Goal: Task Accomplishment & Management: Use online tool/utility

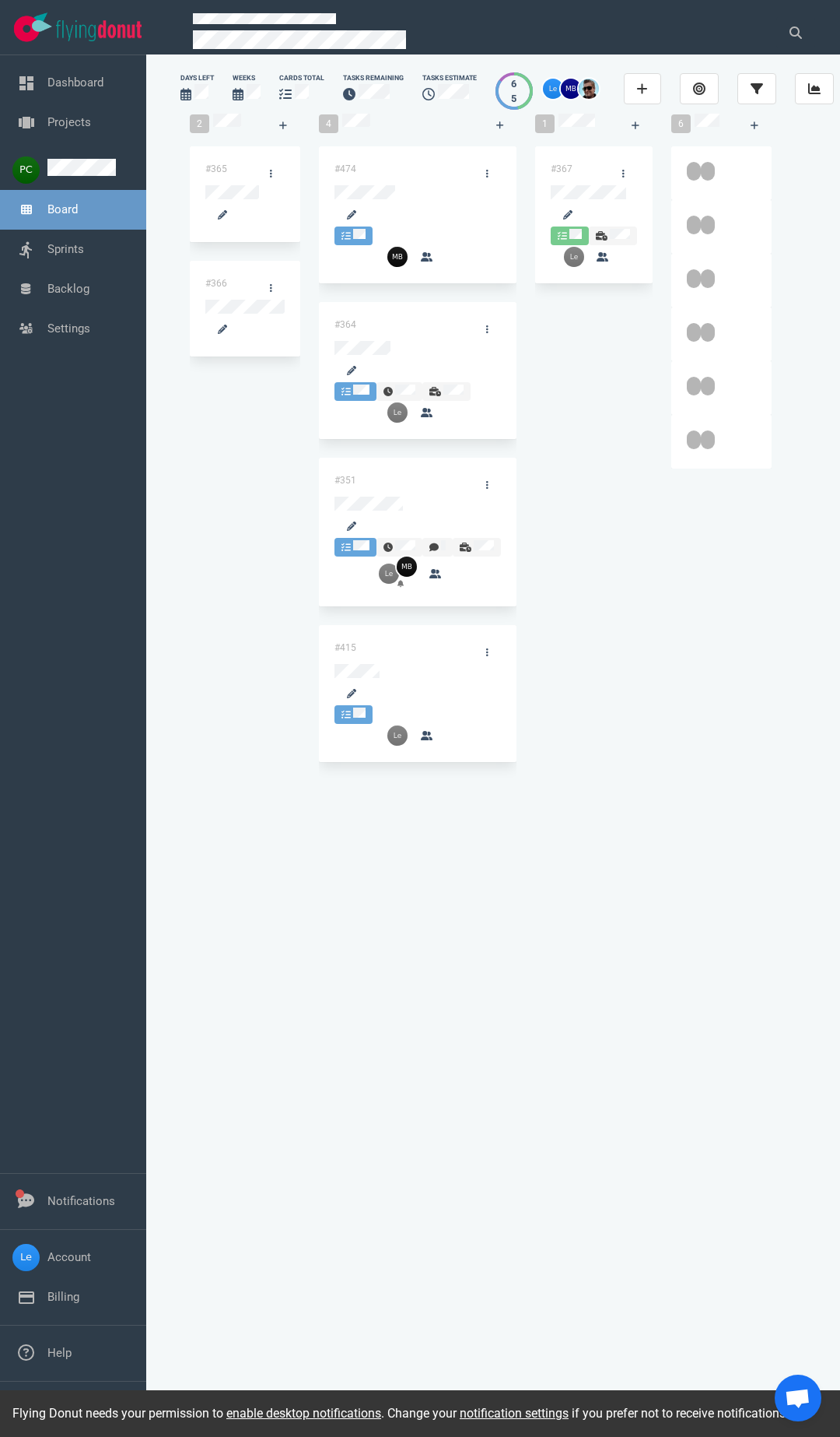
scroll to position [3, 0]
click at [320, 1410] on link "enable desktop notifications" at bounding box center [304, 1412] width 155 height 14
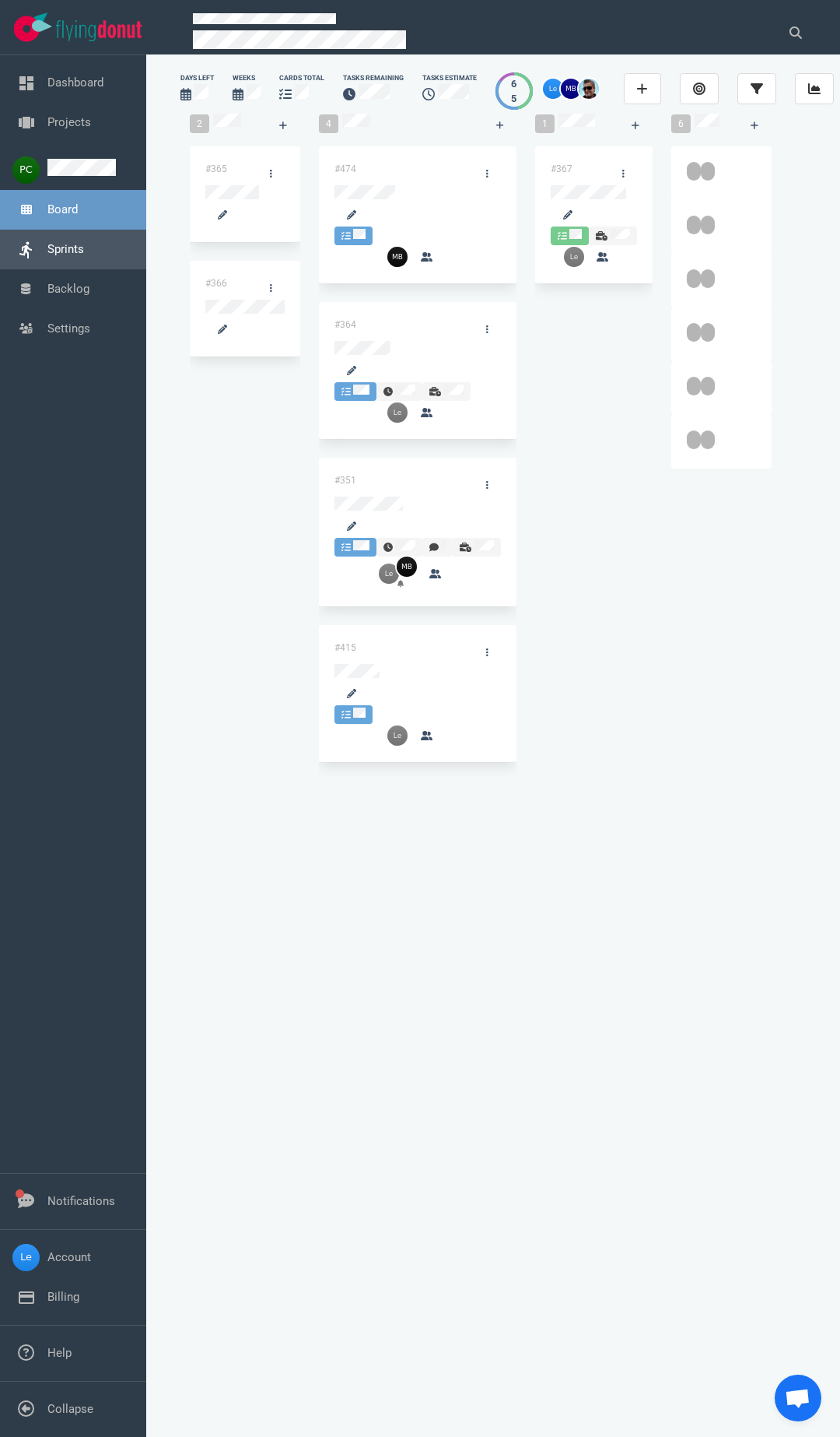
click at [77, 251] on link "Sprints" at bounding box center [65, 249] width 37 height 14
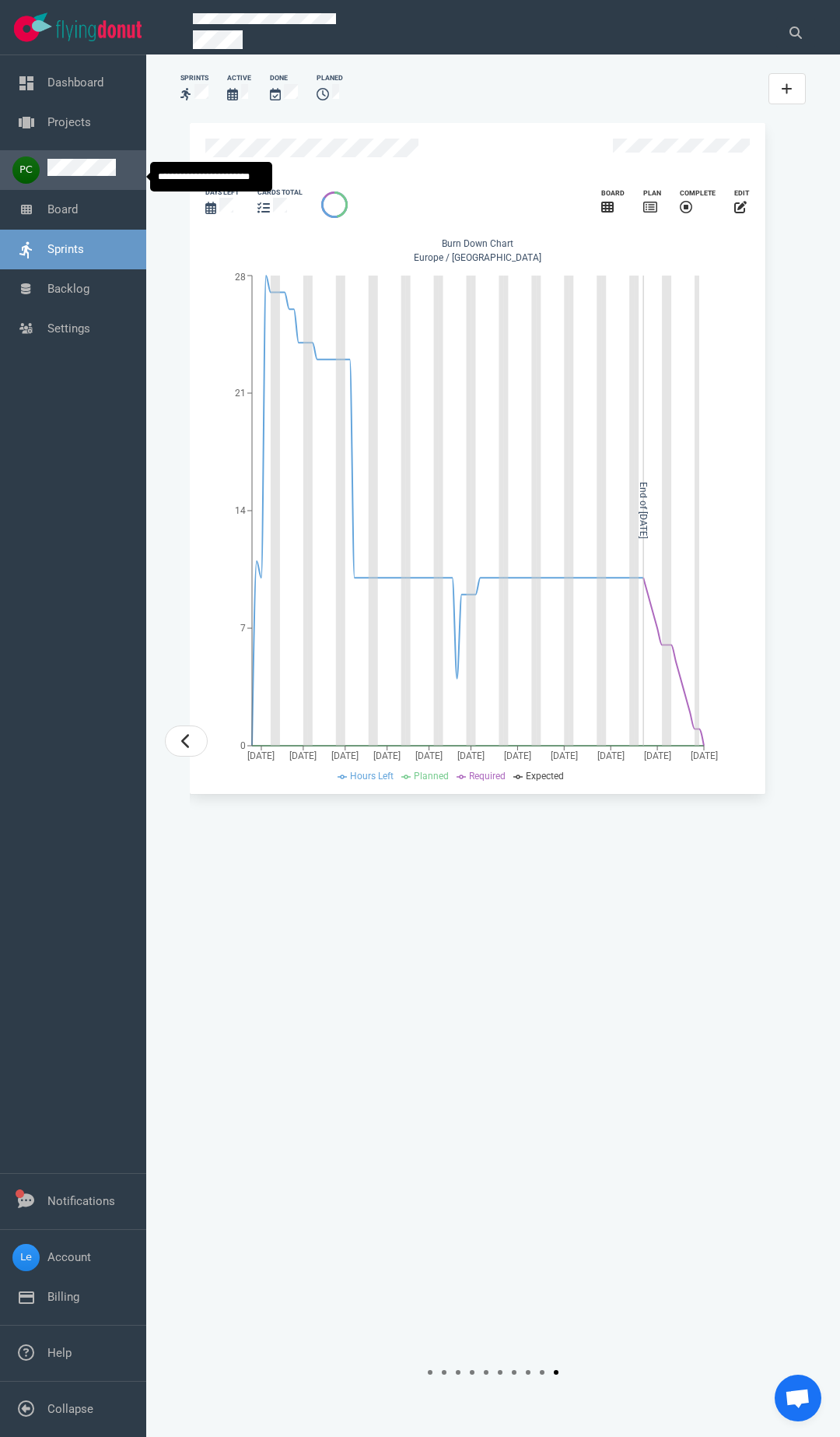
click at [84, 179] on link at bounding box center [82, 172] width 69 height 14
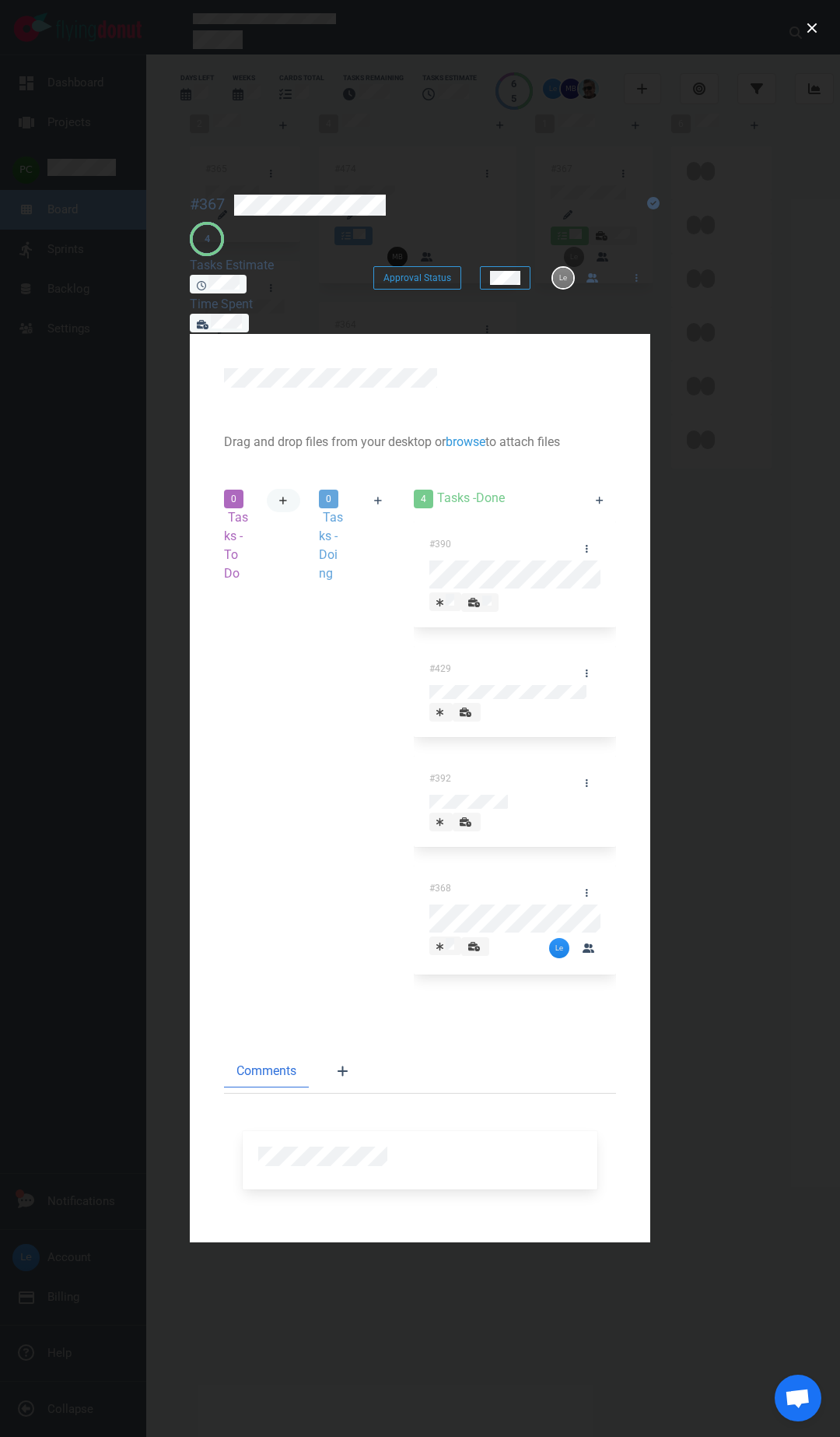
click at [300, 489] on link at bounding box center [283, 500] width 33 height 23
click at [803, 19] on button "close" at bounding box center [812, 27] width 25 height 25
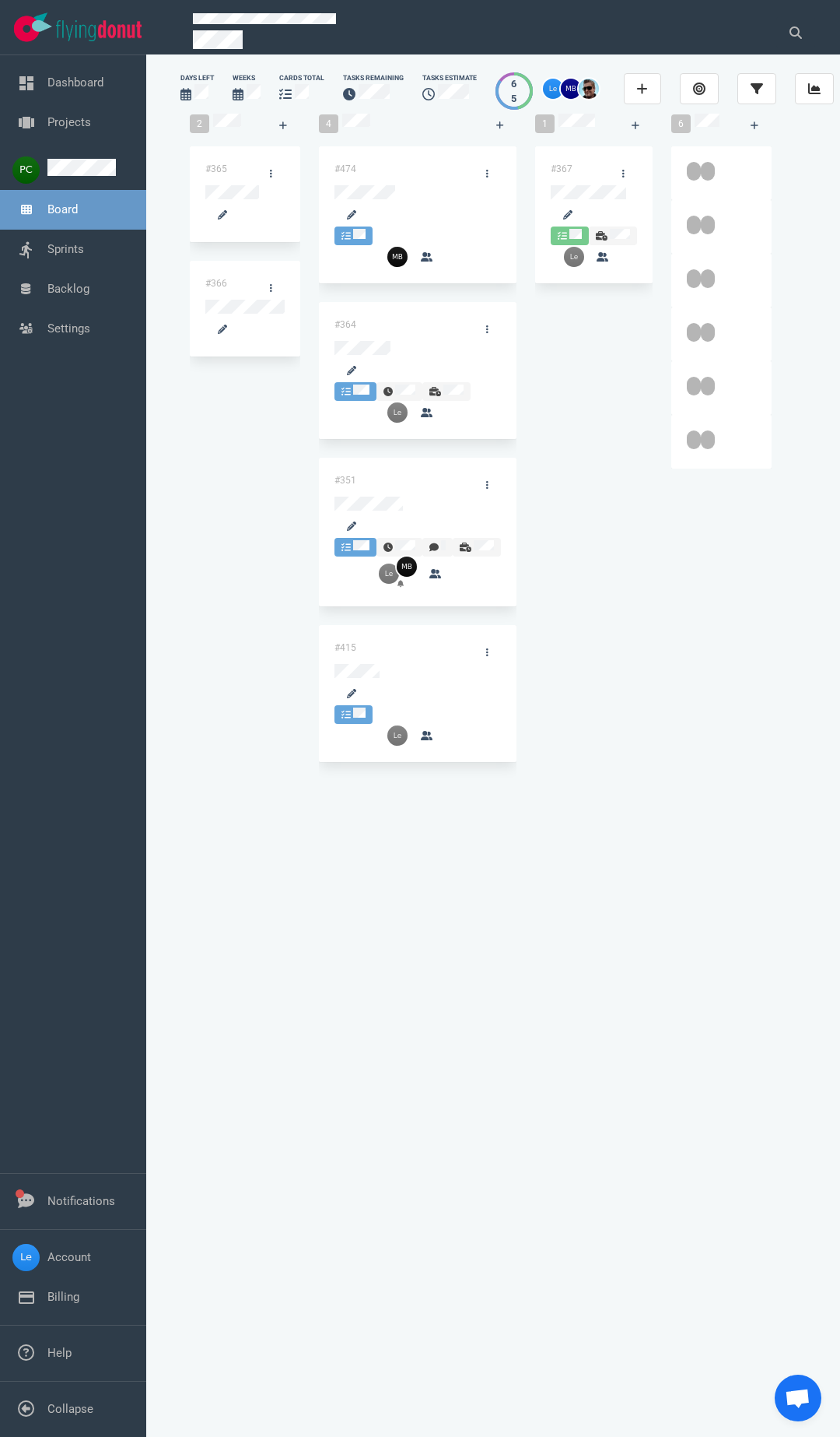
drag, startPoint x: 468, startPoint y: 352, endPoint x: 458, endPoint y: 347, distance: 11.2
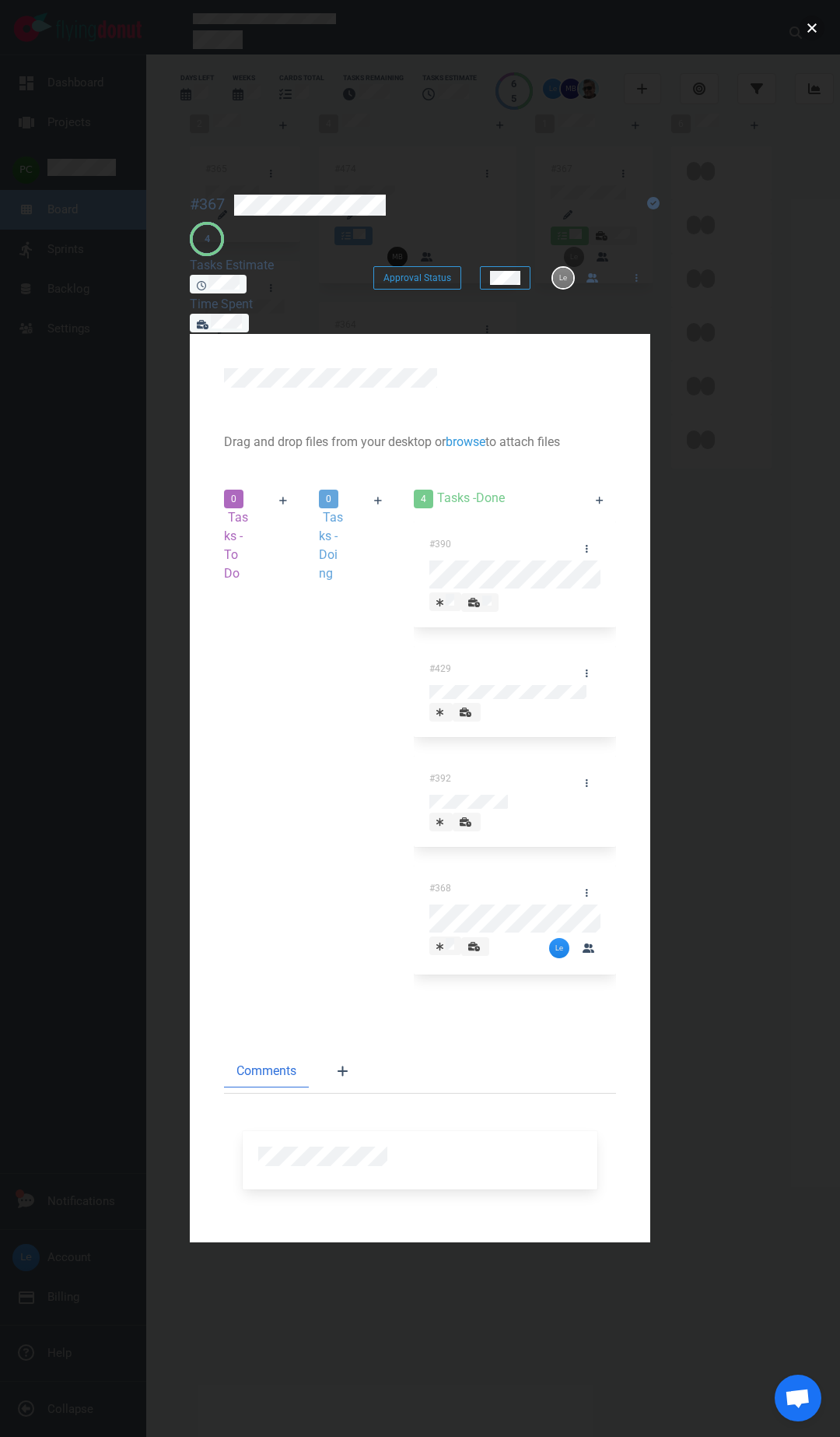
click at [808, 30] on button "close" at bounding box center [812, 27] width 25 height 25
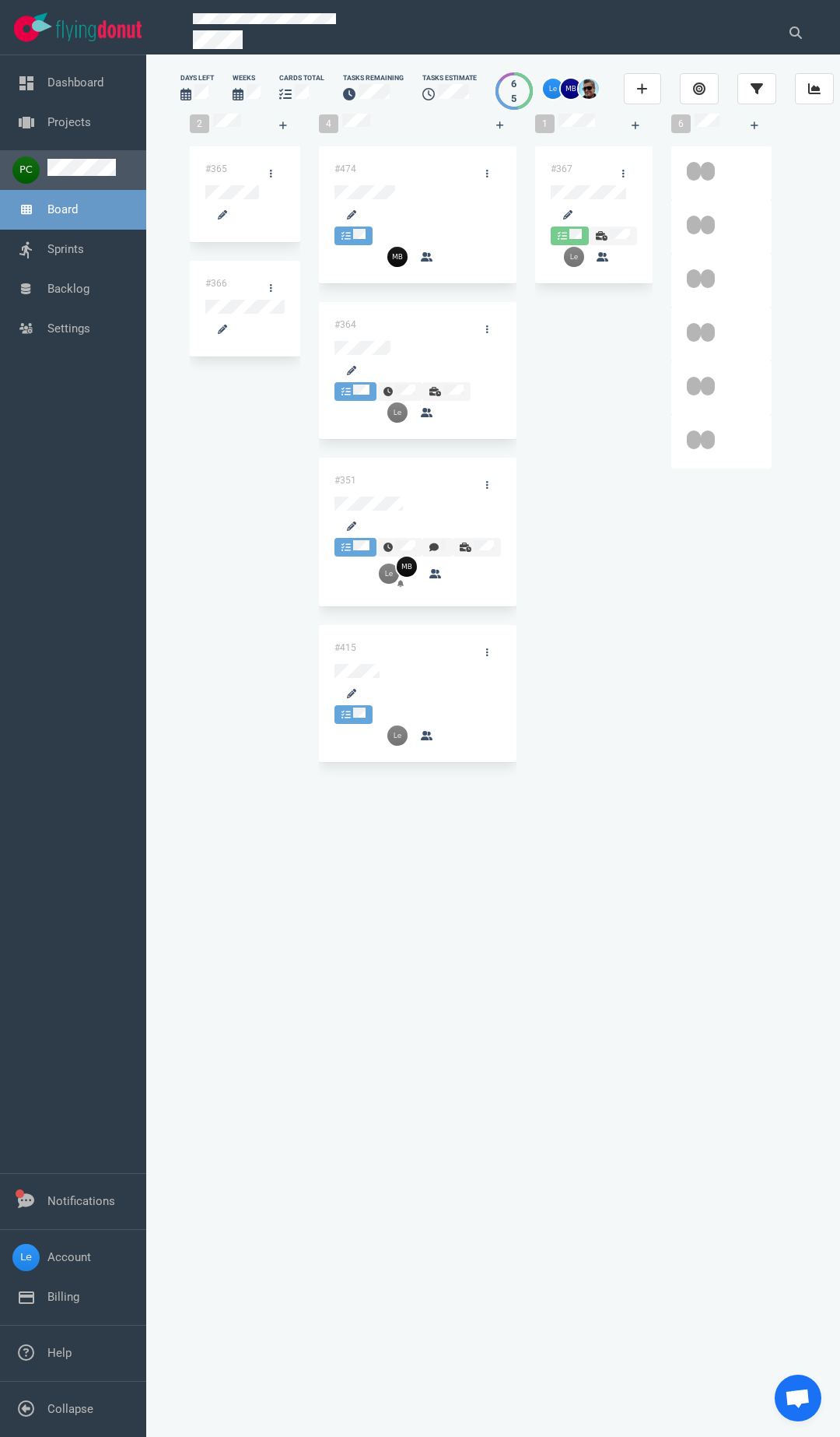
click at [92, 179] on link at bounding box center [82, 172] width 69 height 14
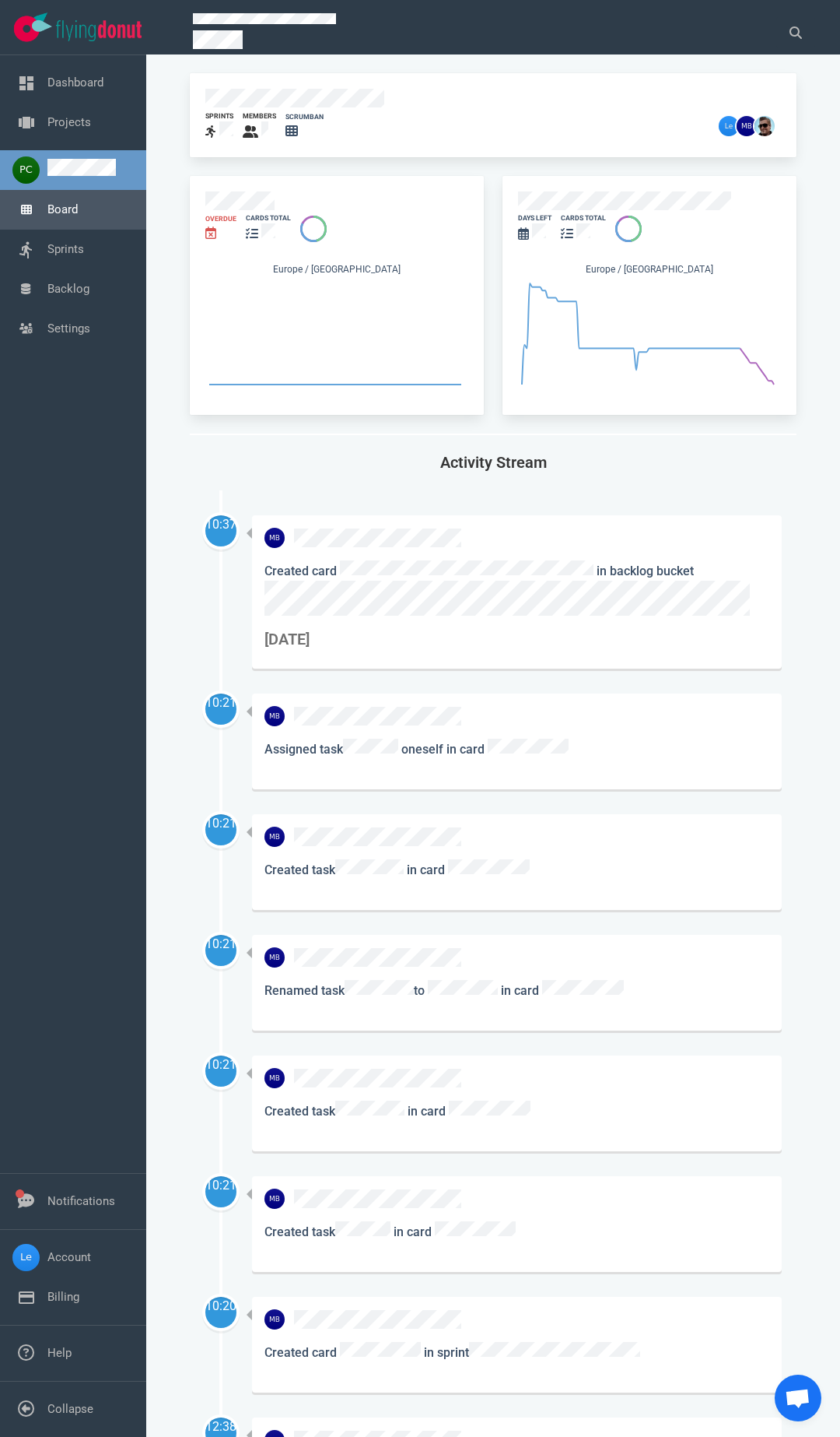
click at [65, 216] on link "Board" at bounding box center [63, 209] width 31 height 14
click at [81, 119] on link "Projects" at bounding box center [69, 122] width 43 height 14
click at [78, 216] on link "Board" at bounding box center [63, 209] width 31 height 14
click at [0, 0] on link at bounding box center [0, 0] width 0 height 0
click at [76, 216] on link "Board" at bounding box center [63, 209] width 31 height 14
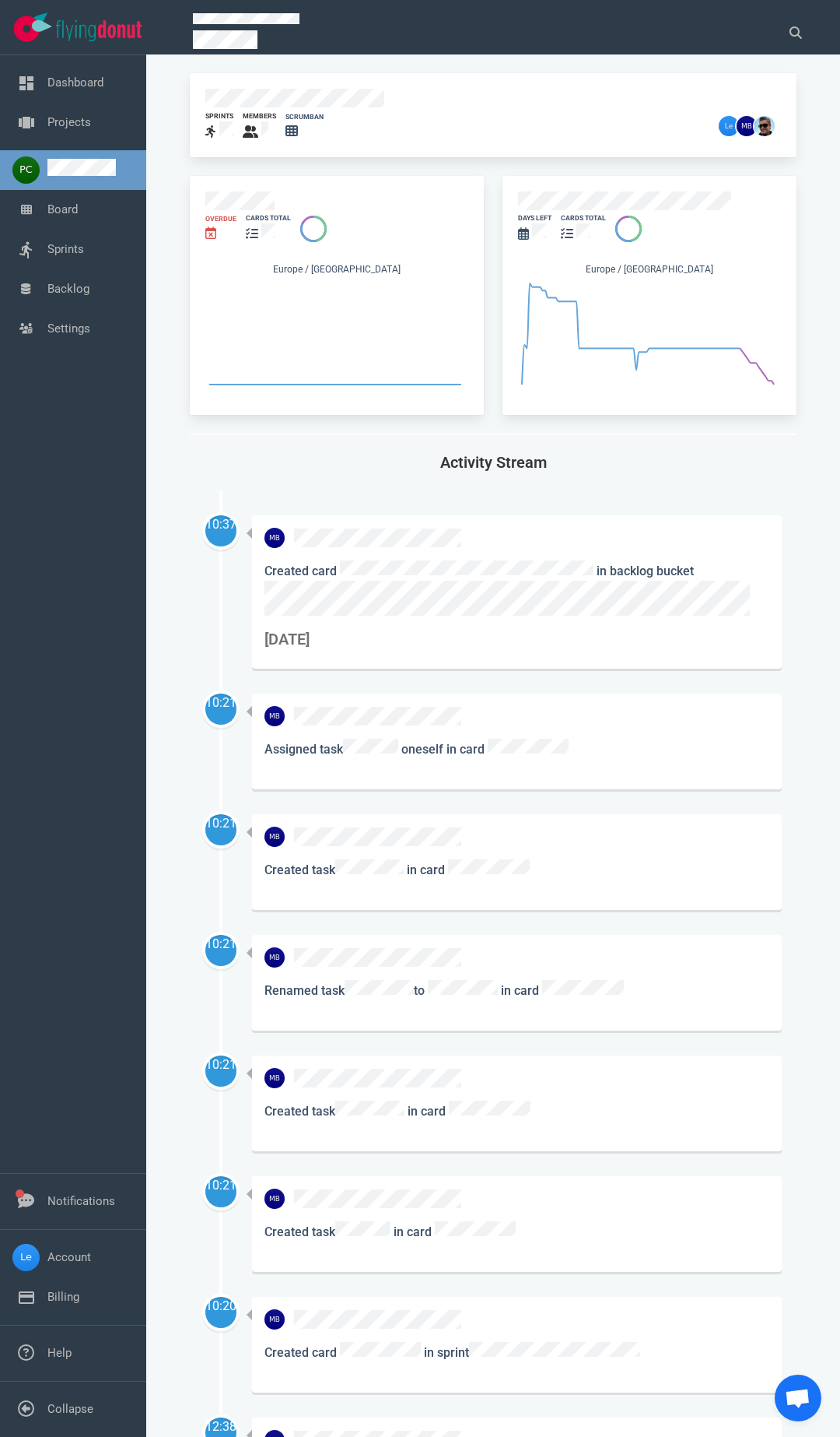
click at [0, 0] on link at bounding box center [0, 0] width 0 height 0
click at [48, 216] on link "Board" at bounding box center [63, 209] width 31 height 14
click at [35, 672] on div "Dashboard Projects Board Sprints Backlog Settings" at bounding box center [73, 614] width 146 height 1117
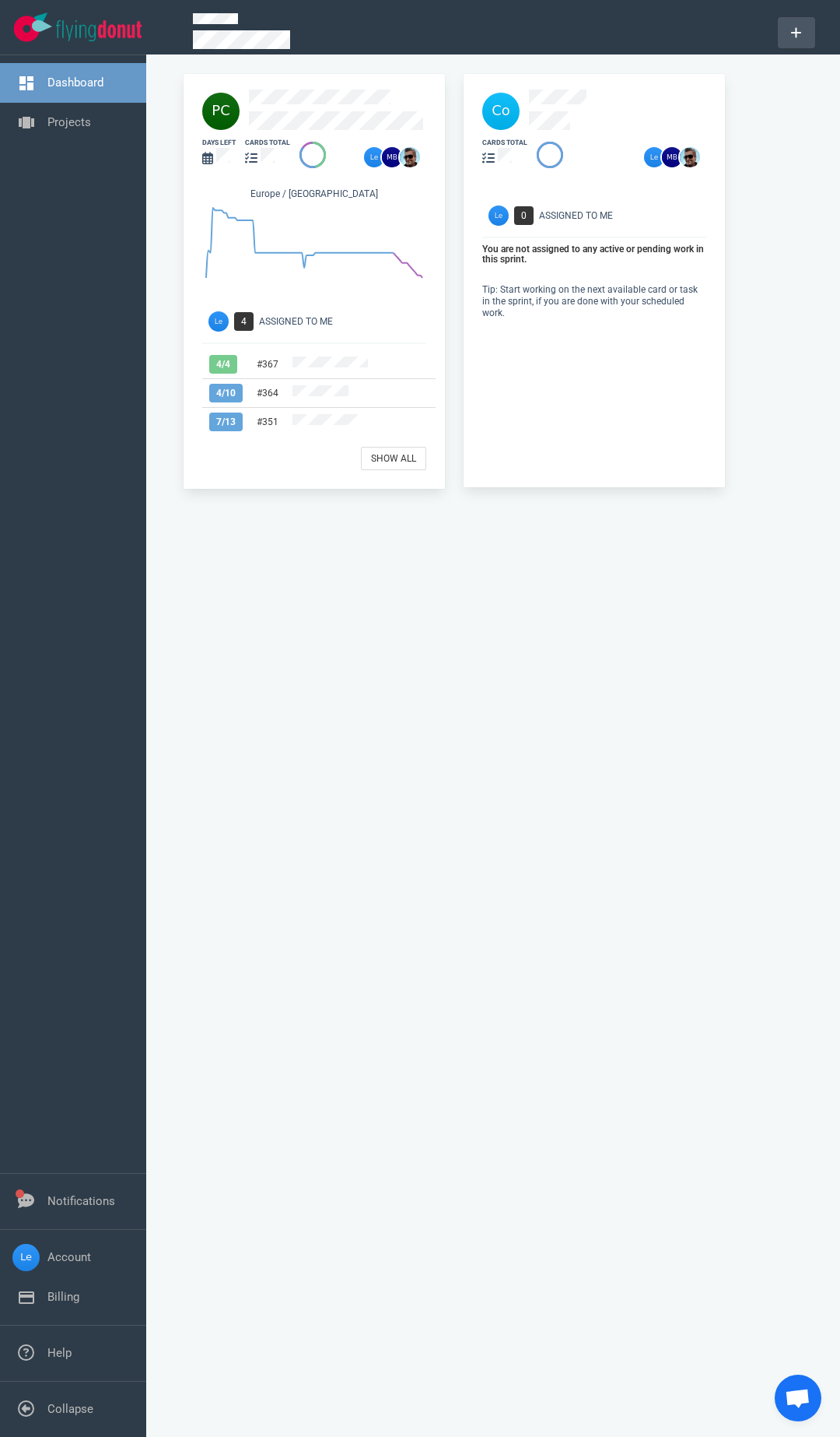
click at [803, 22] on button at bounding box center [797, 32] width 37 height 31
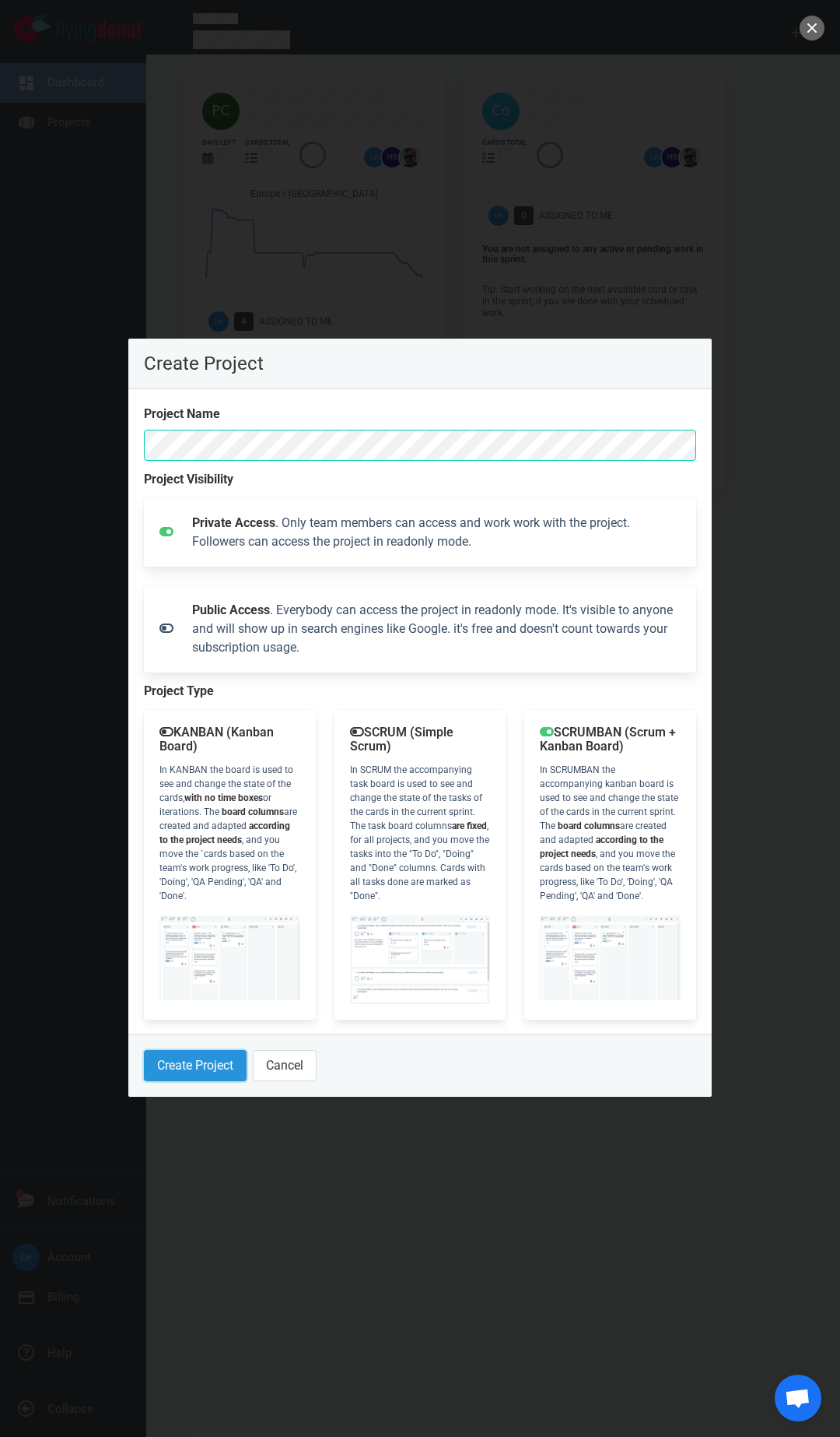
click at [204, 1072] on button "Create Project" at bounding box center [195, 1065] width 103 height 31
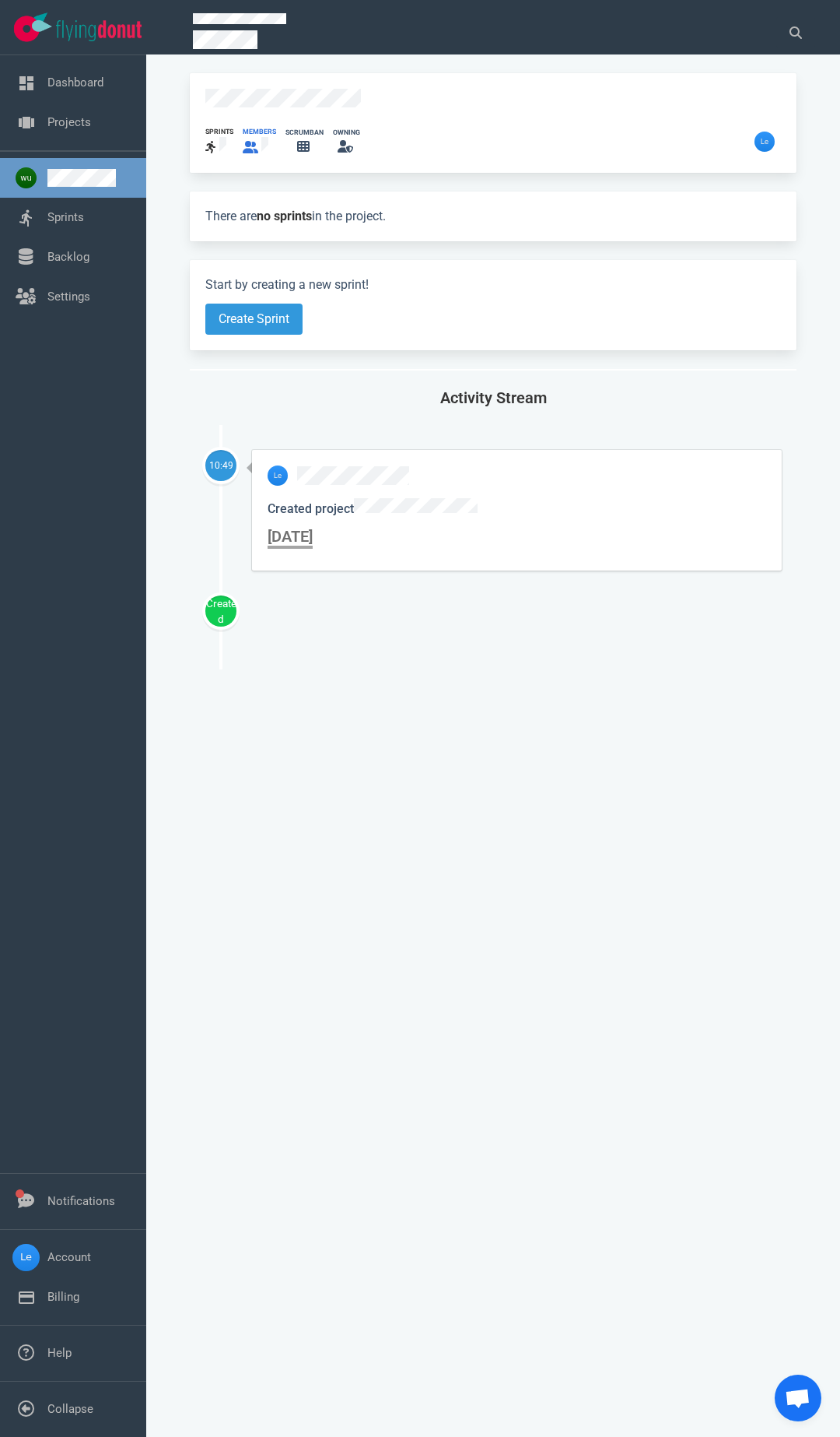
click at [261, 137] on div at bounding box center [259, 147] width 33 height 20
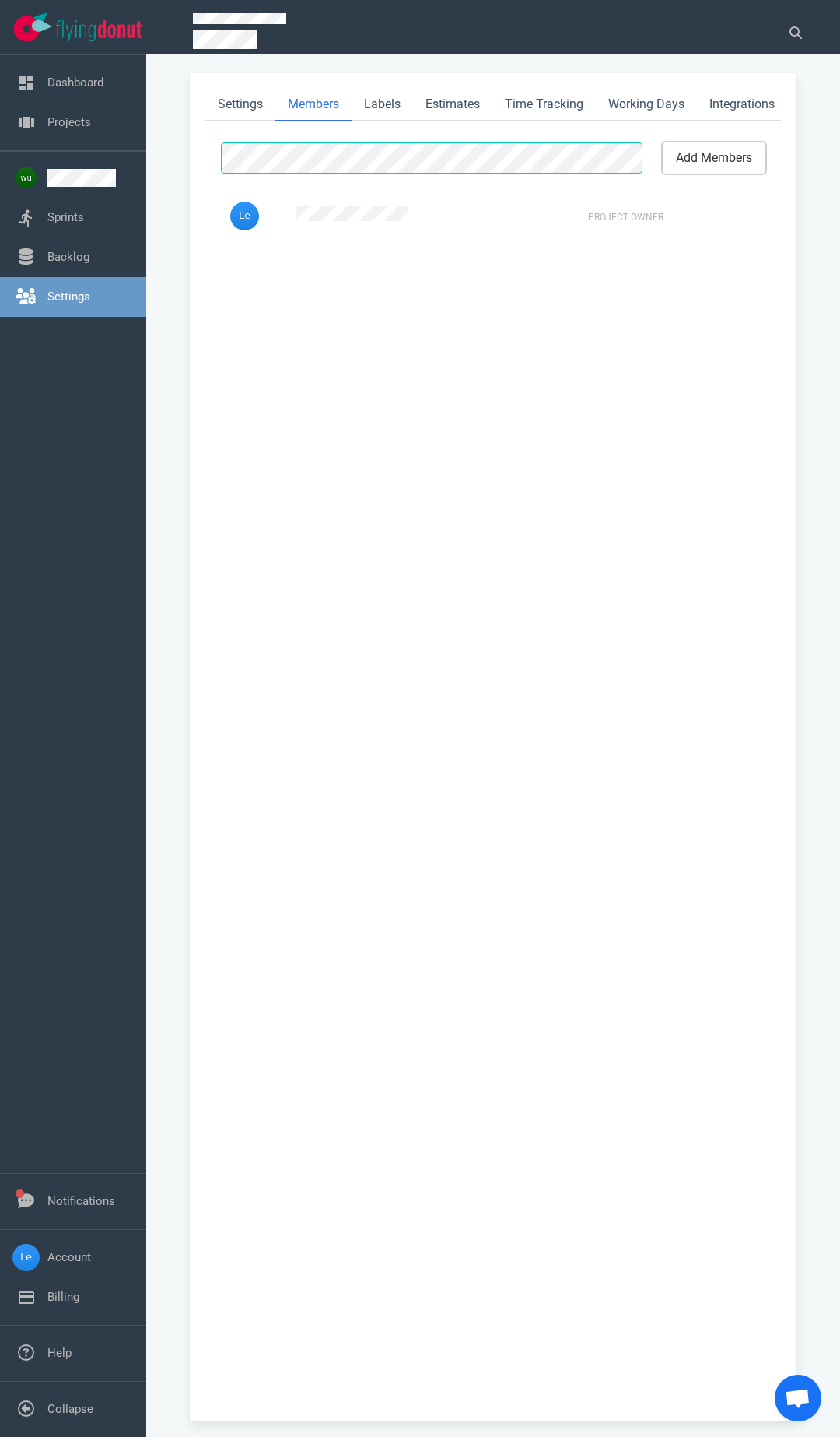
click at [715, 161] on button "add members" at bounding box center [714, 157] width 103 height 31
select select "2"
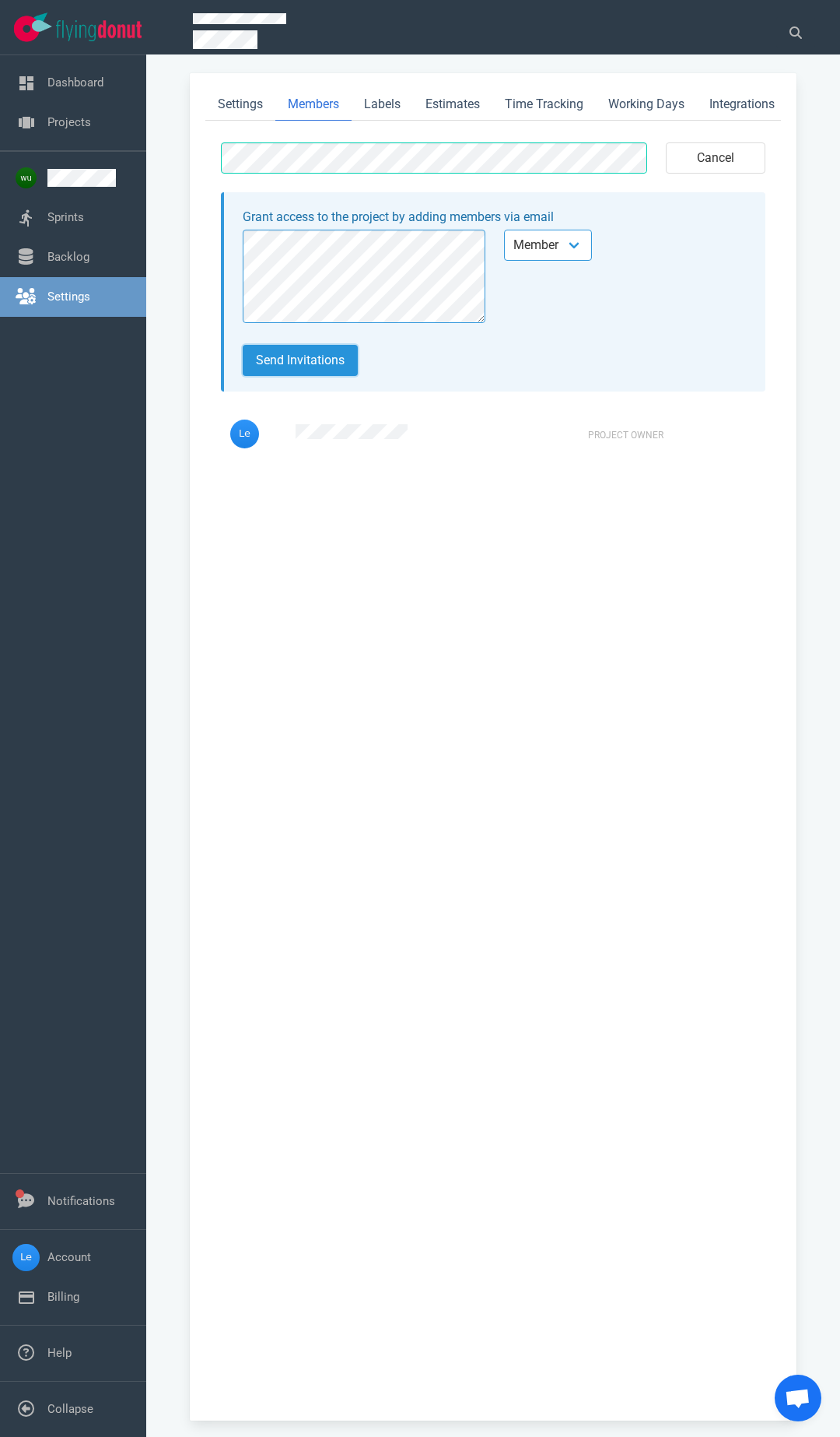
click at [308, 370] on button "Send invitations" at bounding box center [300, 360] width 115 height 31
select select "2"
click at [574, 247] on select "Admin Member Follower" at bounding box center [548, 245] width 88 height 31
click at [445, 487] on span "(a few seconds ago)" at bounding box center [433, 477] width 274 height 20
click at [427, 487] on span "(a few seconds ago)" at bounding box center [433, 477] width 274 height 20
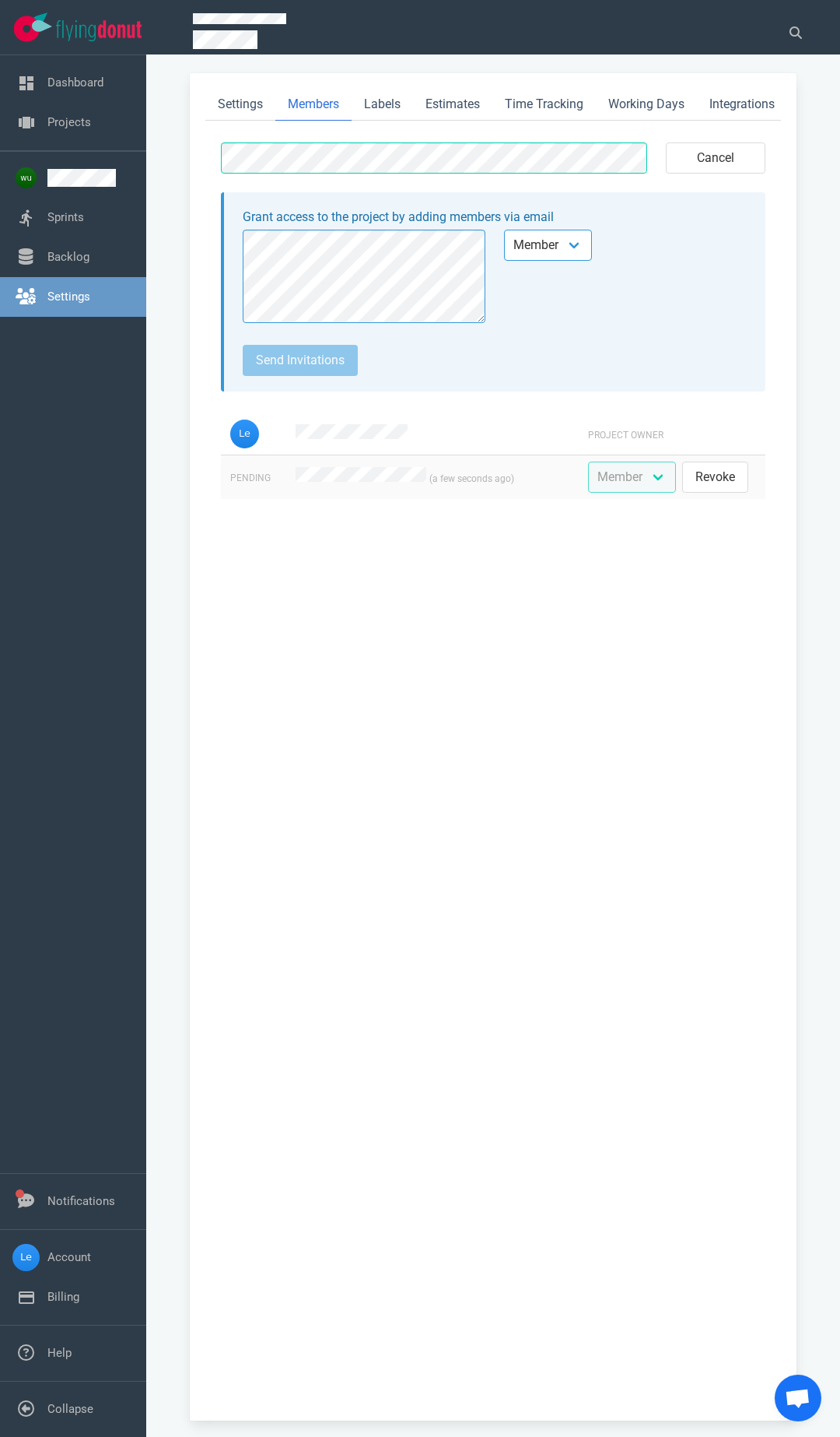
click at [298, 487] on span "(a few seconds ago)" at bounding box center [433, 477] width 274 height 20
drag, startPoint x: 553, startPoint y: 243, endPoint x: 553, endPoint y: 253, distance: 10.0
click at [553, 243] on select "Admin Member Follower" at bounding box center [548, 245] width 88 height 31
click at [504, 237] on select "Admin Member Follower" at bounding box center [548, 245] width 88 height 31
click at [322, 368] on button "Send invitations" at bounding box center [300, 360] width 115 height 31
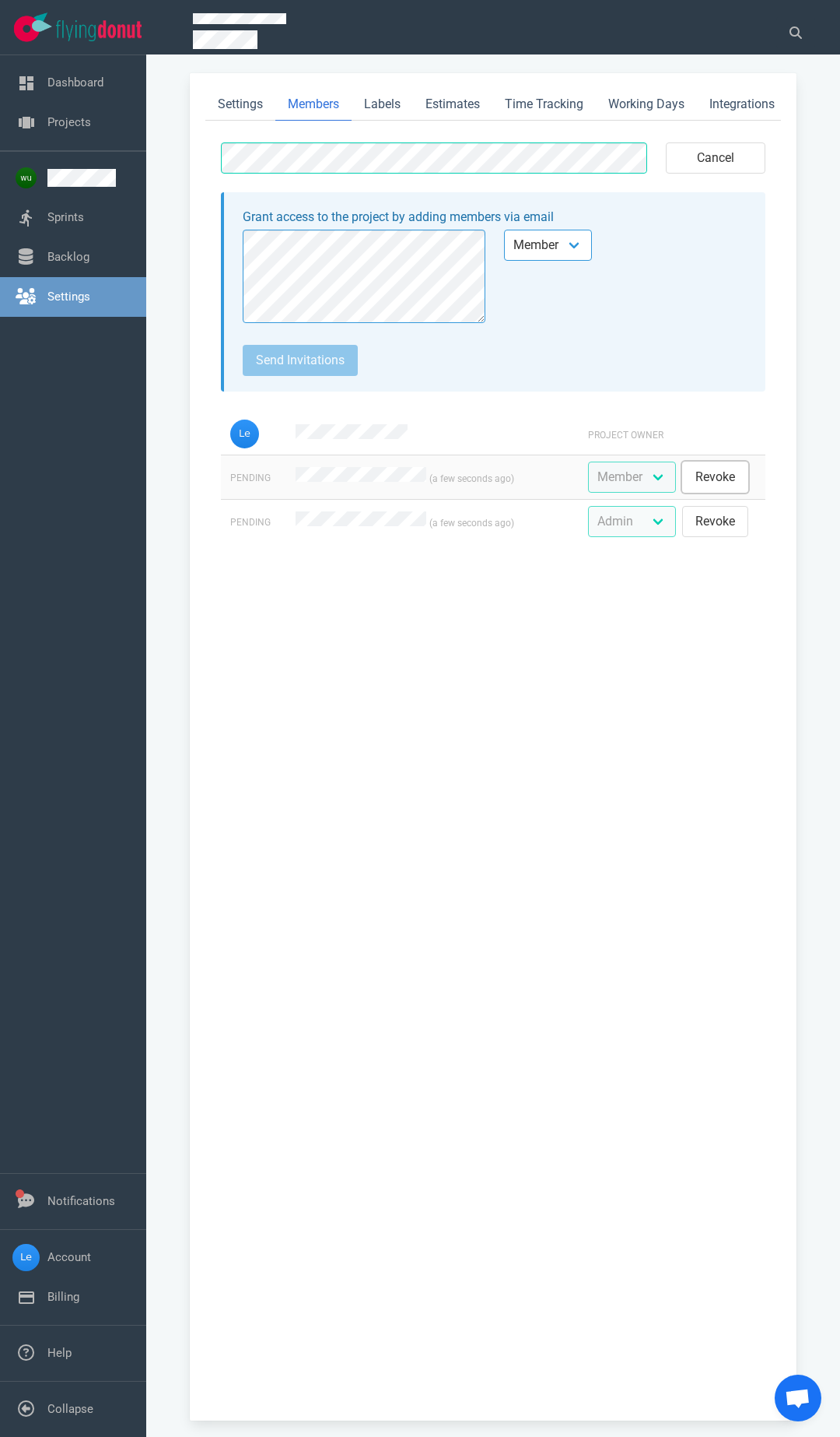
click at [695, 486] on button "Revoke" at bounding box center [716, 477] width 66 height 31
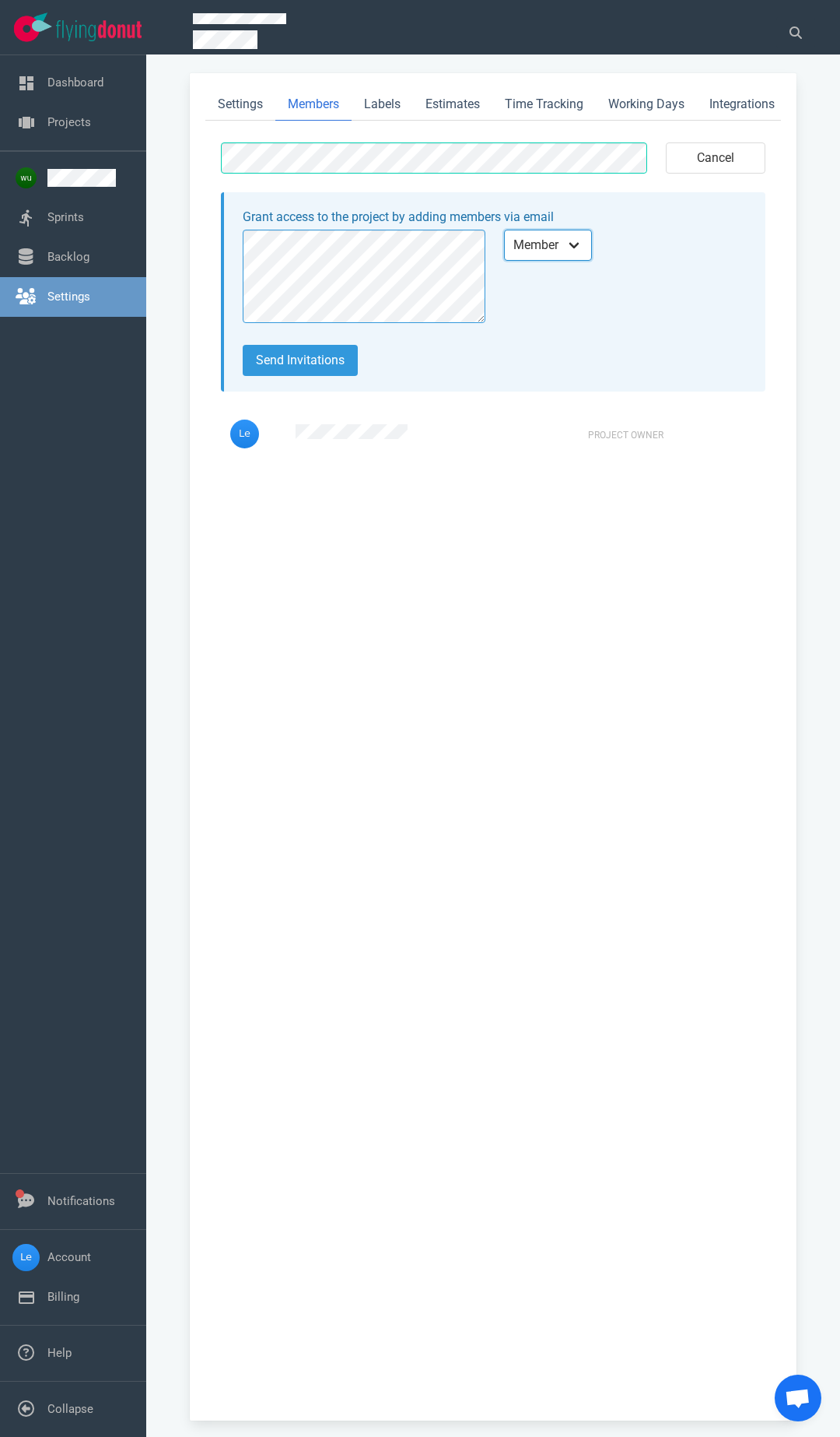
click at [565, 259] on select "Admin Member Follower" at bounding box center [548, 245] width 88 height 31
click at [504, 237] on select "Admin Member Follower" at bounding box center [548, 245] width 88 height 31
drag, startPoint x: 305, startPoint y: 347, endPoint x: 313, endPoint y: 370, distance: 24.4
click at [304, 351] on div "Grant access to the project by adding members via email Admin Member Follower S…" at bounding box center [493, 292] width 545 height 199
click at [313, 370] on button "Send invitations" at bounding box center [300, 360] width 115 height 31
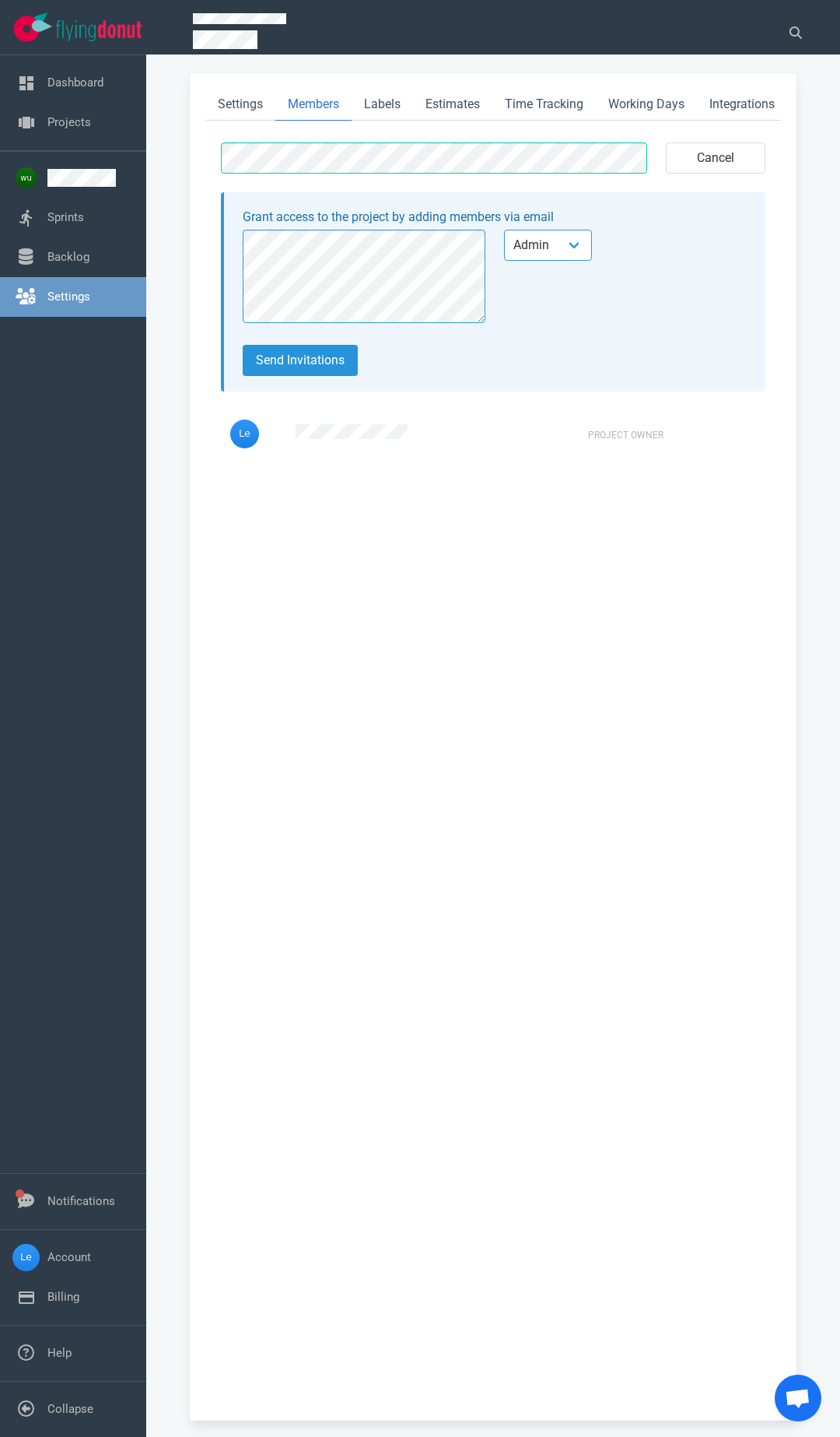
select select "2"
click at [524, 776] on div "cancel Grant access to the project by adding members via email Admin Member Fol…" at bounding box center [493, 772] width 576 height 1266
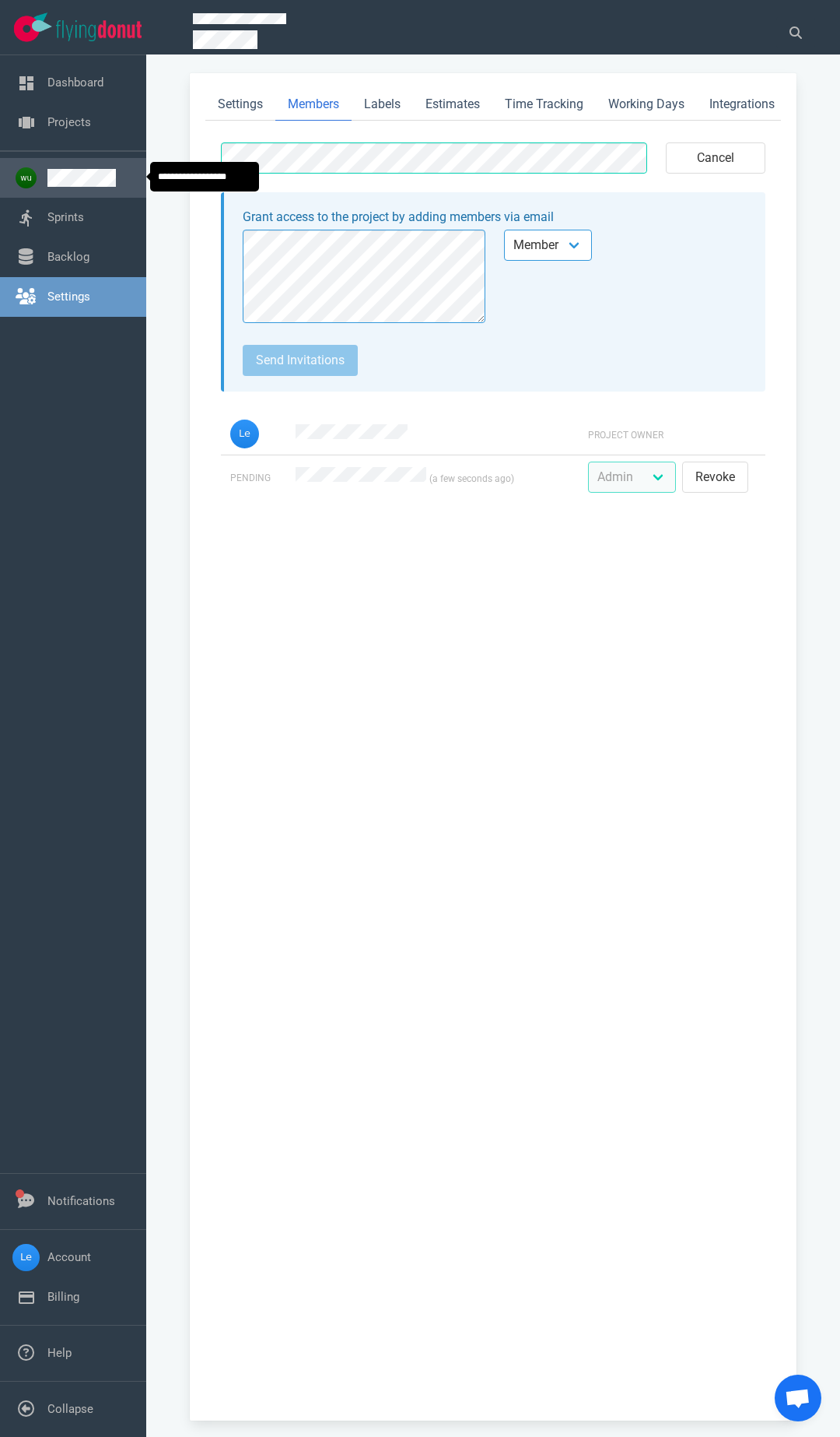
click at [81, 182] on link at bounding box center [91, 178] width 87 height 18
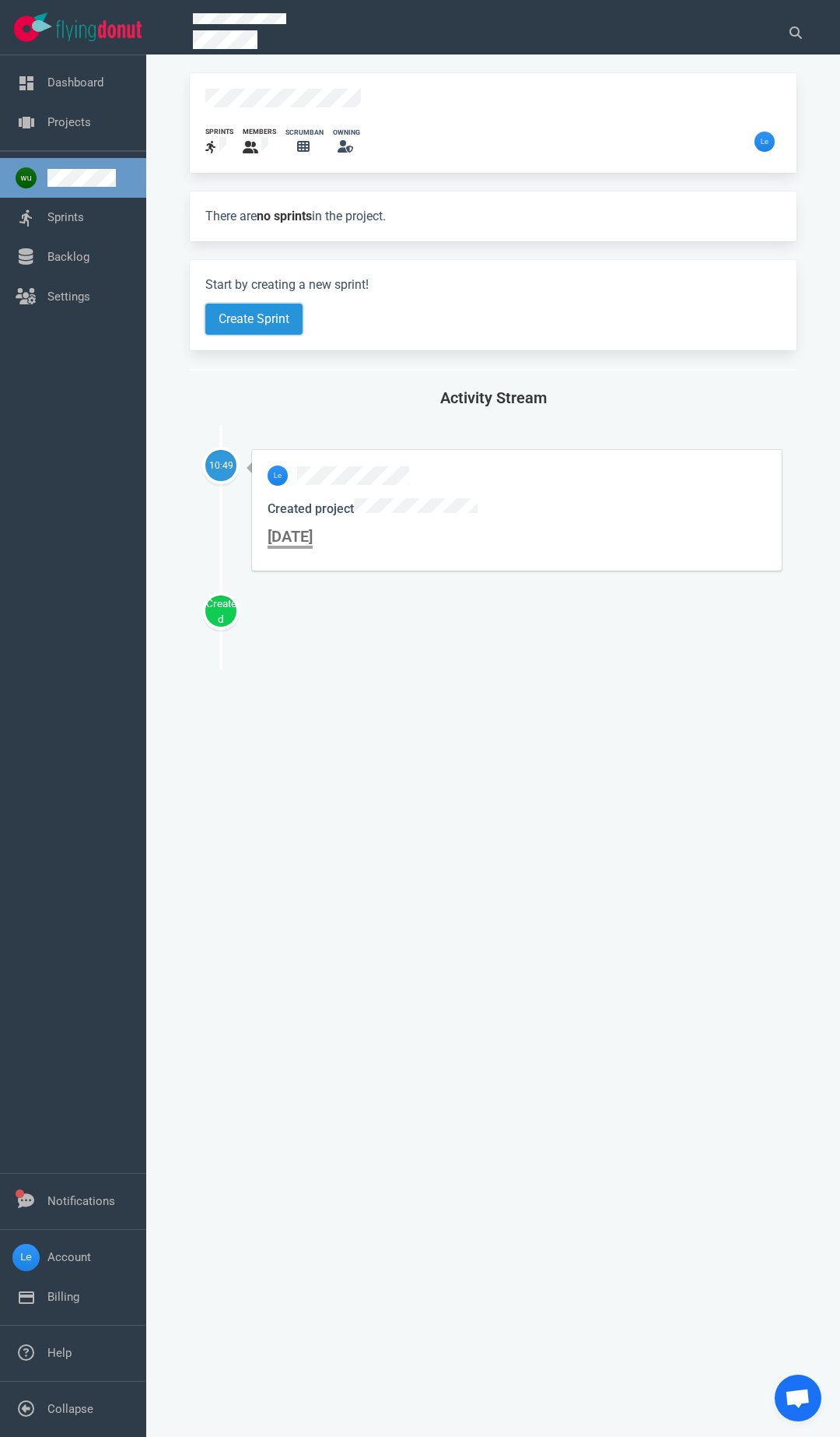
click at [264, 308] on button "Create Sprint" at bounding box center [254, 319] width 97 height 31
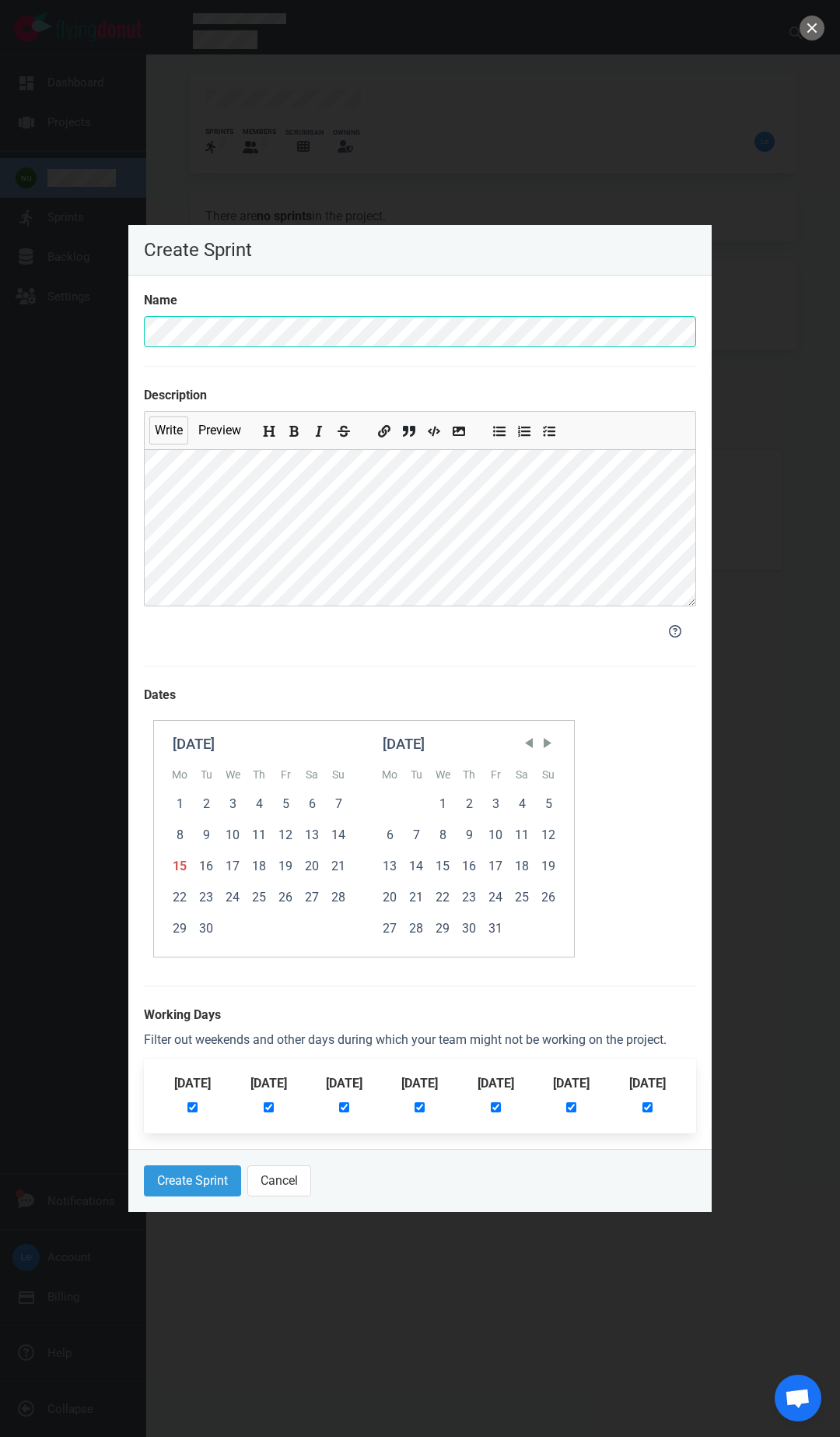
click at [644, 1101] on div "[DATE]" at bounding box center [647, 1095] width 37 height 43
click at [590, 1109] on div "[DATE]" at bounding box center [571, 1095] width 37 height 43
click at [576, 1106] on input "checkbox" at bounding box center [571, 1107] width 10 height 10
checkbox input "false"
click at [649, 1114] on label at bounding box center [648, 1108] width 10 height 15
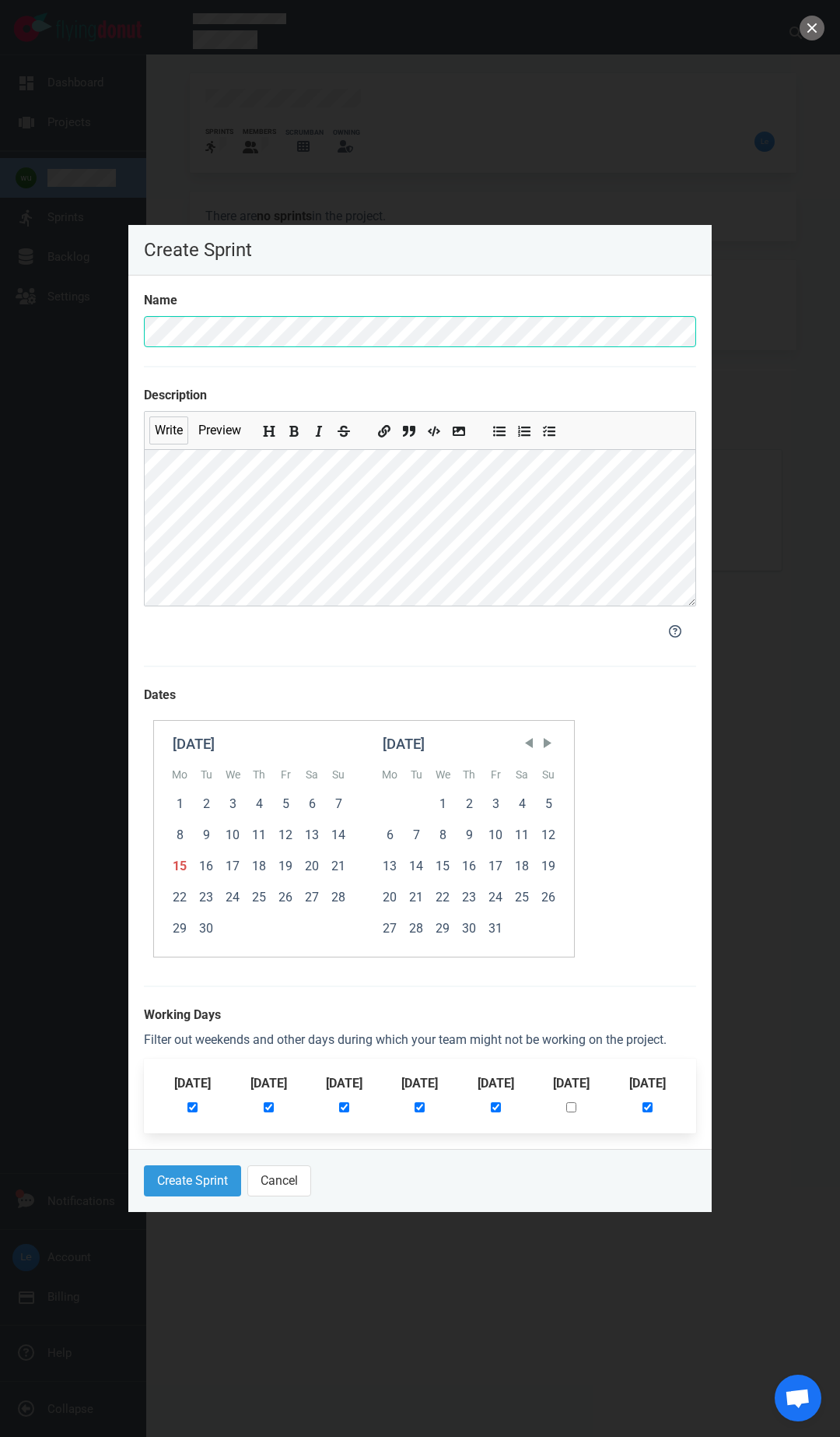
click at [649, 1112] on input "checkbox" at bounding box center [648, 1107] width 10 height 10
checkbox input "false"
click at [187, 1186] on button "Create Sprint" at bounding box center [192, 1180] width 97 height 31
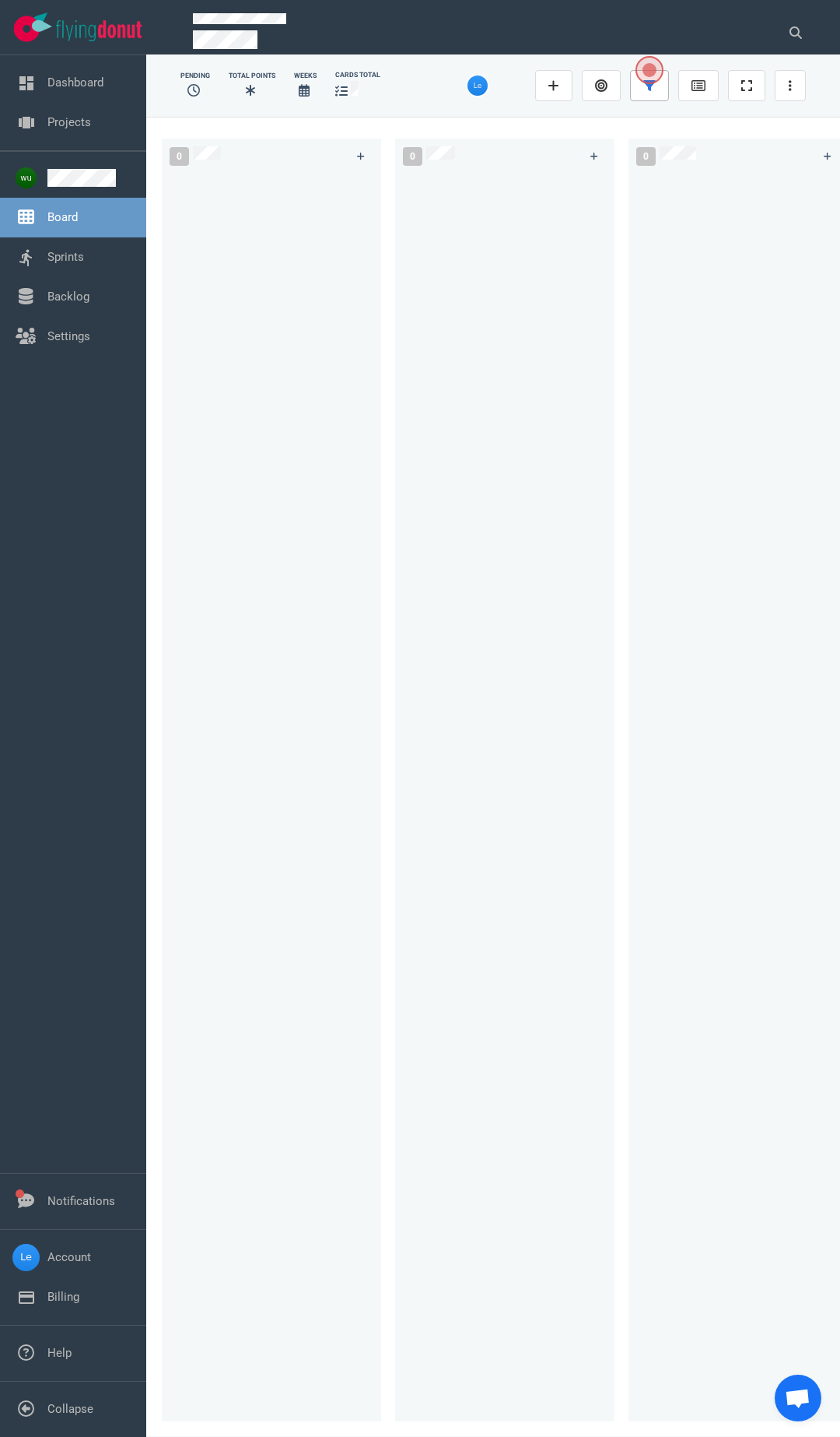
click at [650, 85] on icon at bounding box center [650, 85] width 13 height 11
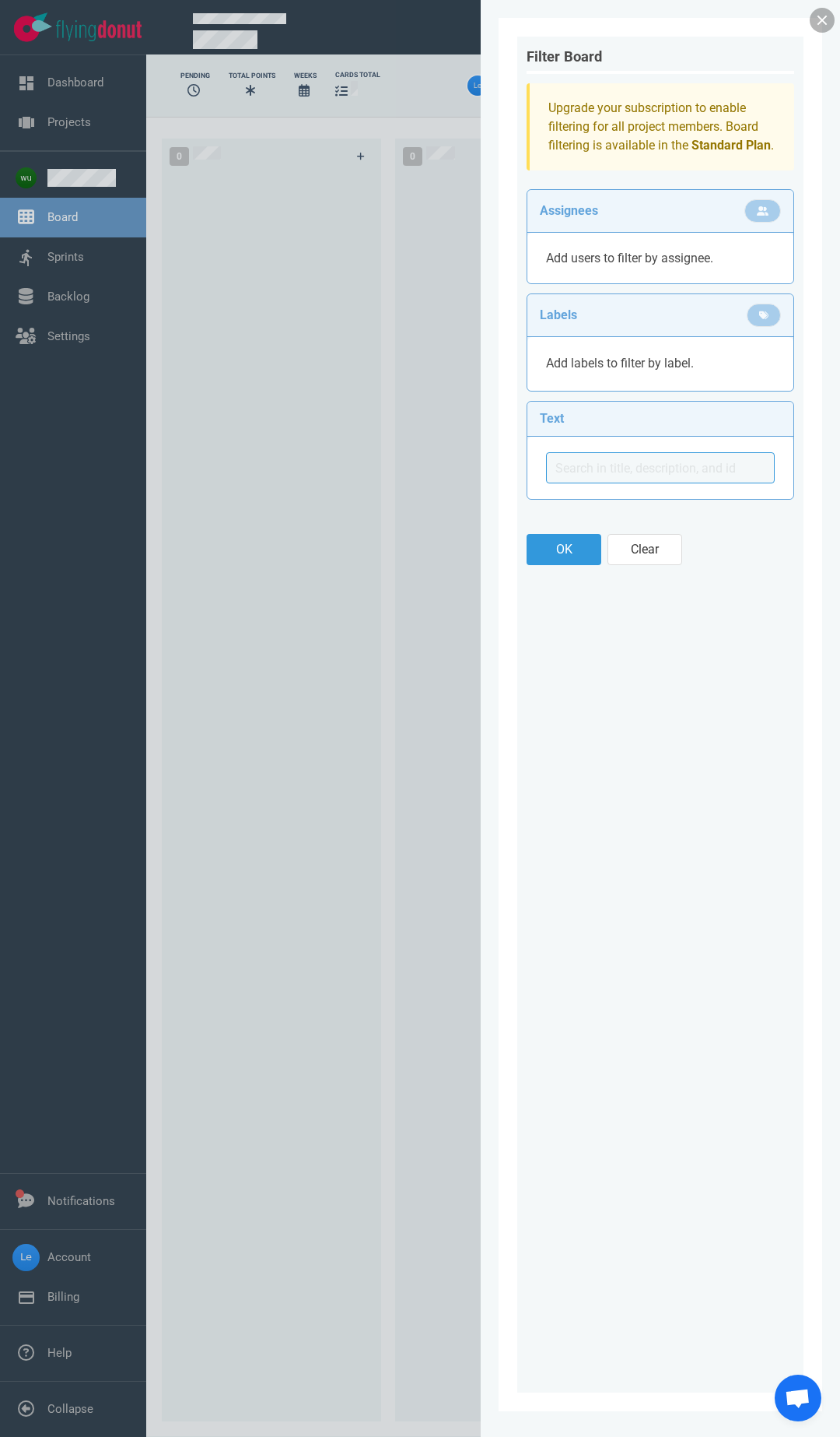
click at [817, 25] on link at bounding box center [822, 20] width 25 height 25
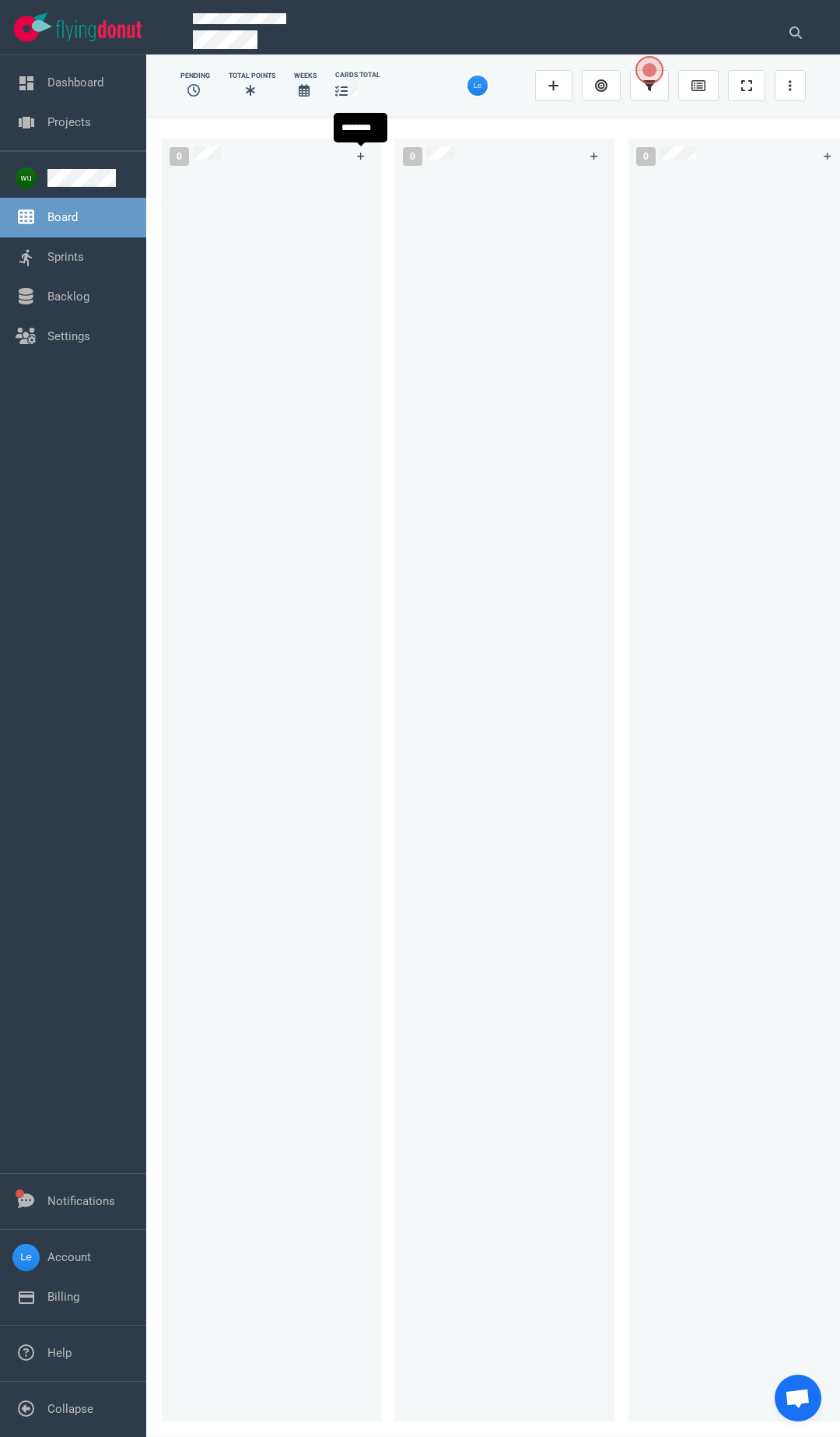
click at [373, 151] on div at bounding box center [366, 156] width 34 height 38
click at [364, 155] on icon at bounding box center [361, 156] width 9 height 9
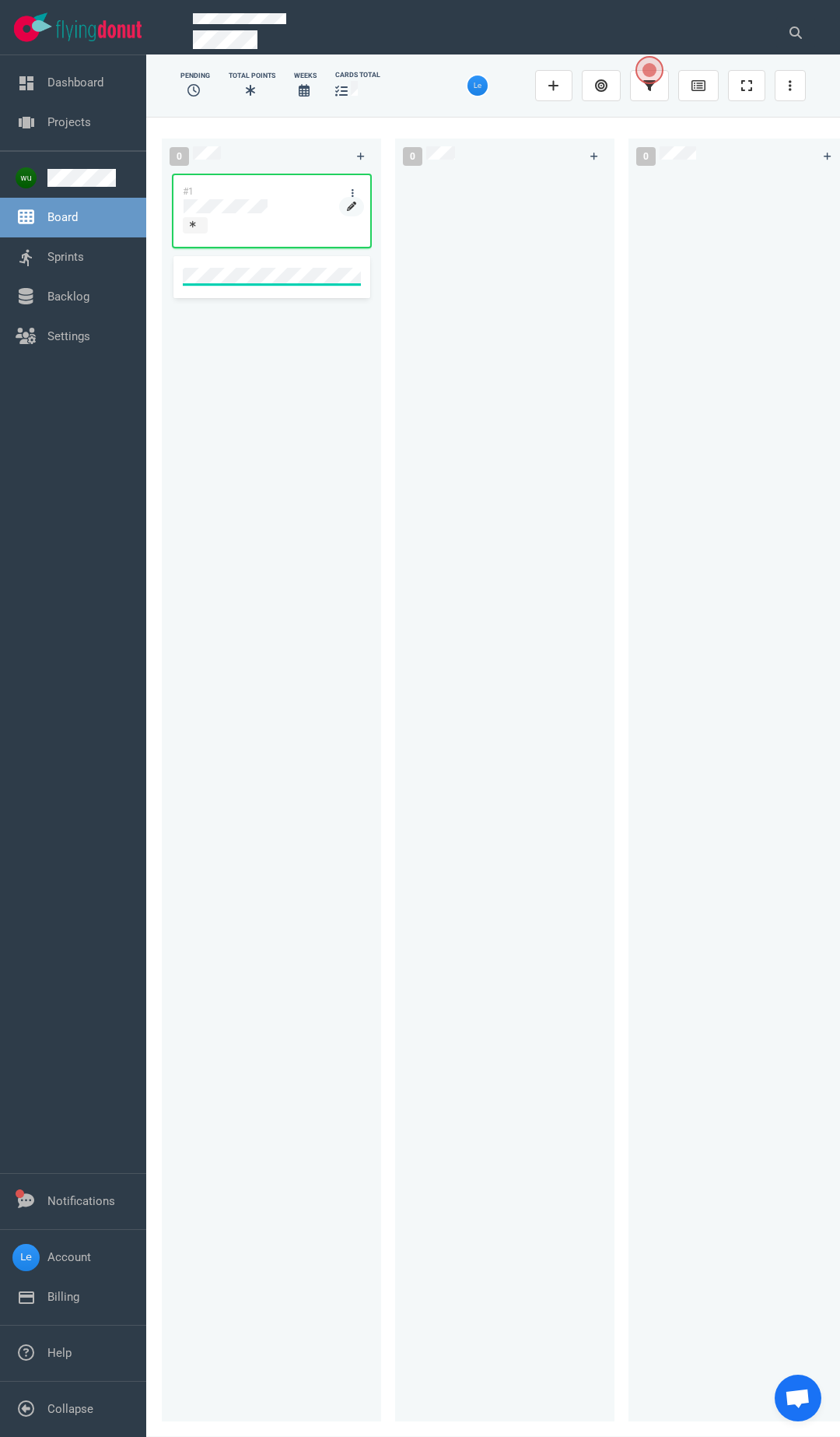
click at [356, 207] on link at bounding box center [351, 207] width 25 height 20
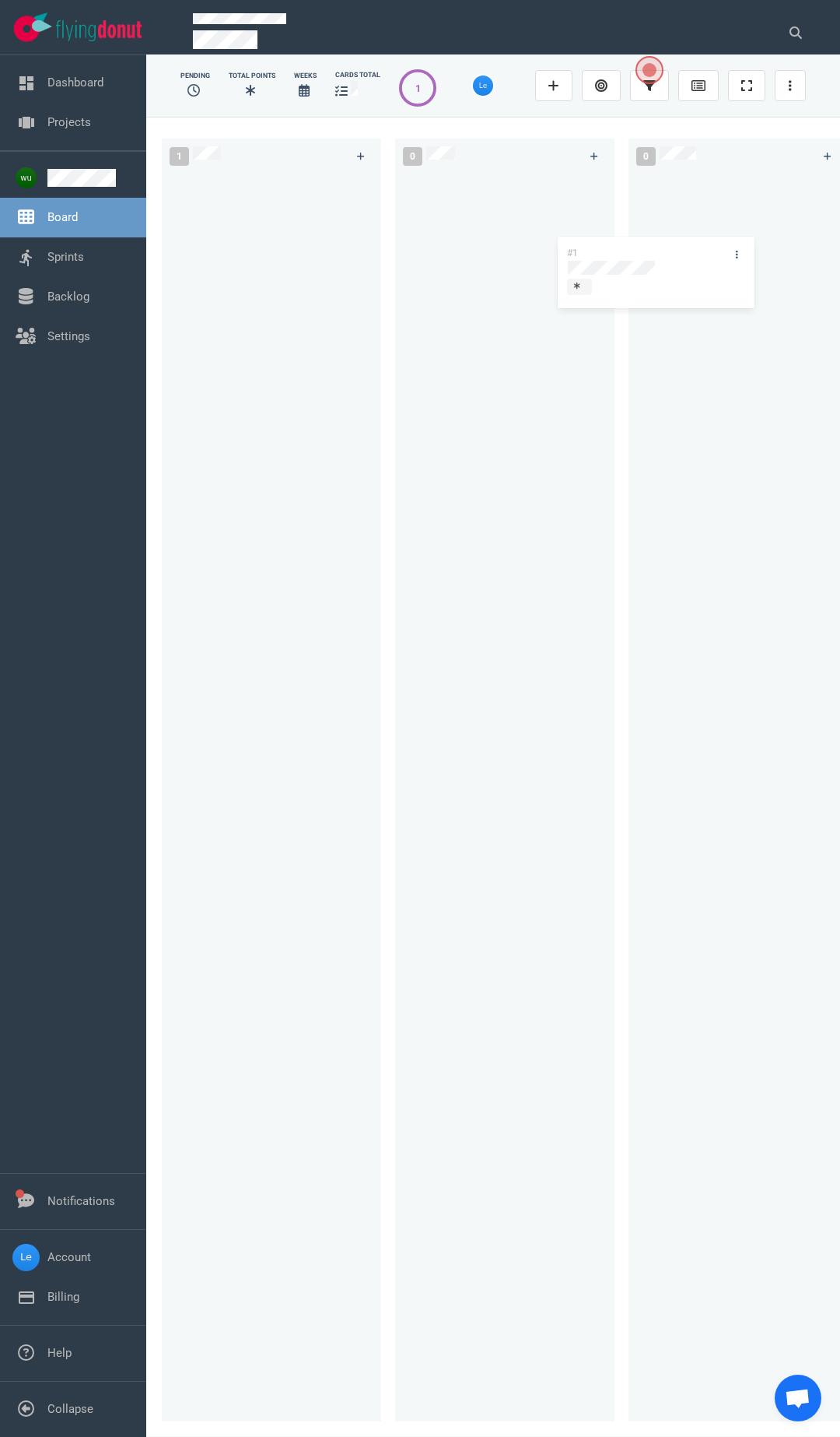
drag, startPoint x: 288, startPoint y: 207, endPoint x: 677, endPoint y: 247, distance: 391.1
click at [675, 249] on div "1 #1 #1 0 0 0" at bounding box center [493, 775] width 694 height 1319
click at [359, 156] on icon at bounding box center [360, 156] width 8 height 8
click at [820, 187] on link at bounding box center [819, 192] width 25 height 20
click at [649, 197] on div "#1" at bounding box center [724, 191] width 167 height 32
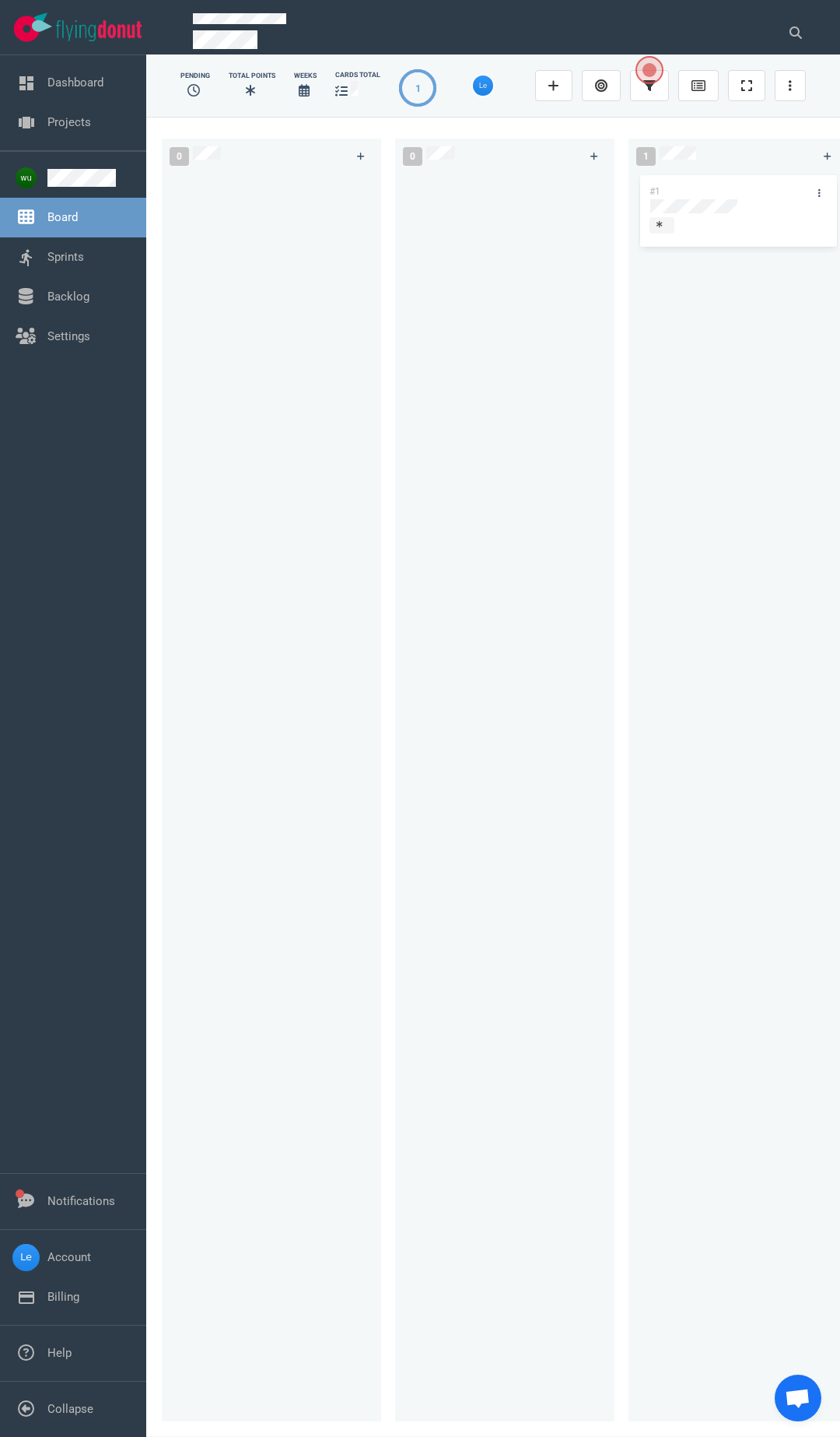
click at [685, 192] on div "#1" at bounding box center [724, 191] width 167 height 32
click at [668, 229] on span at bounding box center [661, 224] width 24 height 16
click at [361, 158] on icon at bounding box center [360, 156] width 8 height 8
click at [667, 234] on div at bounding box center [738, 227] width 178 height 20
click at [678, 228] on span at bounding box center [664, 224] width 29 height 16
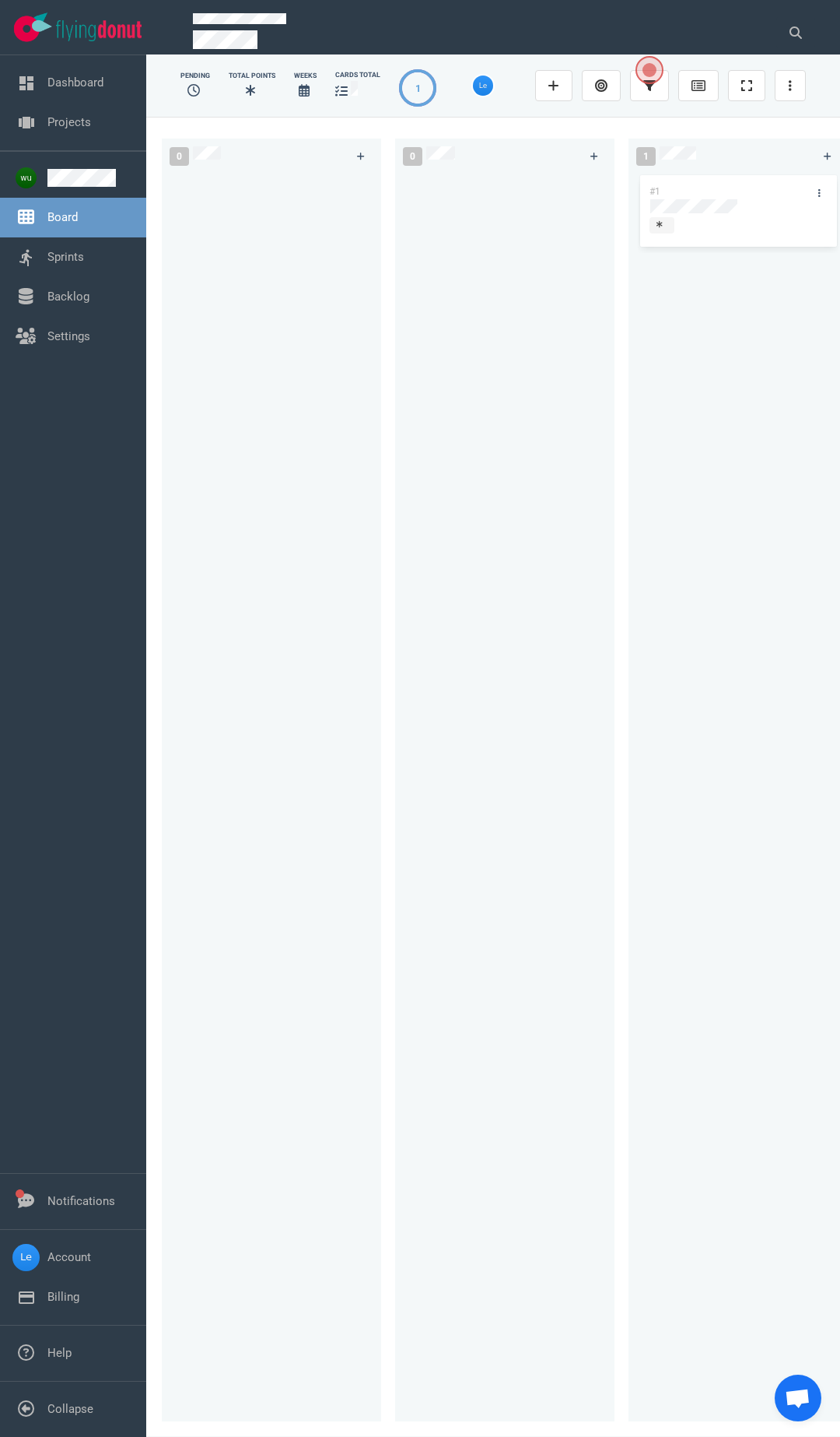
drag, startPoint x: 811, startPoint y: 189, endPoint x: 823, endPoint y: 189, distance: 12.0
click at [814, 189] on div "#1" at bounding box center [739, 787] width 201 height 1231
click at [823, 190] on link at bounding box center [819, 192] width 25 height 20
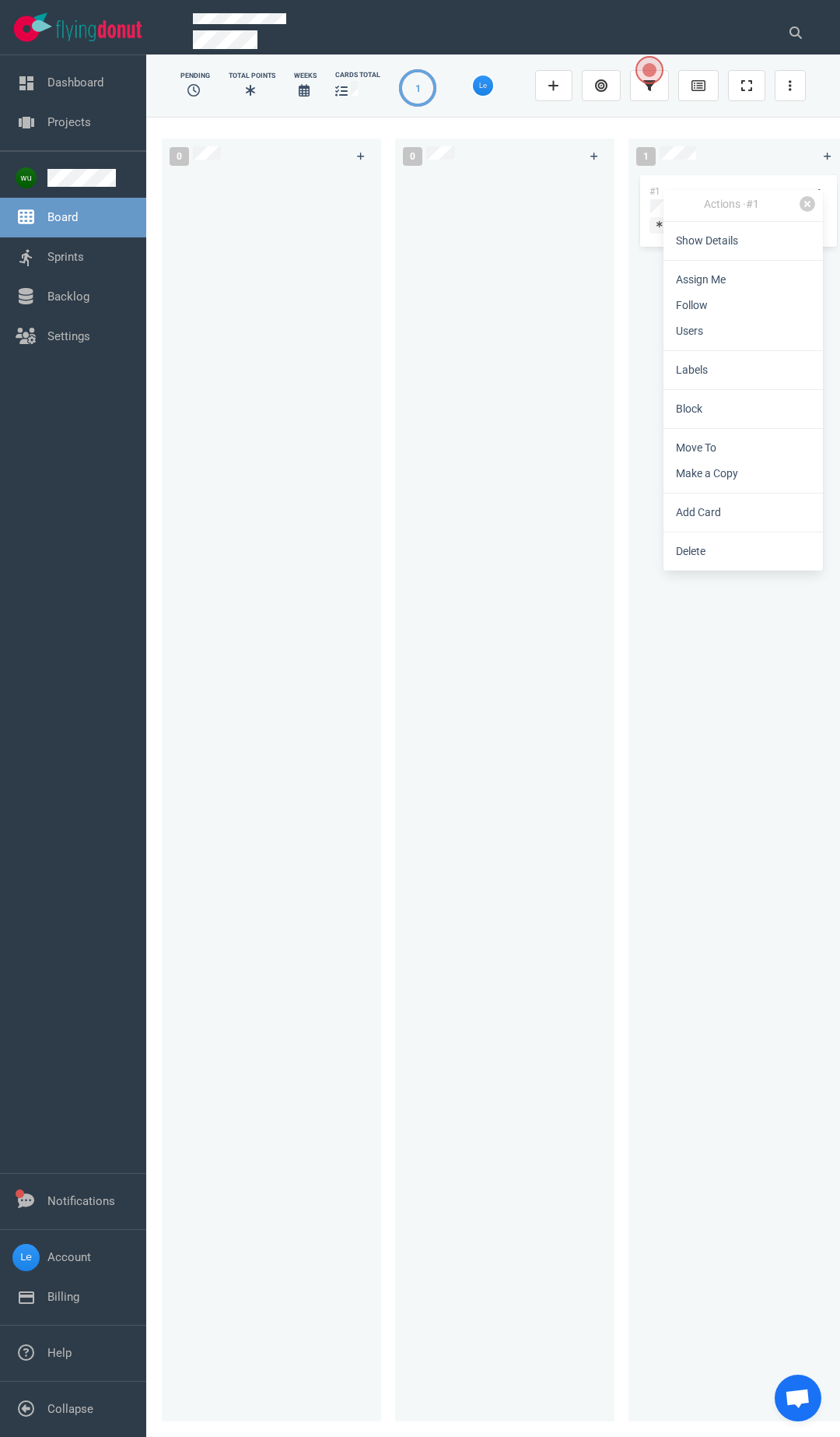
click at [468, 368] on div at bounding box center [505, 787] width 201 height 1231
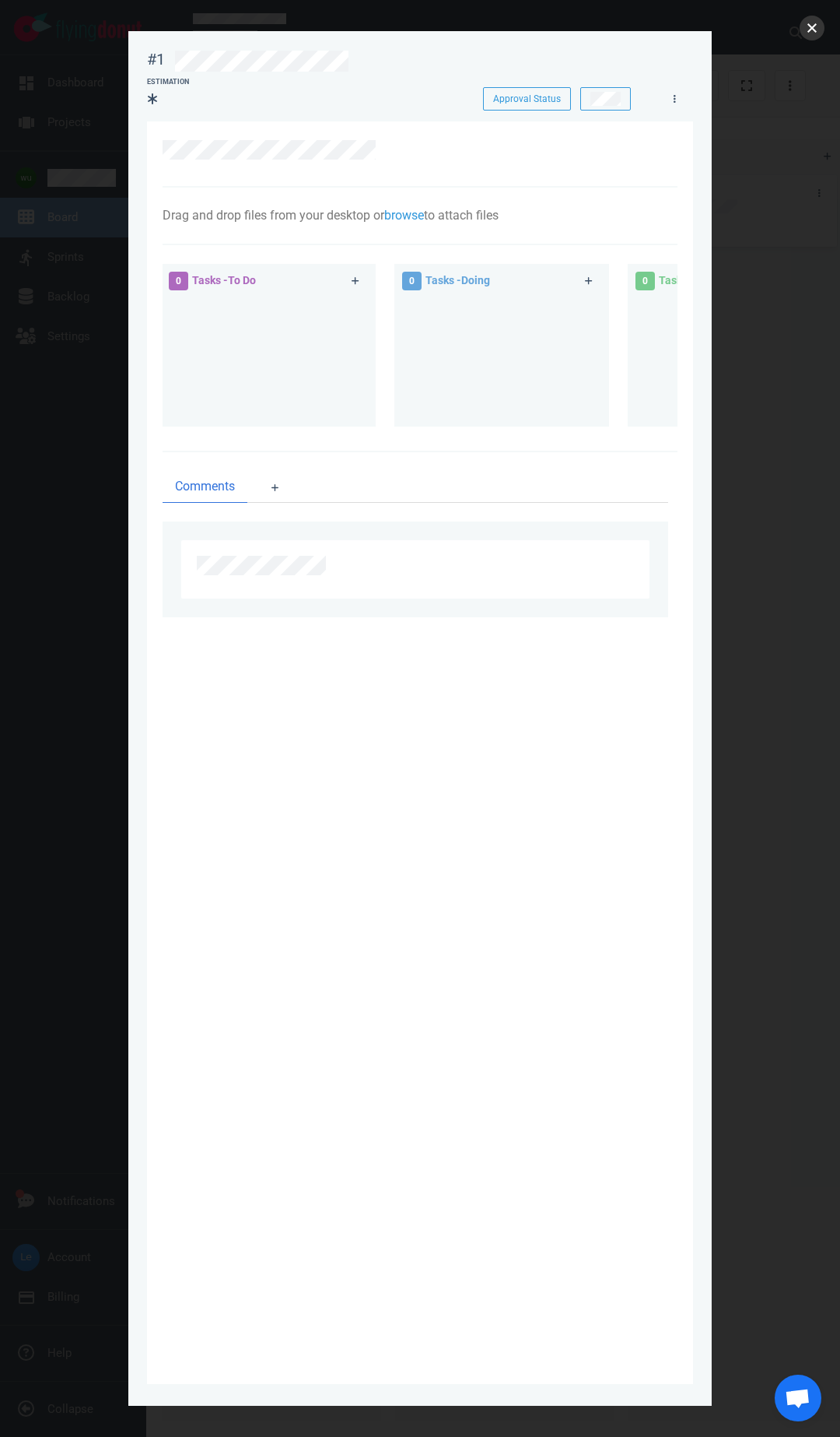
click at [813, 29] on button "close" at bounding box center [812, 27] width 25 height 25
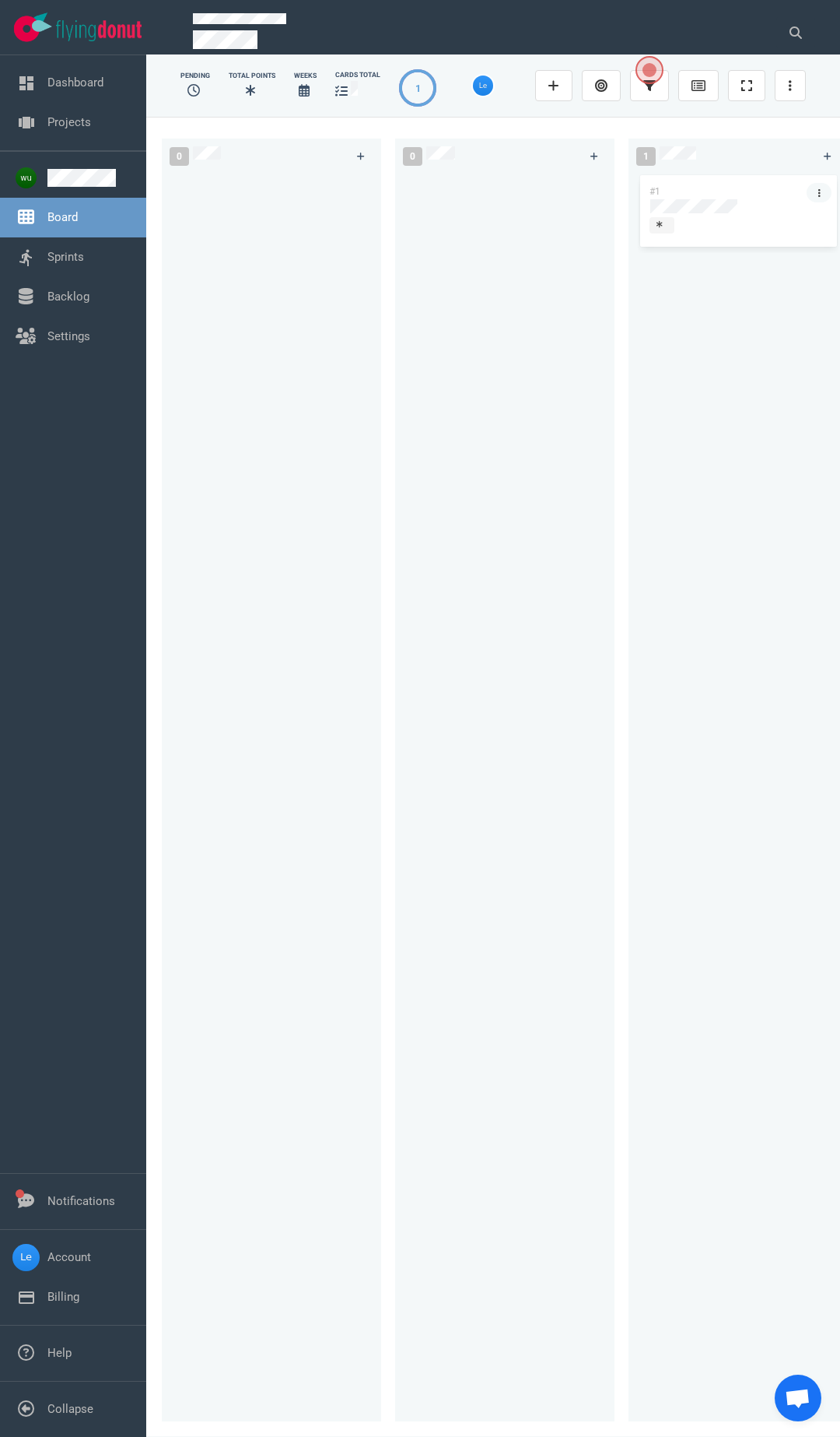
click at [816, 193] on link at bounding box center [819, 192] width 25 height 20
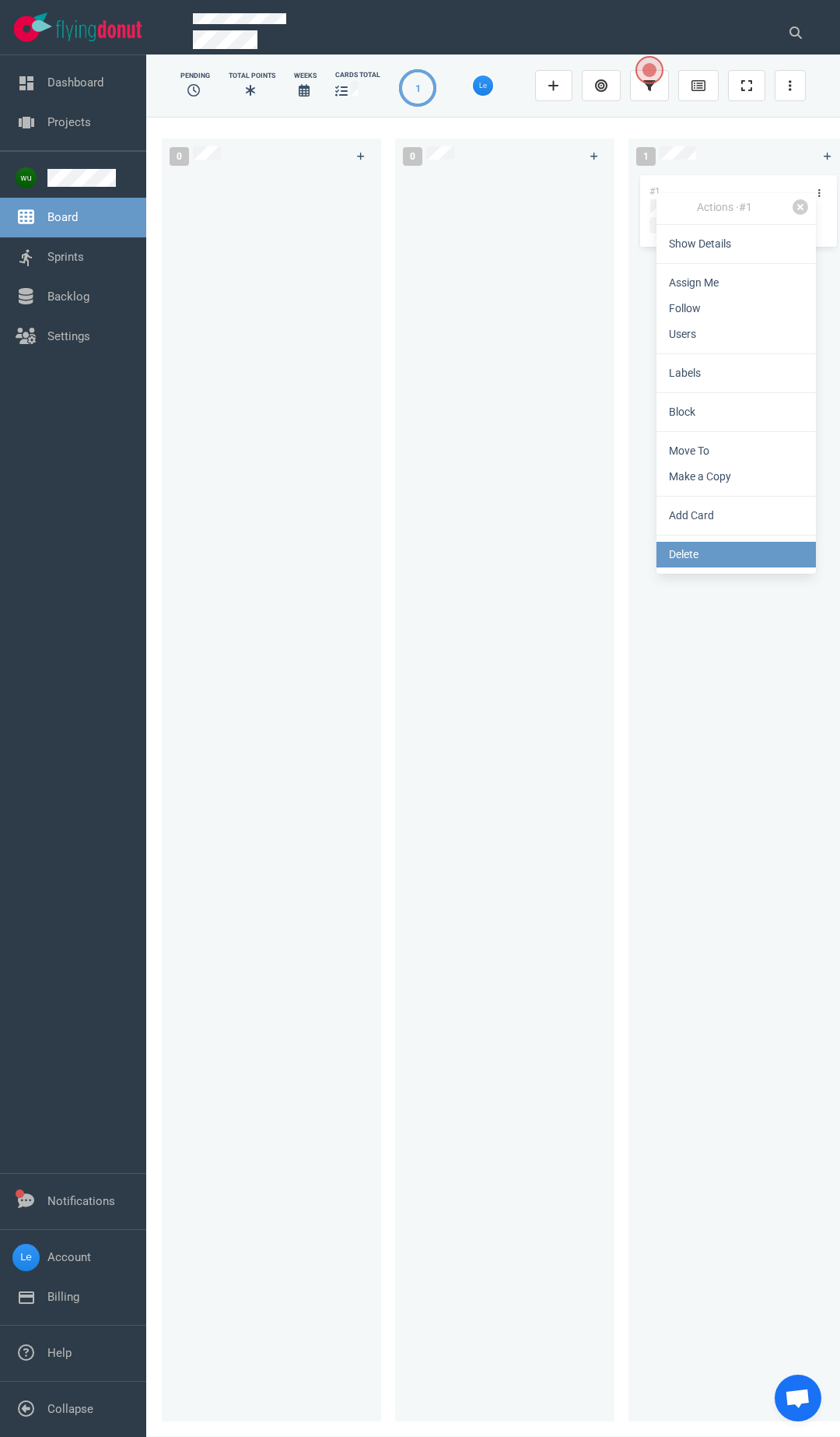
click at [718, 557] on link "Delete" at bounding box center [736, 554] width 160 height 26
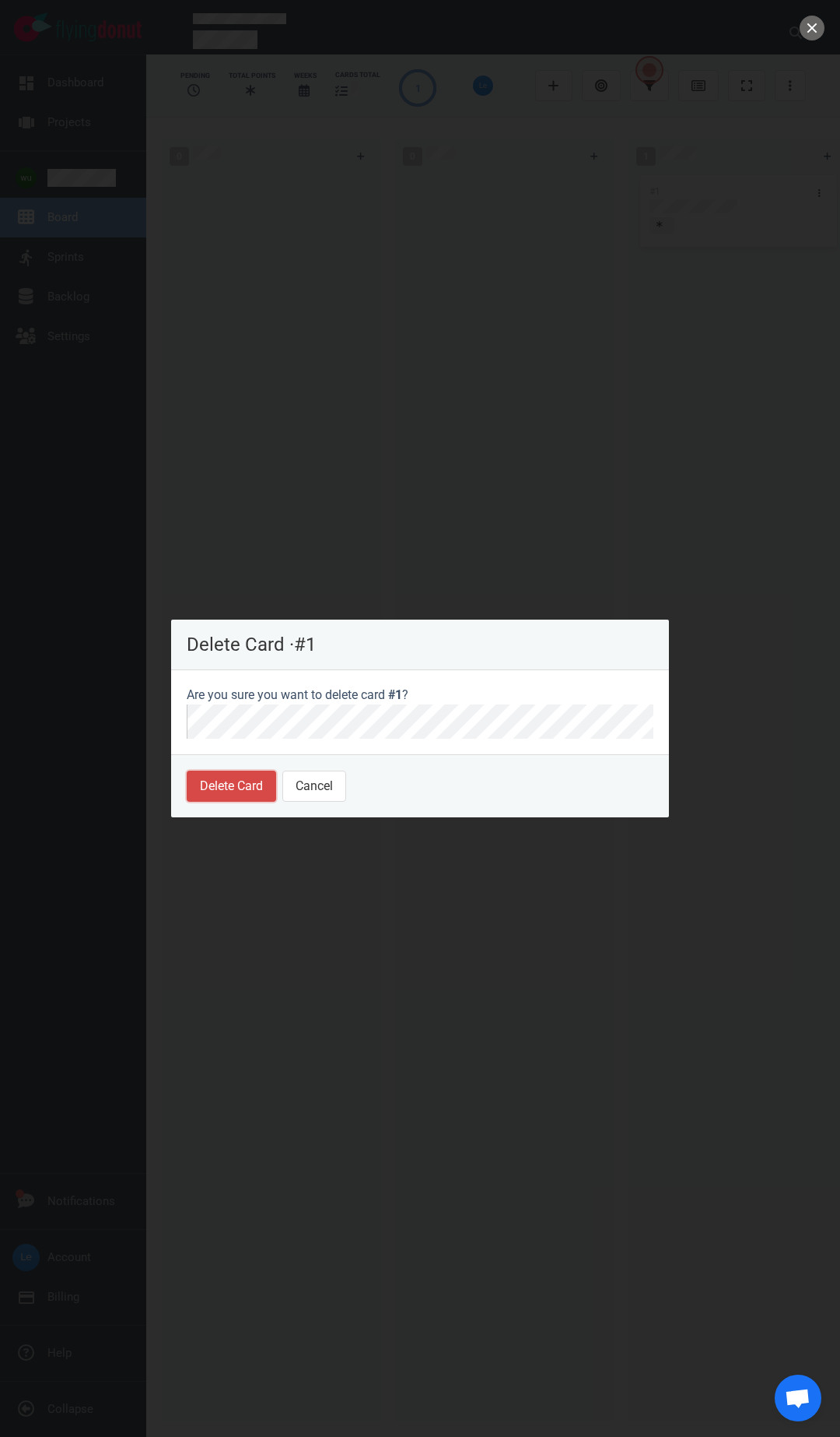
click at [230, 781] on button "Delete Card" at bounding box center [231, 786] width 89 height 31
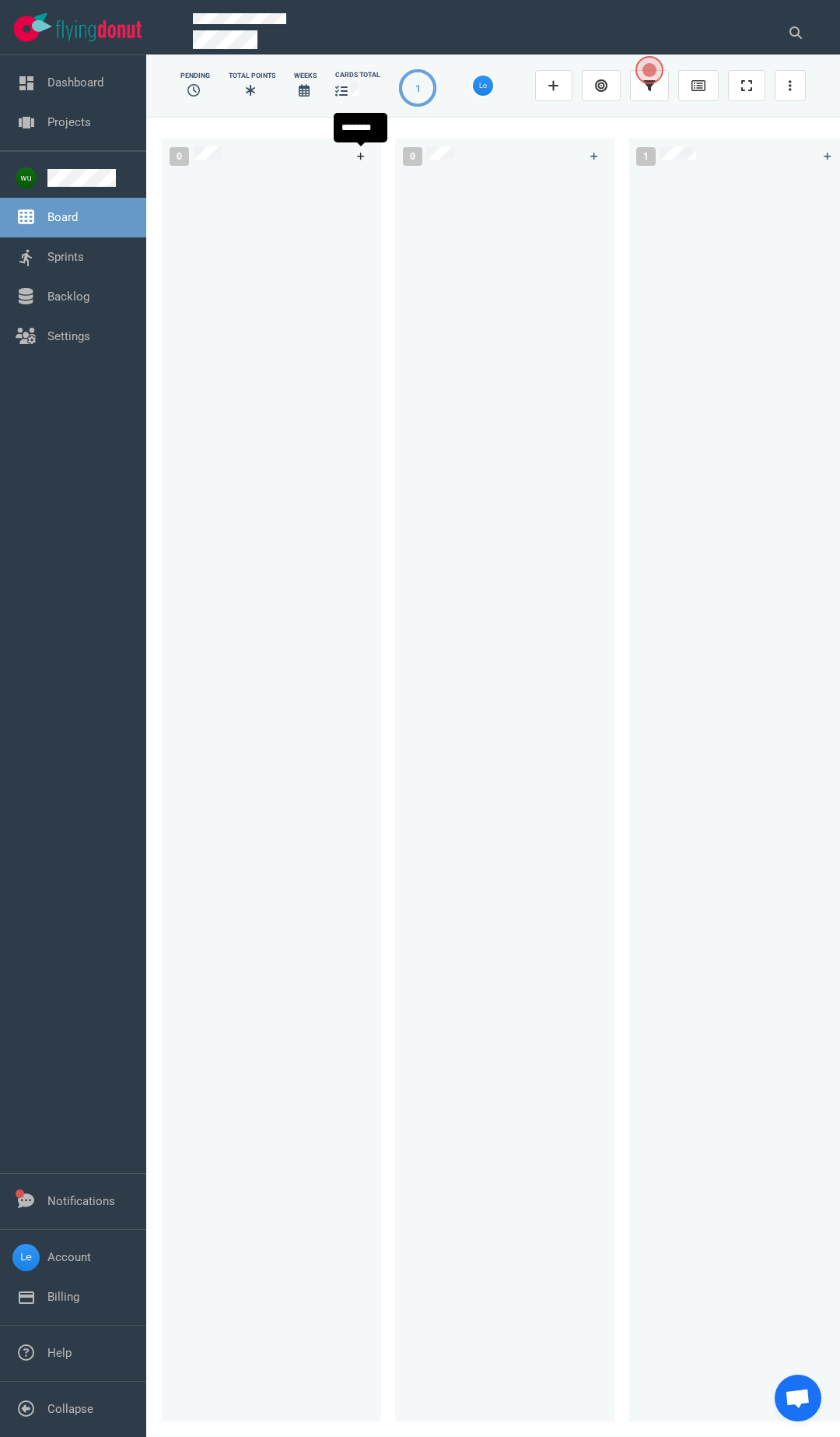
click at [358, 162] on link at bounding box center [360, 156] width 25 height 20
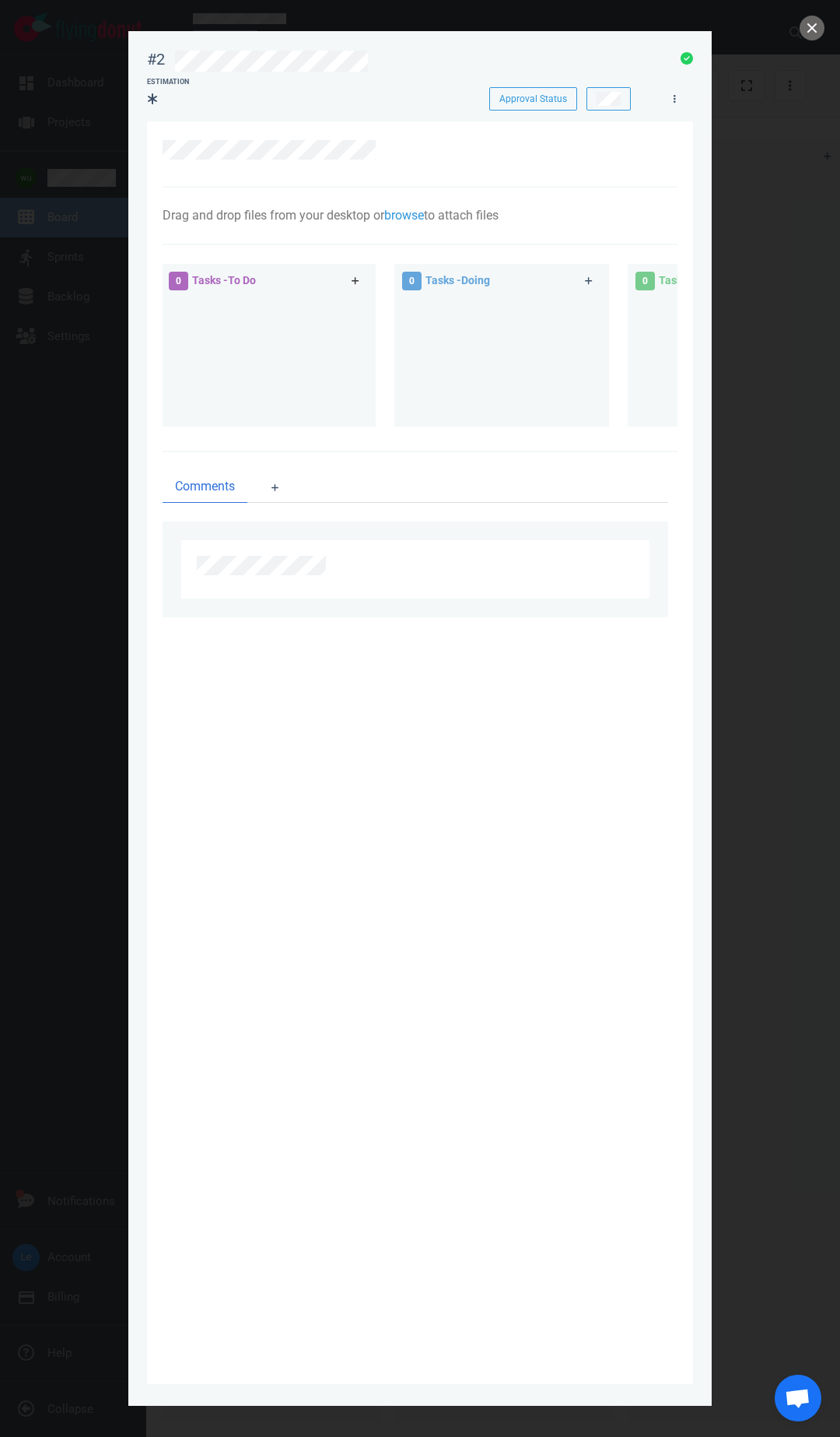
click at [355, 279] on icon at bounding box center [355, 281] width 8 height 8
click at [190, 354] on icon at bounding box center [192, 349] width 8 height 8
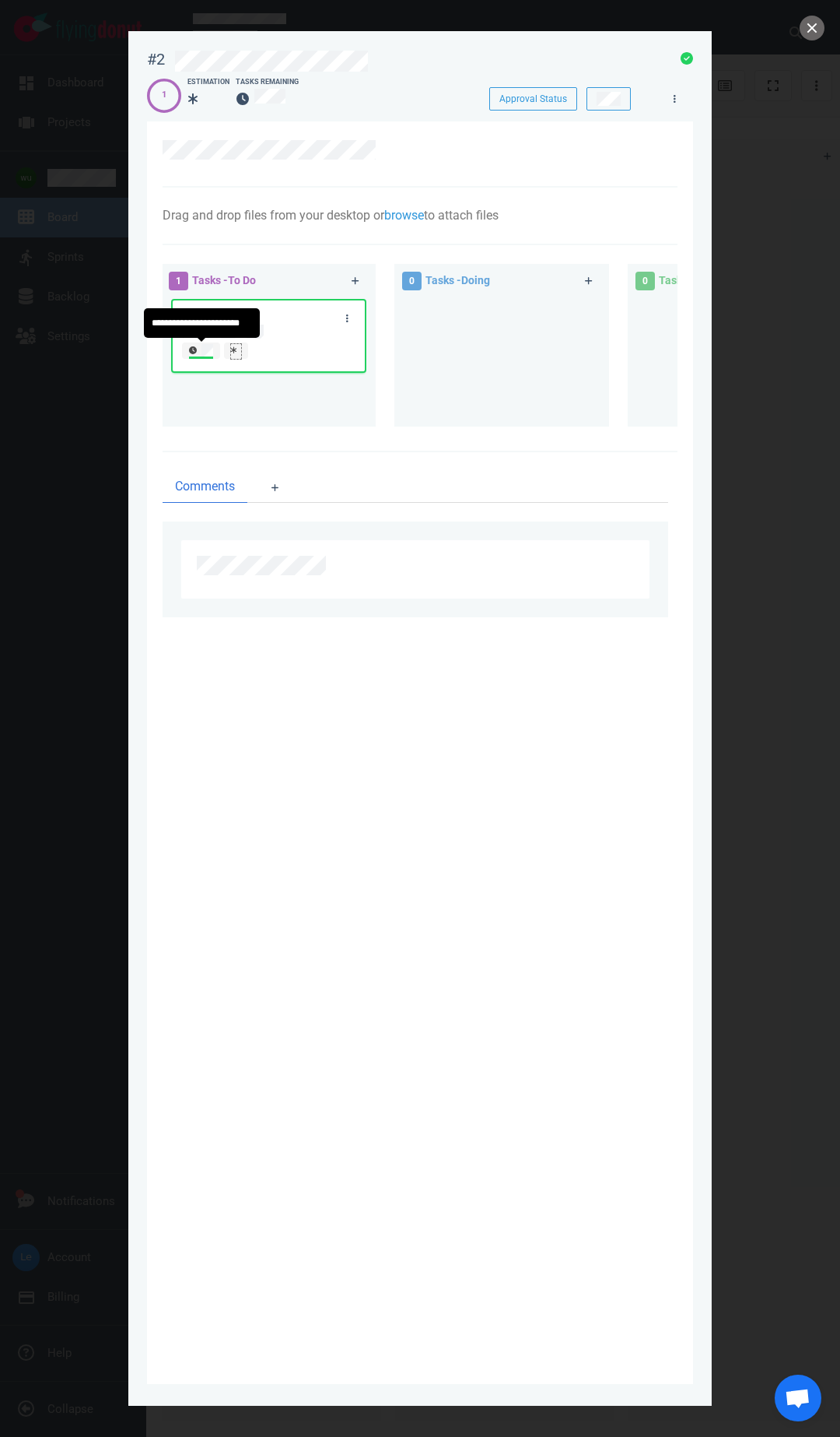
click at [234, 349] on icon at bounding box center [234, 350] width 6 height 7
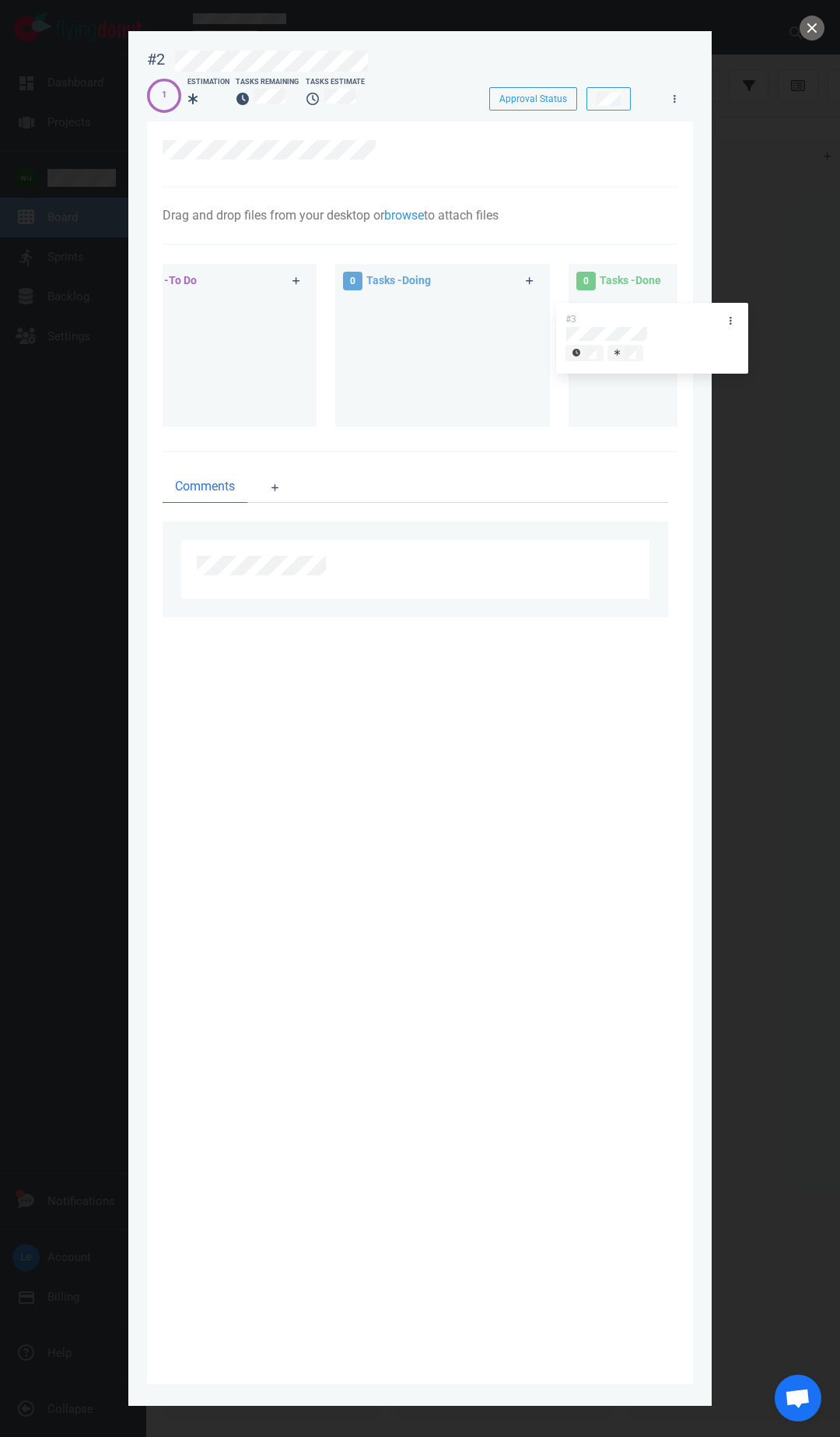
drag, startPoint x: 414, startPoint y: 346, endPoint x: 646, endPoint y: 345, distance: 232.0
click at [619, 348] on div "1 Tasks - To Do #3 #3 0 Tasks - Doing 0 Tasks - Done" at bounding box center [356, 348] width 525 height 187
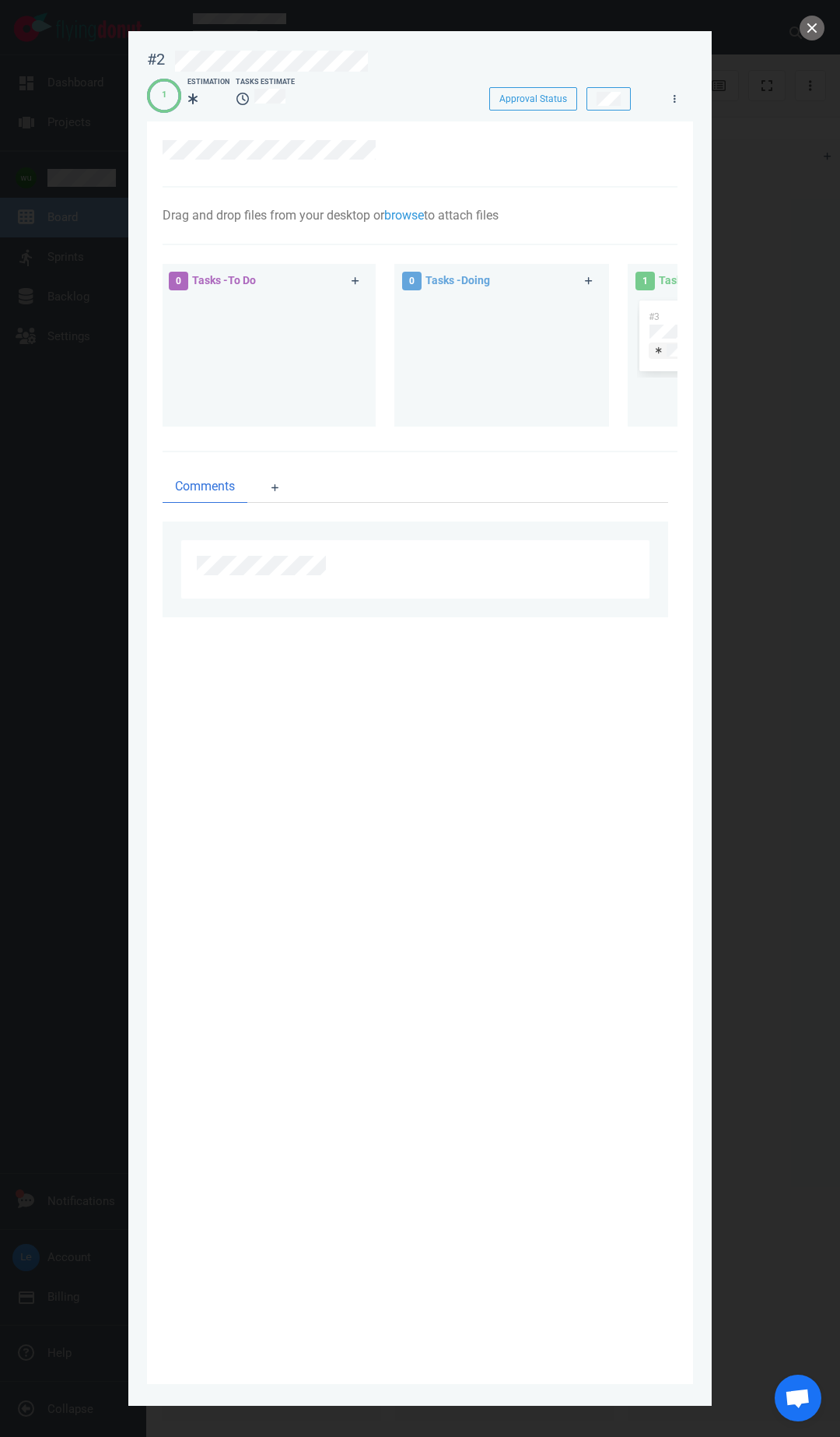
click at [228, 365] on div at bounding box center [268, 355] width 196 height 116
click at [358, 281] on icon at bounding box center [356, 281] width 9 height 9
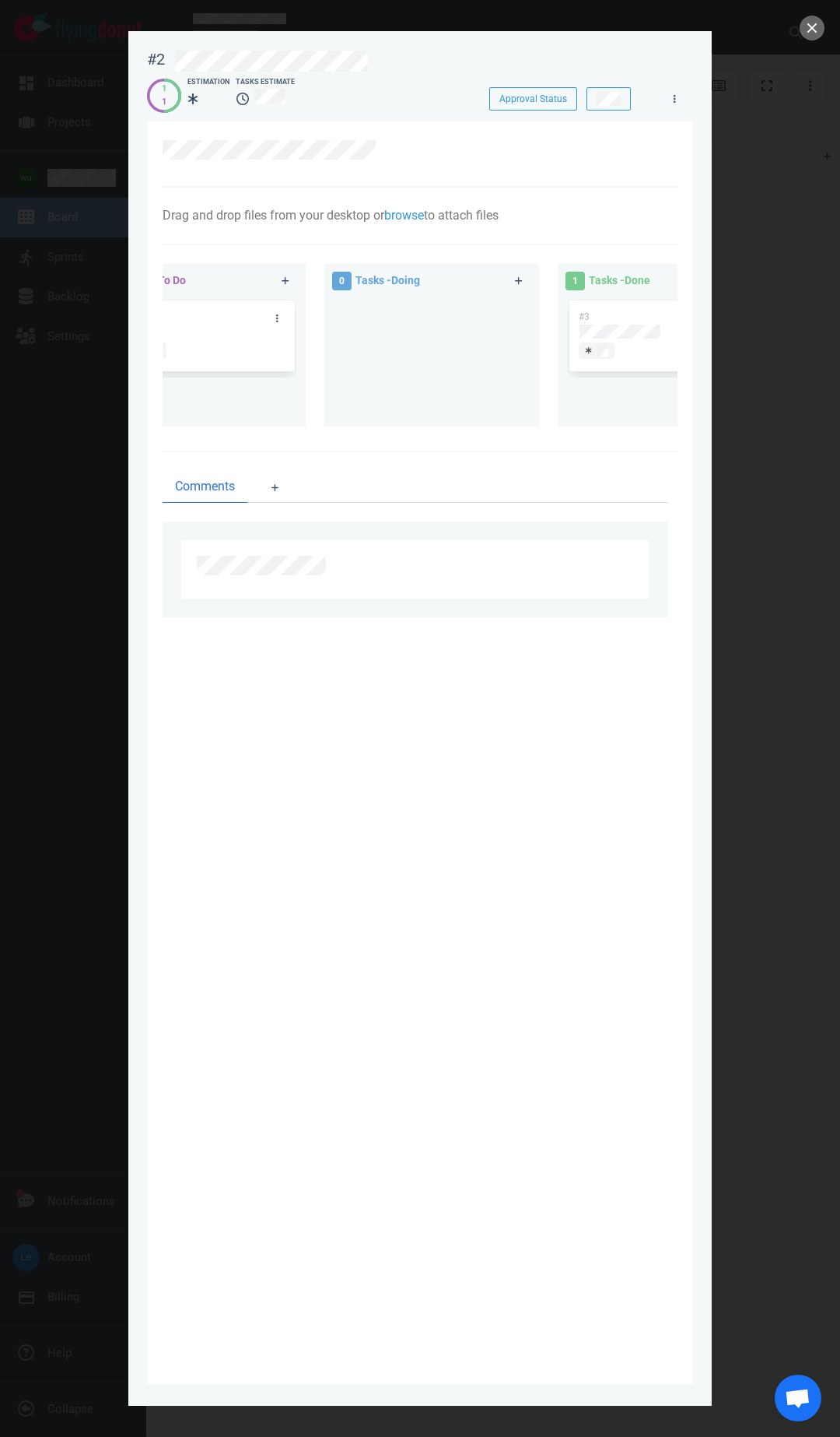
drag, startPoint x: 539, startPoint y: 460, endPoint x: 681, endPoint y: 442, distance: 143.1
click at [678, 443] on section "Drag and drop files from your desktop or browse to attach files Attach Files Co…" at bounding box center [420, 753] width 547 height 1263
click at [809, 29] on button "close" at bounding box center [812, 27] width 25 height 25
click at [812, 34] on button "close" at bounding box center [812, 27] width 25 height 25
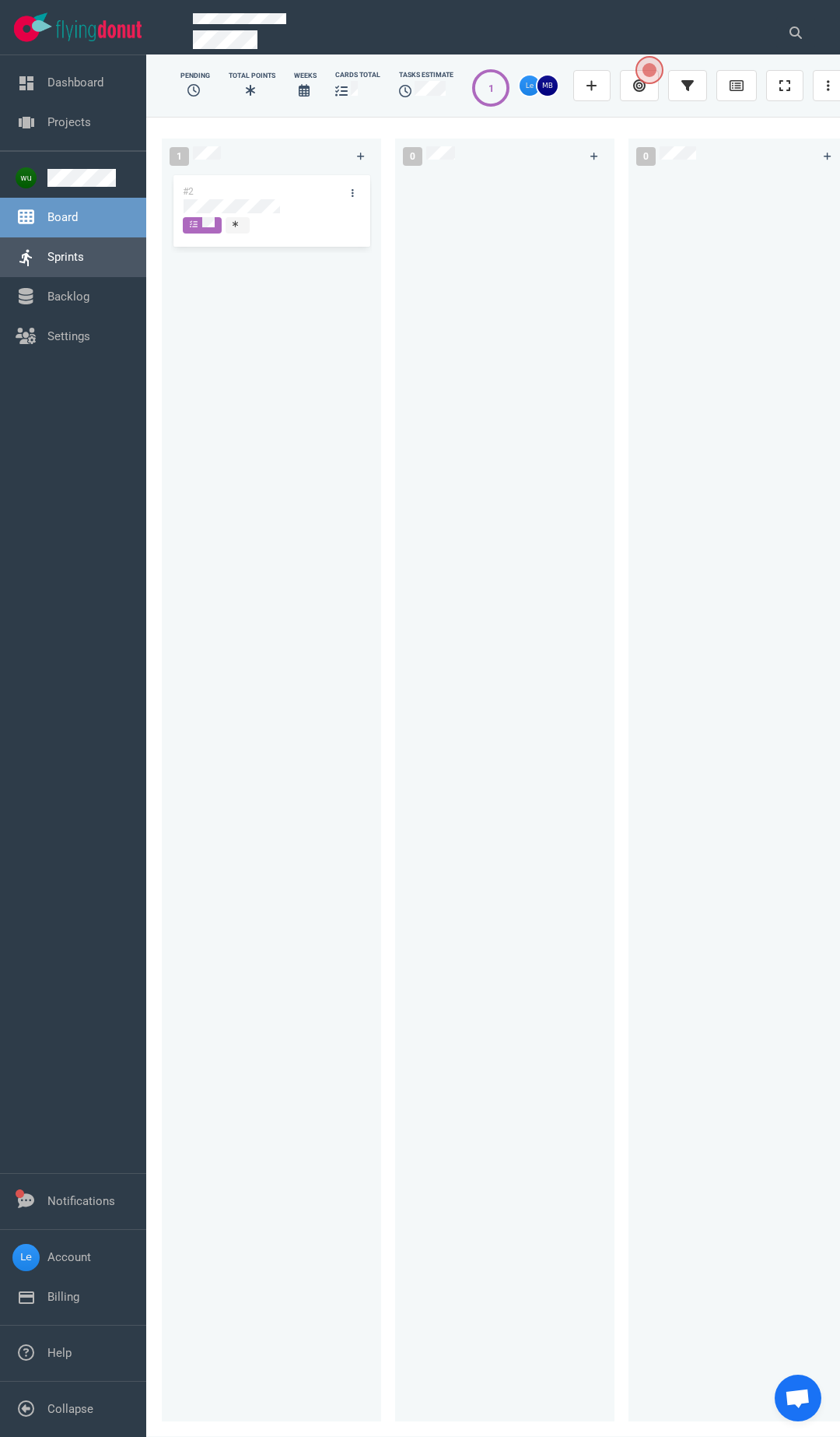
click at [76, 250] on link "Sprints" at bounding box center [65, 257] width 37 height 14
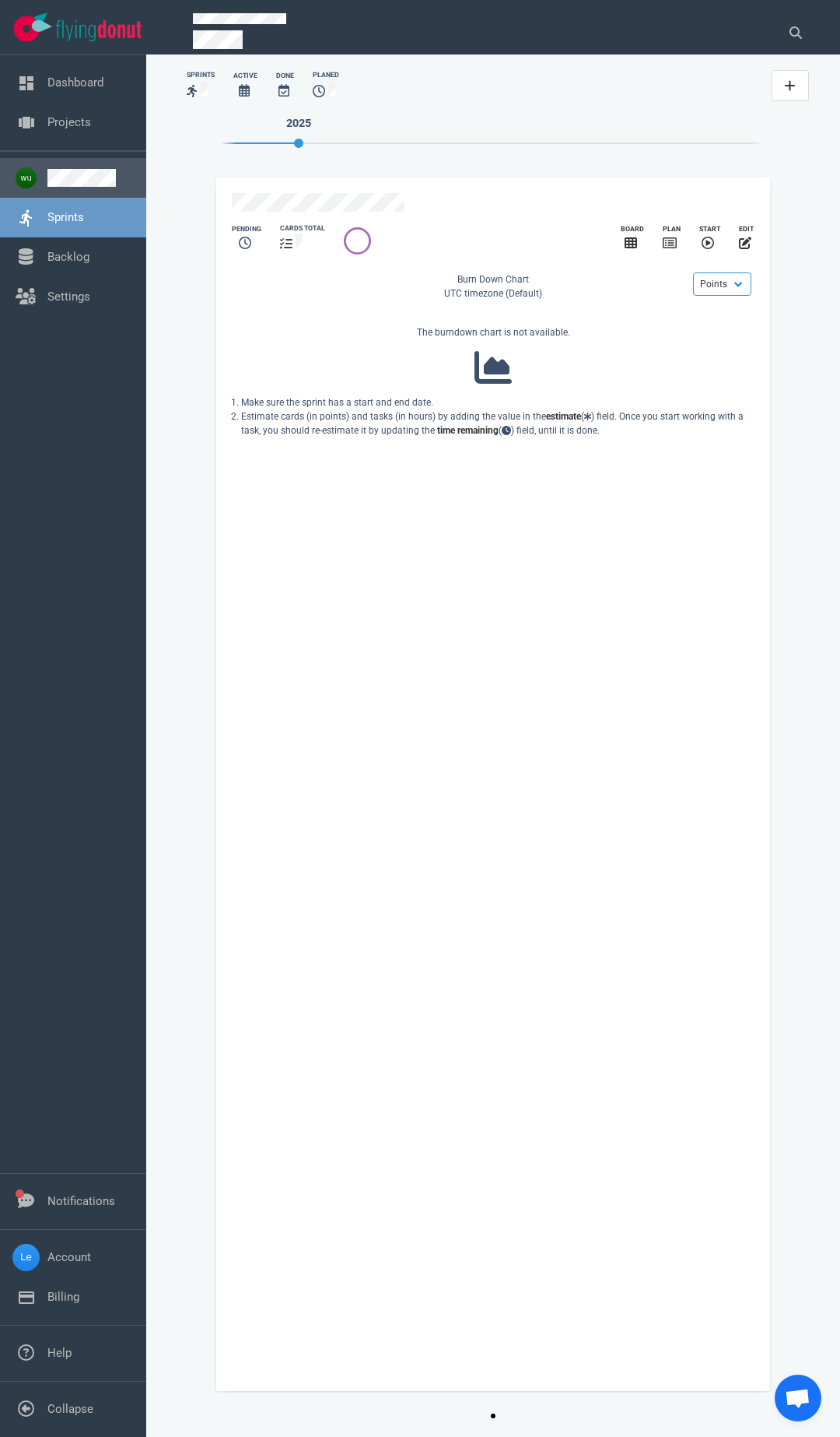
click at [67, 183] on link at bounding box center [91, 178] width 87 height 18
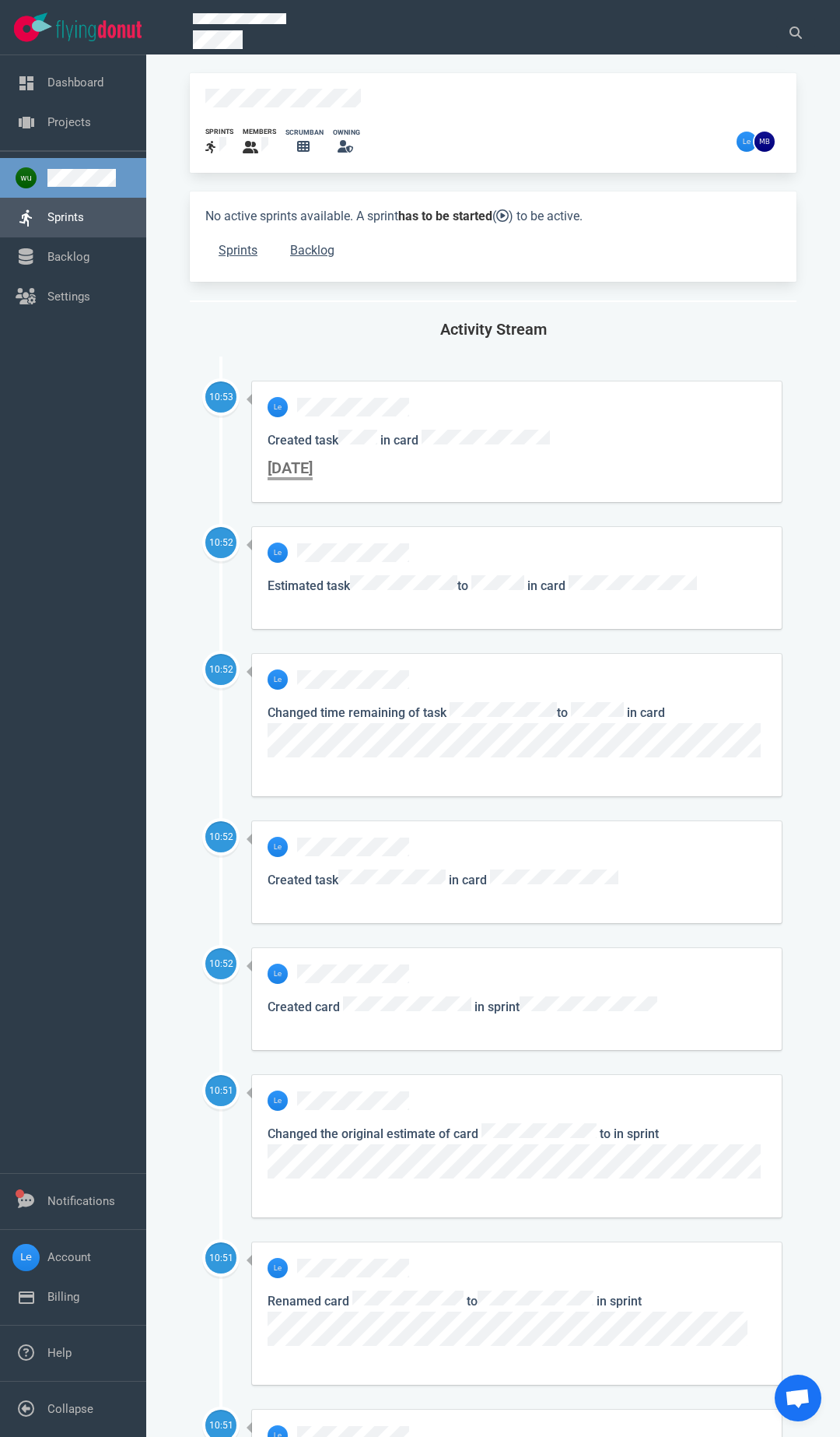
click at [65, 216] on link "Sprints" at bounding box center [65, 217] width 37 height 14
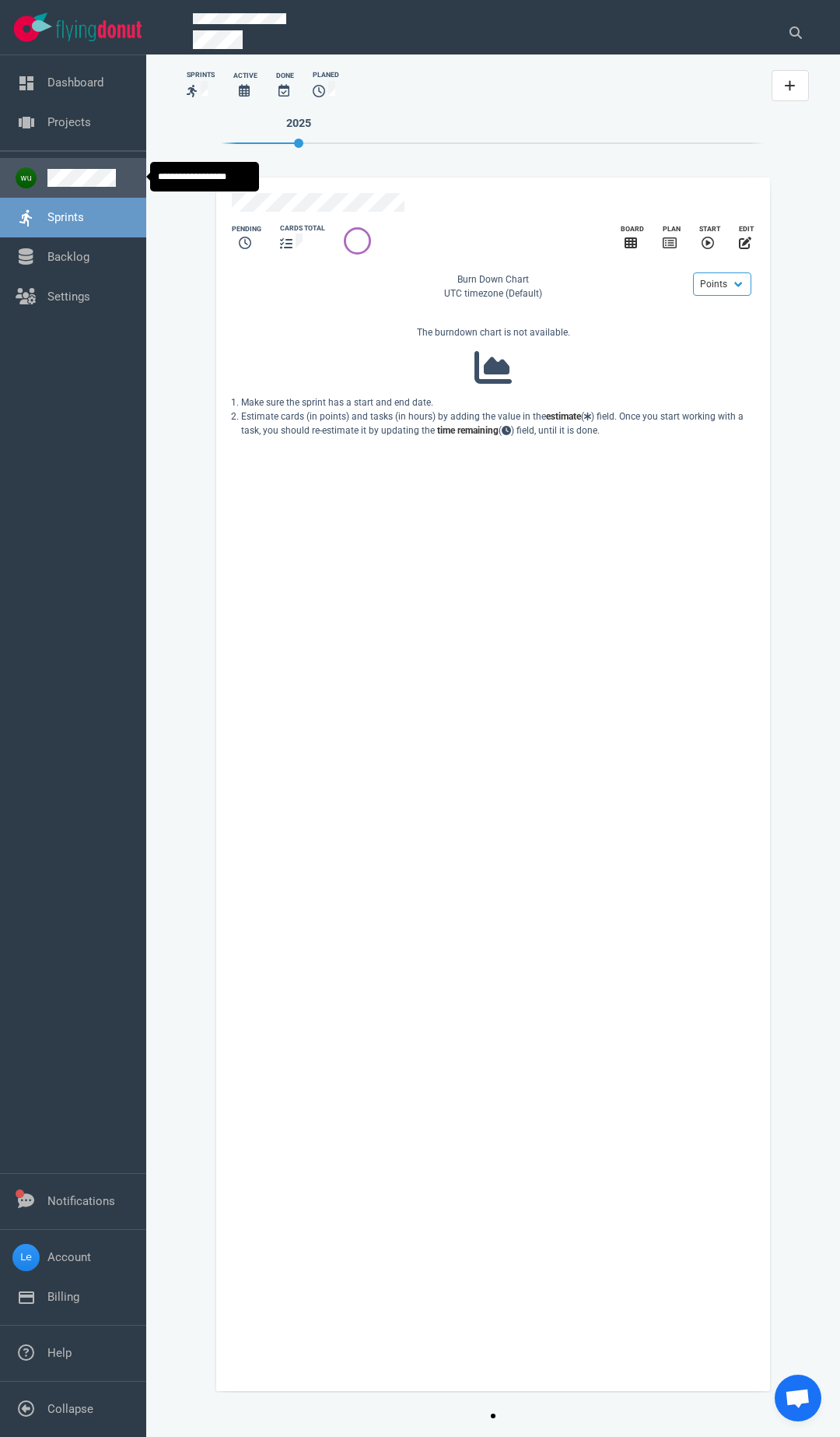
click at [77, 186] on link at bounding box center [91, 178] width 87 height 18
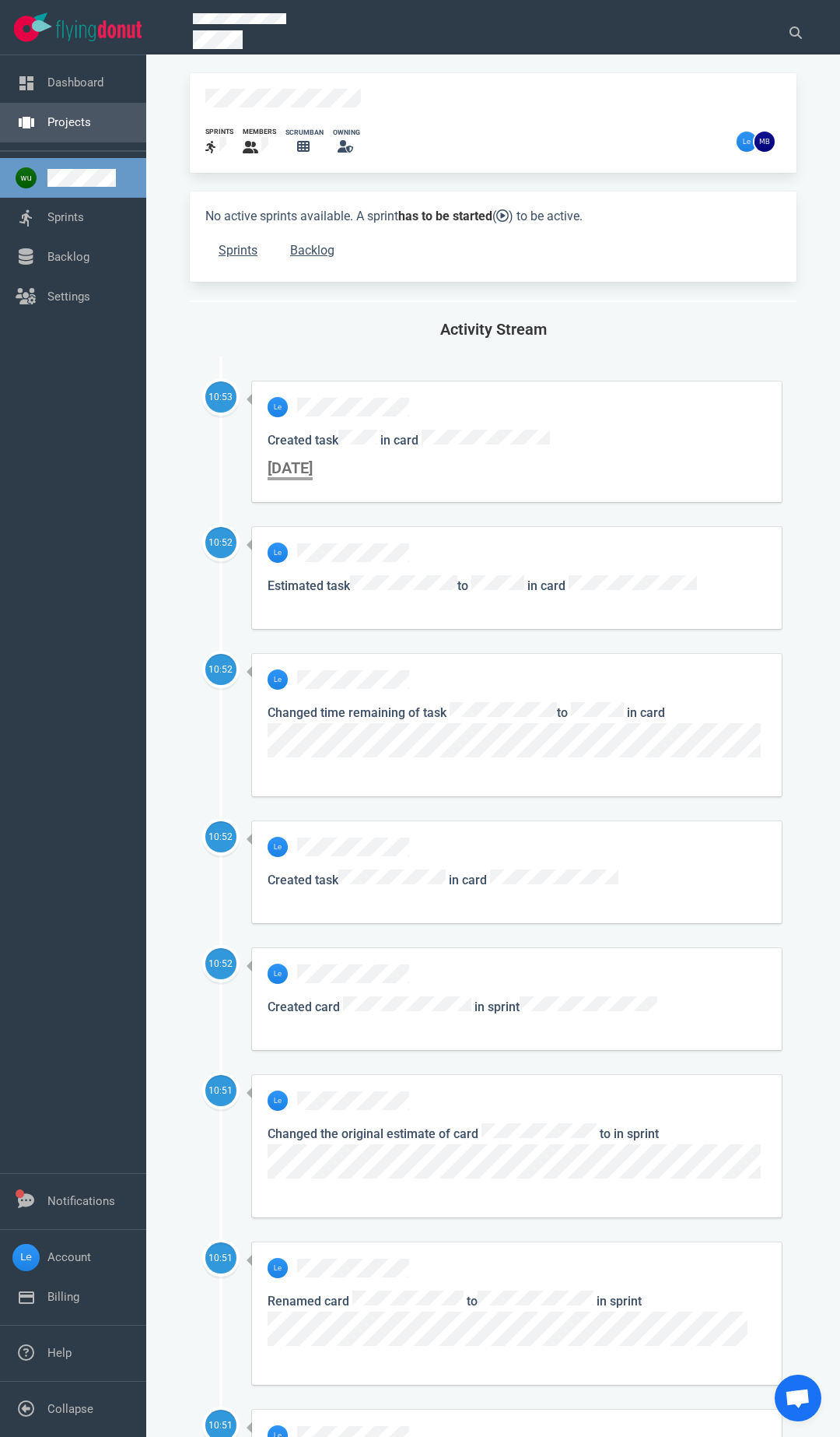
click at [78, 120] on link "Projects" at bounding box center [69, 122] width 43 height 14
click at [70, 304] on link "Settings" at bounding box center [69, 296] width 43 height 14
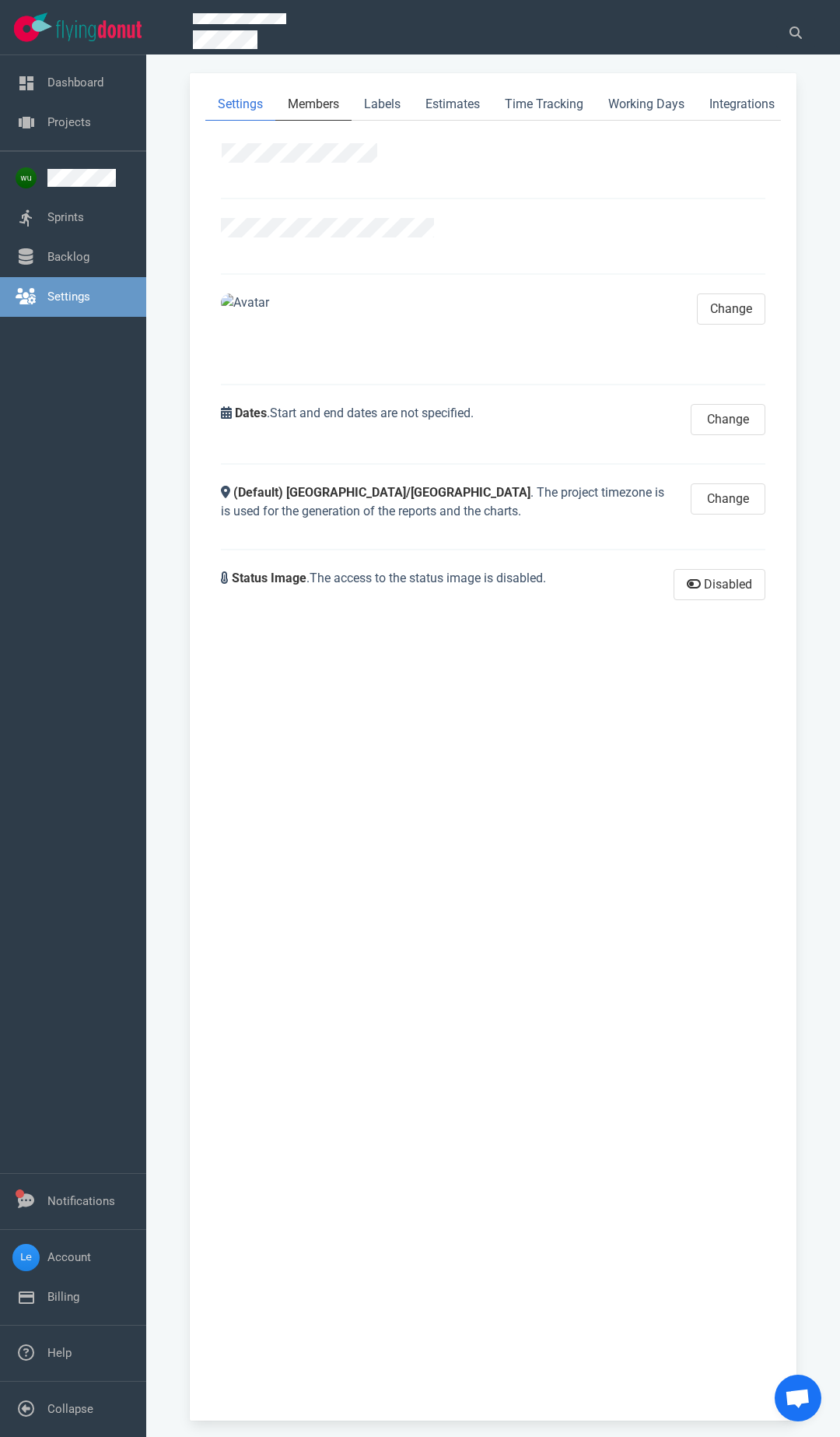
click at [321, 109] on link "Members" at bounding box center [314, 105] width 77 height 32
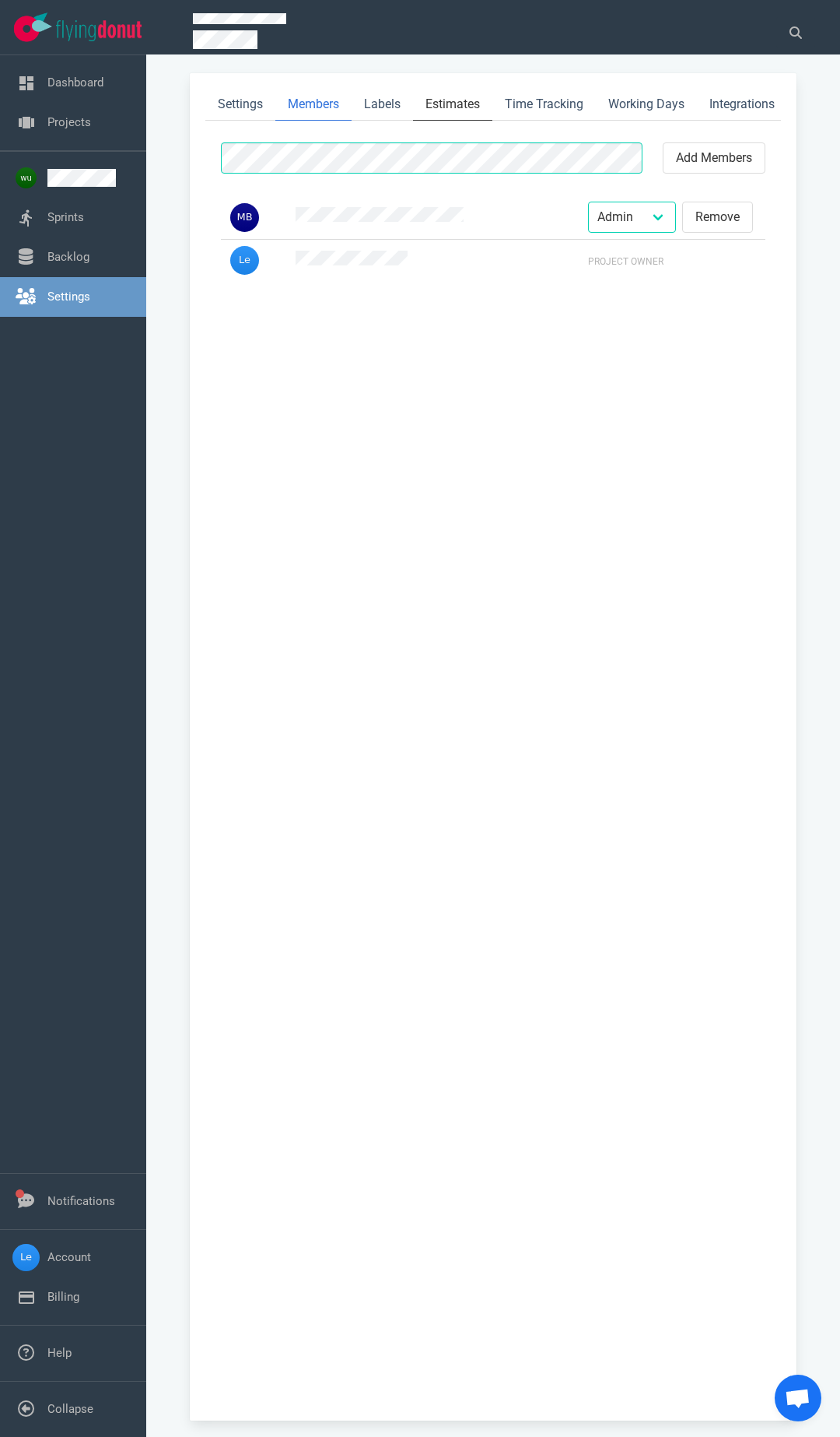
click at [417, 105] on link "Estimates" at bounding box center [452, 105] width 79 height 32
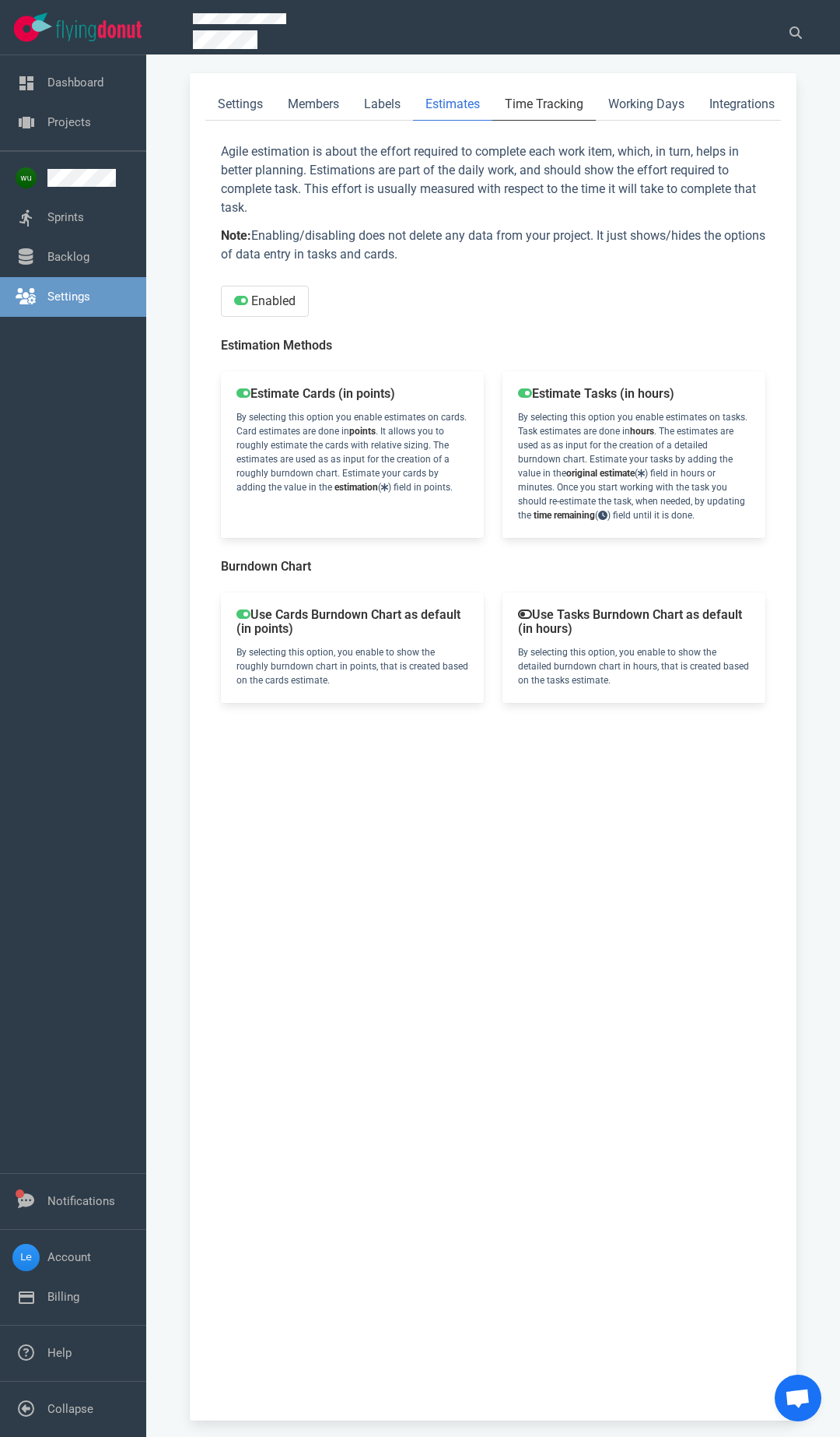
click at [497, 101] on link "Time Tracking" at bounding box center [544, 105] width 104 height 32
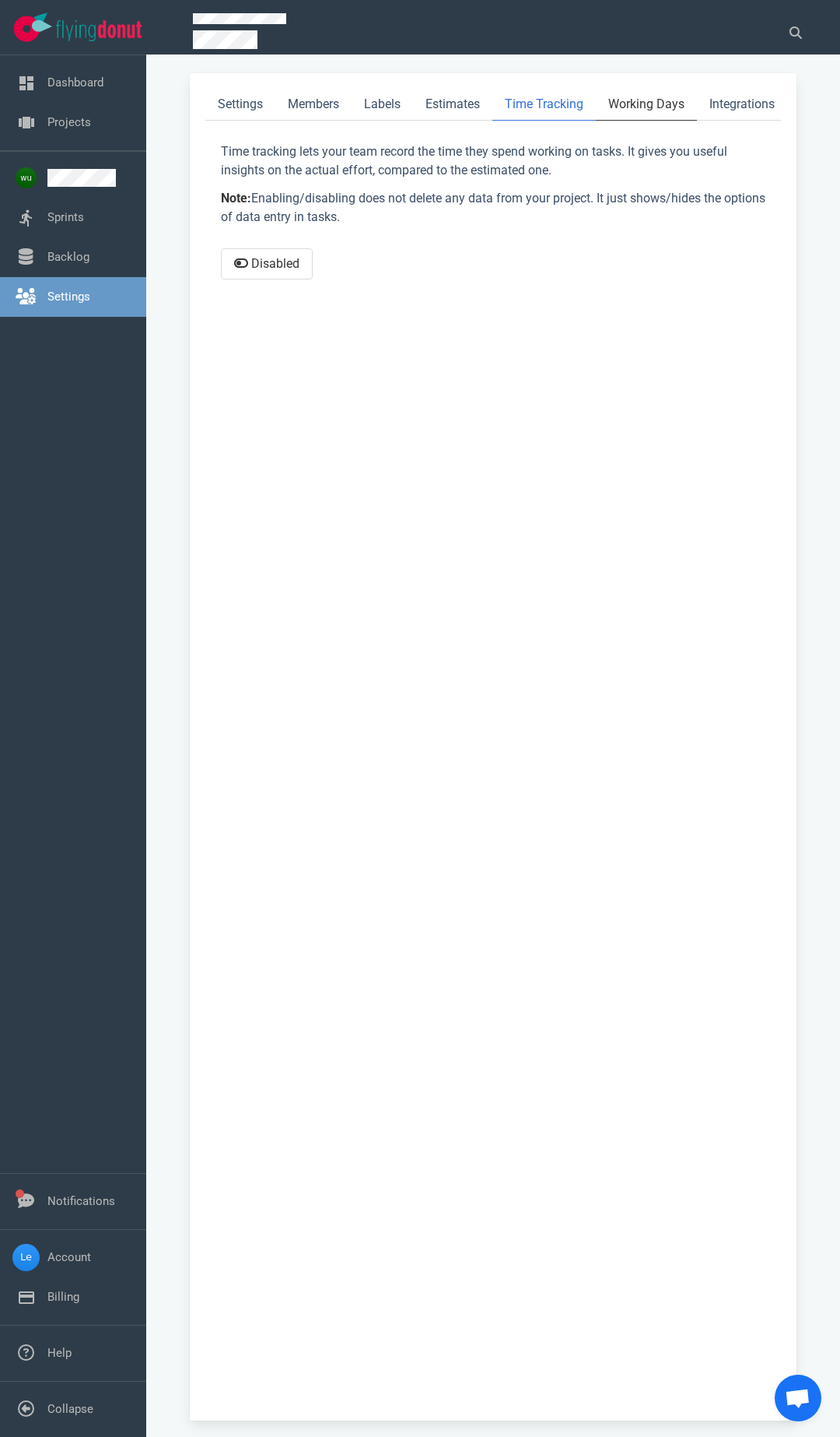
click at [645, 94] on link "Working Days" at bounding box center [646, 105] width 101 height 32
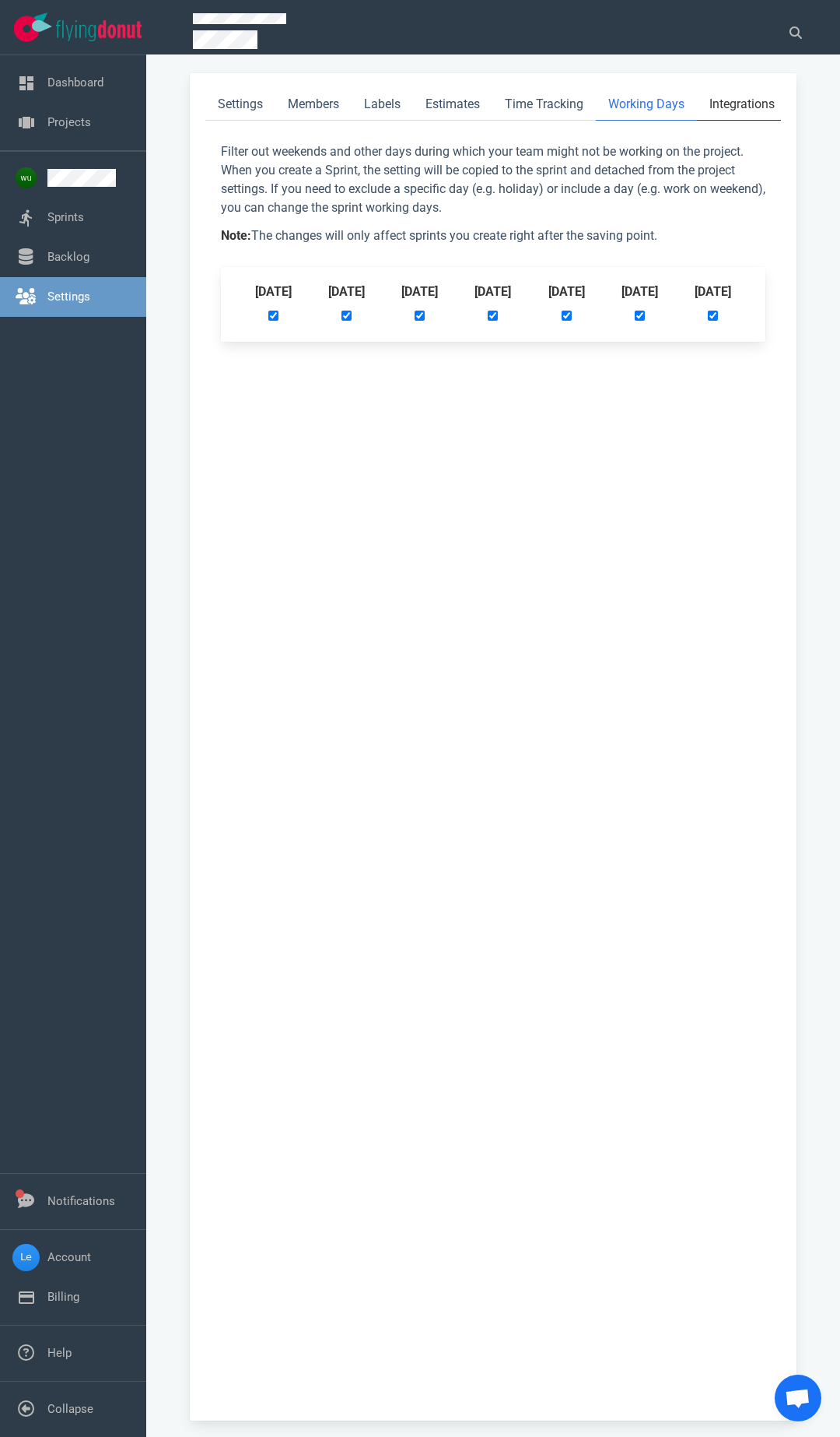
click at [740, 93] on link "Integrations" at bounding box center [742, 105] width 90 height 32
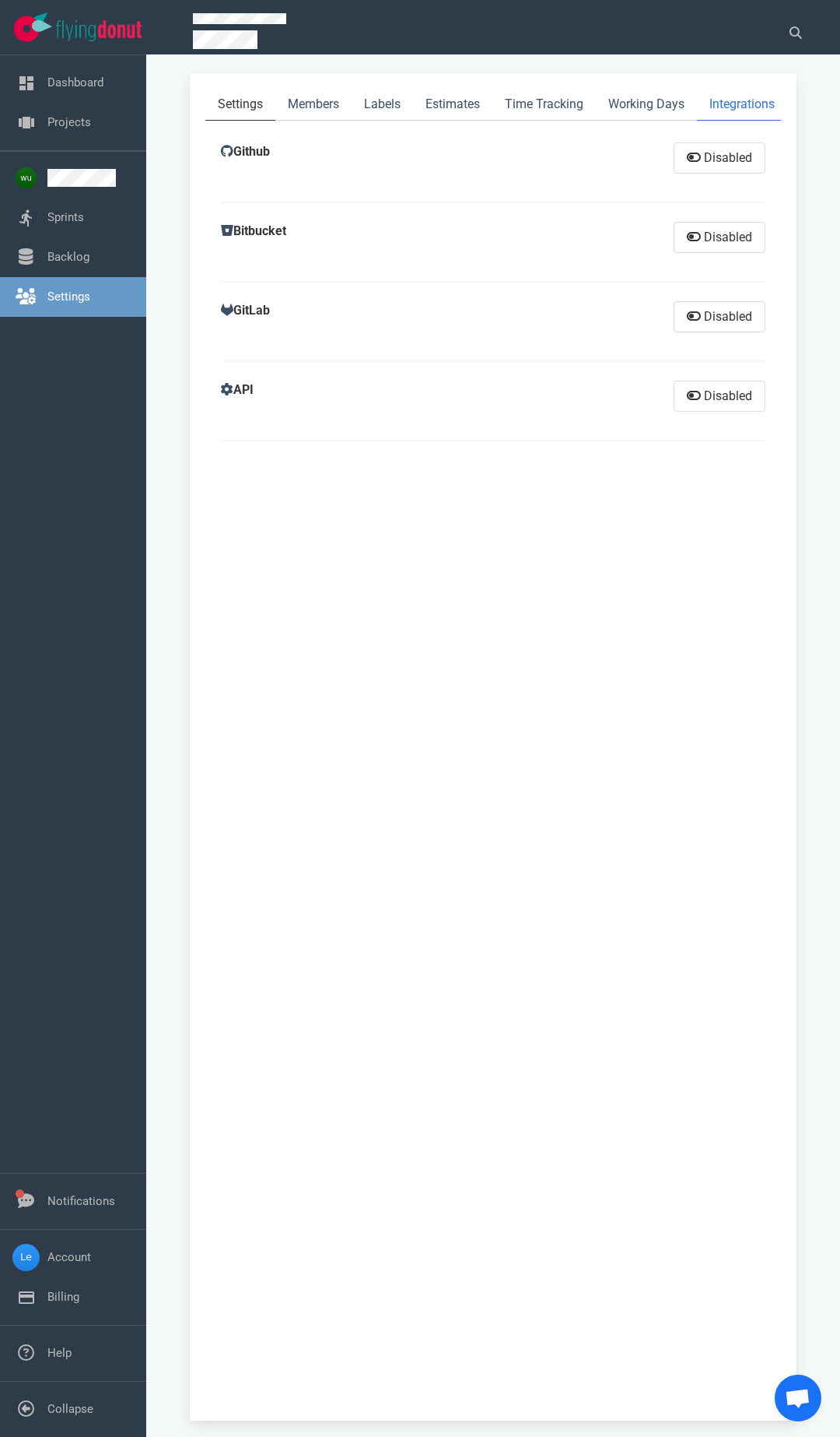
click at [236, 105] on link "Settings" at bounding box center [241, 105] width 70 height 32
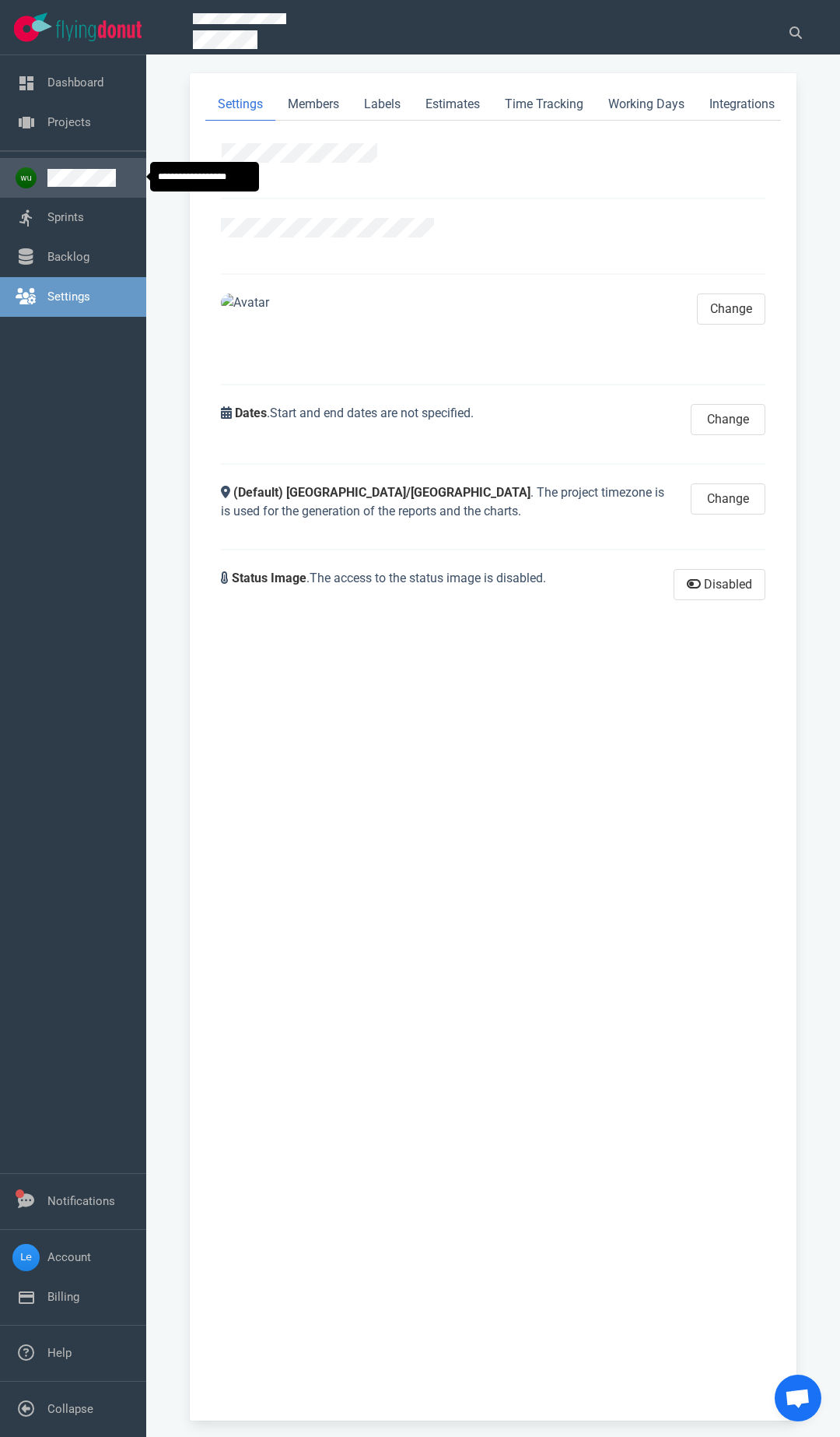
click at [100, 187] on link at bounding box center [91, 178] width 87 height 18
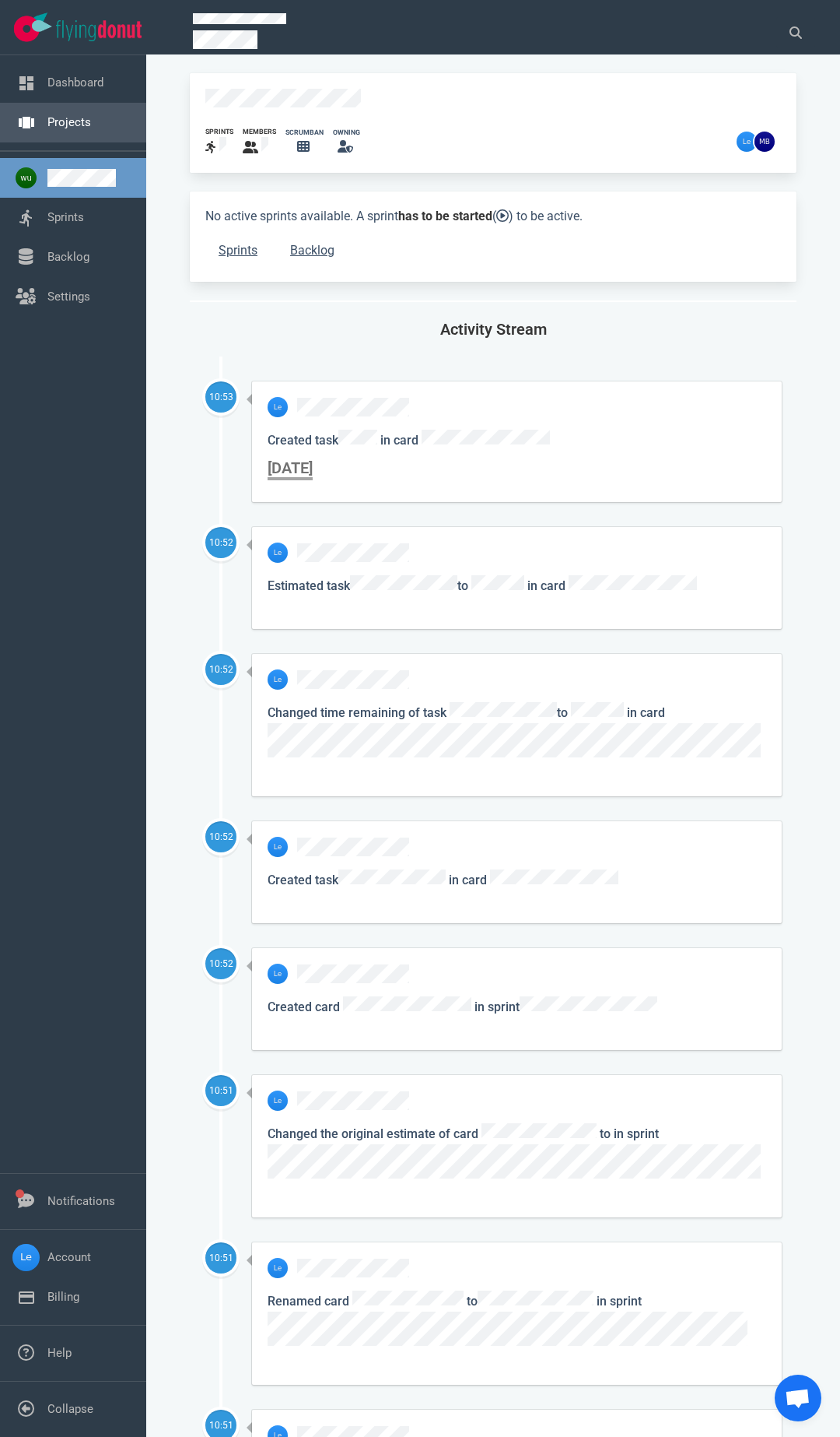
click at [69, 117] on link "Projects" at bounding box center [69, 122] width 43 height 14
click at [57, 300] on link "Settings" at bounding box center [69, 296] width 43 height 14
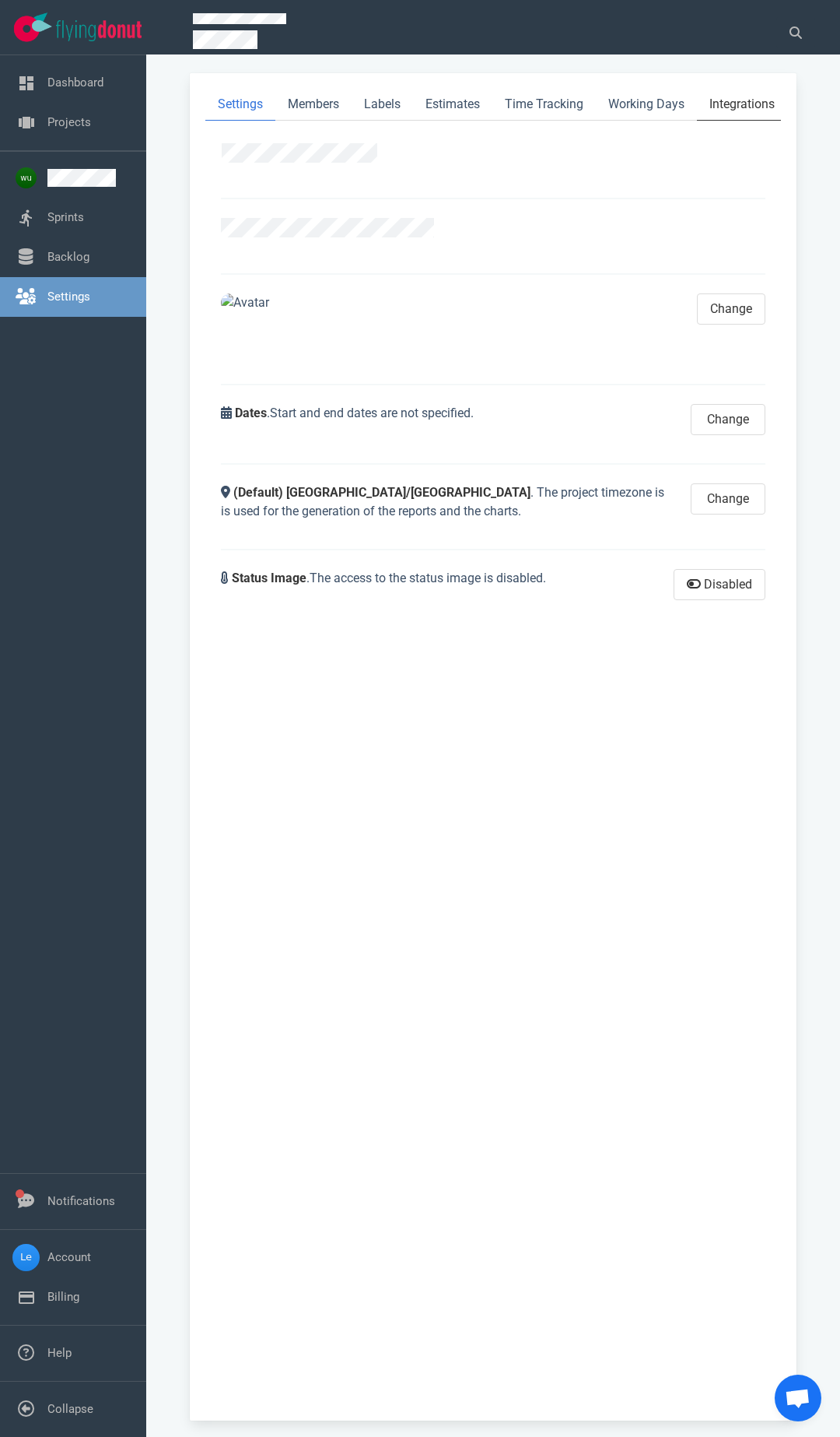
click at [758, 99] on link "Integrations" at bounding box center [742, 105] width 90 height 32
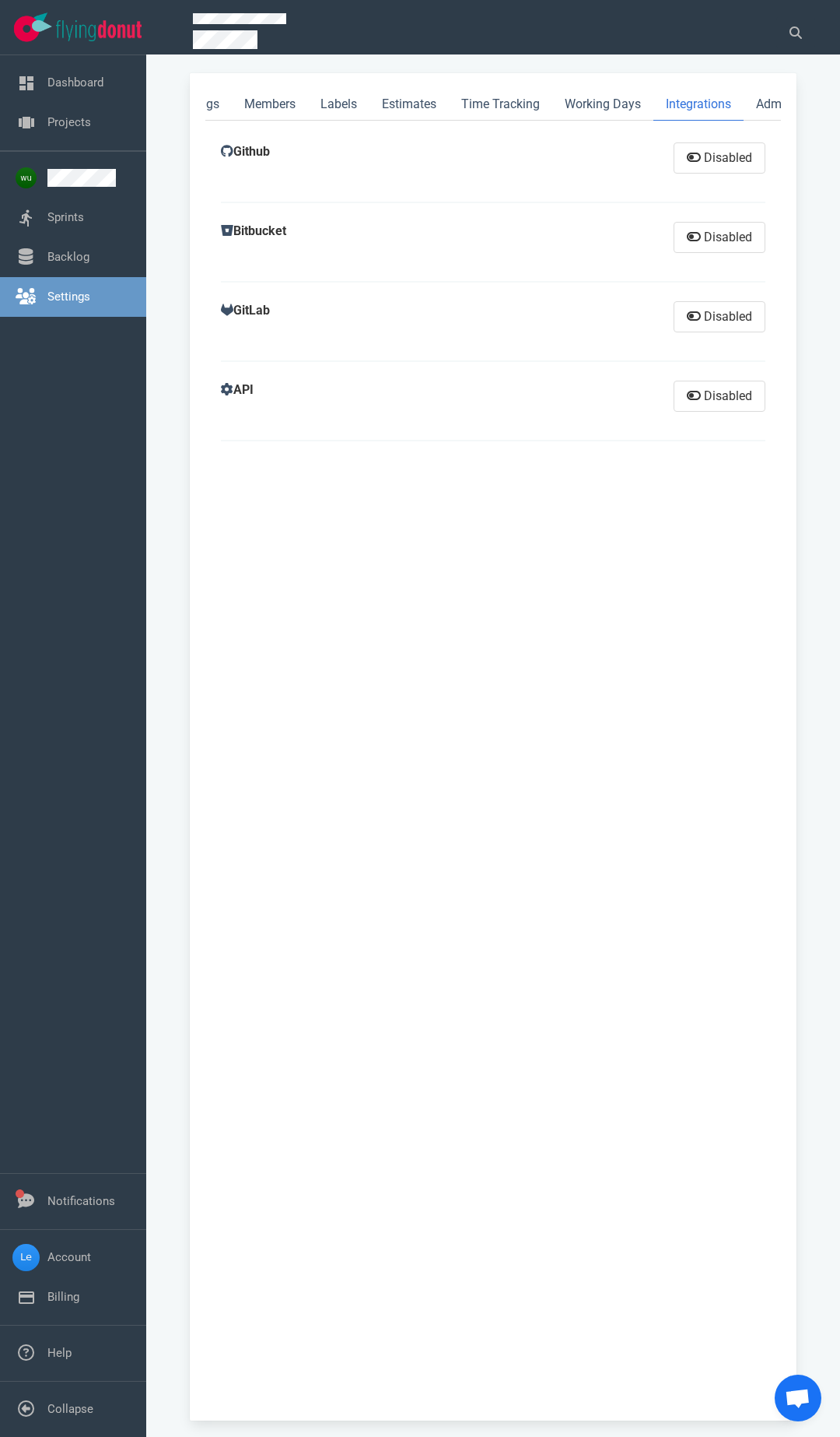
scroll to position [0, 69]
click at [762, 104] on link "Admin" at bounding box center [751, 105] width 60 height 32
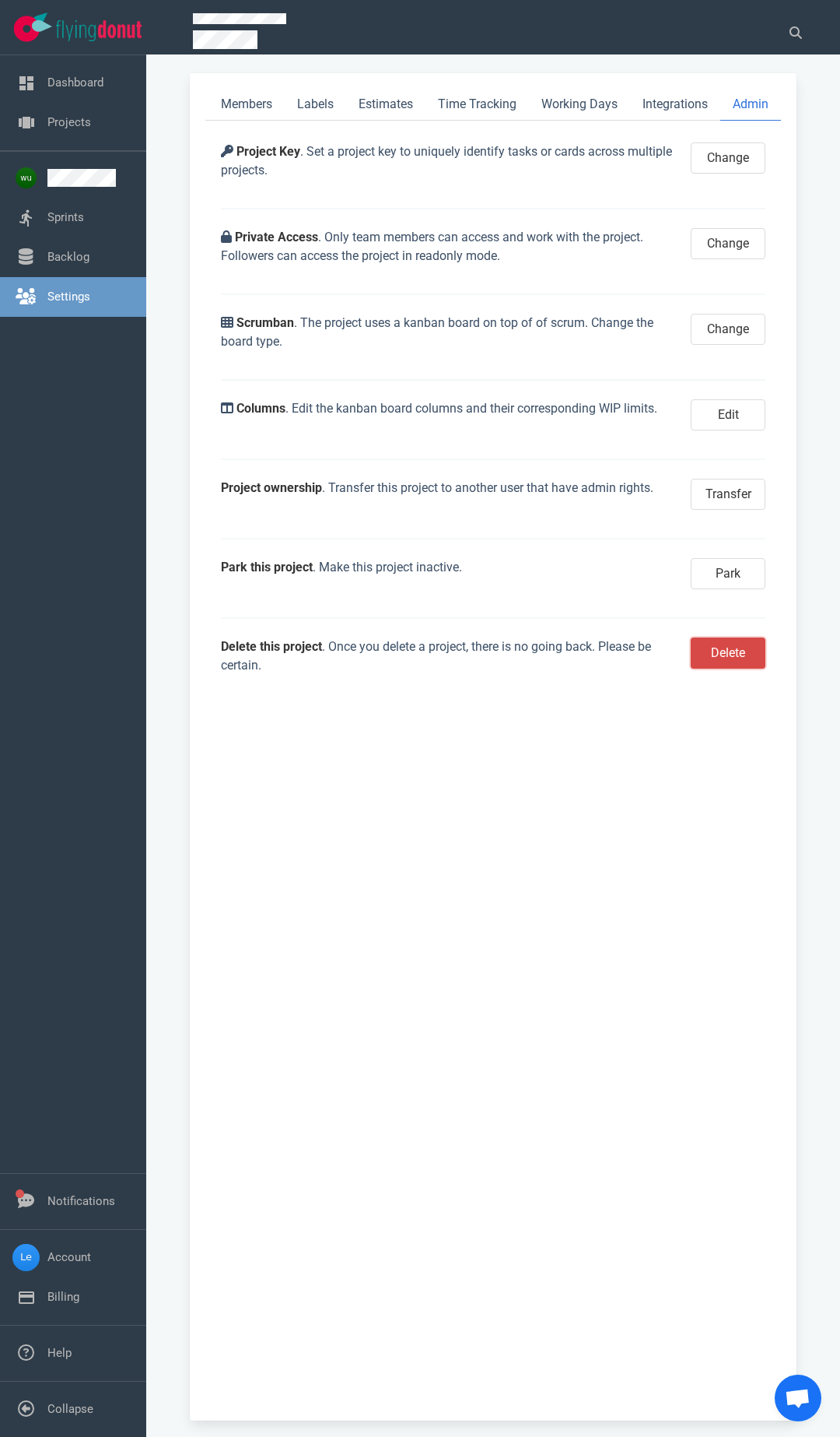
click at [730, 650] on button "Delete" at bounding box center [729, 653] width 75 height 31
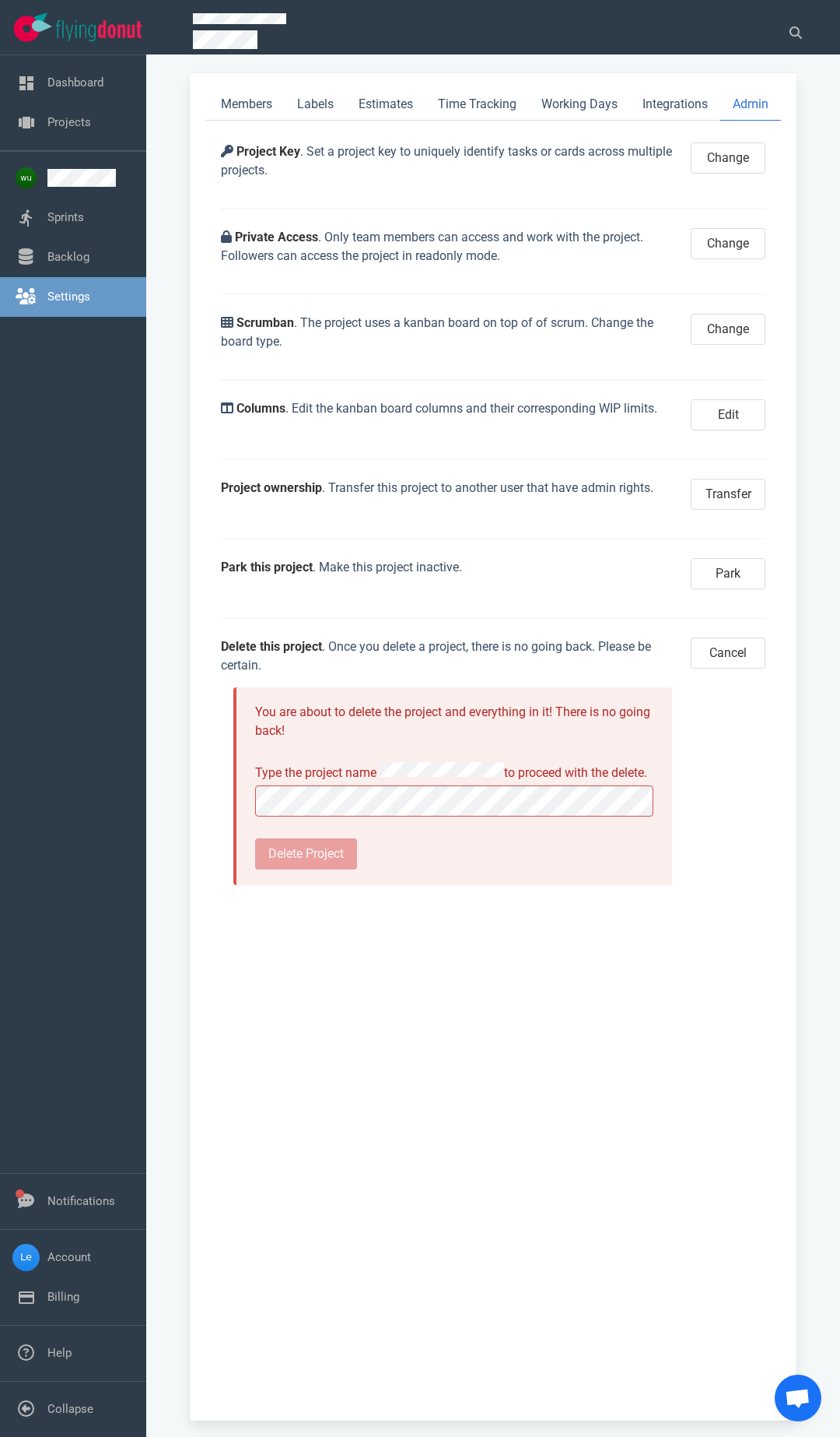
click at [503, 782] on div "Type the project name to proceed with the delete." at bounding box center [454, 772] width 399 height 20
click at [38, 844] on div "Dashboard Projects Sprints Backlog Settings Notifications Account Billing Help …" at bounding box center [420, 718] width 840 height 1437
click at [294, 869] on button "Delete Project" at bounding box center [306, 854] width 102 height 31
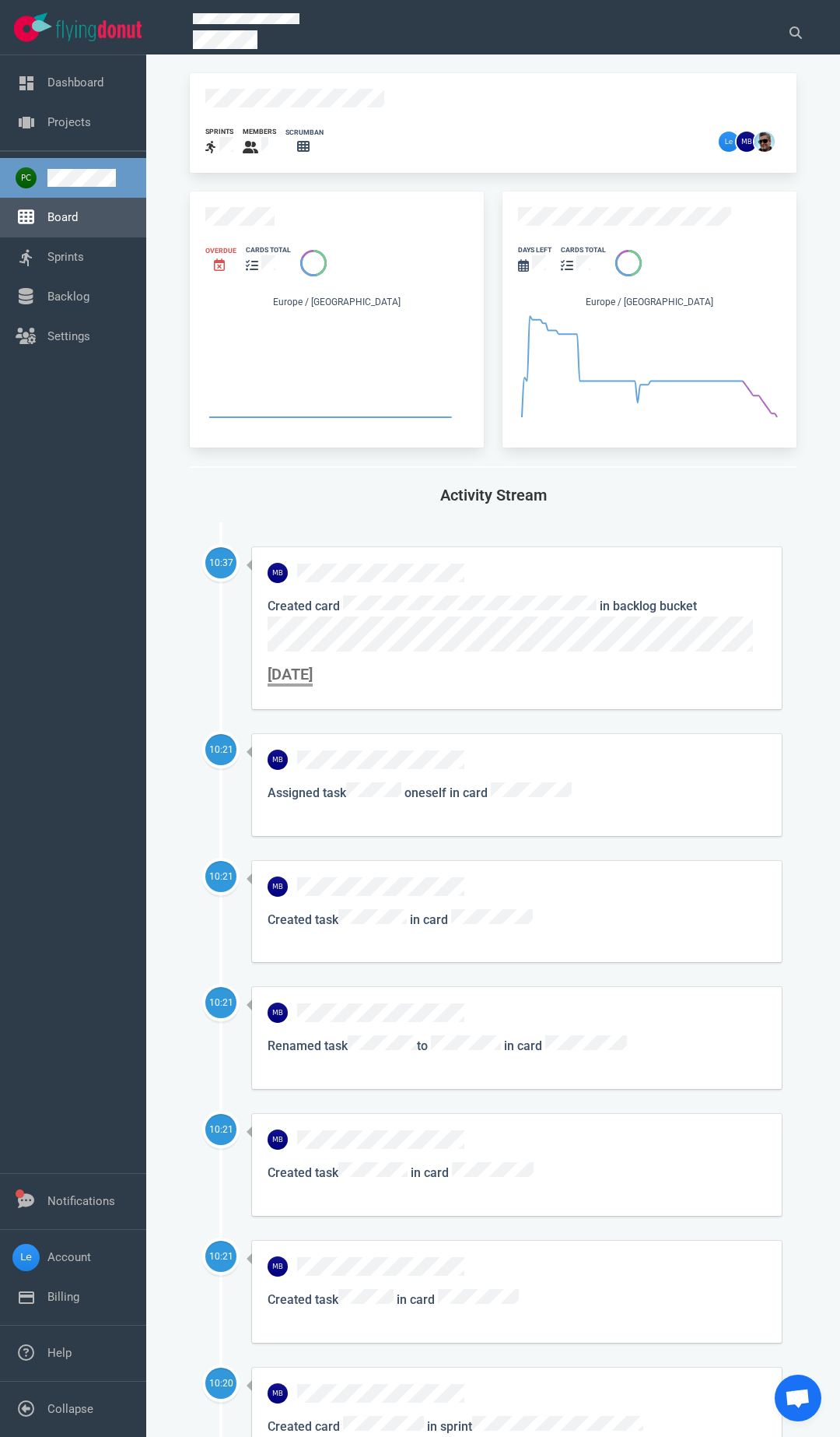
click at [78, 217] on link "Board" at bounding box center [63, 217] width 31 height 14
click at [209, 227] on link at bounding box center [213, 231] width 15 height 15
click at [77, 216] on link "Board" at bounding box center [63, 217] width 31 height 14
click at [208, 228] on link at bounding box center [211, 230] width 15 height 15
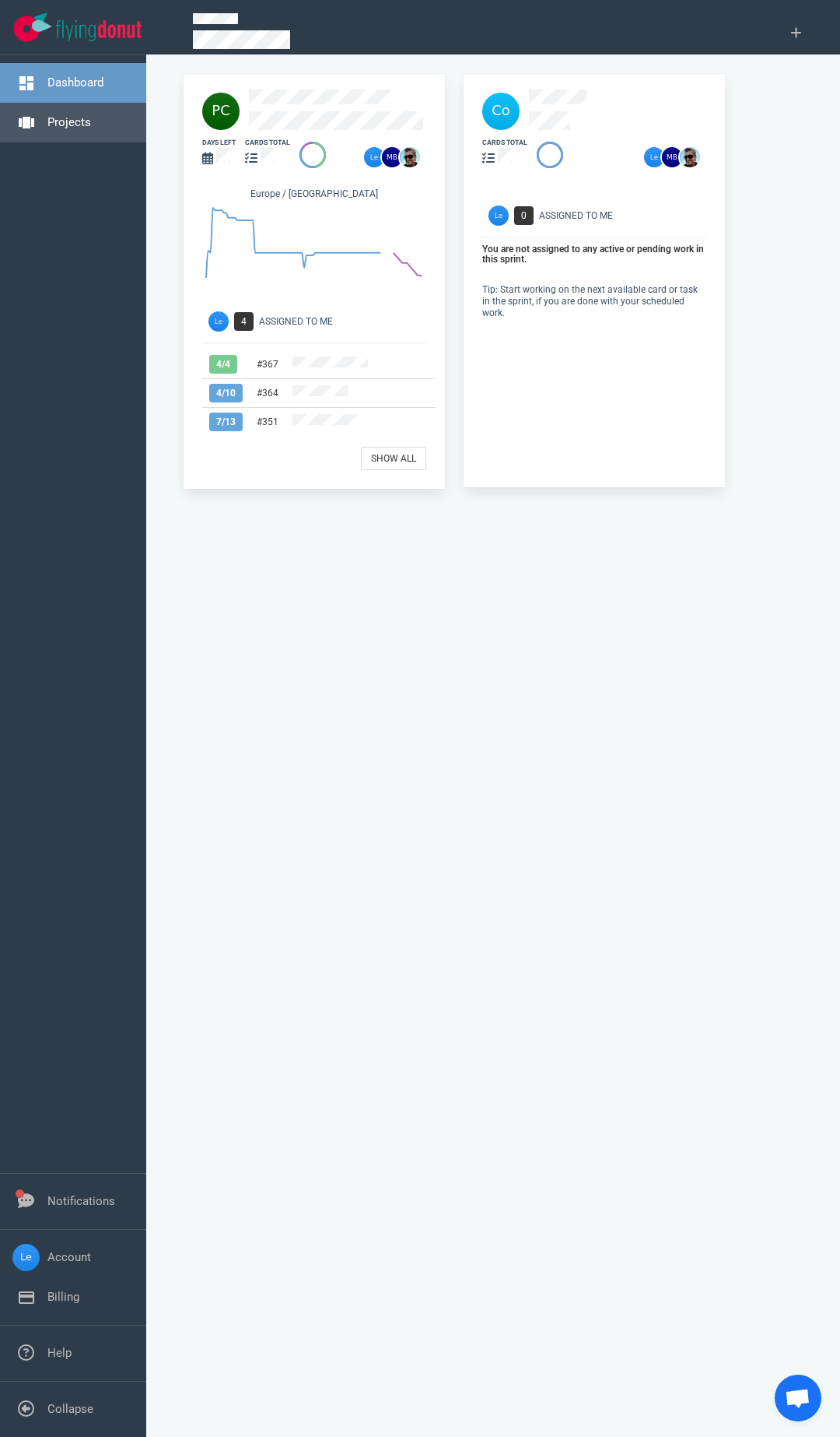
click at [83, 120] on link "Projects" at bounding box center [69, 122] width 43 height 14
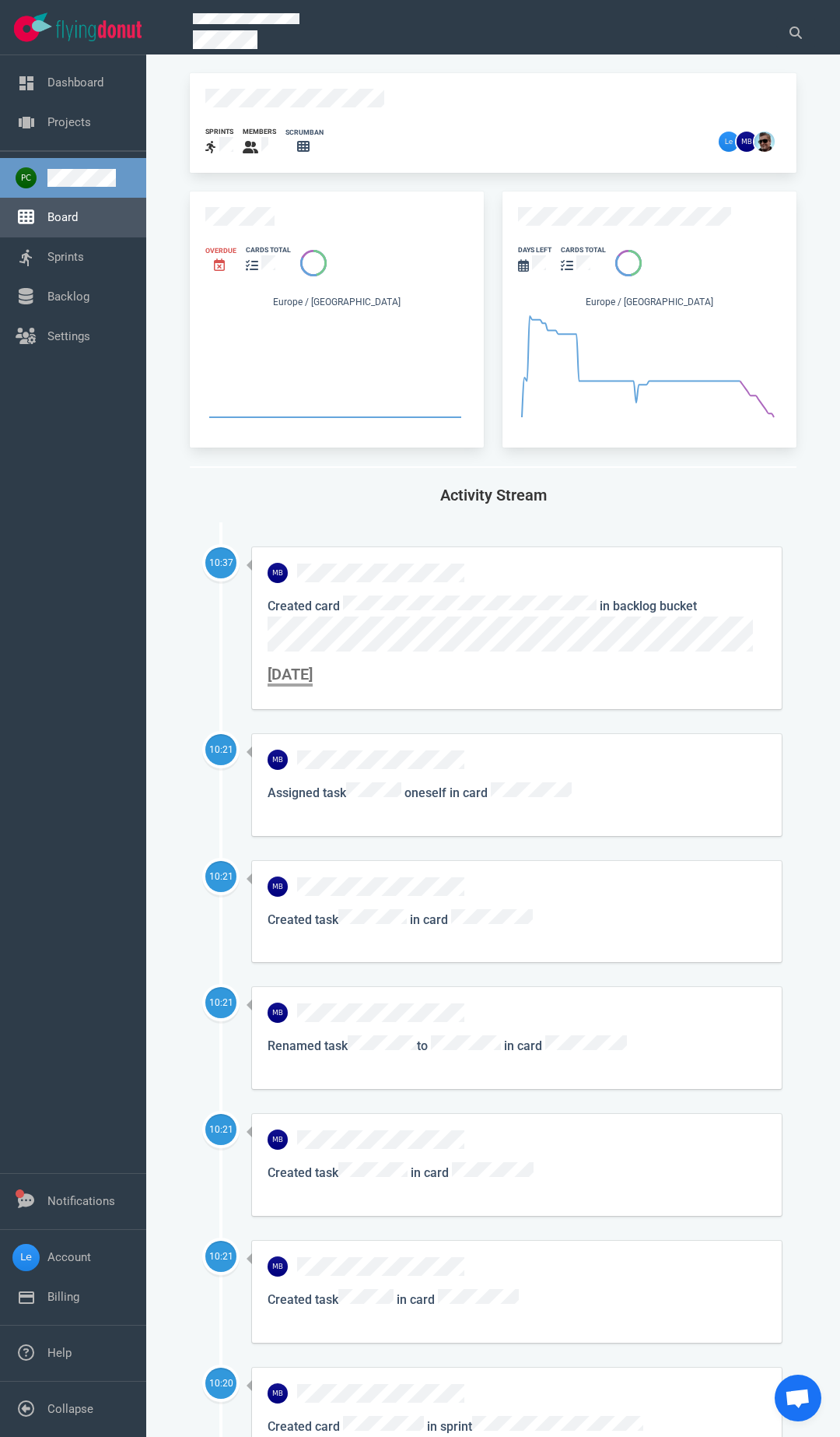
click at [74, 211] on link "Board" at bounding box center [63, 217] width 31 height 14
click at [205, 225] on link at bounding box center [207, 224] width 15 height 15
click at [74, 263] on link "Sprints" at bounding box center [65, 257] width 37 height 14
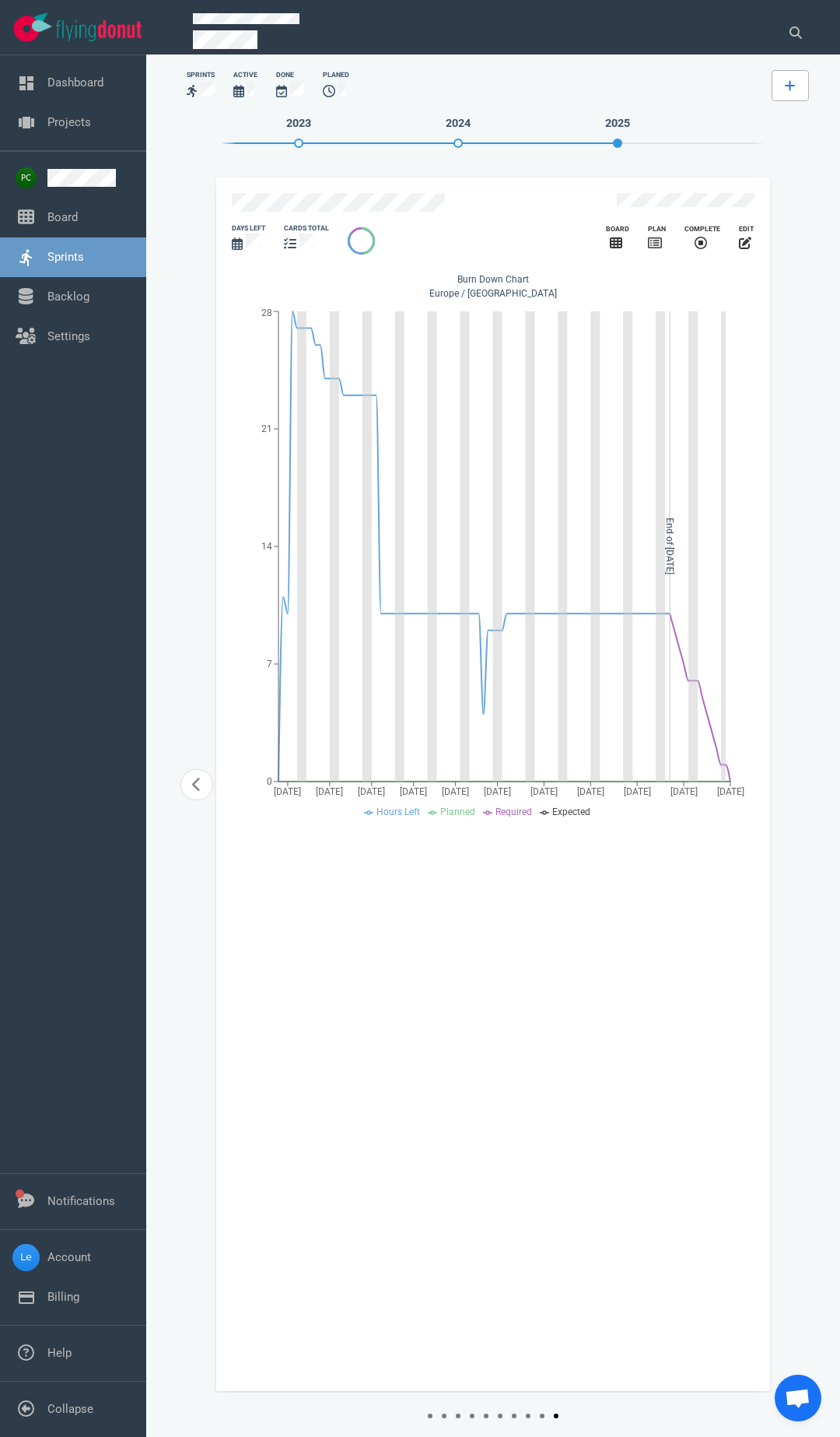
click at [796, 88] on link at bounding box center [791, 85] width 37 height 31
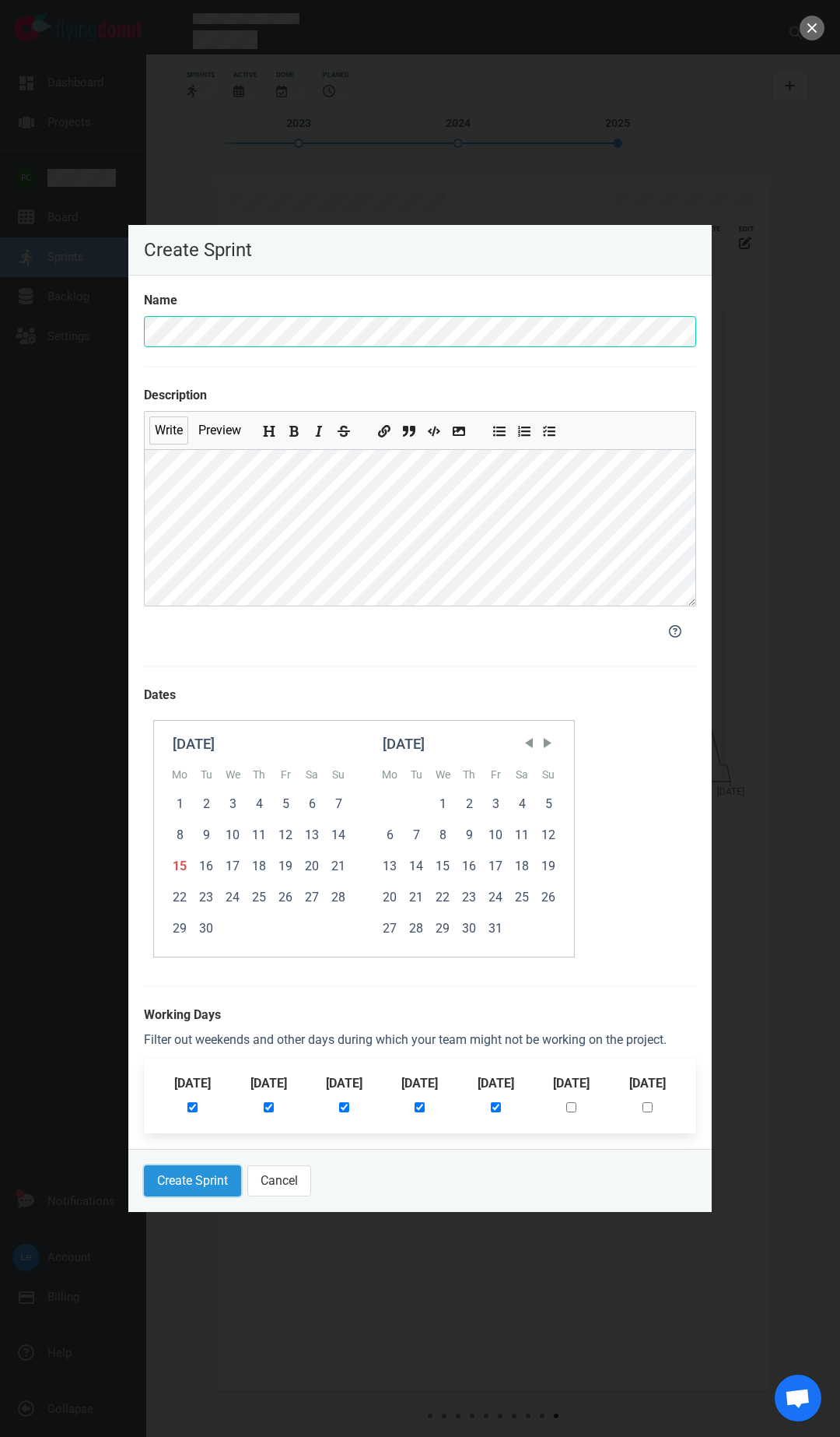
click at [184, 1173] on button "Create Sprint" at bounding box center [192, 1180] width 97 height 31
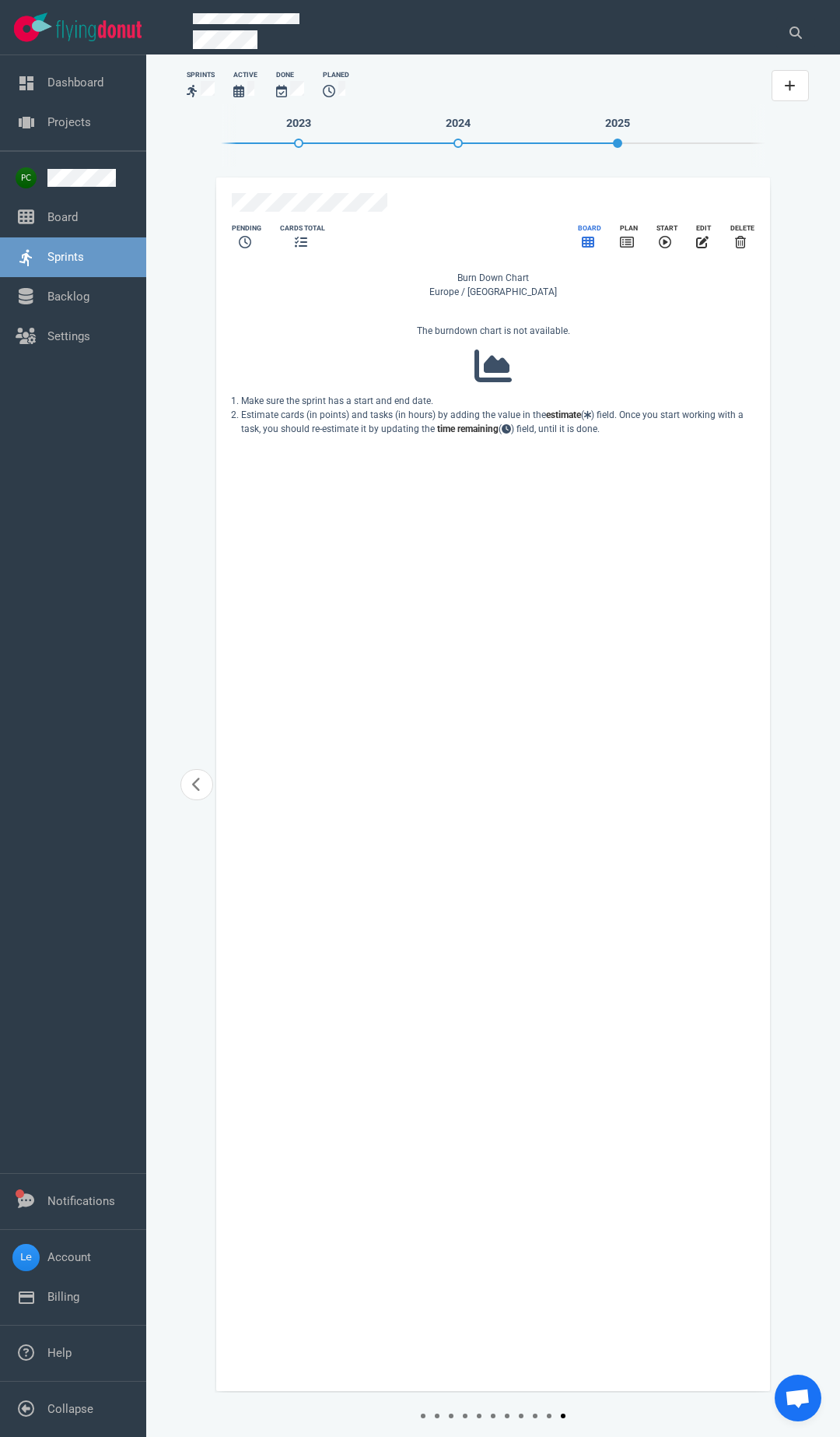
click at [590, 236] on icon "slide 11 of 11" at bounding box center [588, 241] width 13 height 11
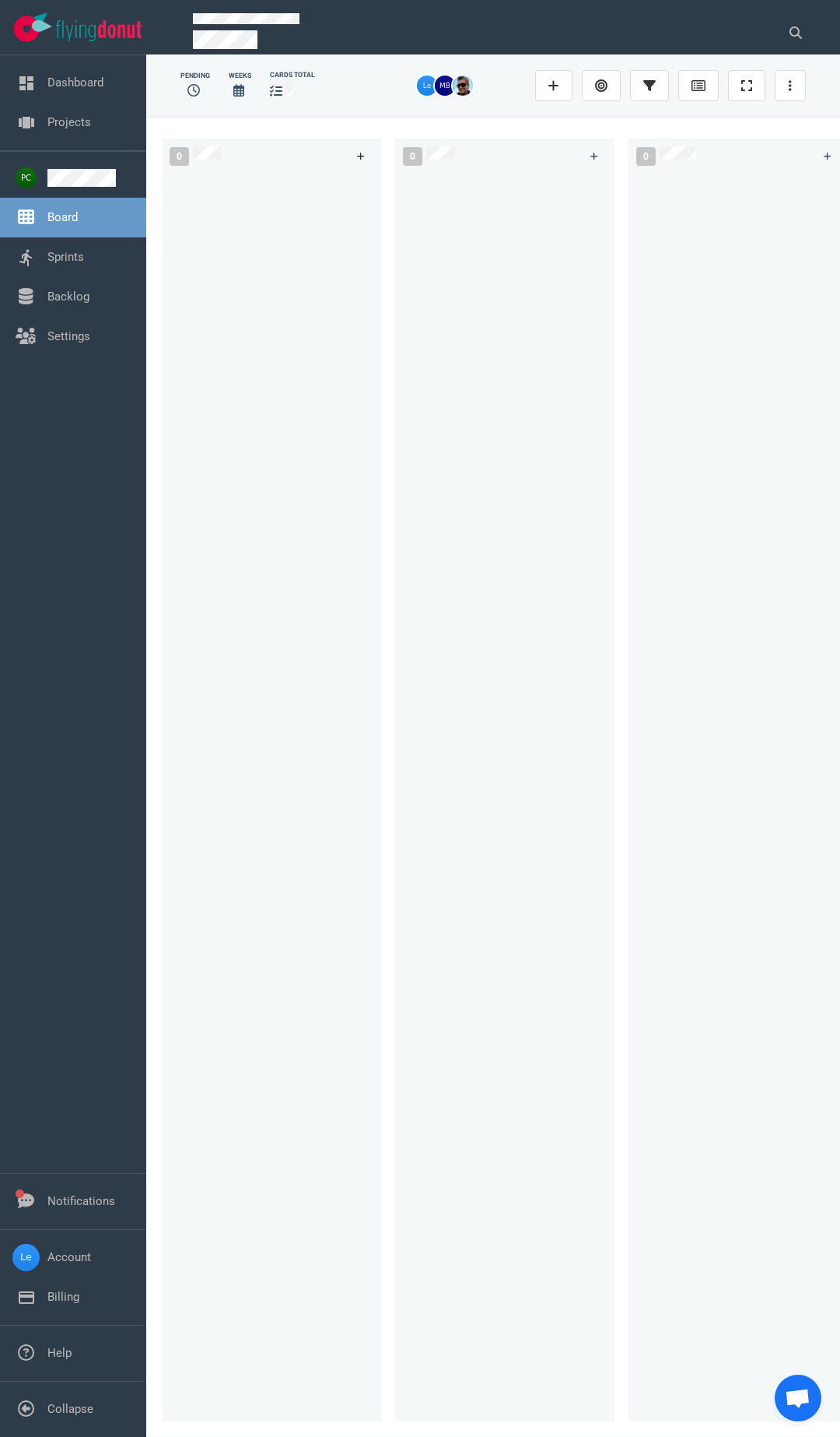
click at [364, 151] on icon at bounding box center [361, 156] width 9 height 9
click at [276, 175] on div "#479" at bounding box center [257, 191] width 167 height 32
drag, startPoint x: 345, startPoint y: 229, endPoint x: 741, endPoint y: 214, distance: 396.3
click at [719, 219] on div "0 #479 #479 0 0 0" at bounding box center [493, 775] width 694 height 1319
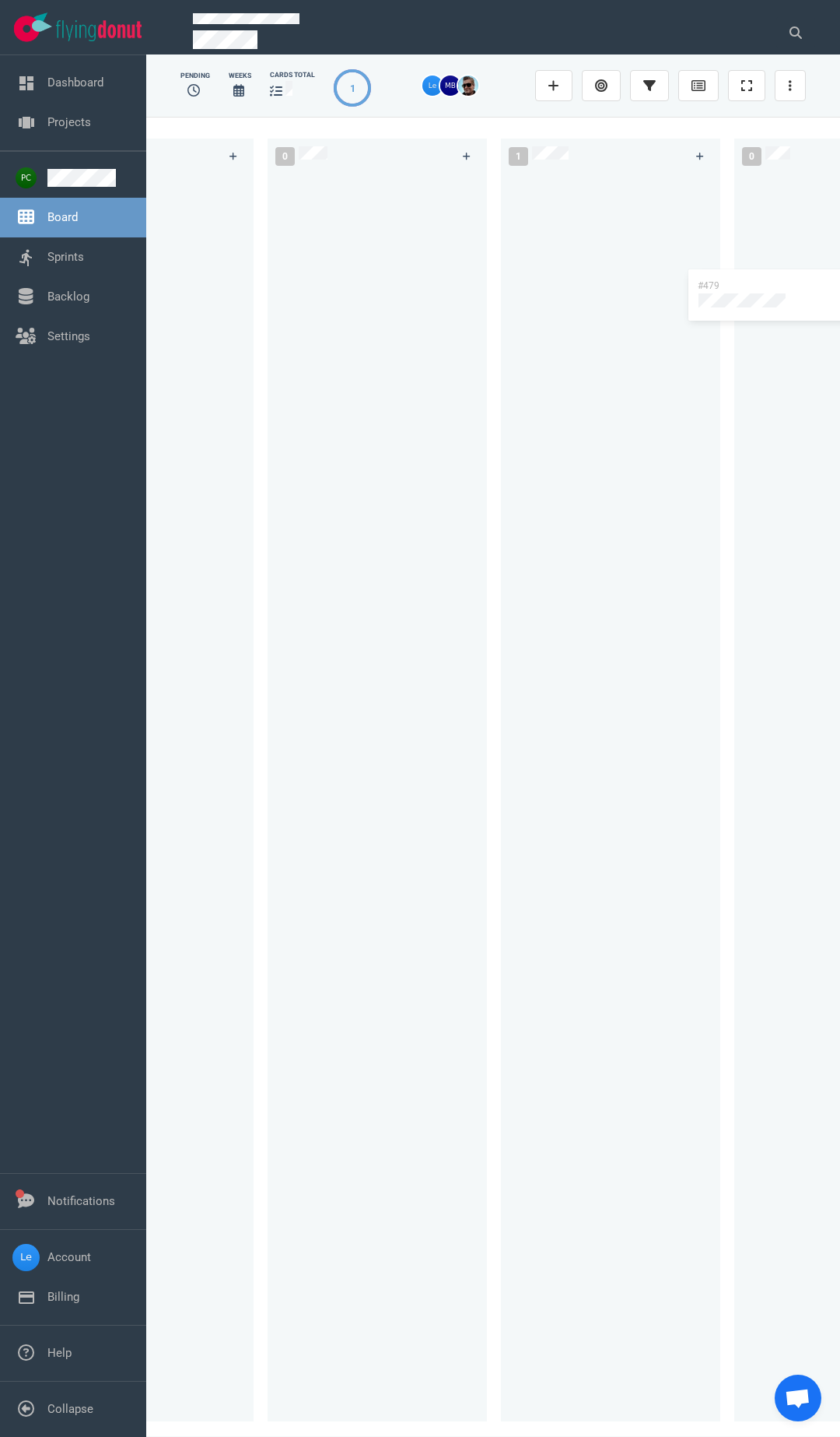
click at [761, 274] on div "0 0 1 #479 #479 0" at bounding box center [493, 775] width 694 height 1319
drag, startPoint x: 497, startPoint y: 1435, endPoint x: 238, endPoint y: 1396, distance: 261.9
click at [169, 1393] on div "0 0 0 1 #479" at bounding box center [493, 775] width 694 height 1319
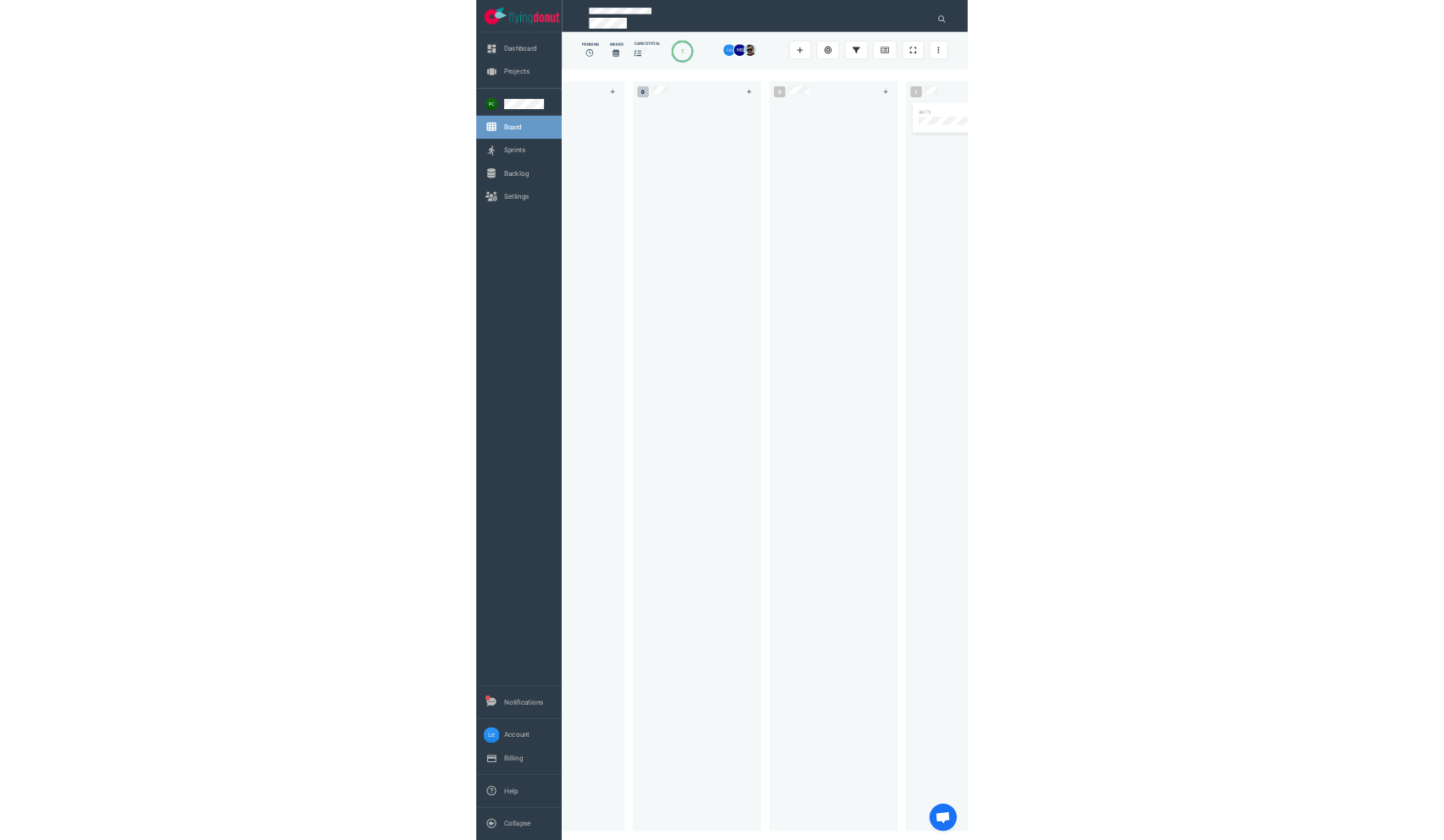
scroll to position [0, 0]
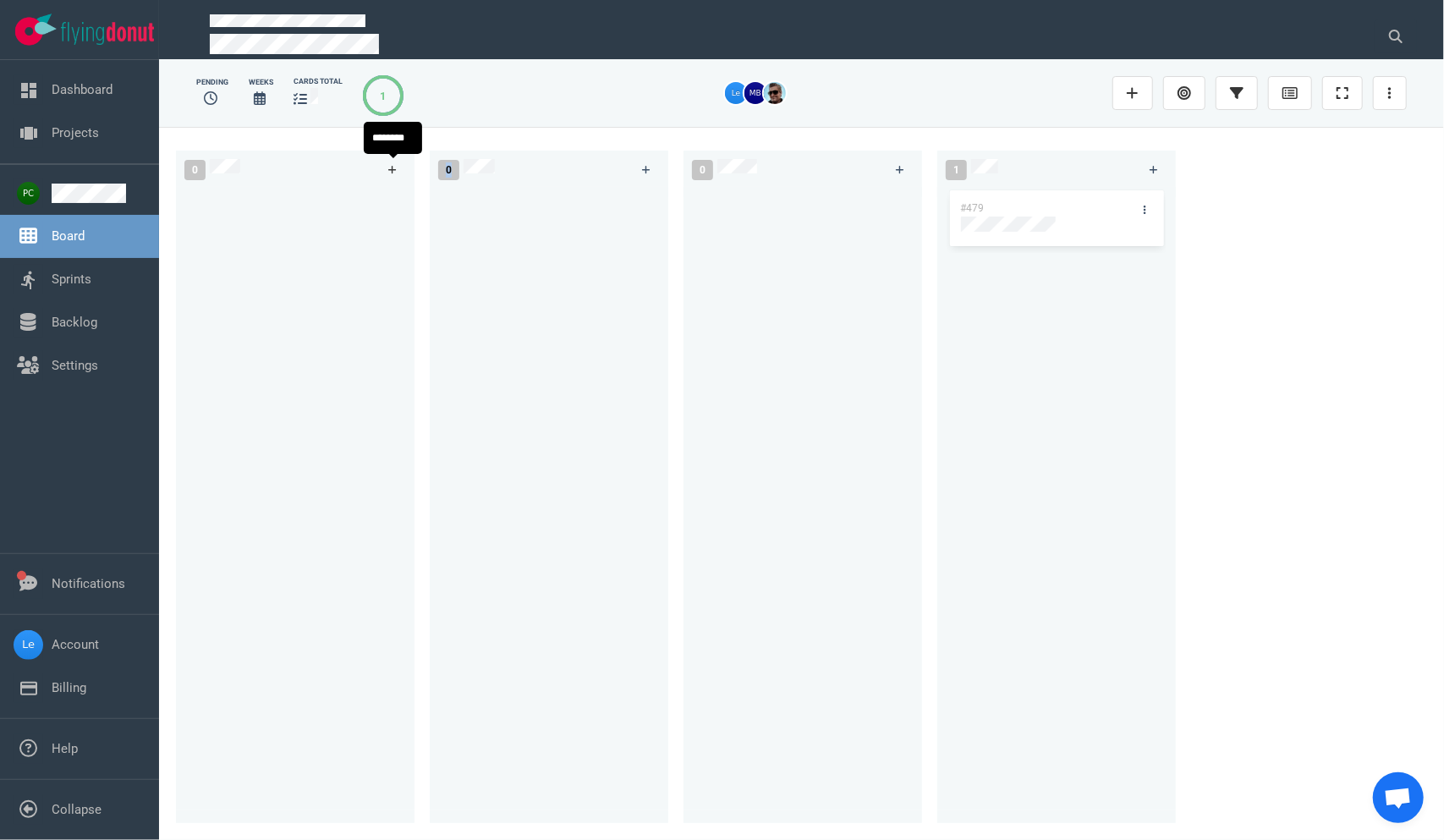
click at [392, 169] on icon at bounding box center [392, 169] width 8 height 8
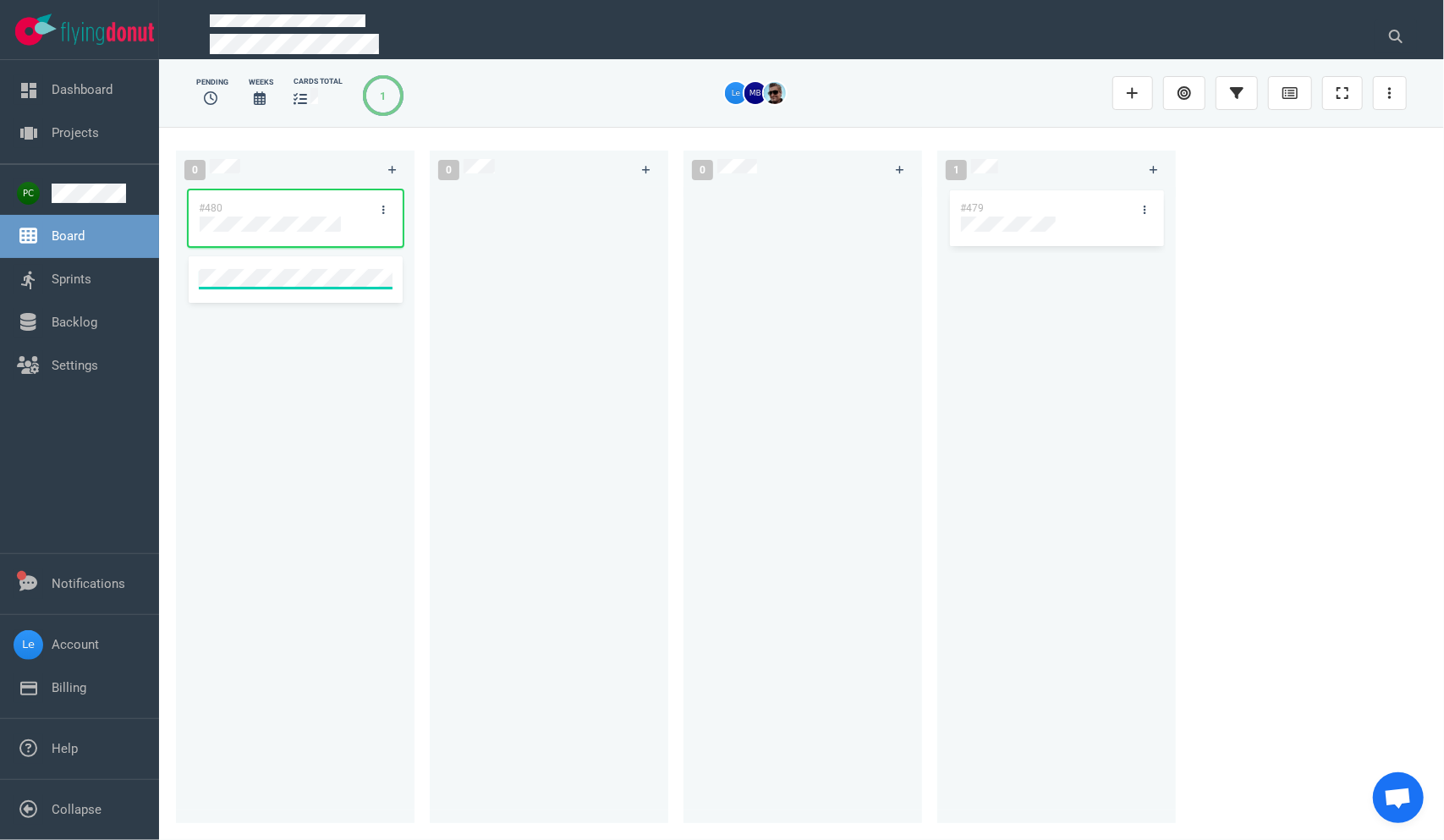
click at [284, 203] on div "#480" at bounding box center [279, 208] width 181 height 35
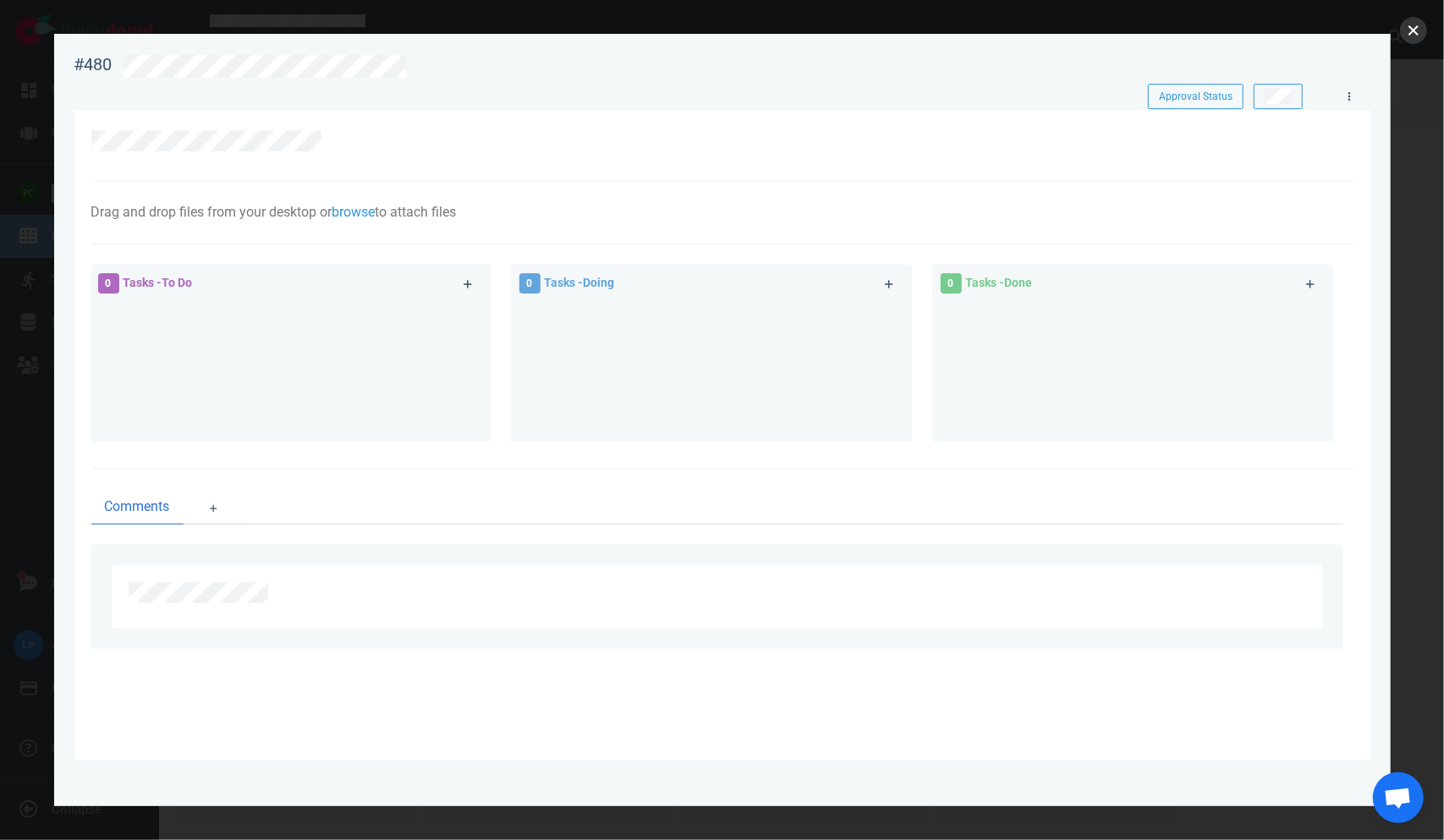
click at [913, 24] on button "close" at bounding box center [1413, 30] width 27 height 27
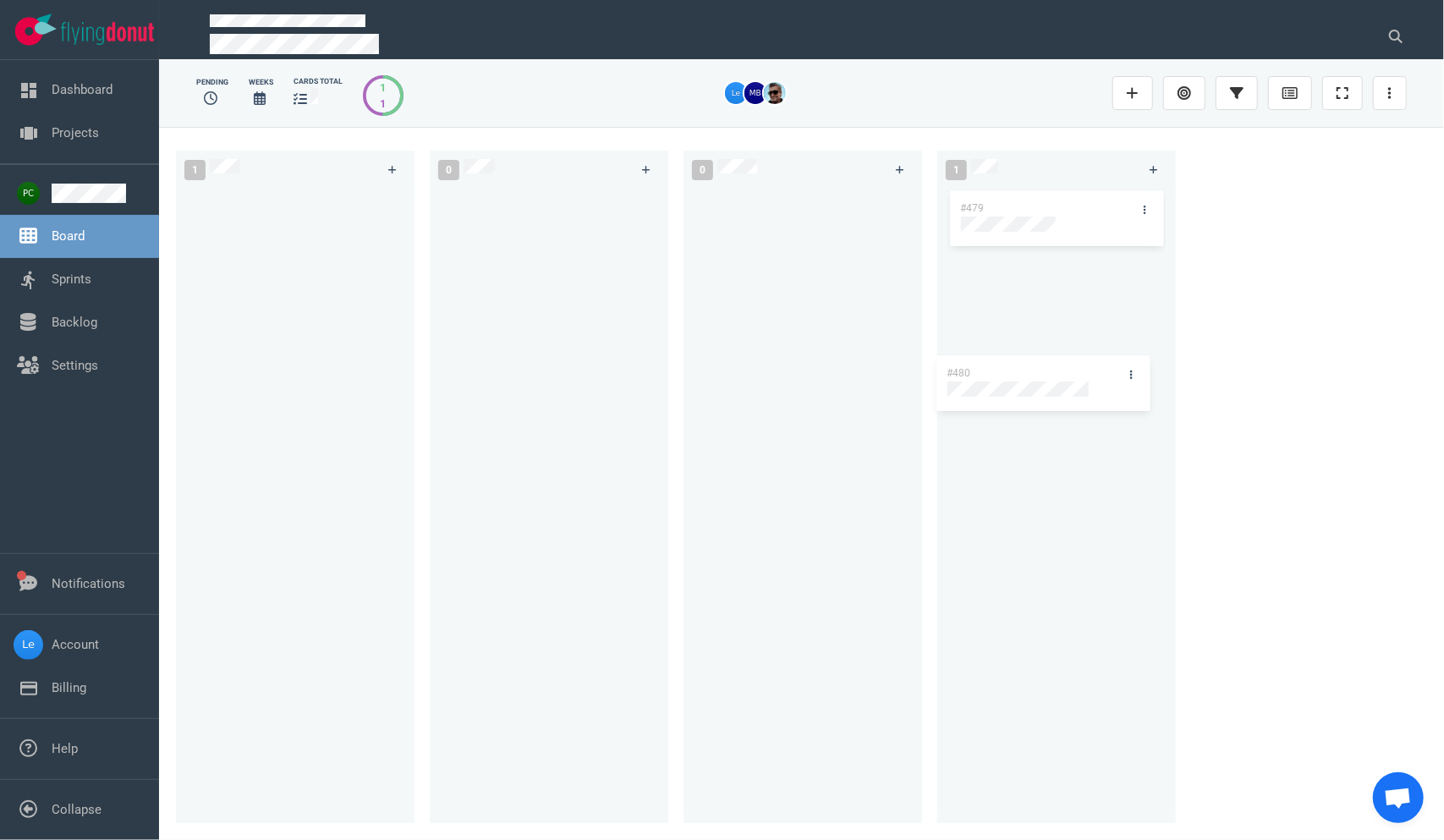
click at [913, 316] on div "1 #480 #480 0 0 1 #479" at bounding box center [802, 482] width 1285 height 712
click at [388, 157] on div at bounding box center [398, 169] width 37 height 42
click at [913, 278] on link at bounding box center [1144, 275] width 27 height 21
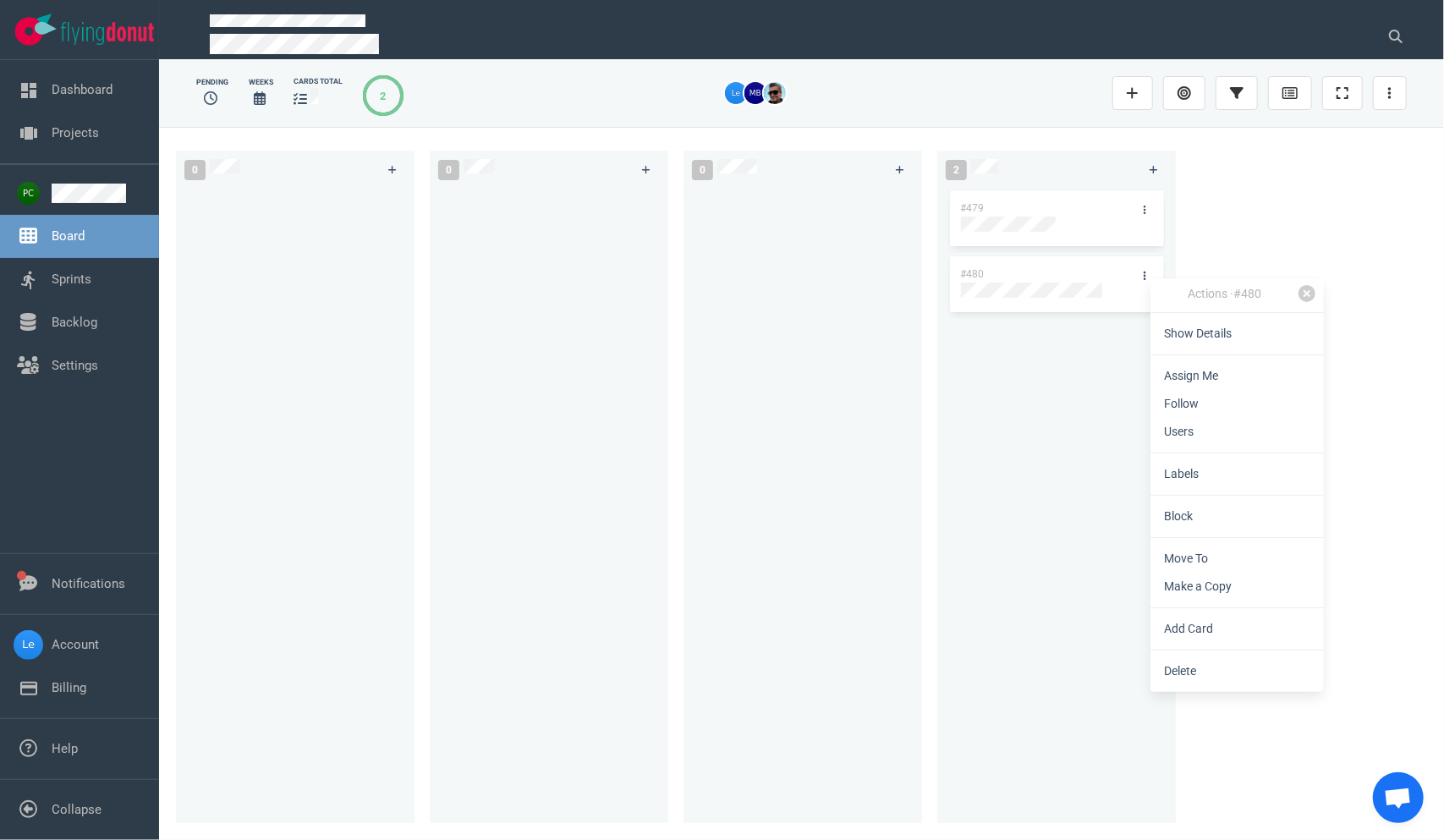
click at [913, 656] on div "Actions · #480 Show Details Assign Me Follow Users Labels Block Move To Make a …" at bounding box center [1238, 485] width 174 height 414
click at [913, 683] on link "Delete" at bounding box center [1238, 671] width 174 height 28
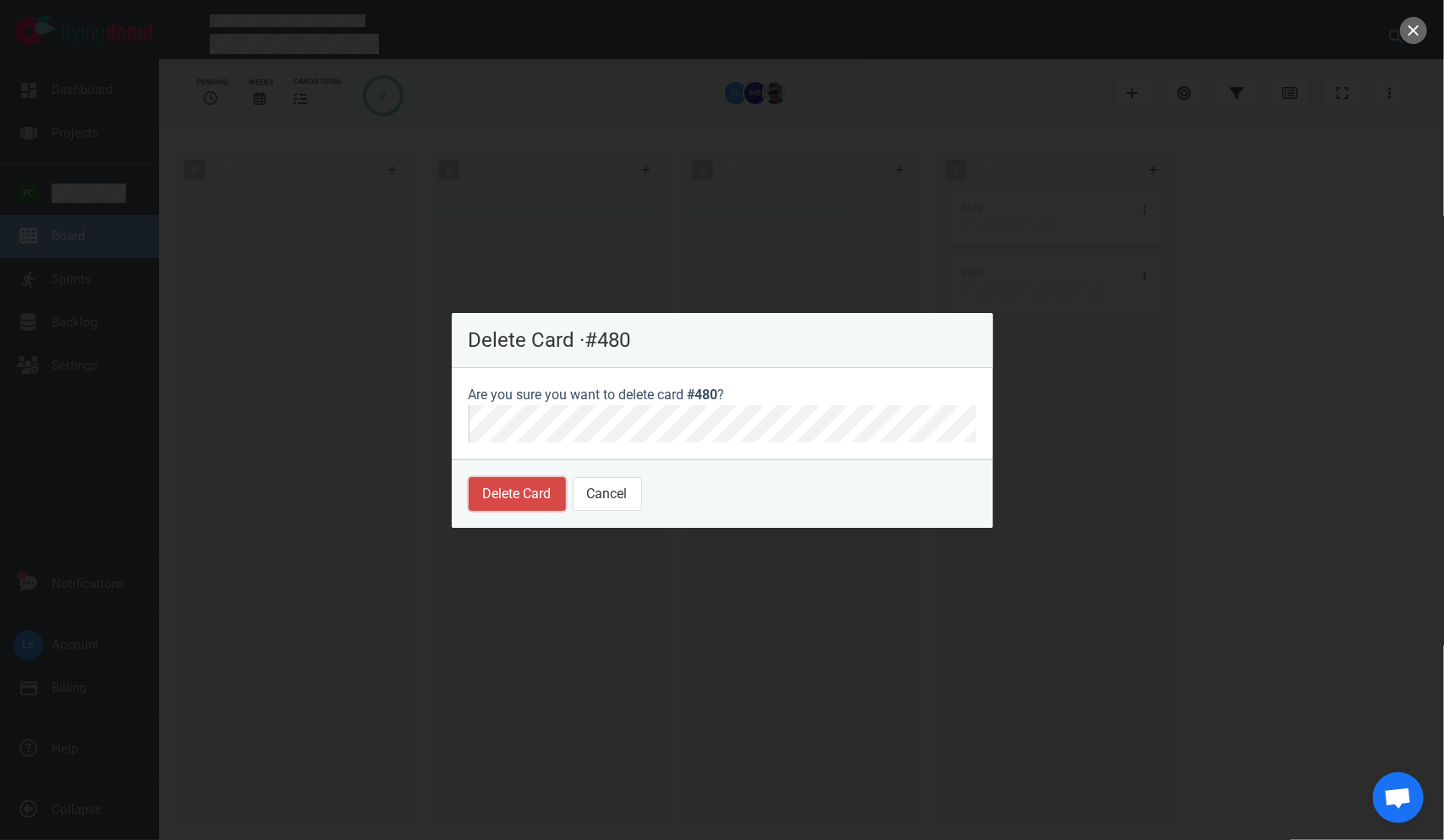
click at [519, 493] on button "Delete Card" at bounding box center [517, 493] width 97 height 34
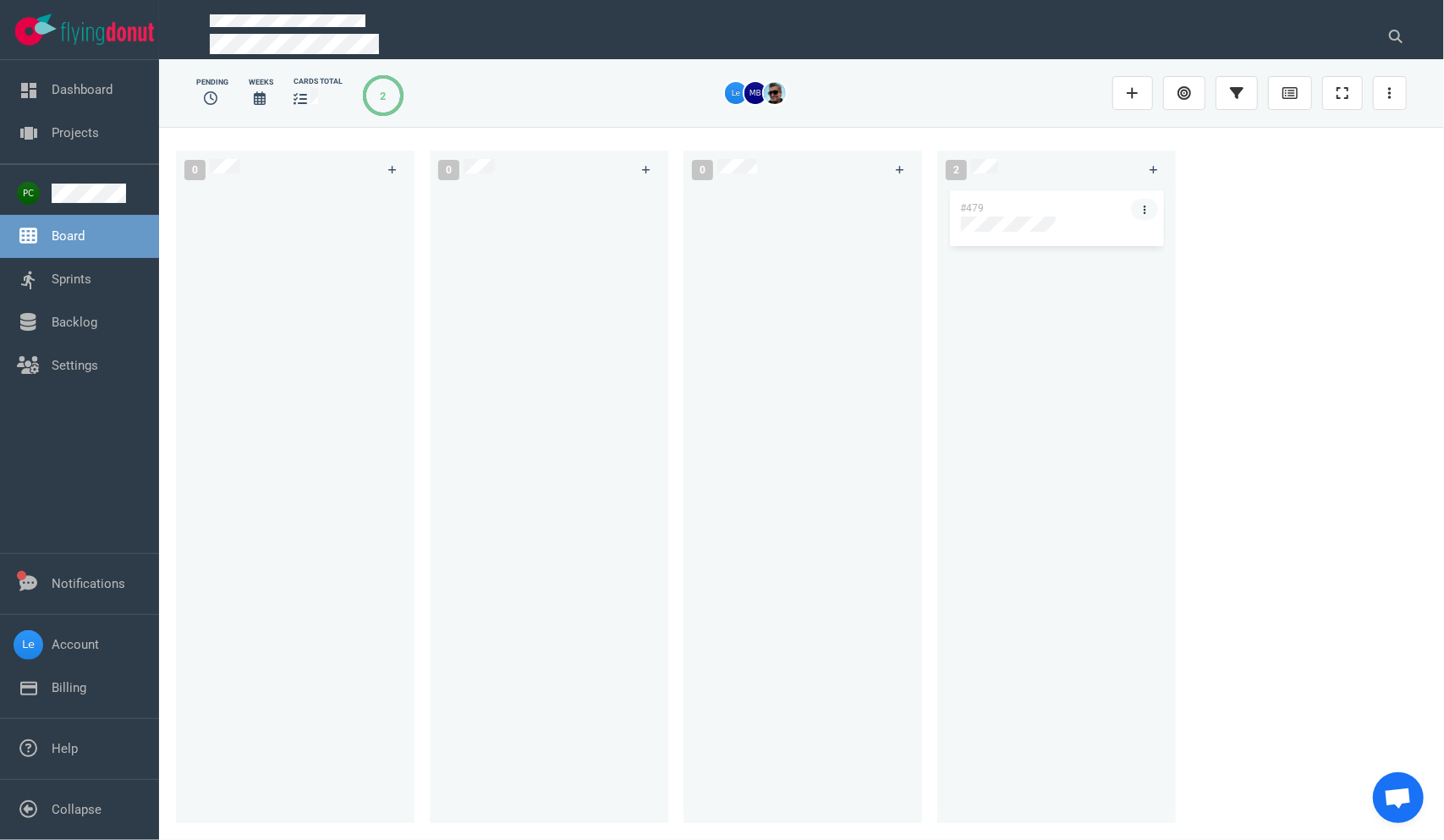
click at [913, 211] on link at bounding box center [1144, 209] width 27 height 21
click at [913, 598] on link "Delete" at bounding box center [1236, 603] width 174 height 28
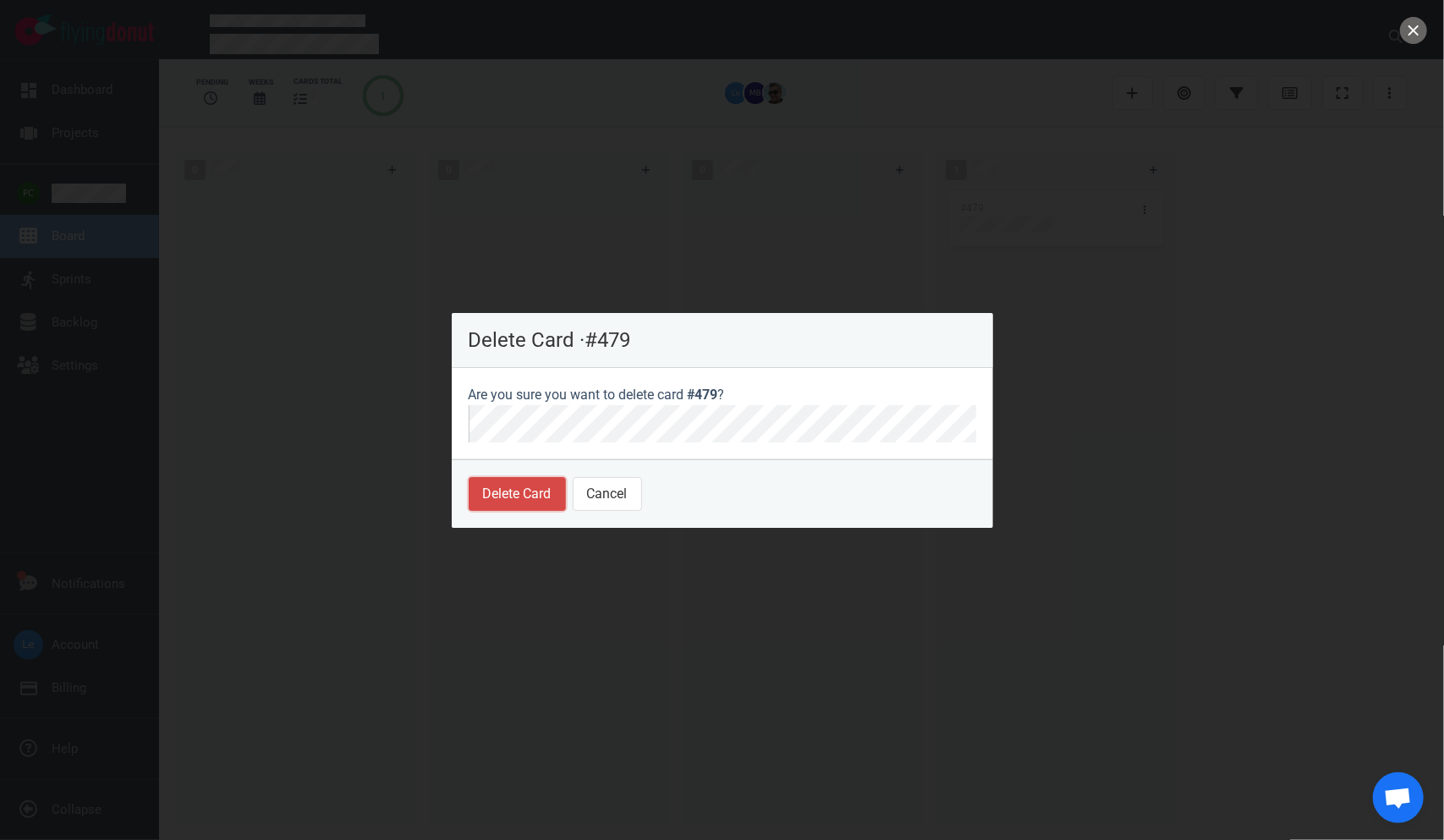
click at [513, 496] on button "Delete Card" at bounding box center [517, 493] width 97 height 34
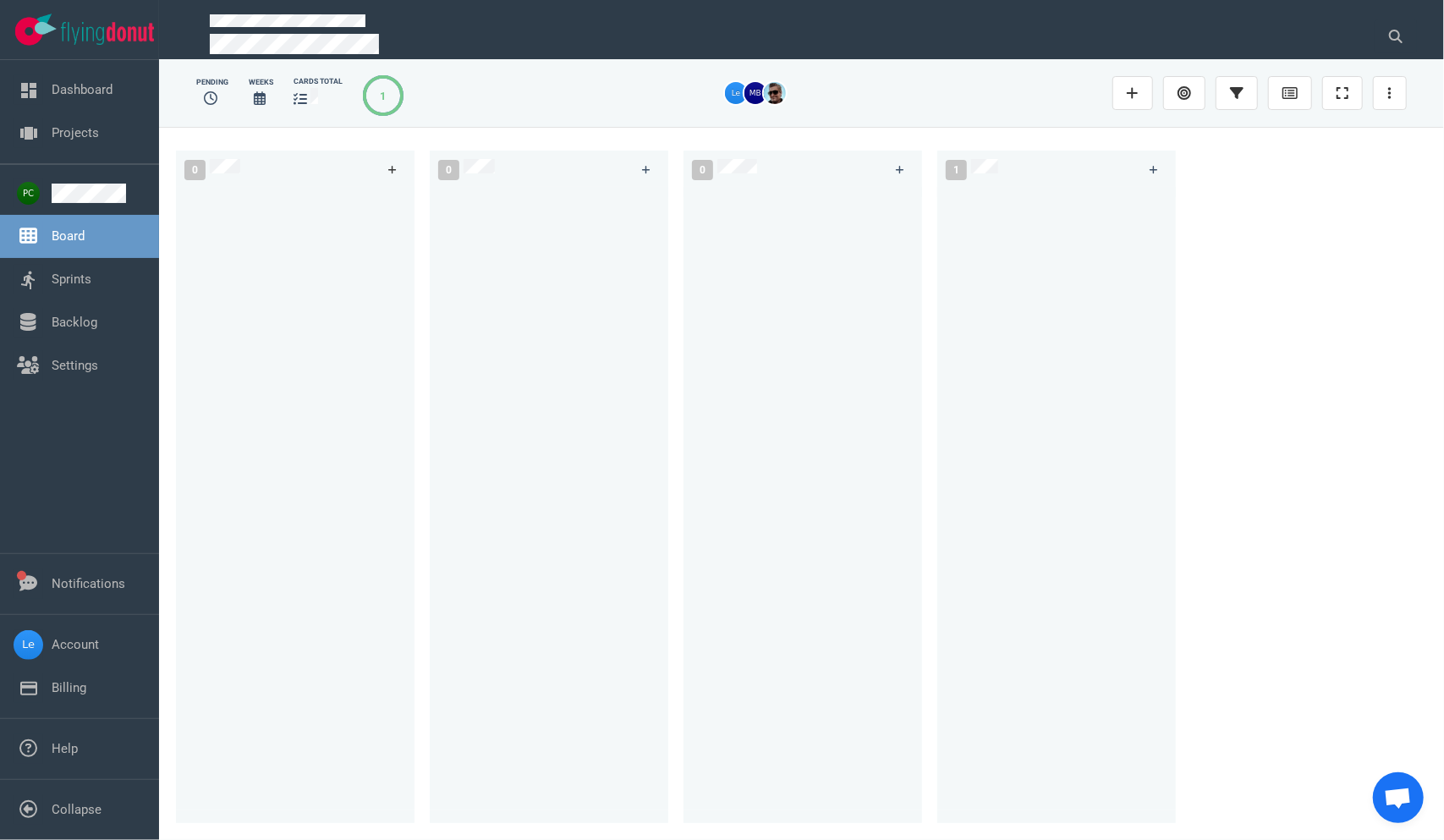
click at [381, 171] on link at bounding box center [392, 169] width 27 height 21
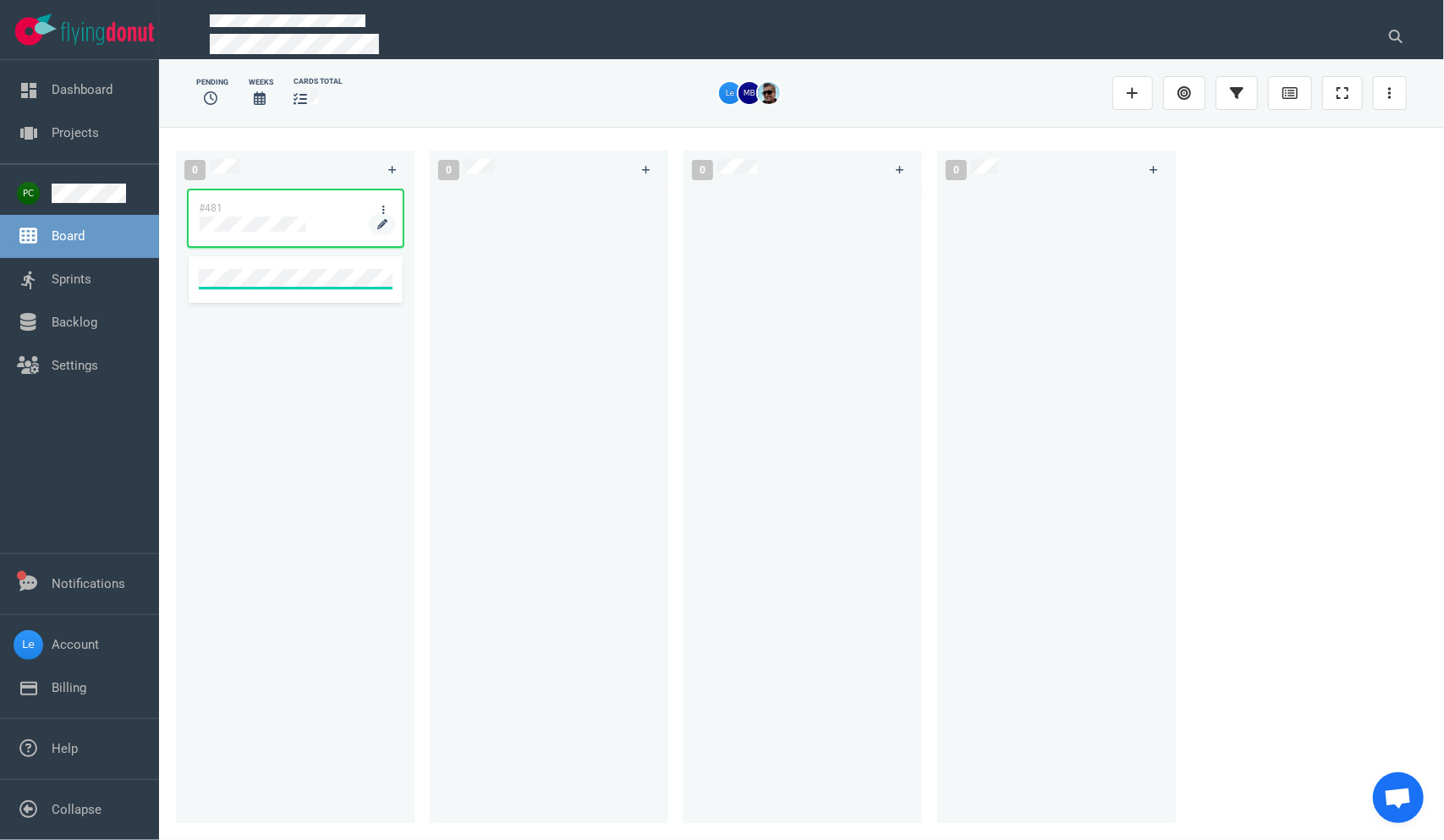
click at [293, 229] on div "#481" at bounding box center [295, 494] width 218 height 616
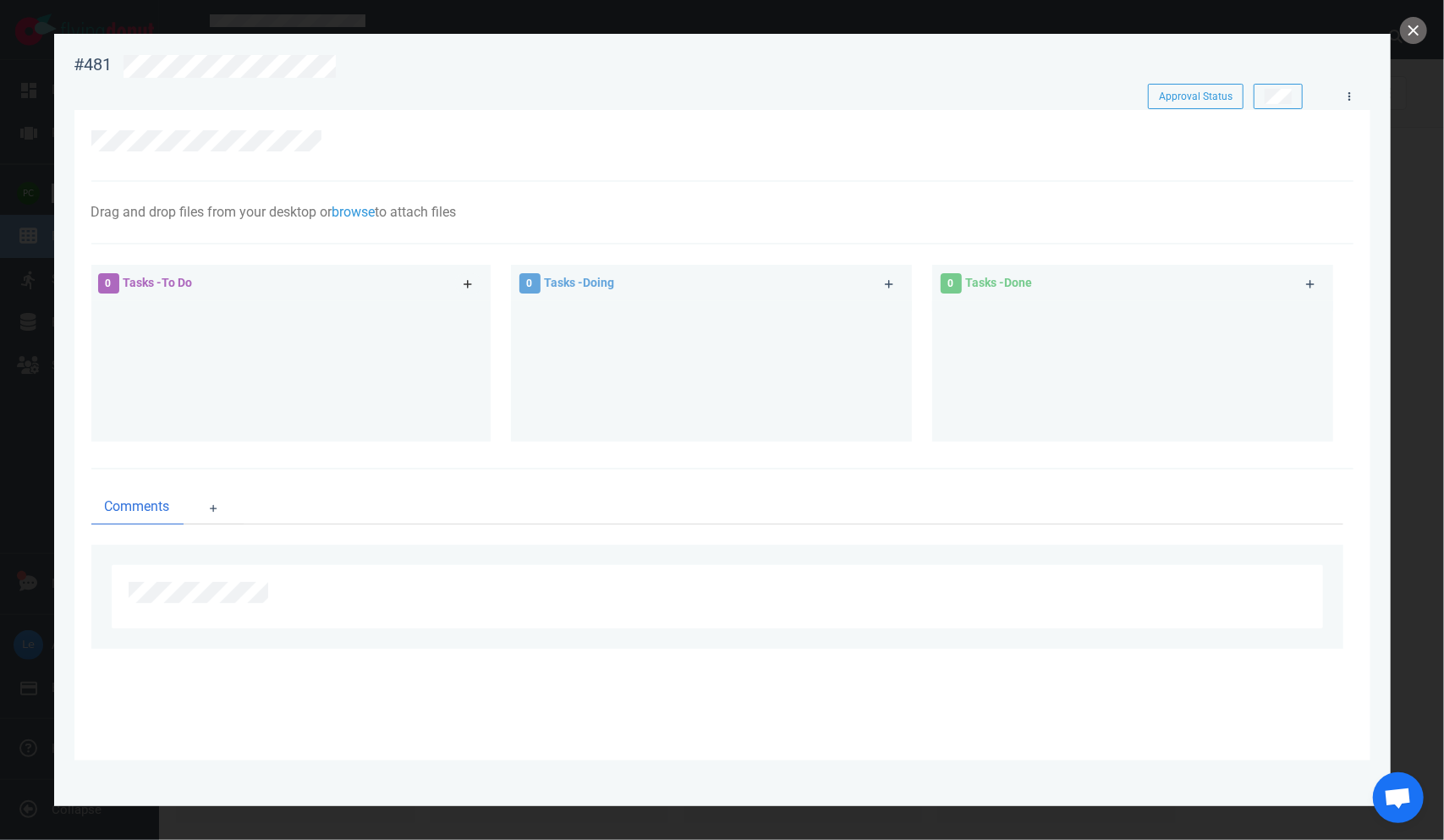
click at [465, 285] on link at bounding box center [468, 284] width 27 height 21
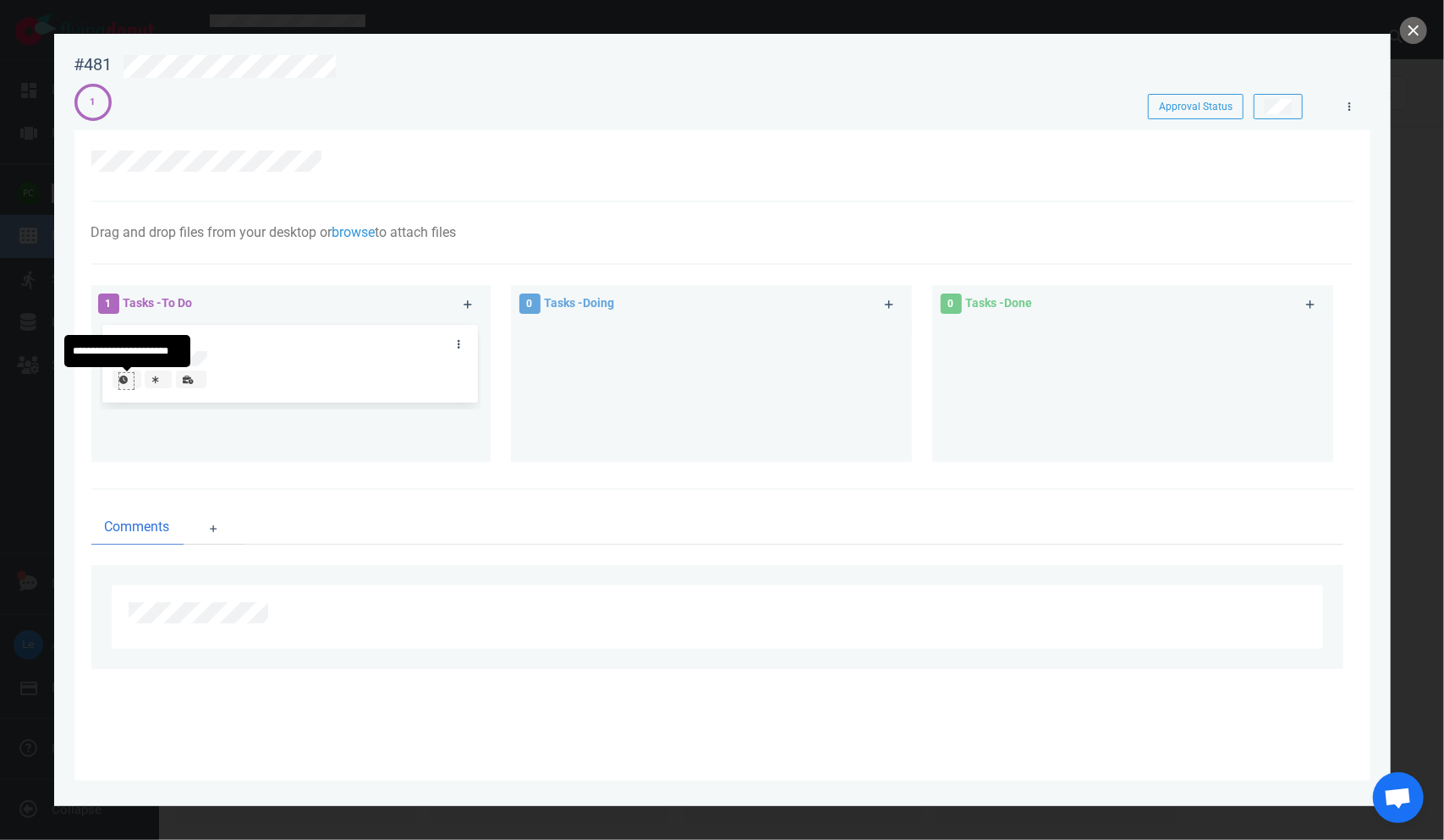
click at [122, 381] on icon at bounding box center [123, 379] width 8 height 8
click at [175, 387] on div at bounding box center [170, 381] width 12 height 14
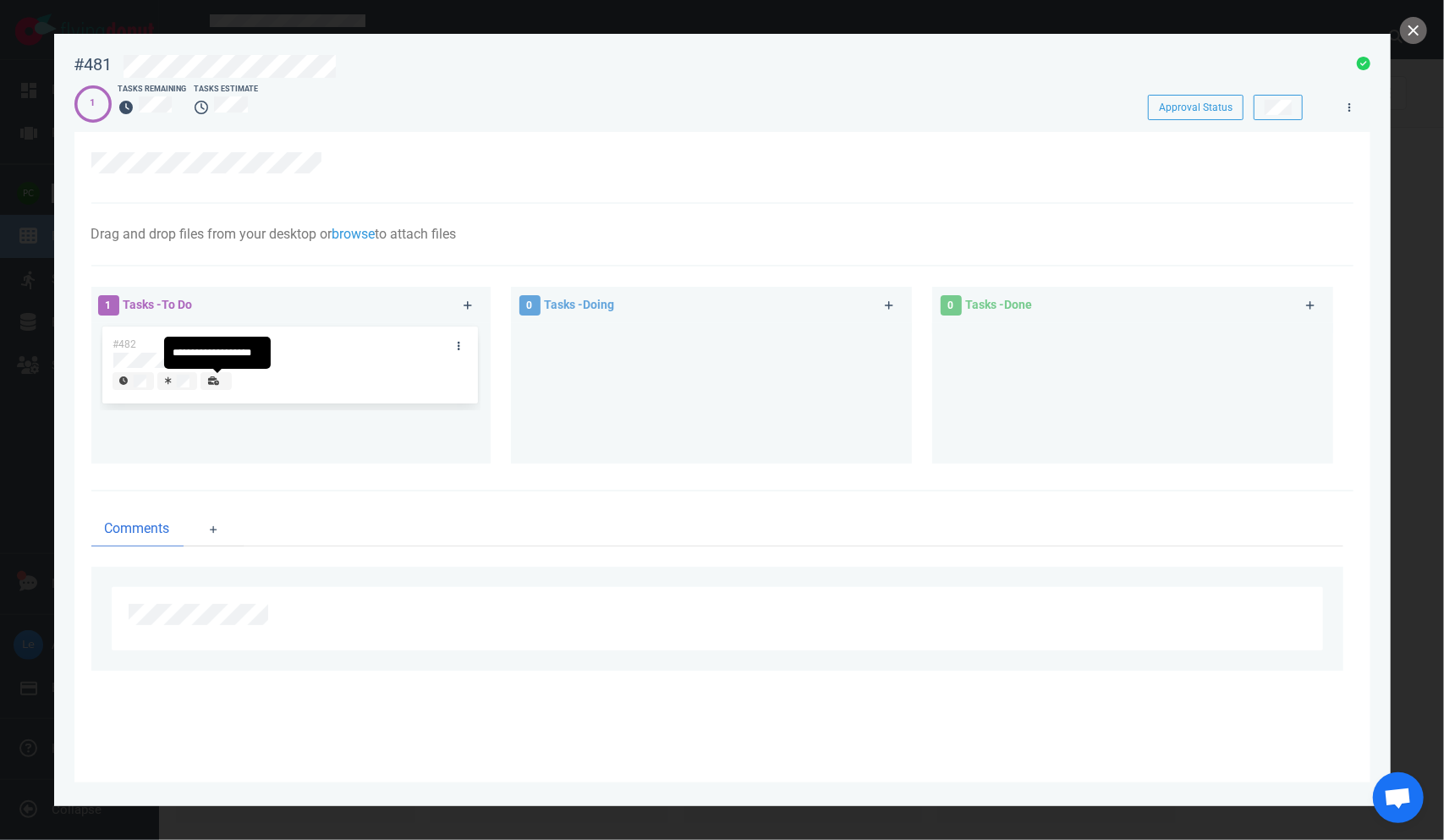
click at [212, 381] on icon at bounding box center [214, 380] width 11 height 8
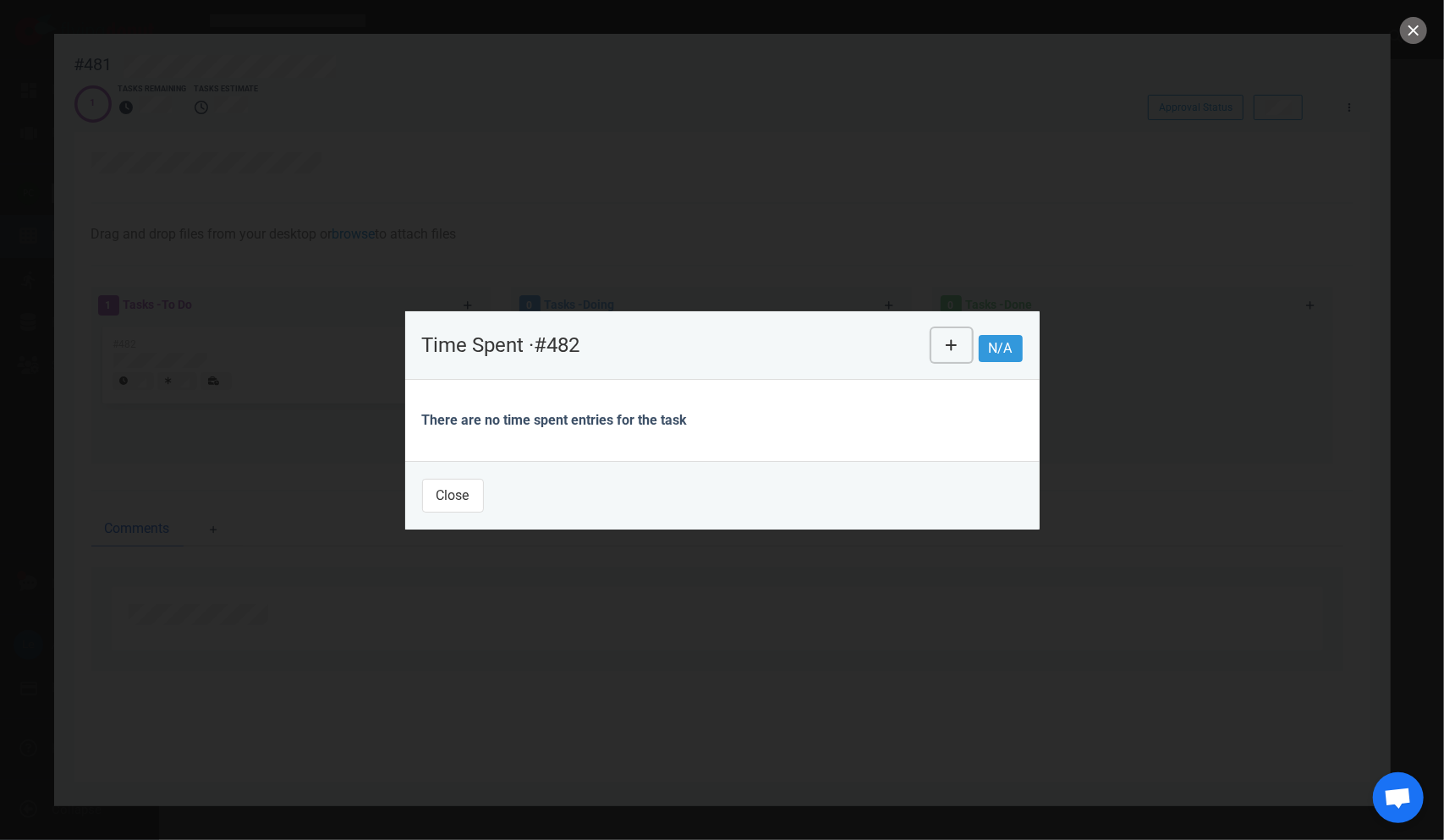
click at [913, 334] on button at bounding box center [952, 345] width 41 height 34
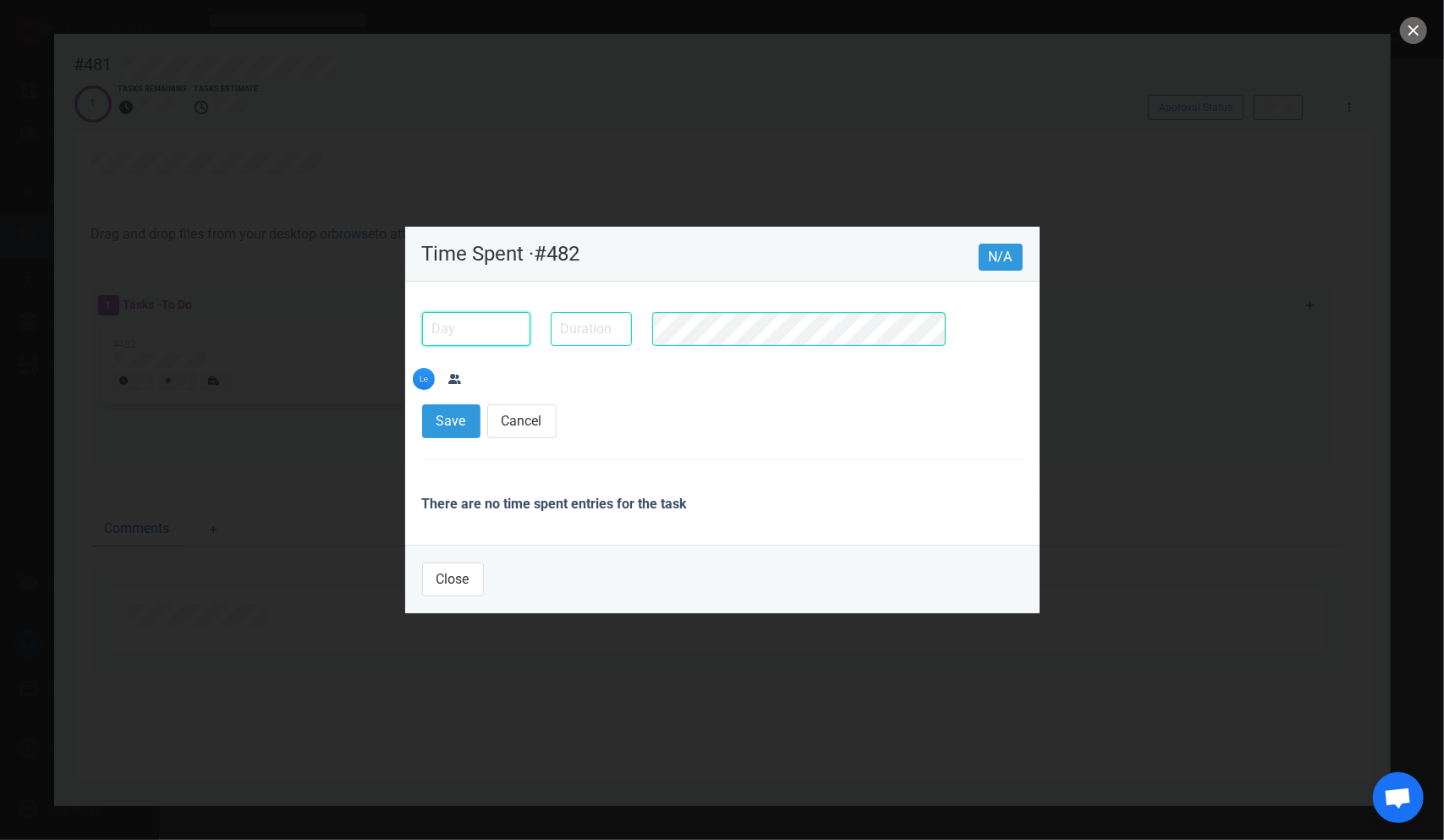
click at [433, 346] on input "text" at bounding box center [476, 329] width 108 height 34
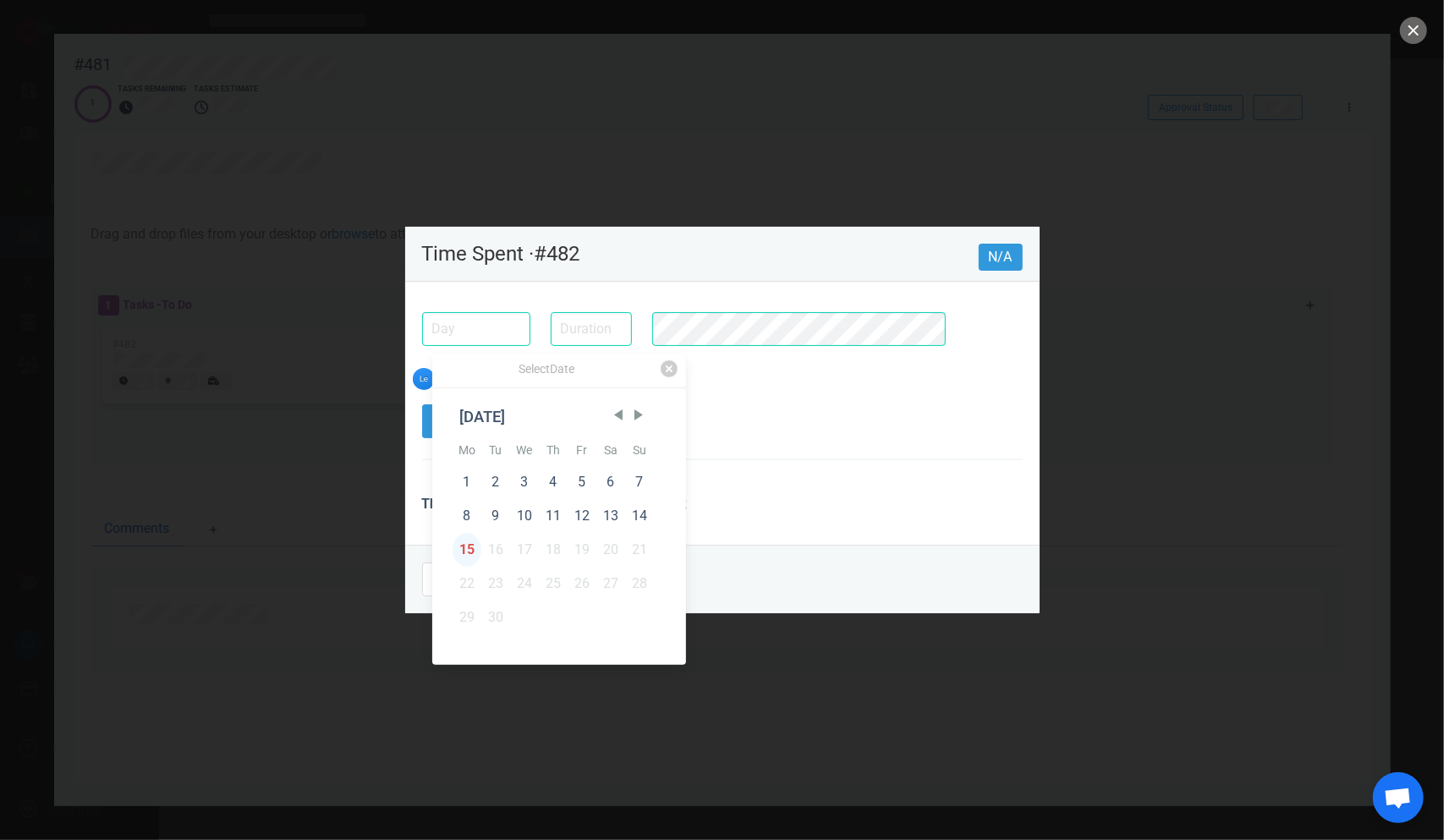
click at [458, 536] on div "15" at bounding box center [467, 550] width 29 height 34
type input "[DATE]"
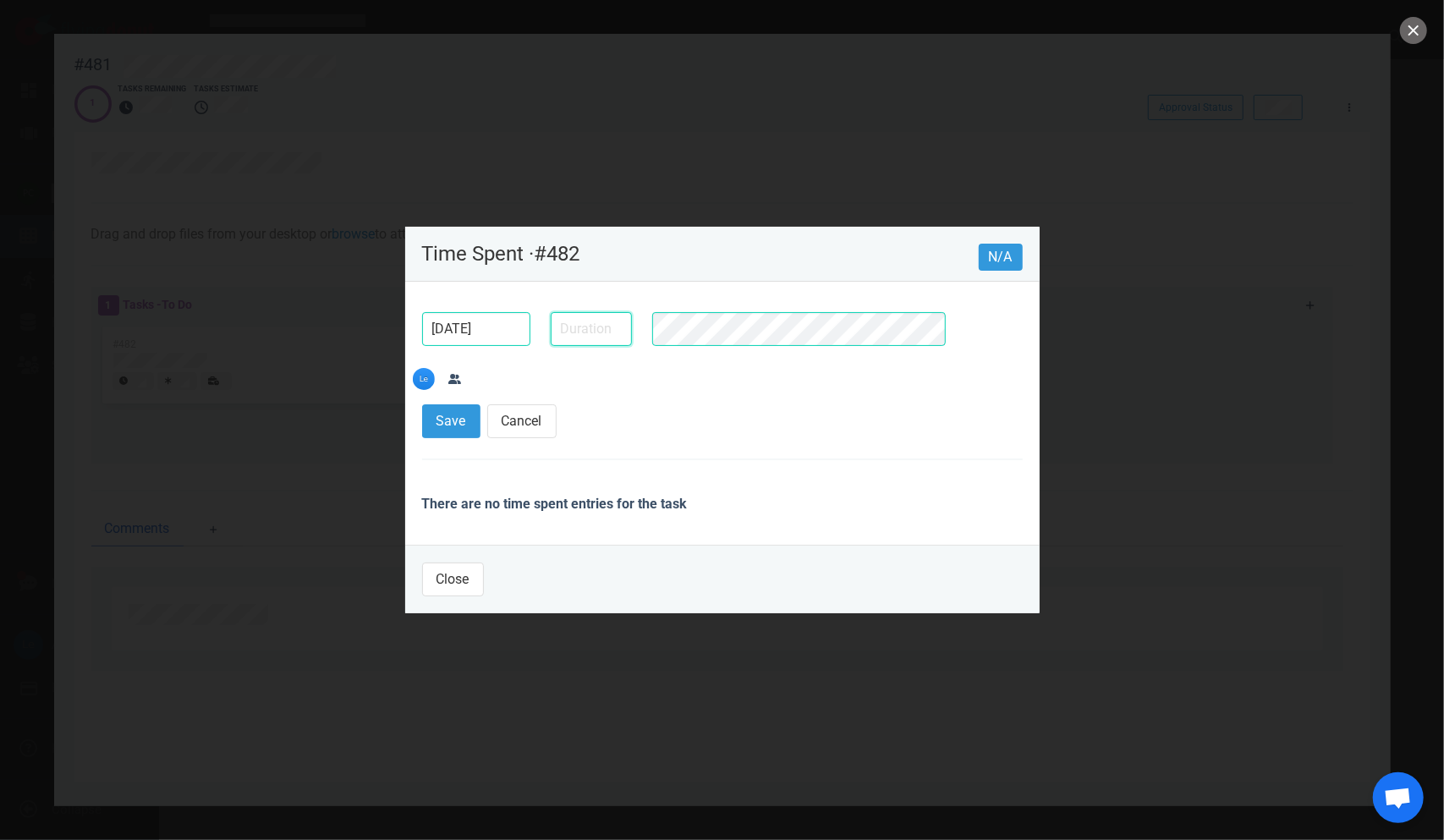
click at [574, 346] on input "text" at bounding box center [592, 329] width 81 height 34
type input "5m"
click at [459, 420] on section "Save Cancel" at bounding box center [723, 424] width 601 height 41
click at [459, 404] on button "Save" at bounding box center [451, 420] width 58 height 34
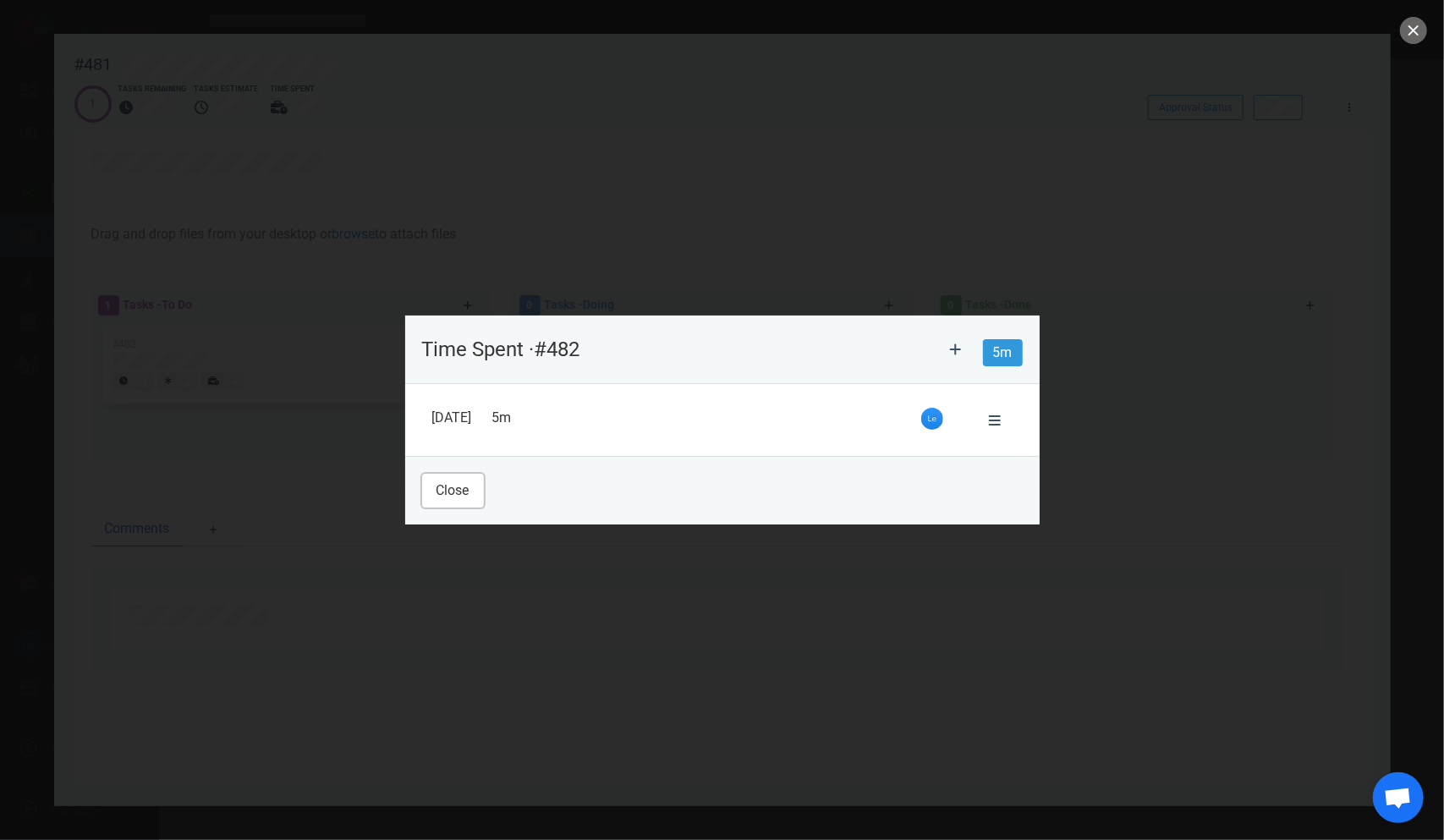
click at [471, 491] on button "Close" at bounding box center [453, 491] width 62 height 34
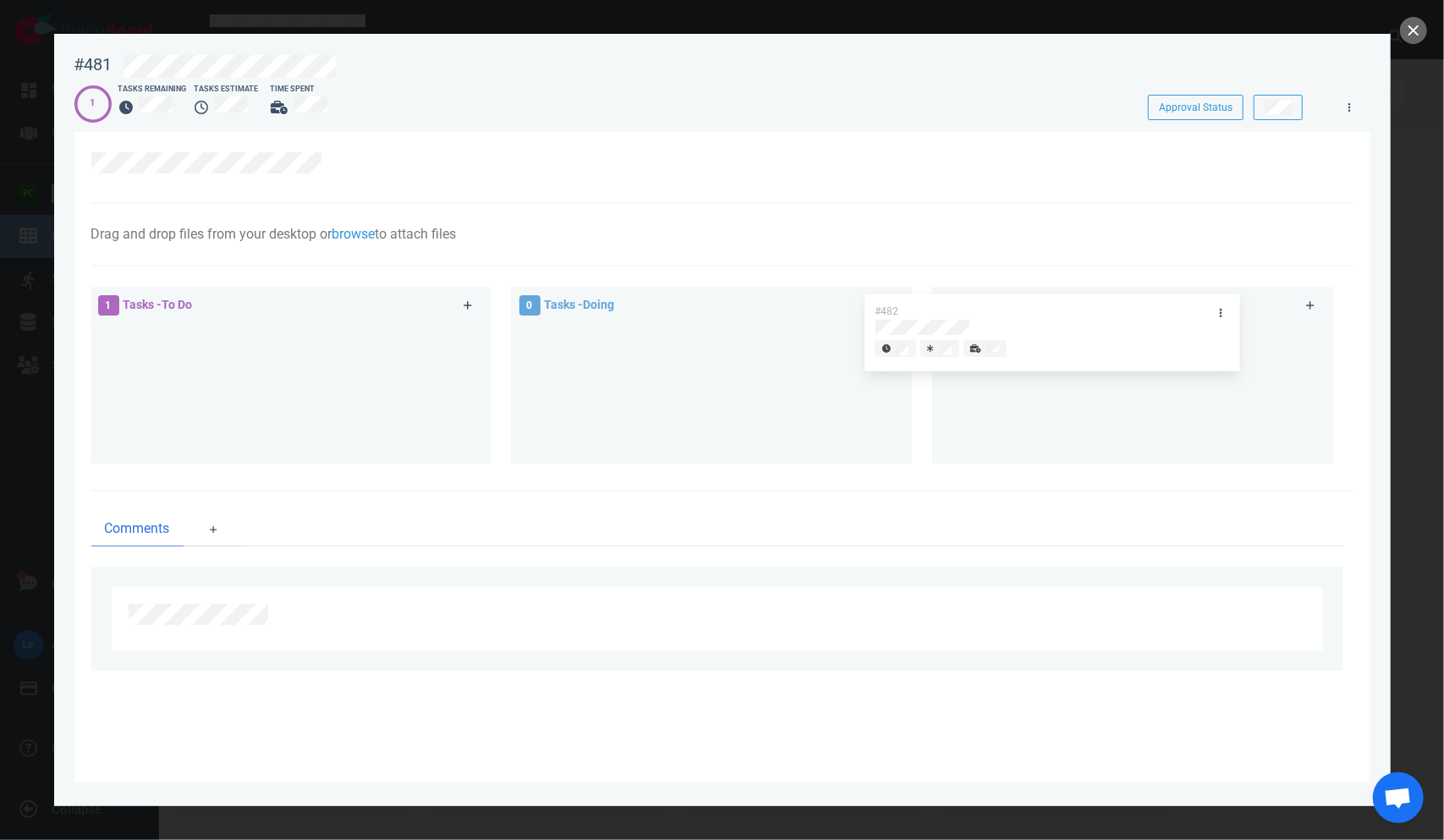
drag, startPoint x: 206, startPoint y: 336, endPoint x: 1148, endPoint y: 308, distance: 942.4
click at [913, 308] on div "1 Tasks - To Do #482 #482 0 Tasks - Doing 0 Tasks - Done" at bounding box center [717, 378] width 1273 height 203
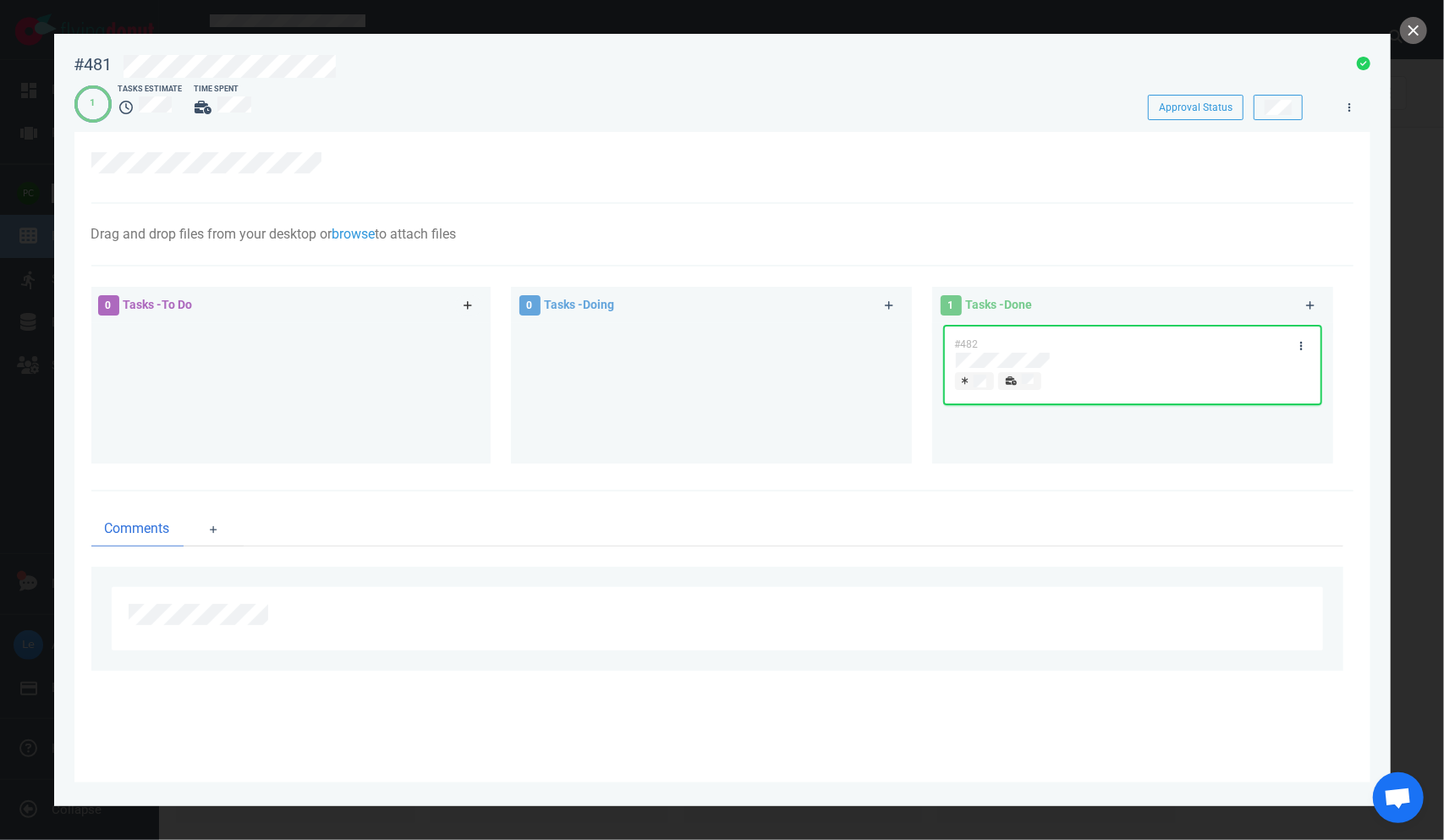
click at [471, 310] on icon at bounding box center [469, 305] width 9 height 10
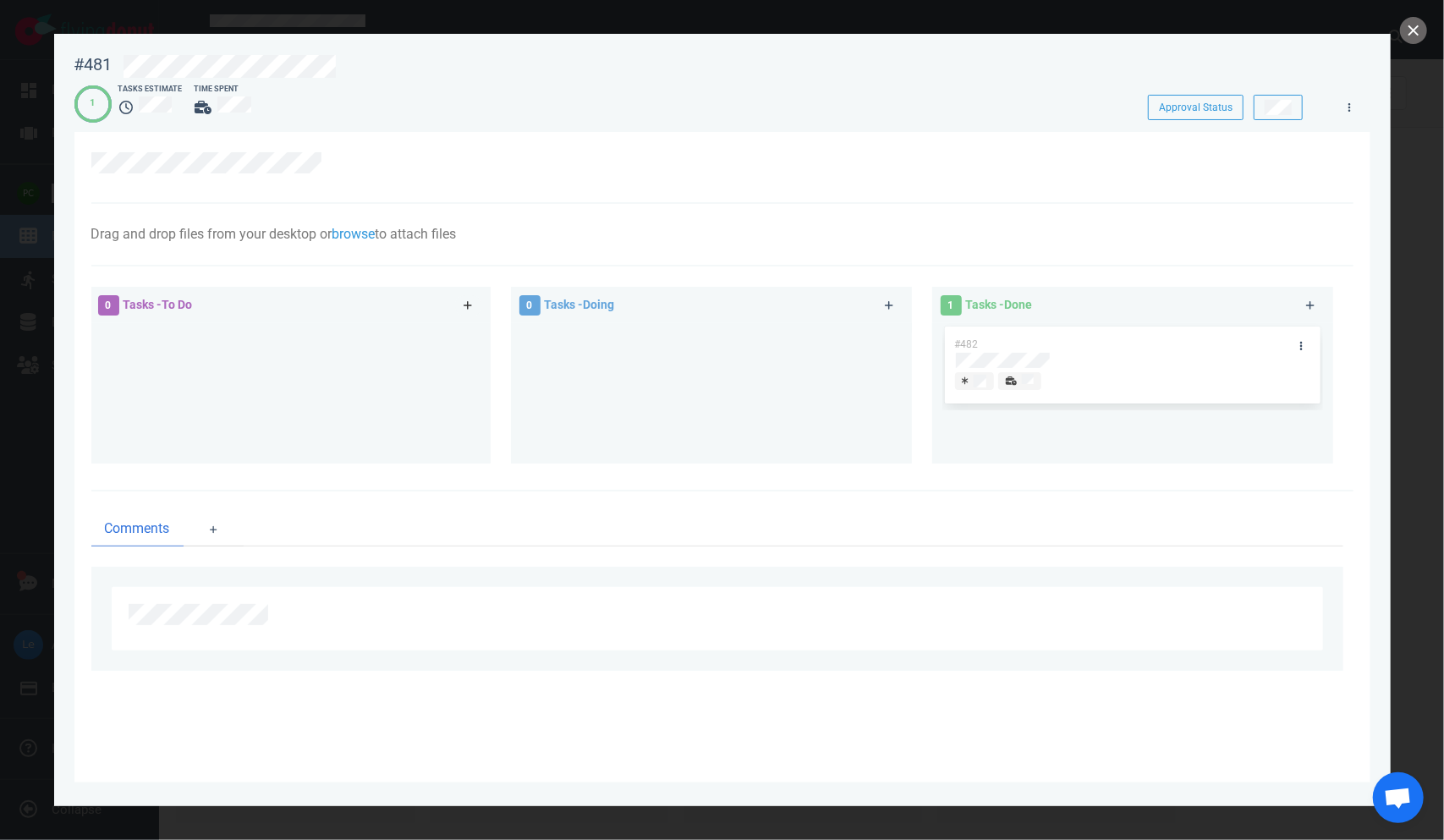
click at [459, 301] on link at bounding box center [468, 305] width 27 height 21
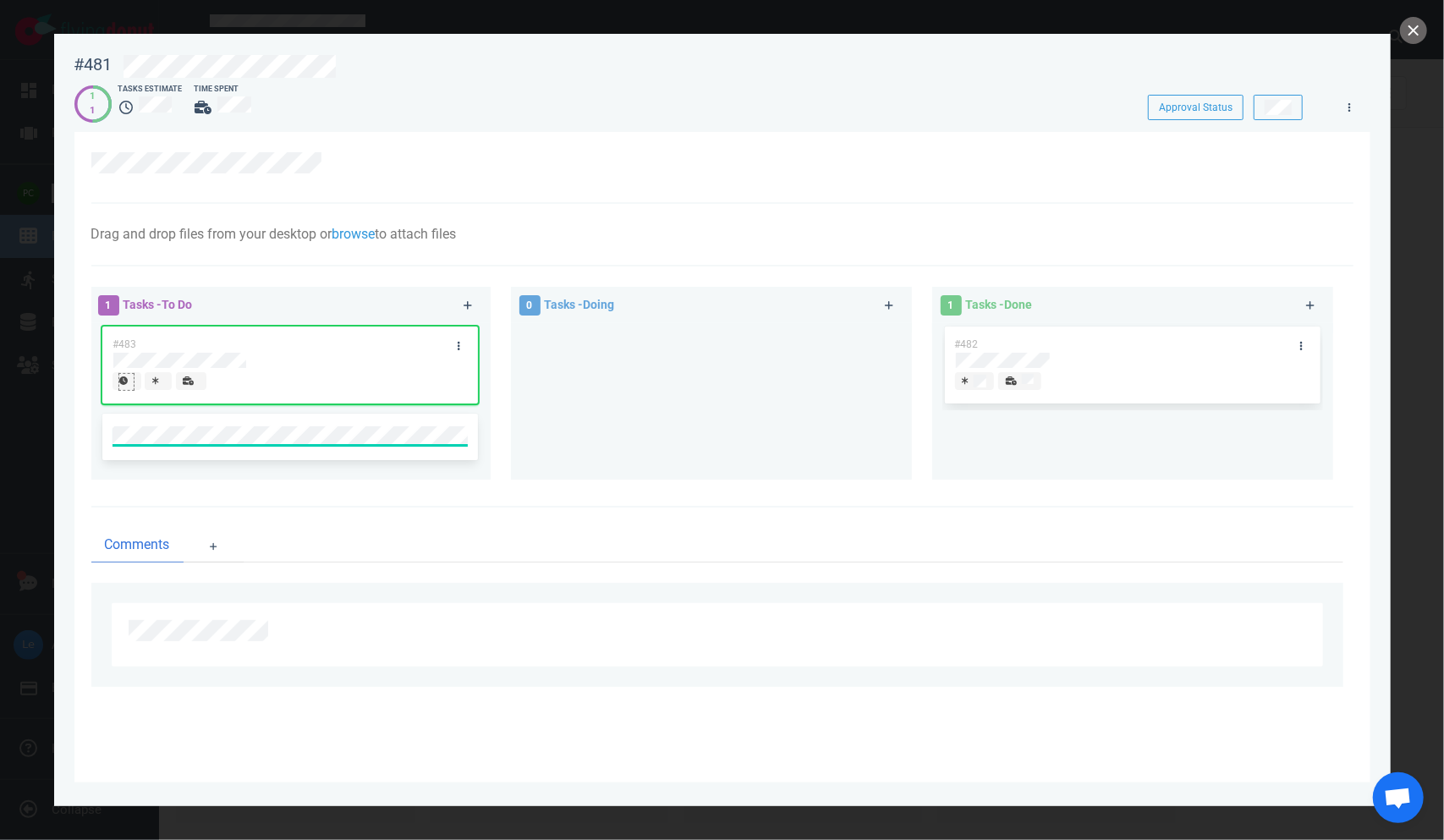
click at [127, 384] on icon at bounding box center [123, 380] width 8 height 8
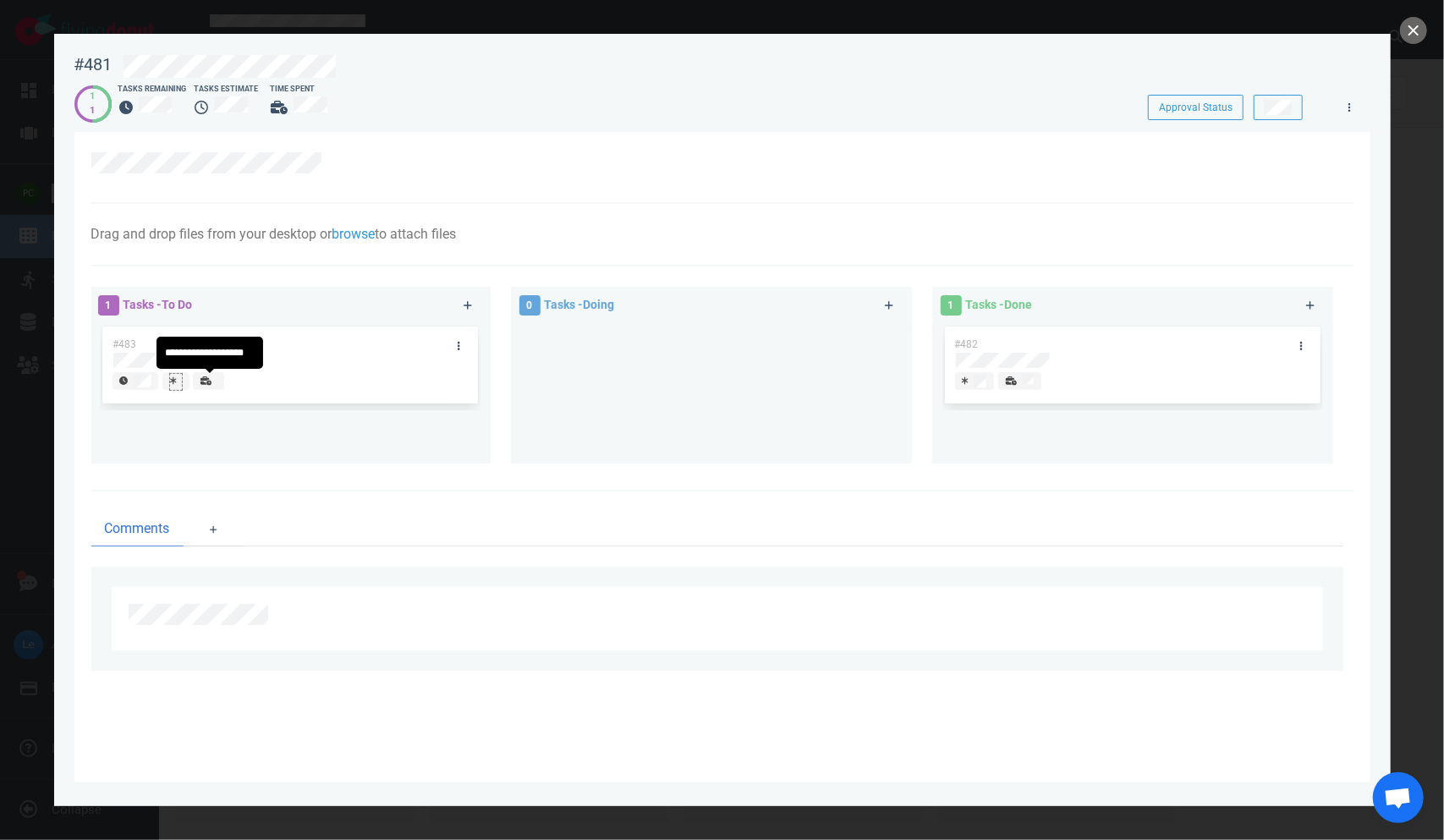
click at [175, 384] on icon at bounding box center [173, 380] width 6 height 8
click at [220, 382] on icon at bounding box center [224, 380] width 11 height 8
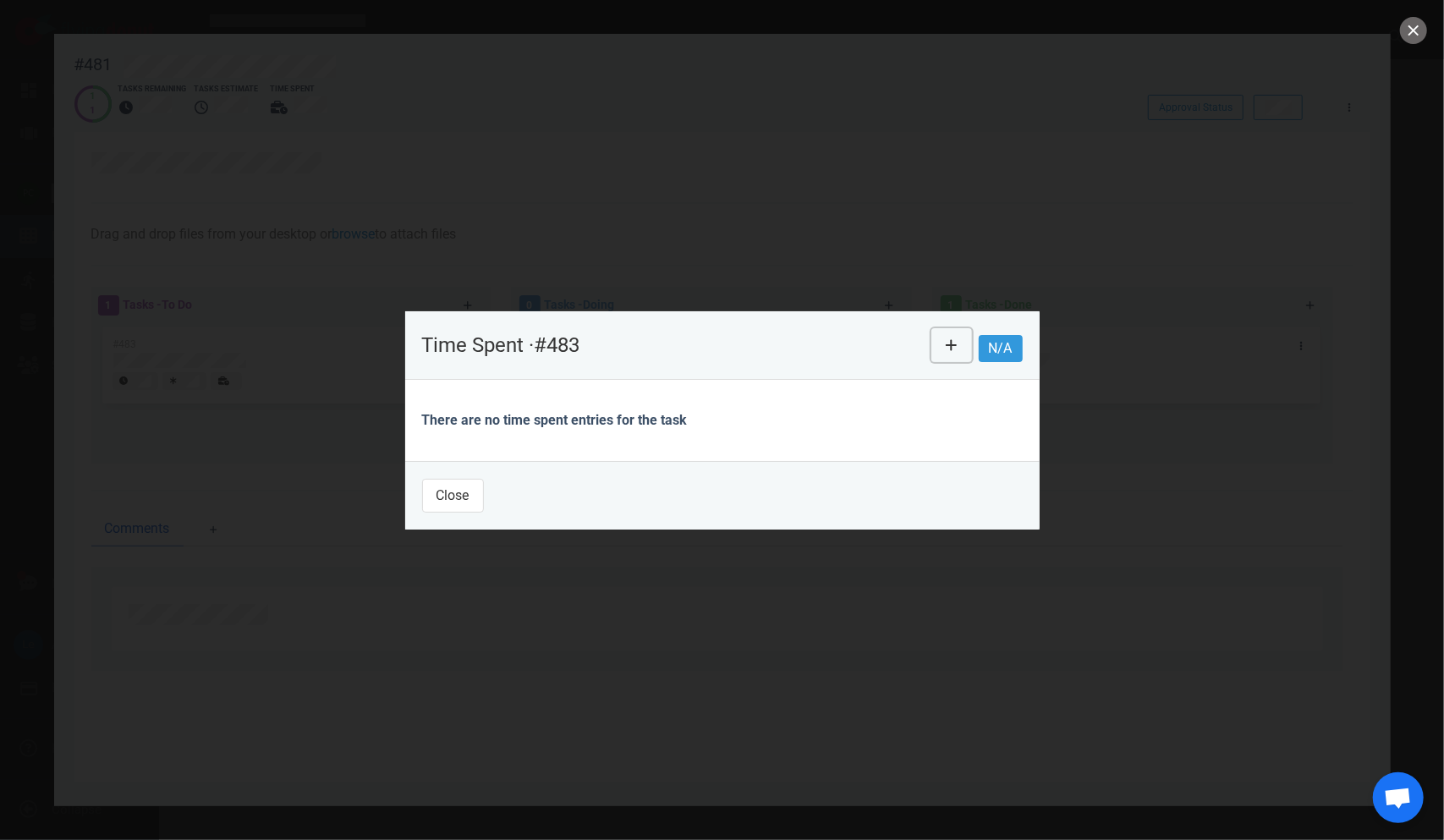
click at [913, 337] on button at bounding box center [952, 345] width 41 height 34
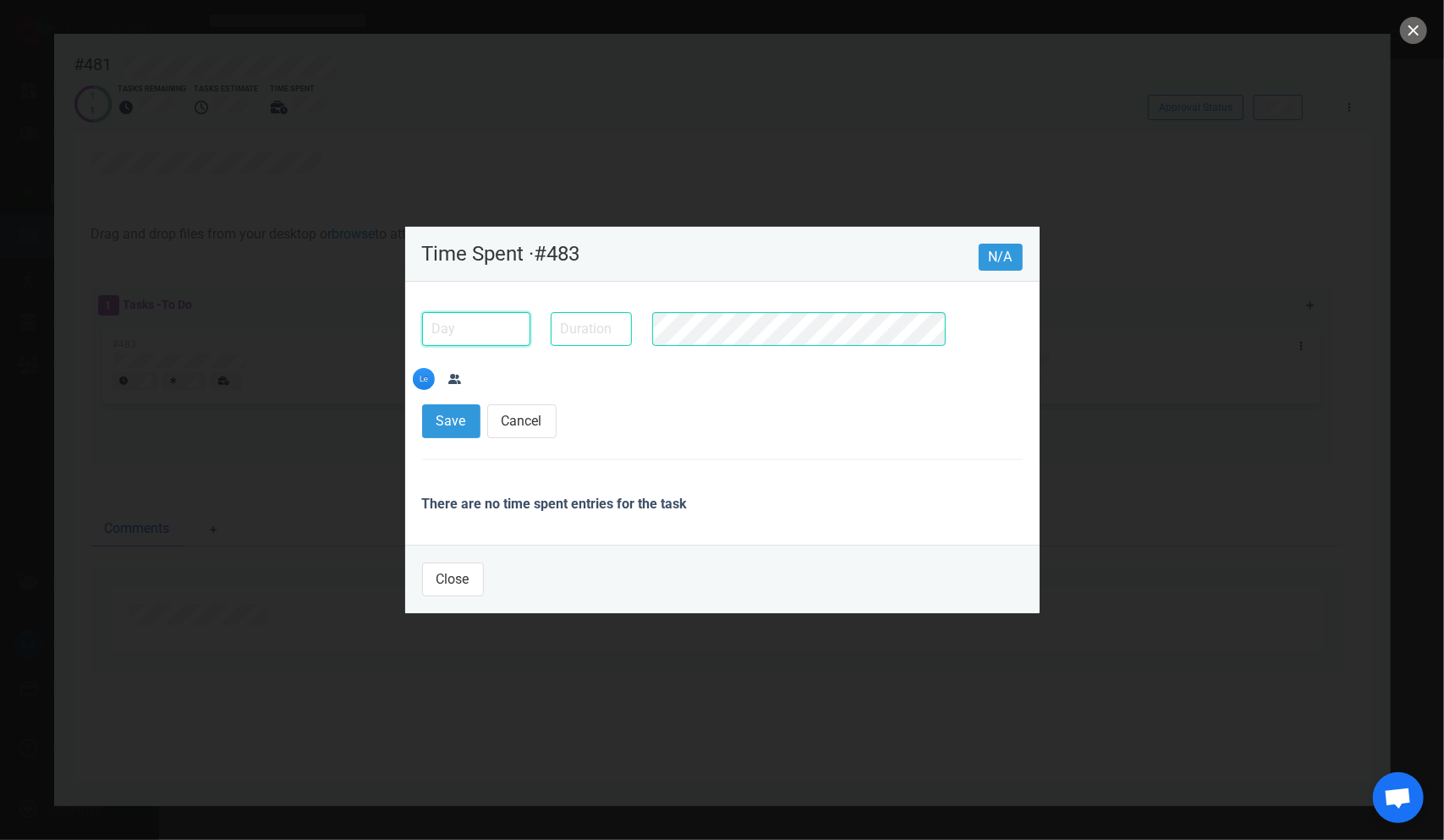
click at [481, 346] on input "text" at bounding box center [476, 329] width 108 height 34
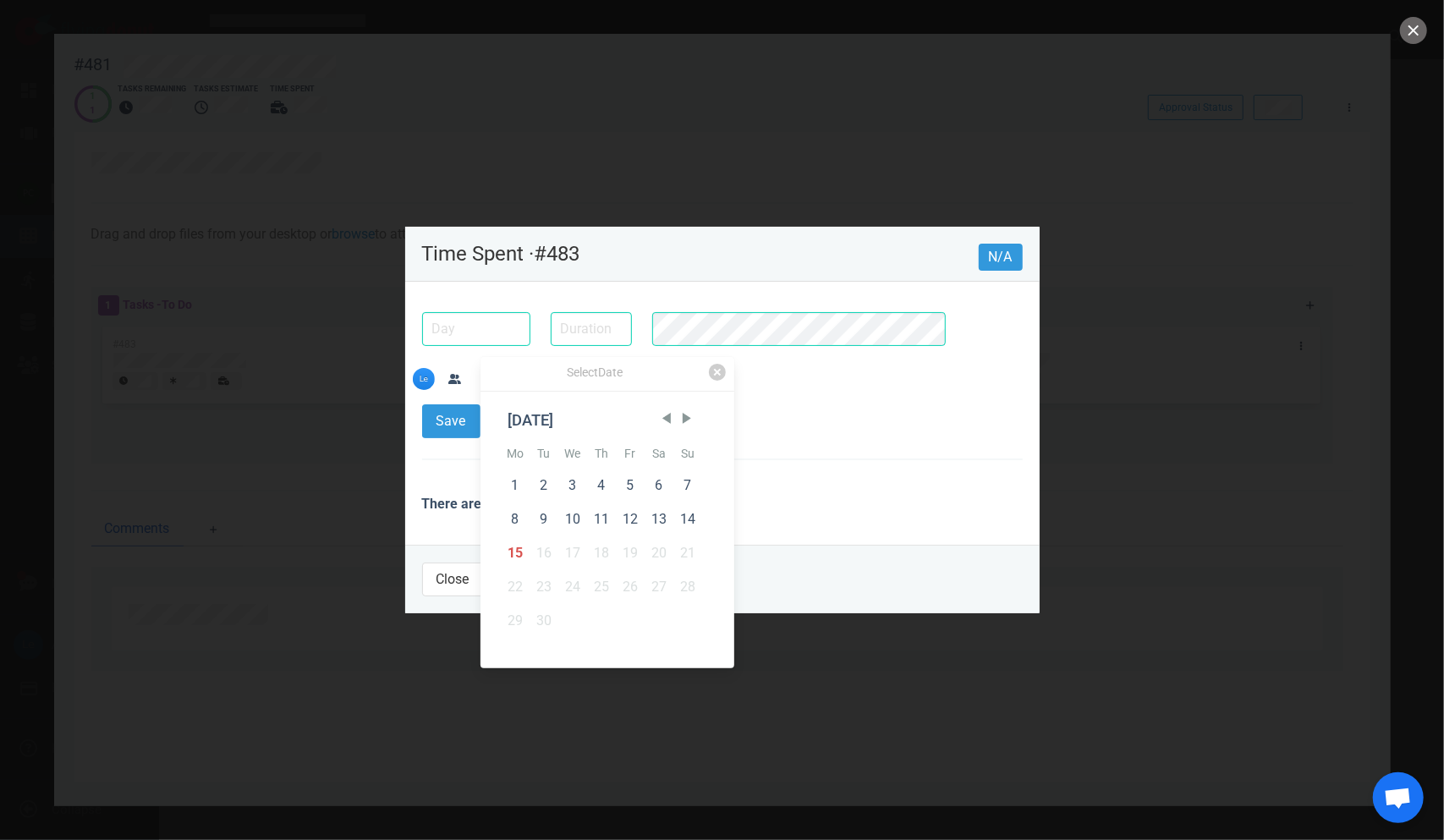
drag, startPoint x: 513, startPoint y: 554, endPoint x: 567, endPoint y: 420, distance: 144.5
click at [514, 552] on div "15" at bounding box center [515, 553] width 29 height 34
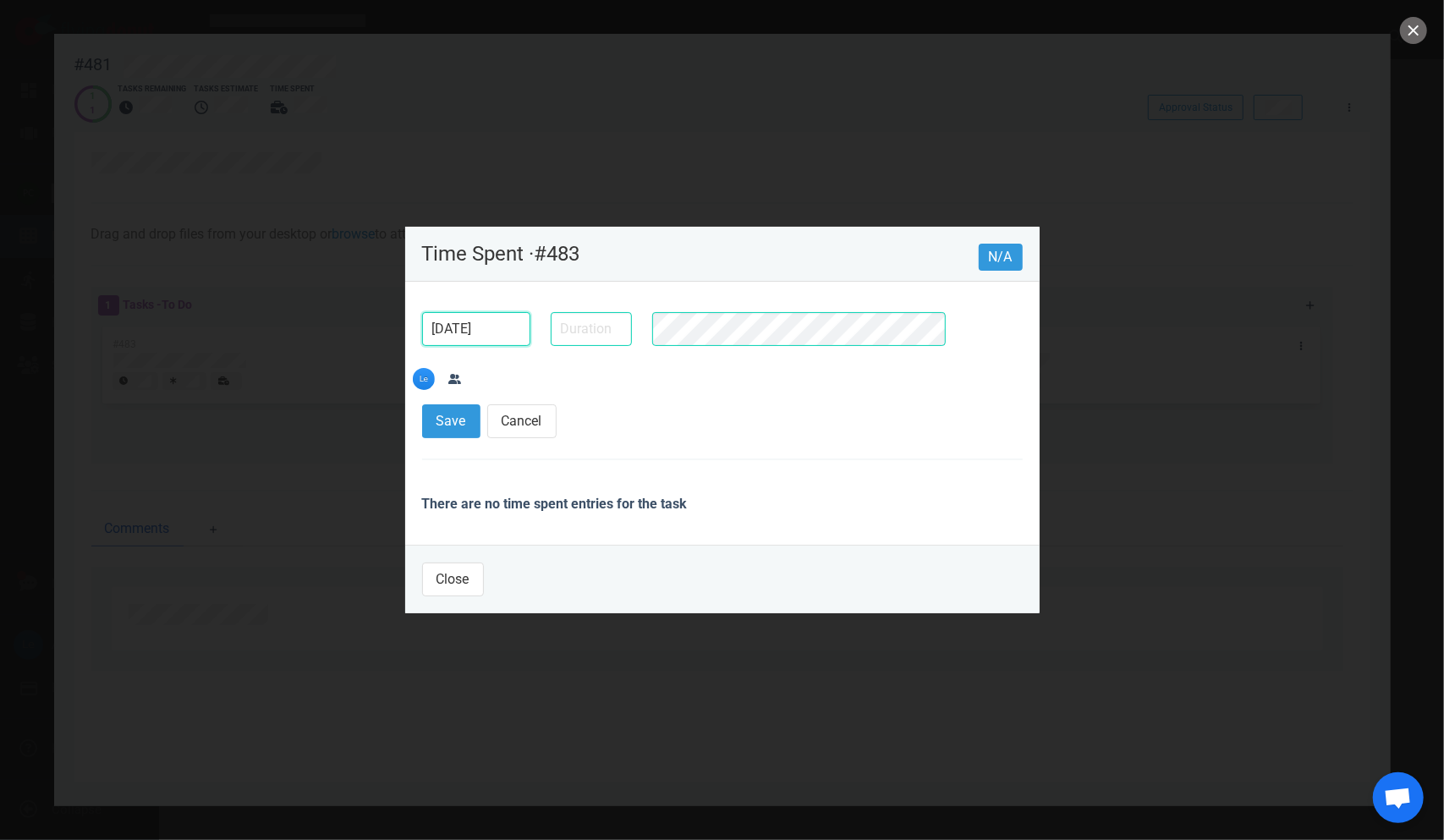
click at [480, 346] on input "[DATE]" at bounding box center [476, 329] width 108 height 34
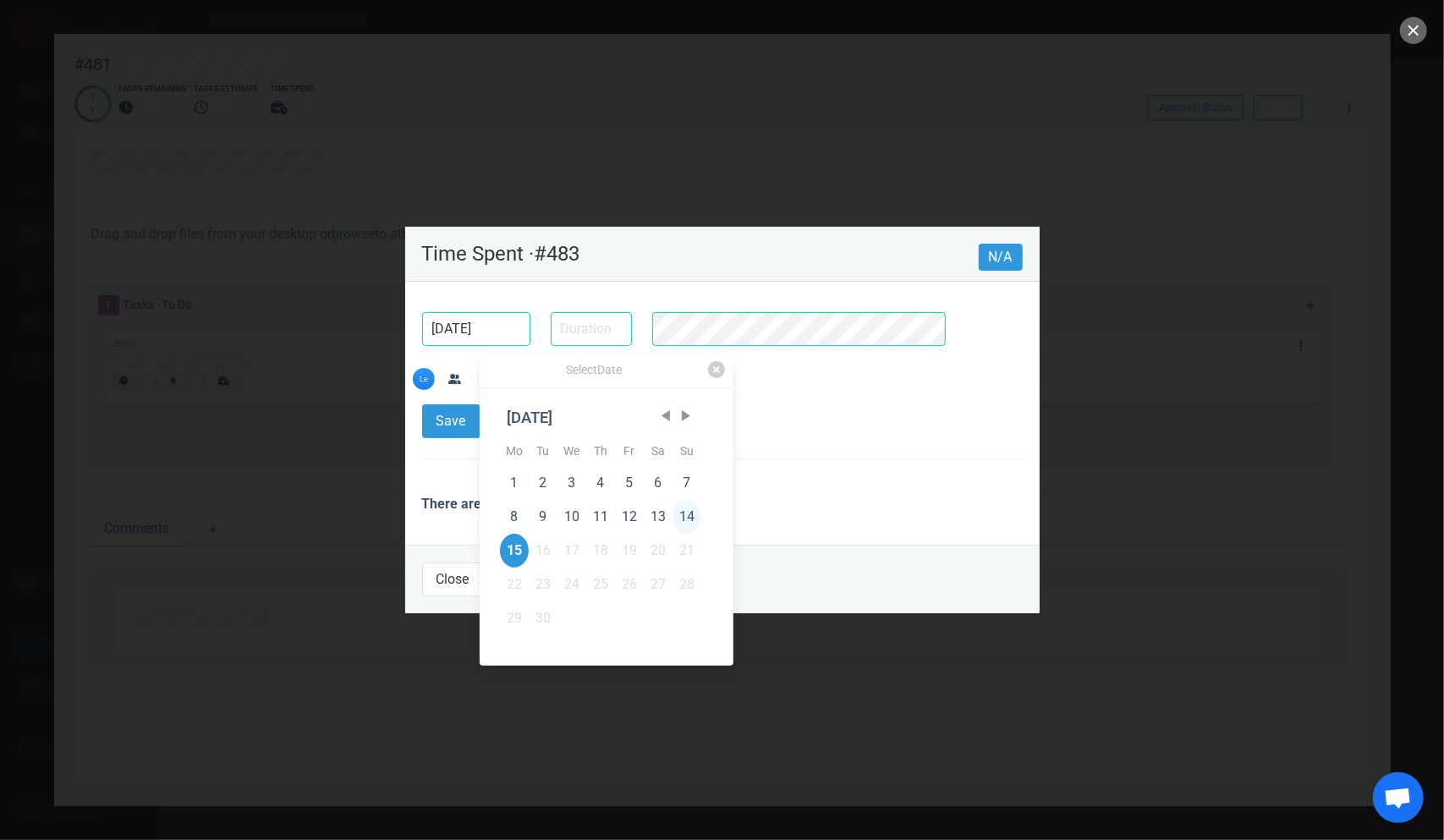
click at [697, 514] on div "14" at bounding box center [687, 517] width 29 height 34
type input "[DATE]"
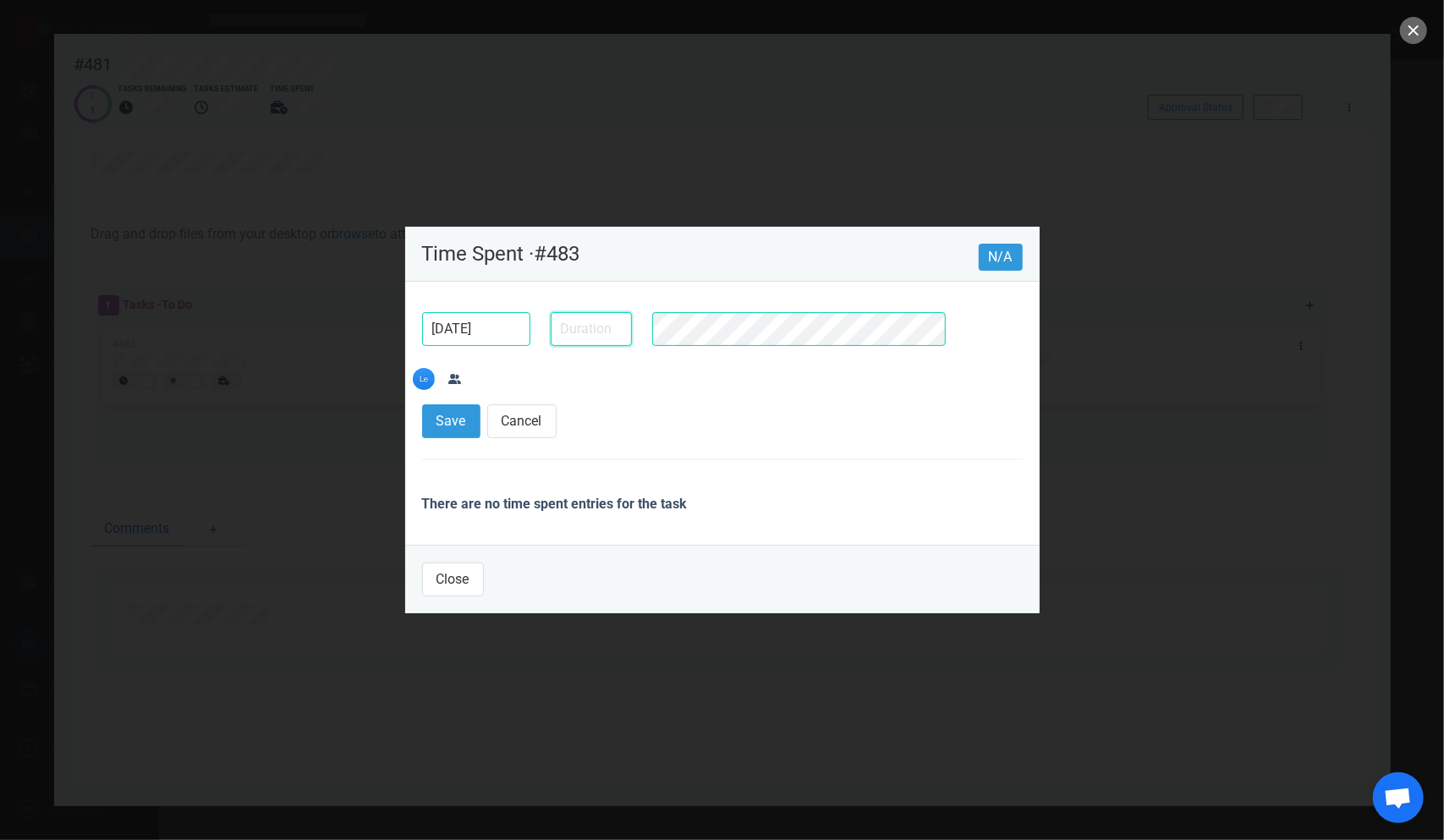
click at [569, 346] on input "text" at bounding box center [592, 329] width 81 height 34
type input "10m"
click at [422, 404] on button "Save" at bounding box center [451, 420] width 58 height 34
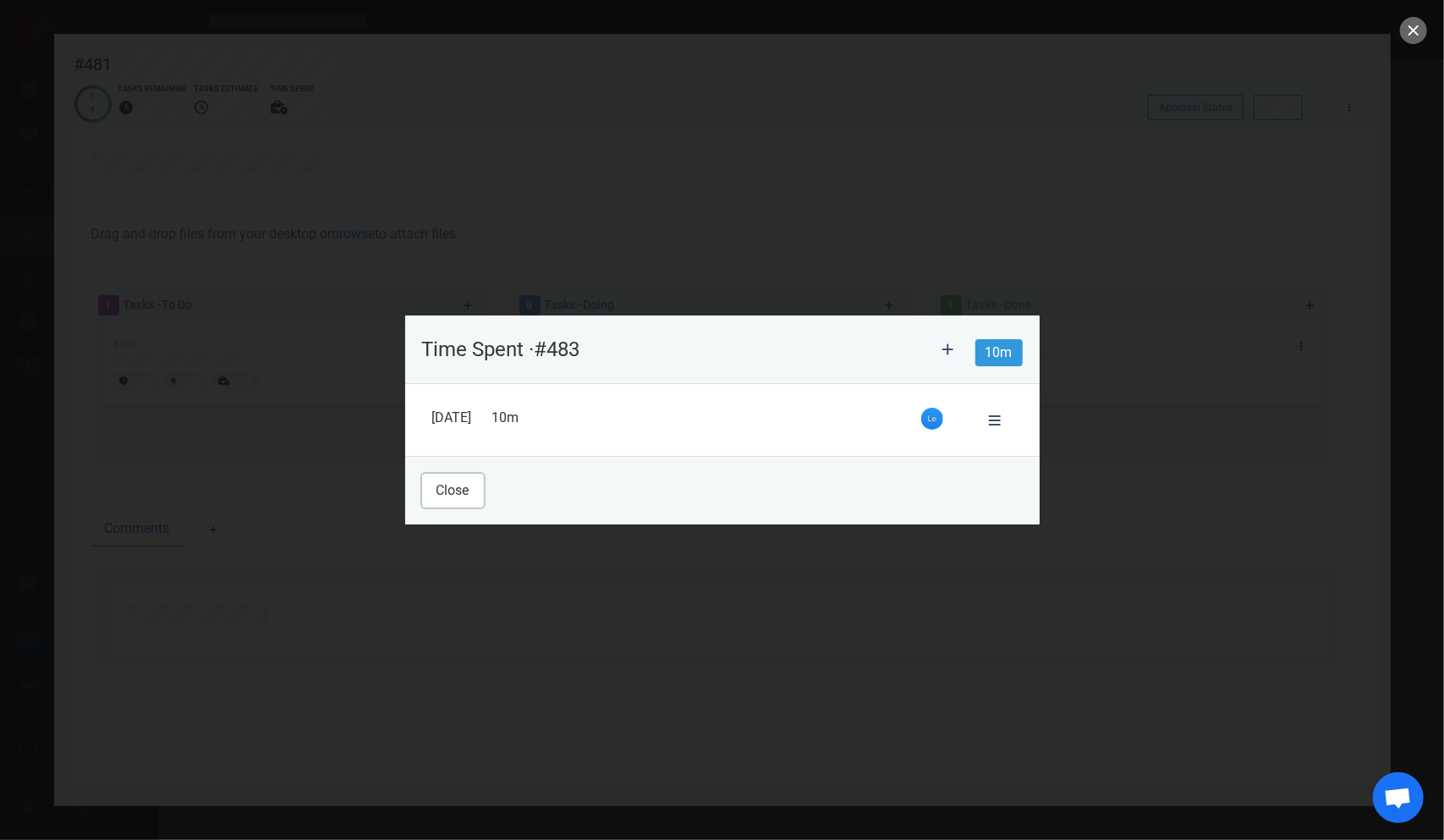
click at [432, 496] on button "Close" at bounding box center [453, 491] width 62 height 34
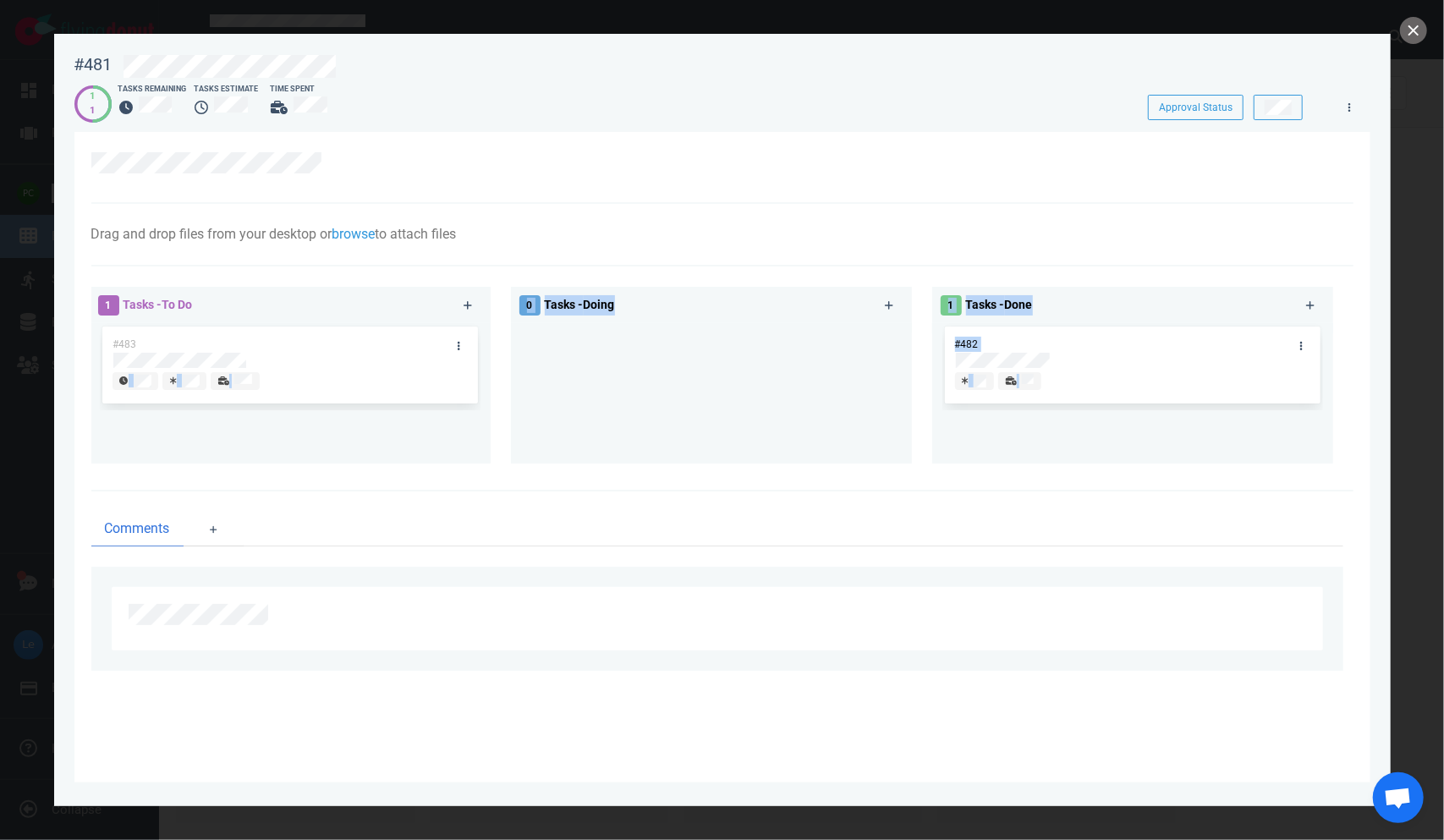
click at [913, 458] on div "1 Tasks - To Do #483 0 Tasks - Doing 1 Tasks - Done #482" at bounding box center [717, 378] width 1273 height 203
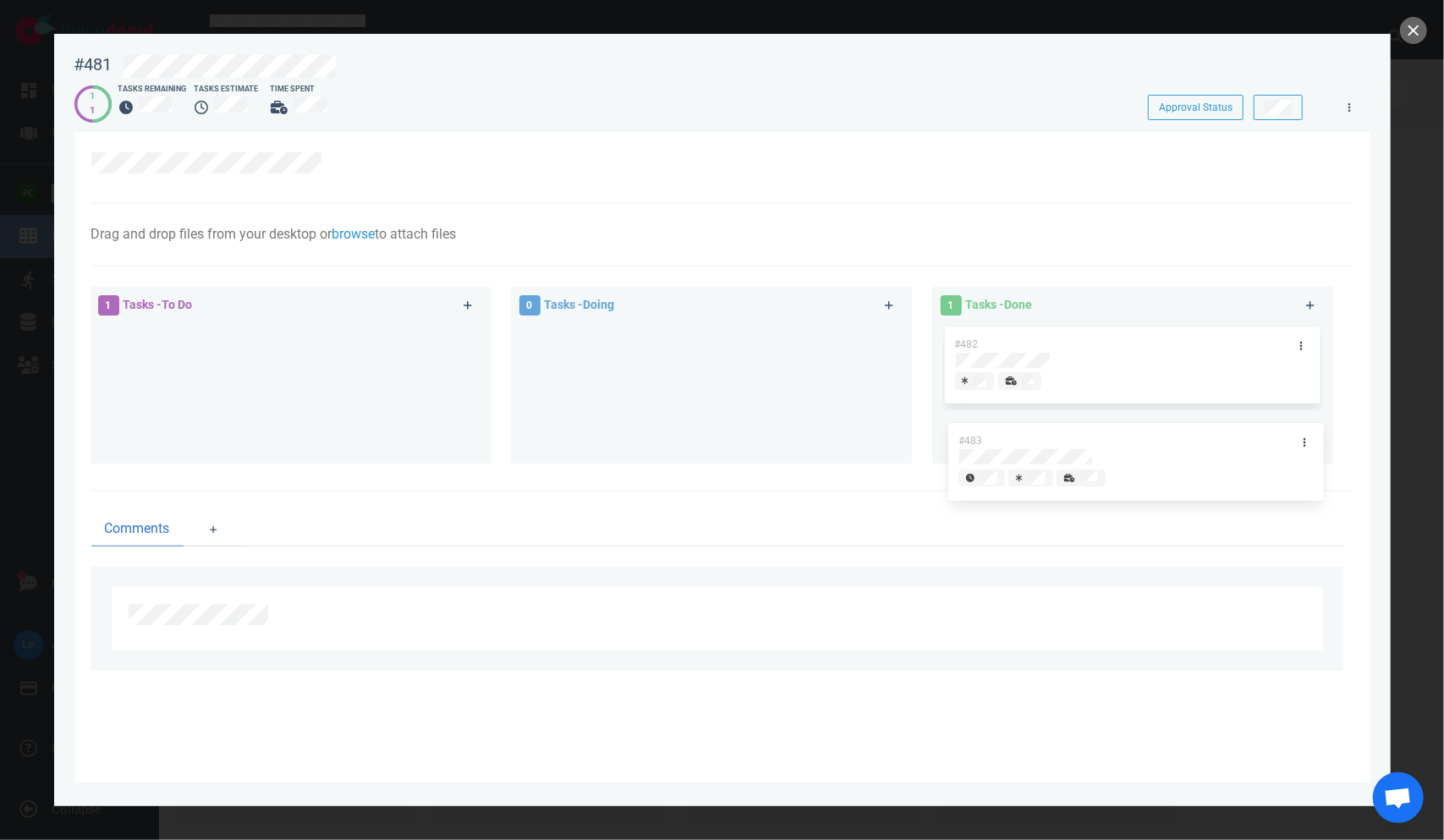
click at [913, 414] on div "1 Tasks - To Do #483 #483 0 Tasks - Doing 1 Tasks - Done #482" at bounding box center [717, 378] width 1273 height 203
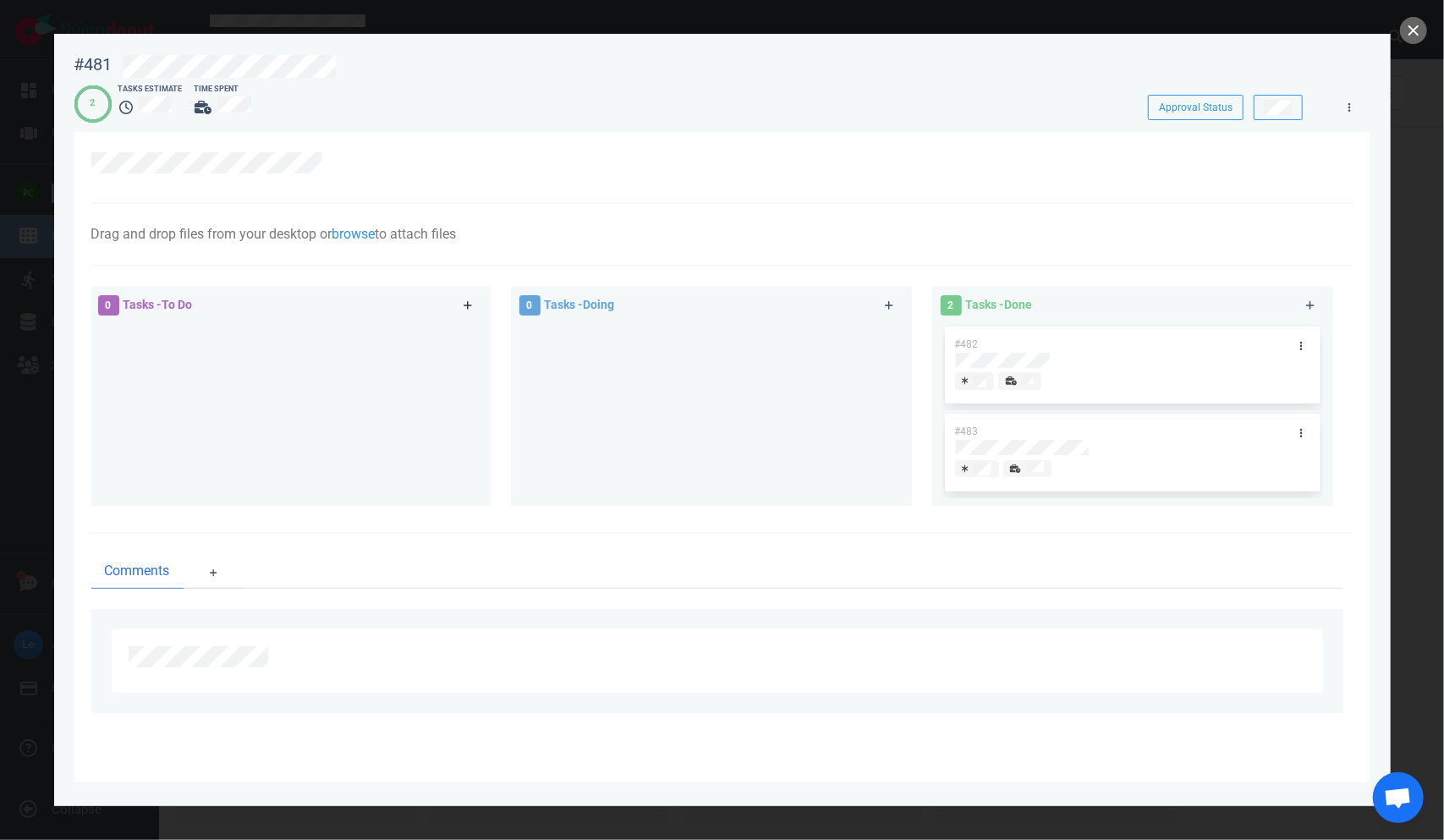
click at [460, 310] on link at bounding box center [468, 305] width 27 height 21
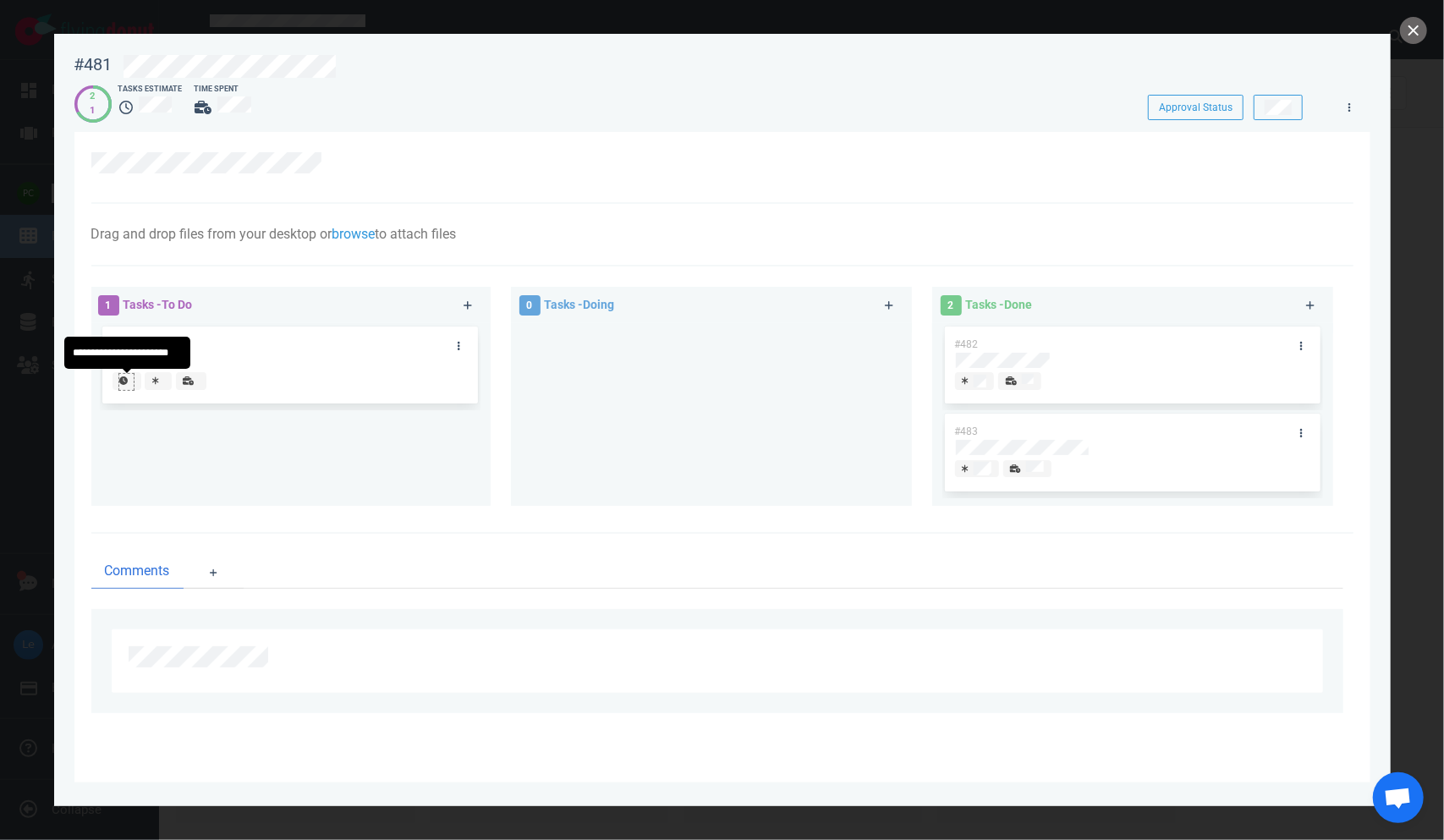
click at [130, 381] on div at bounding box center [126, 381] width 14 height 14
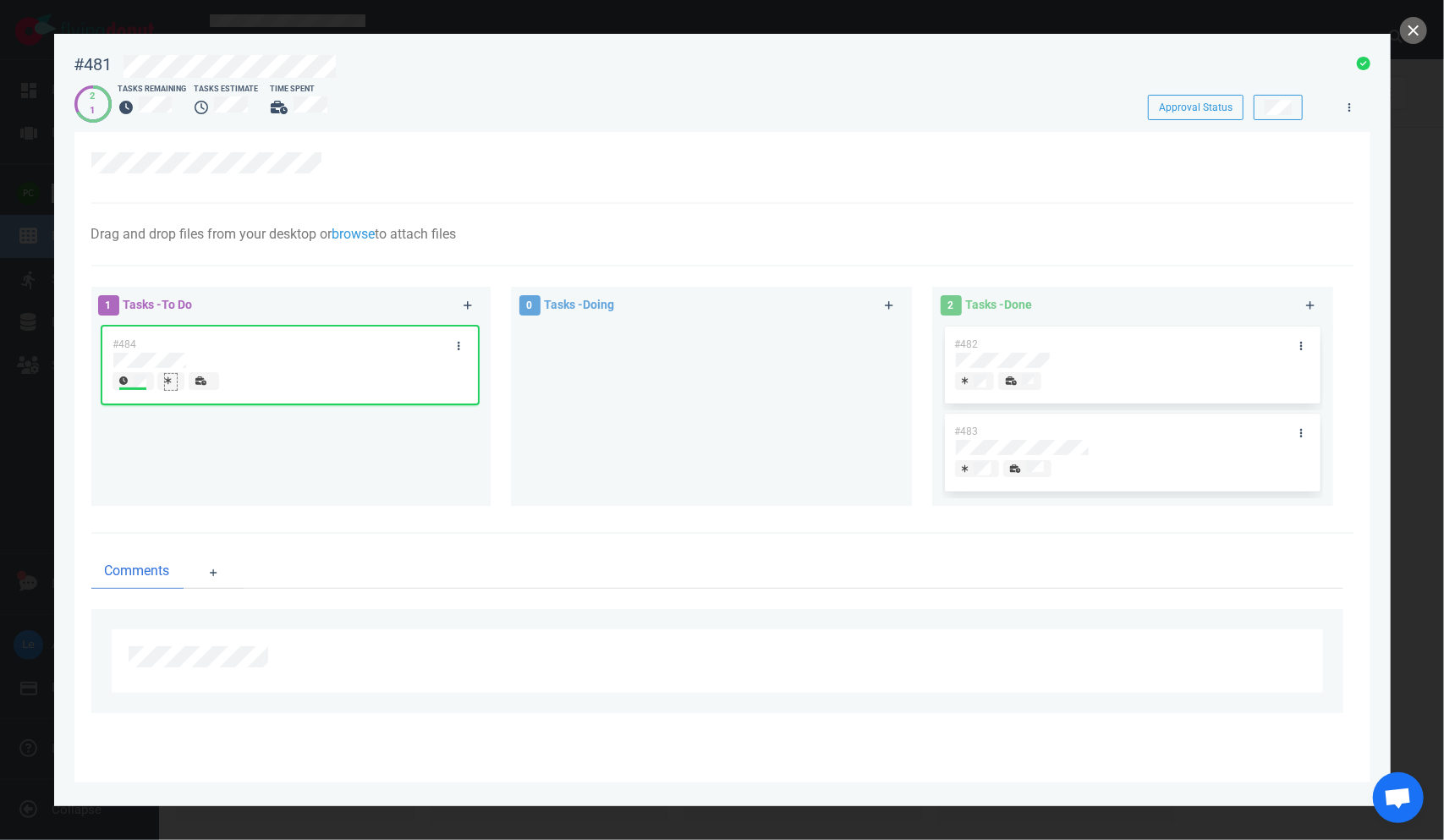
click at [167, 383] on icon at bounding box center [167, 381] width 6 height 7
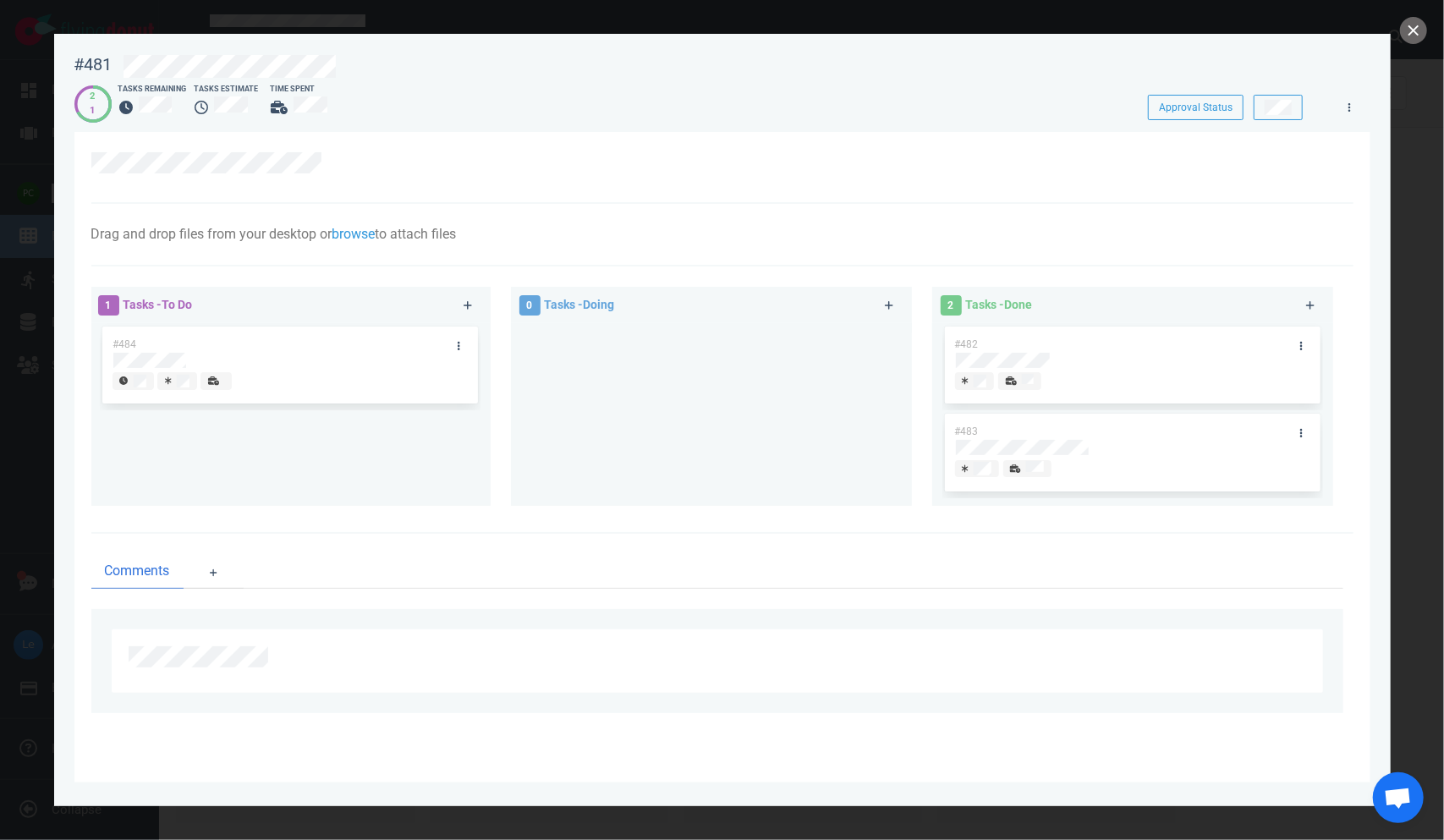
click at [214, 381] on icon at bounding box center [214, 380] width 11 height 8
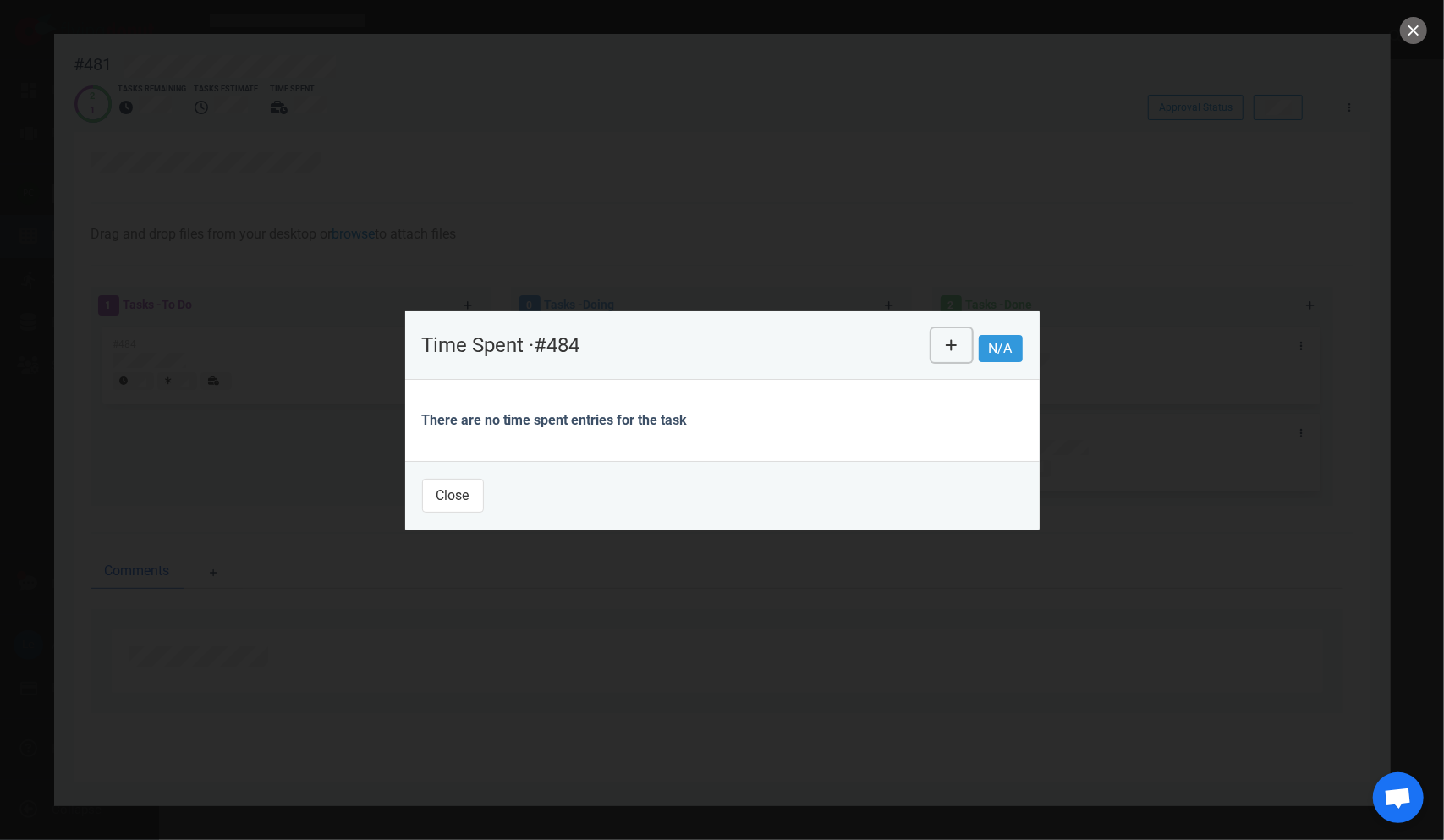
click at [913, 334] on button at bounding box center [952, 345] width 41 height 34
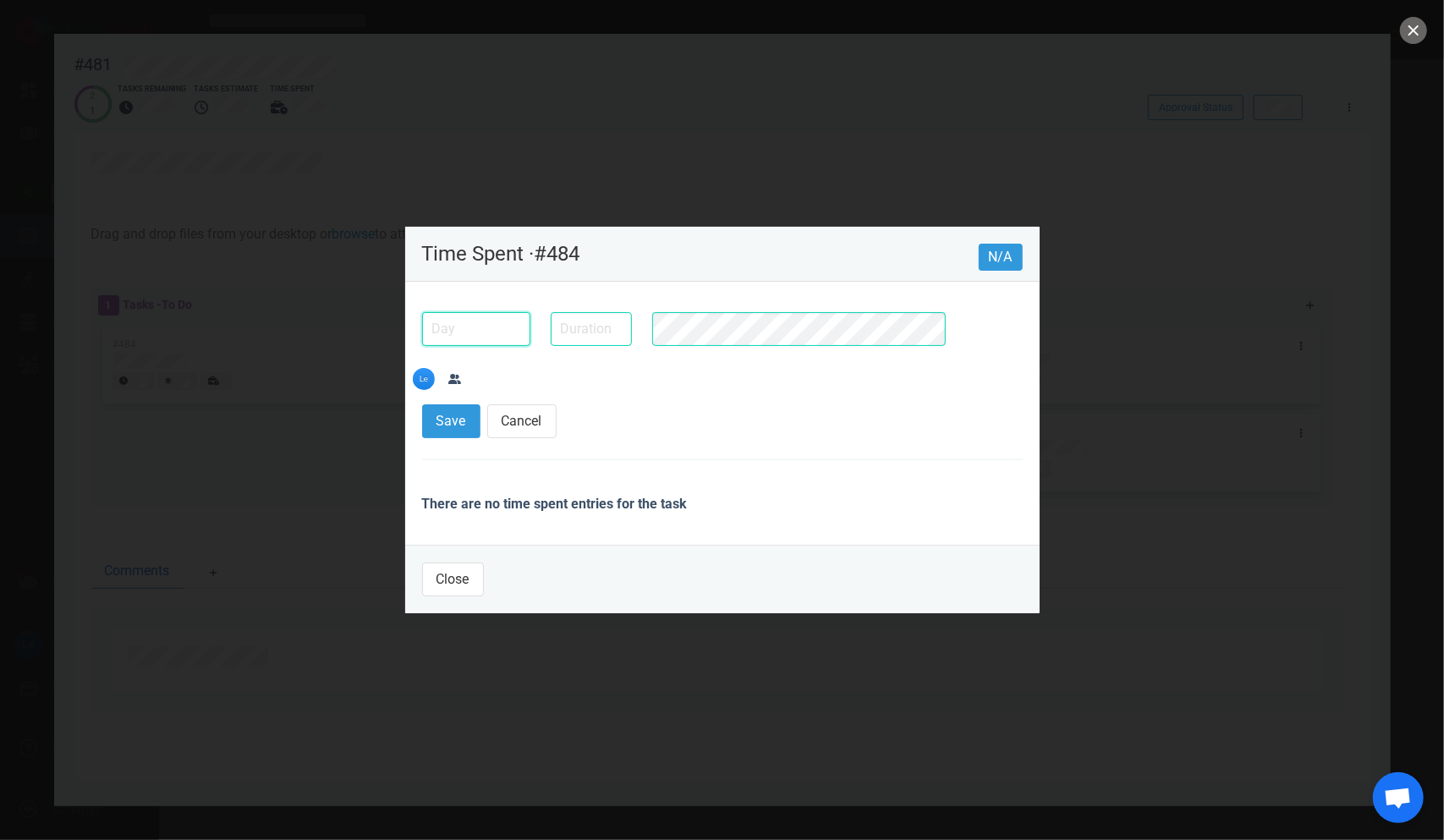
click at [482, 346] on input "text" at bounding box center [476, 329] width 108 height 34
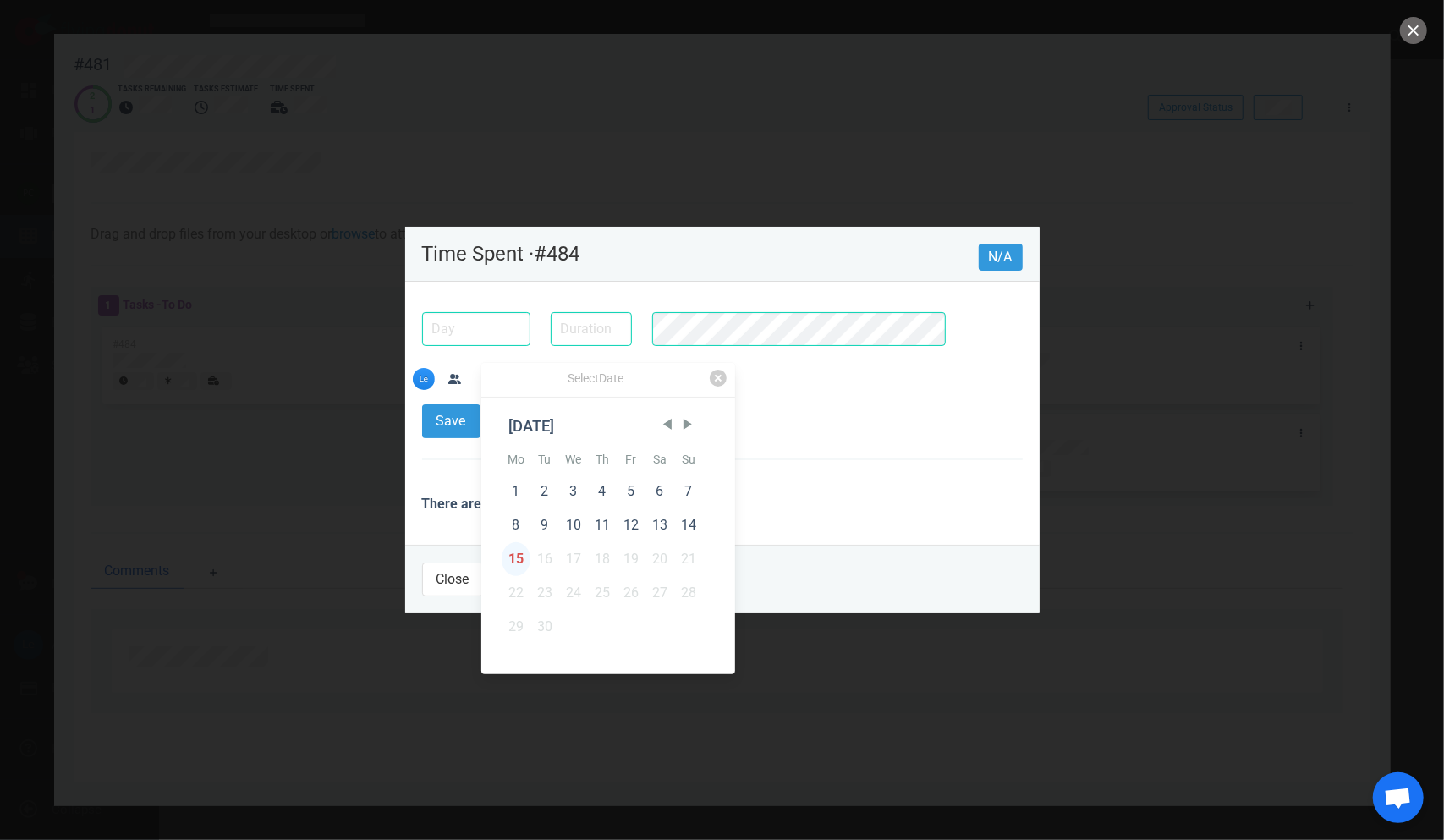
click at [516, 558] on div "15" at bounding box center [516, 559] width 29 height 34
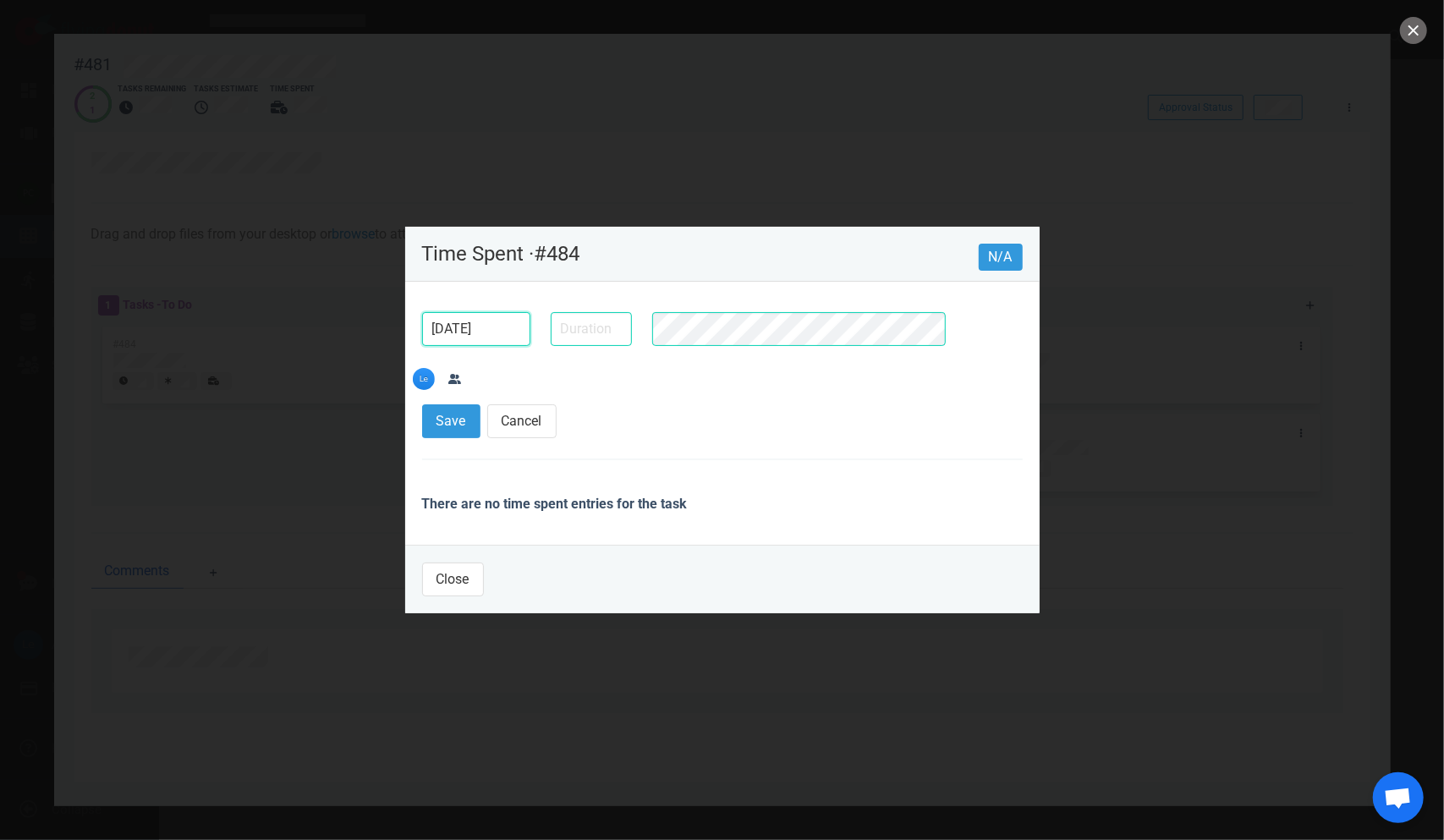
click at [484, 346] on input "[DATE]" at bounding box center [476, 329] width 108 height 34
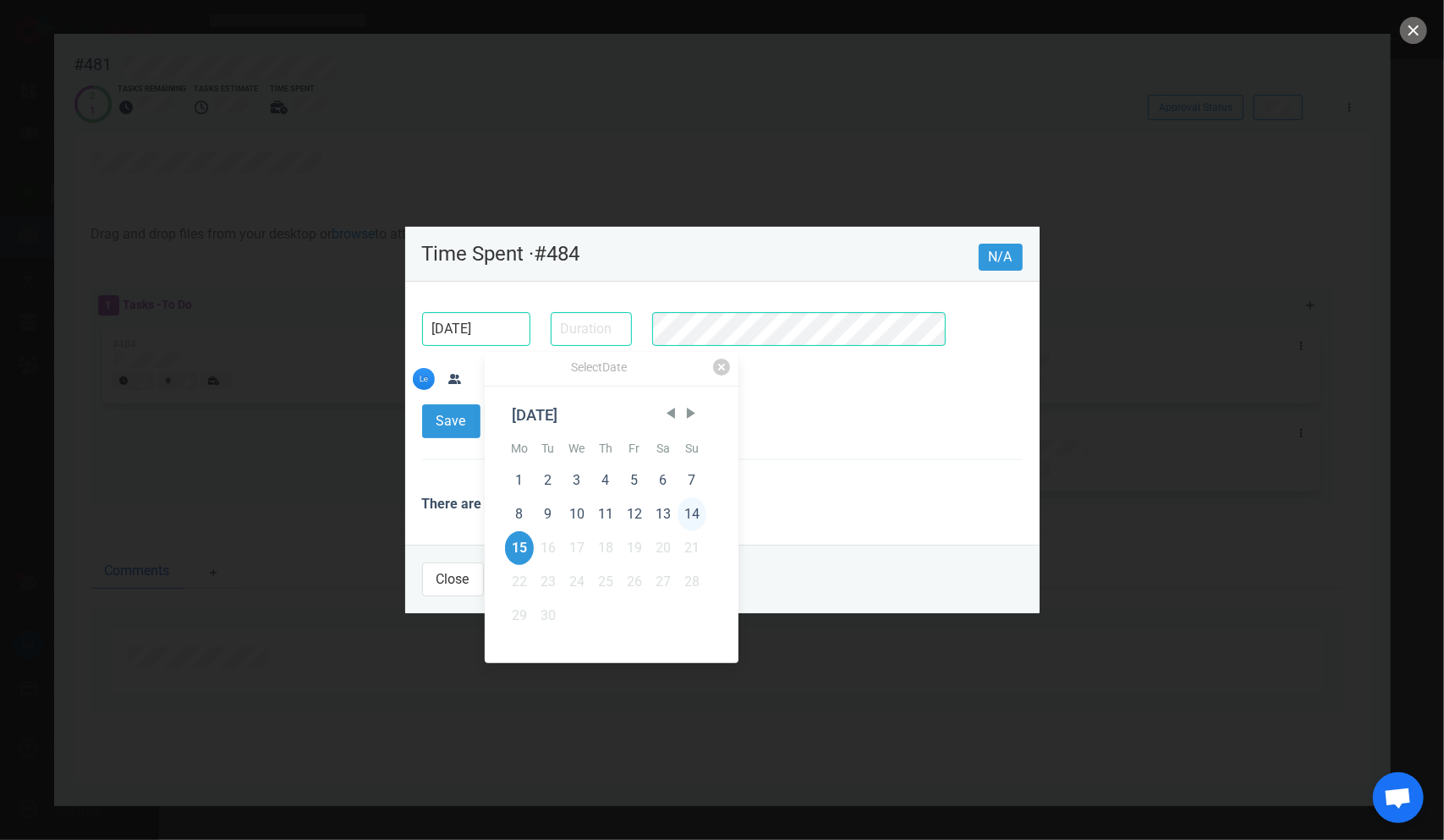
click at [687, 507] on div "14" at bounding box center [691, 514] width 29 height 34
type input "[DATE]"
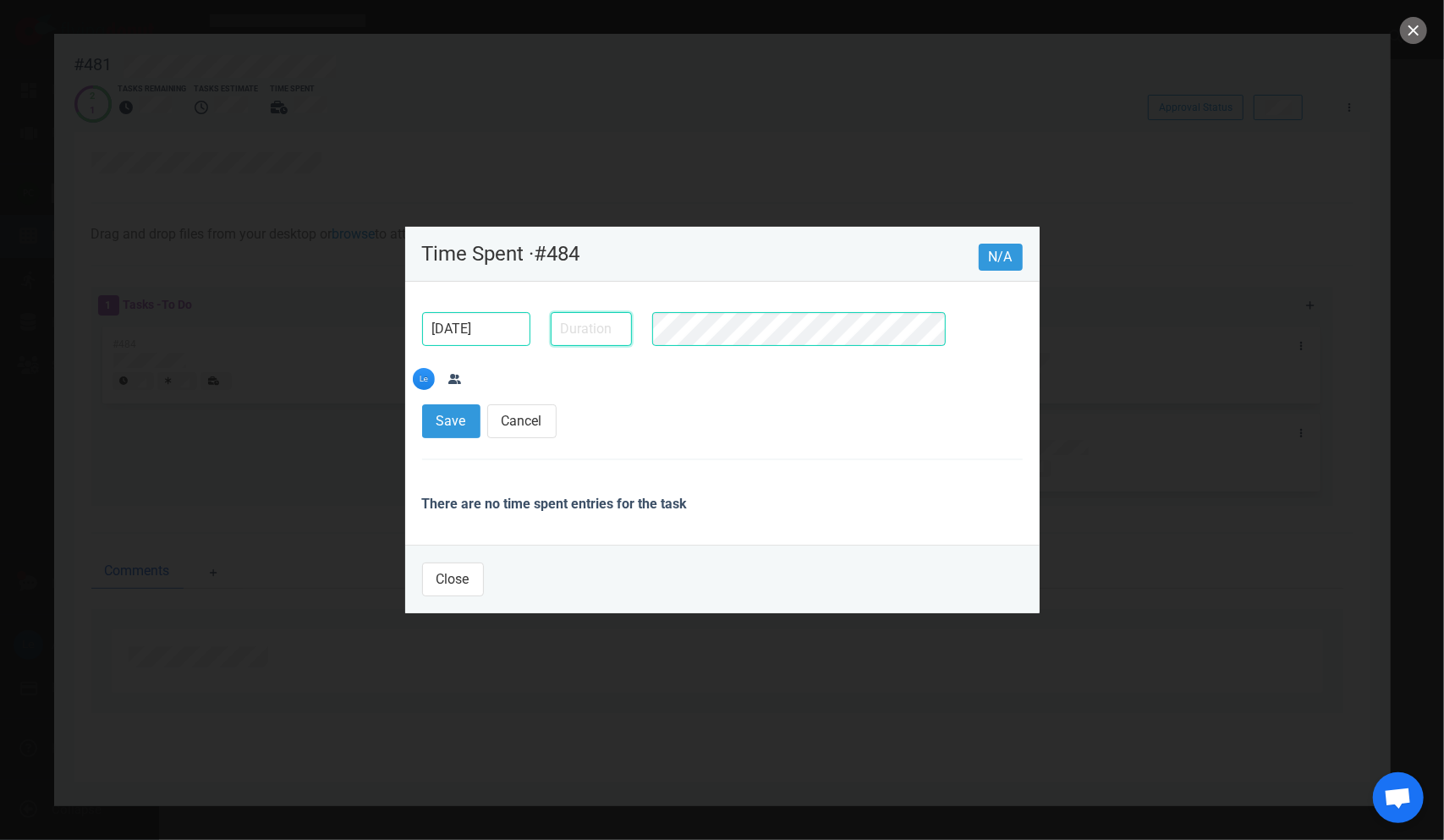
click at [594, 346] on input "text" at bounding box center [592, 329] width 81 height 34
type input "3m"
click at [422, 404] on button "Save" at bounding box center [451, 420] width 58 height 34
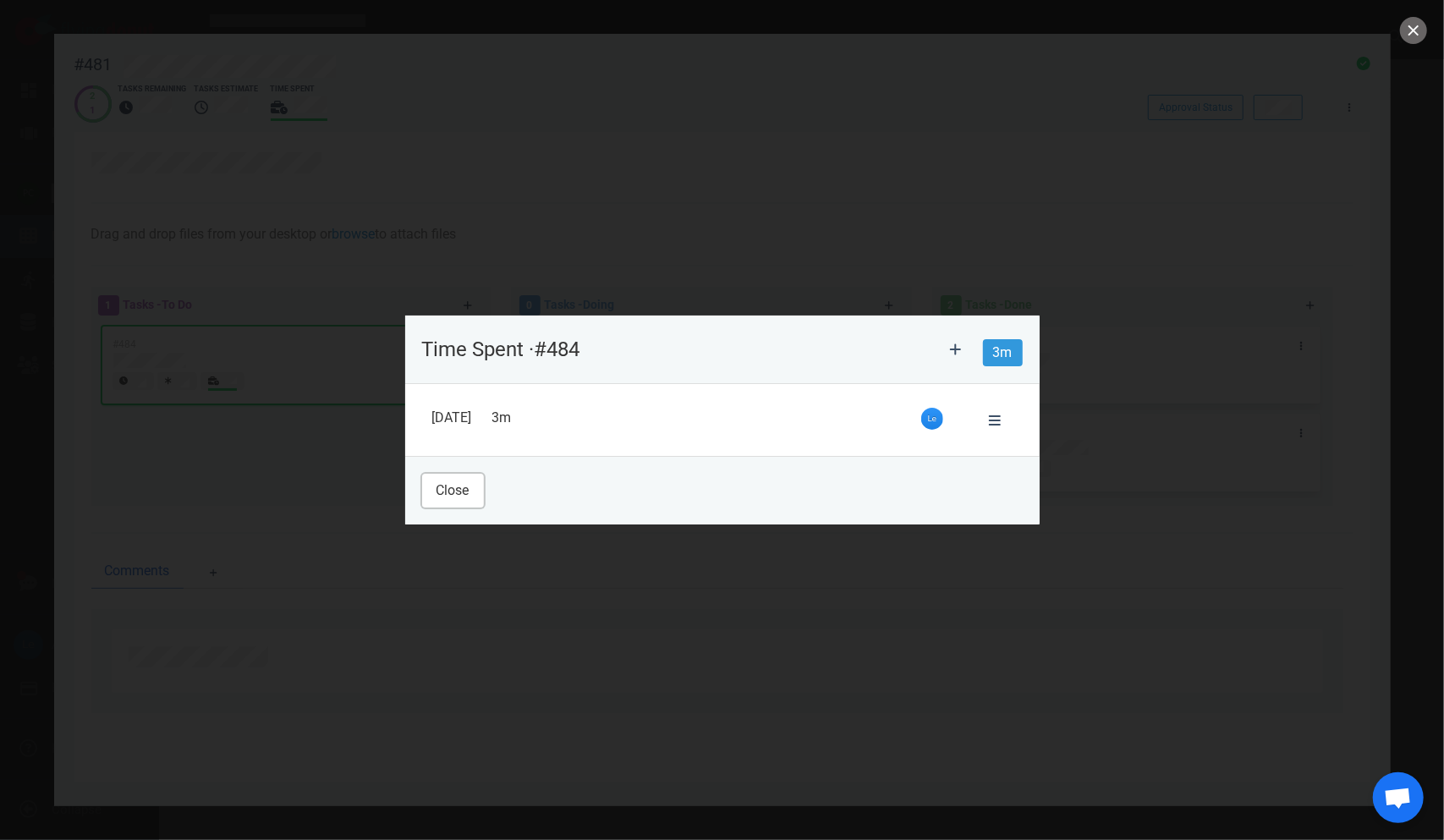
click at [449, 482] on button "Close" at bounding box center [453, 491] width 62 height 34
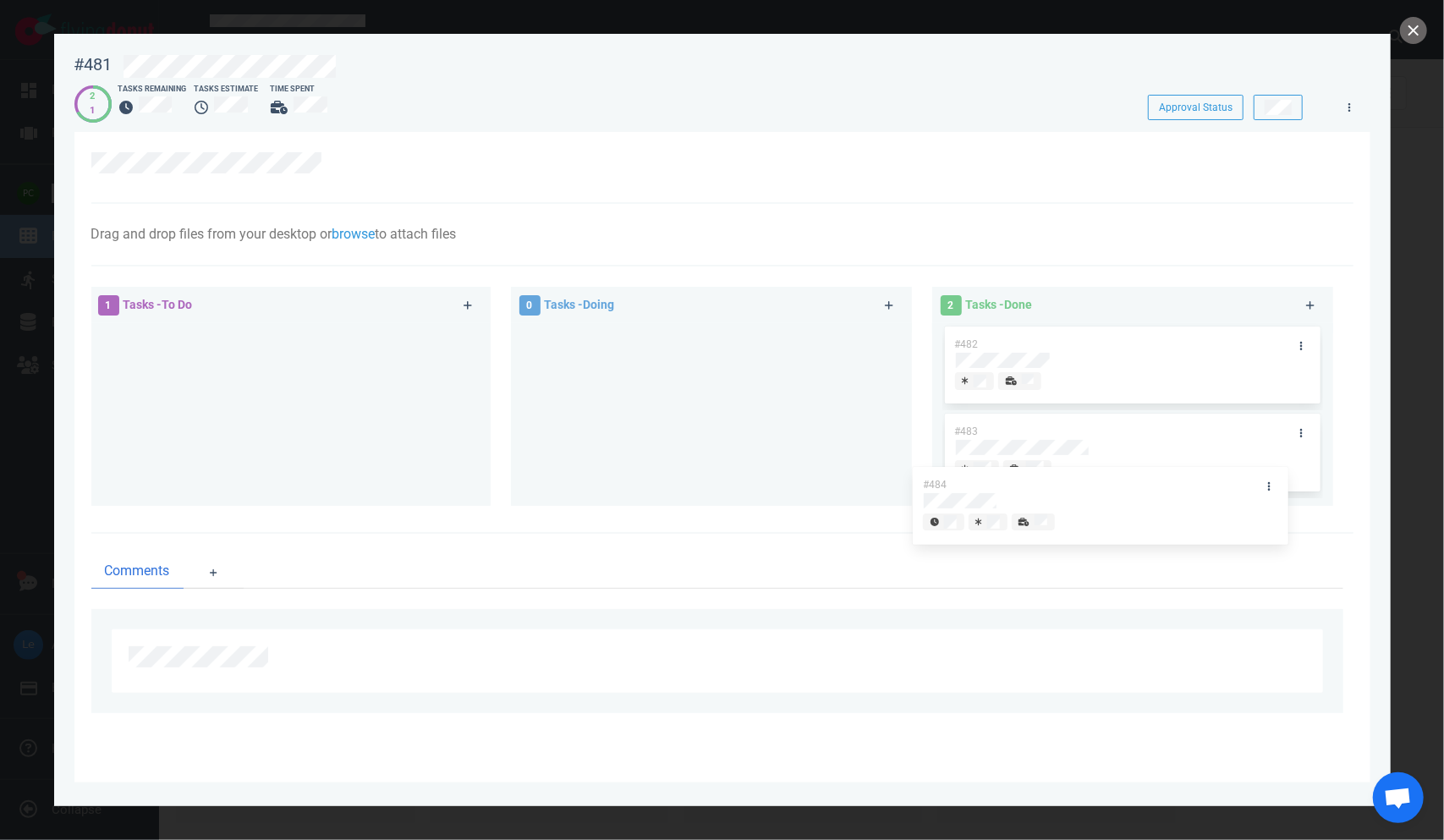
drag, startPoint x: 263, startPoint y: 358, endPoint x: 1133, endPoint y: 454, distance: 875.3
click at [913, 454] on div "1 Tasks - To Do #484 #484 0 Tasks - Doing 2 Tasks - Done #482 #483" at bounding box center [717, 399] width 1273 height 246
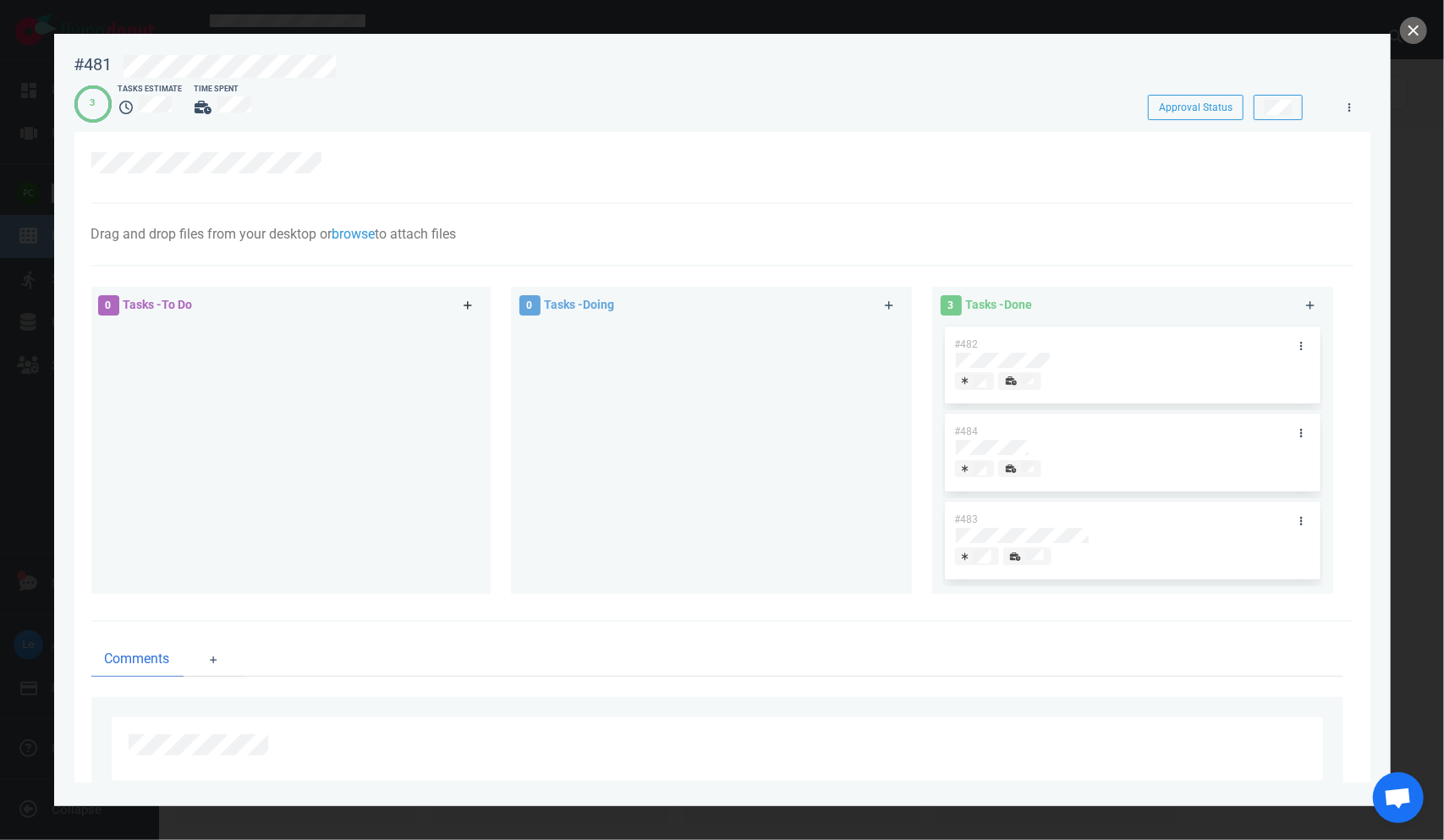
click at [458, 304] on link at bounding box center [468, 305] width 27 height 21
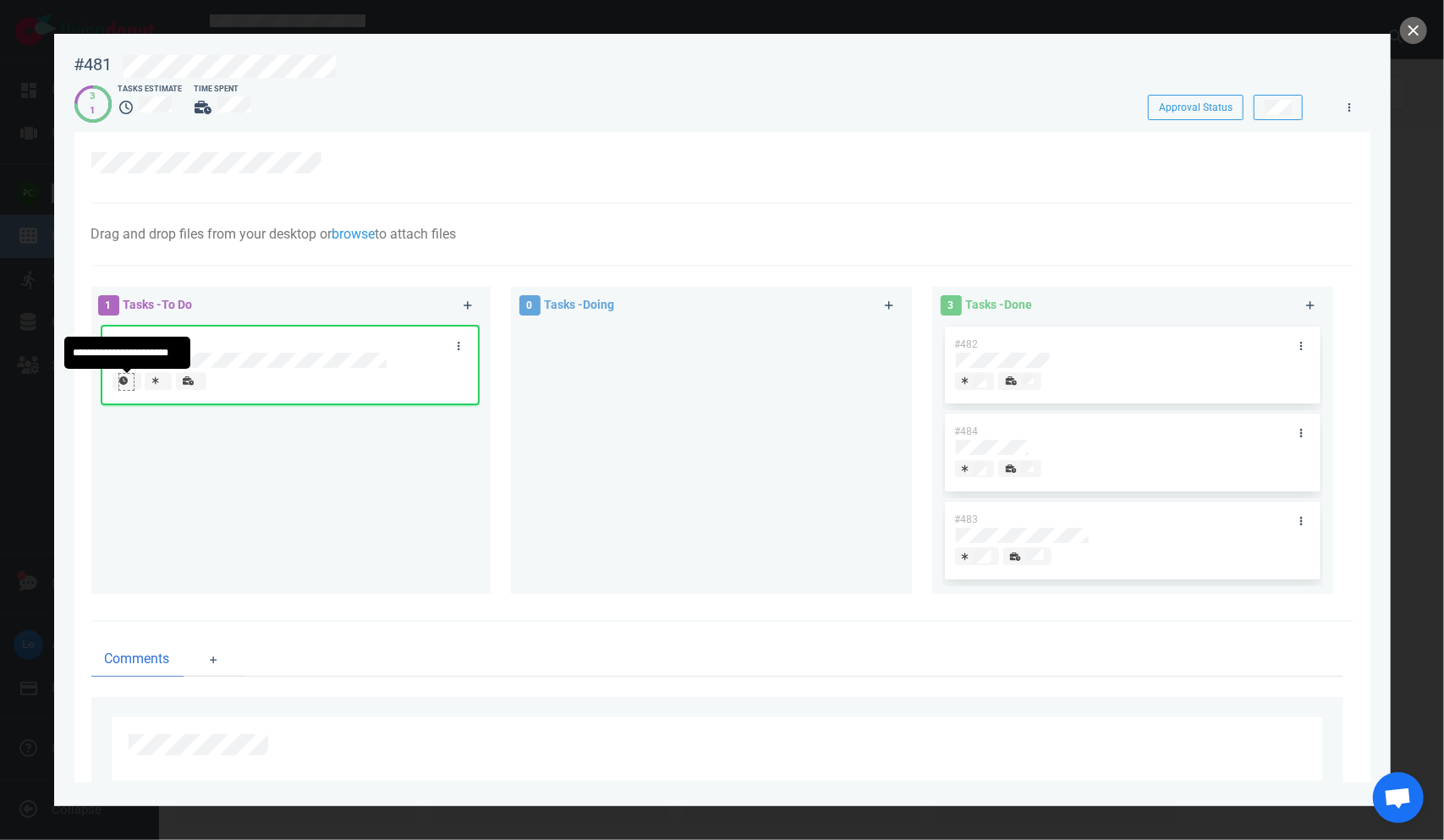
click at [132, 383] on div at bounding box center [126, 381] width 14 height 14
click at [165, 384] on icon at bounding box center [167, 380] width 6 height 8
click at [210, 394] on div at bounding box center [280, 383] width 335 height 22
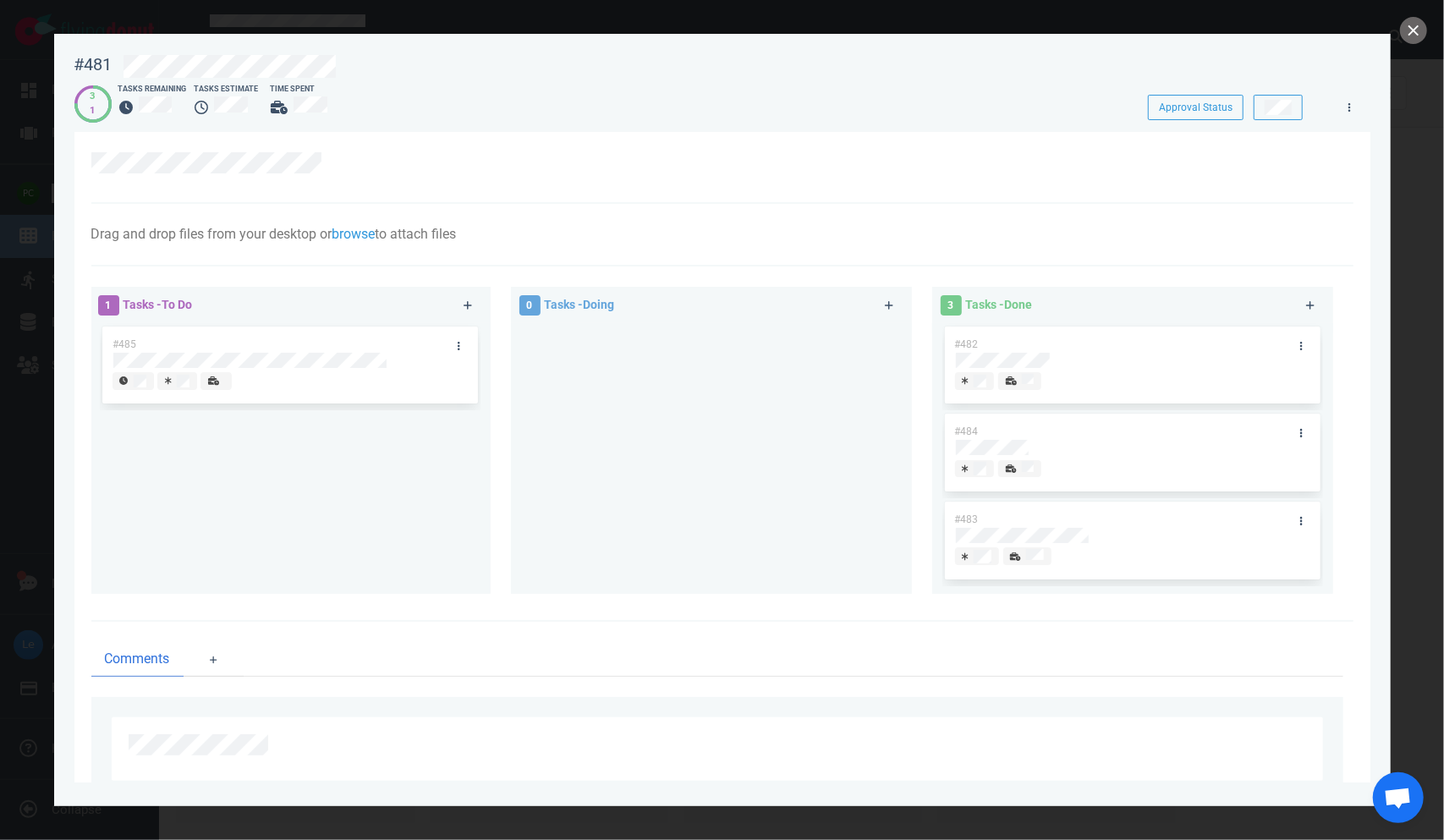
click at [220, 382] on div at bounding box center [215, 382] width 16 height 15
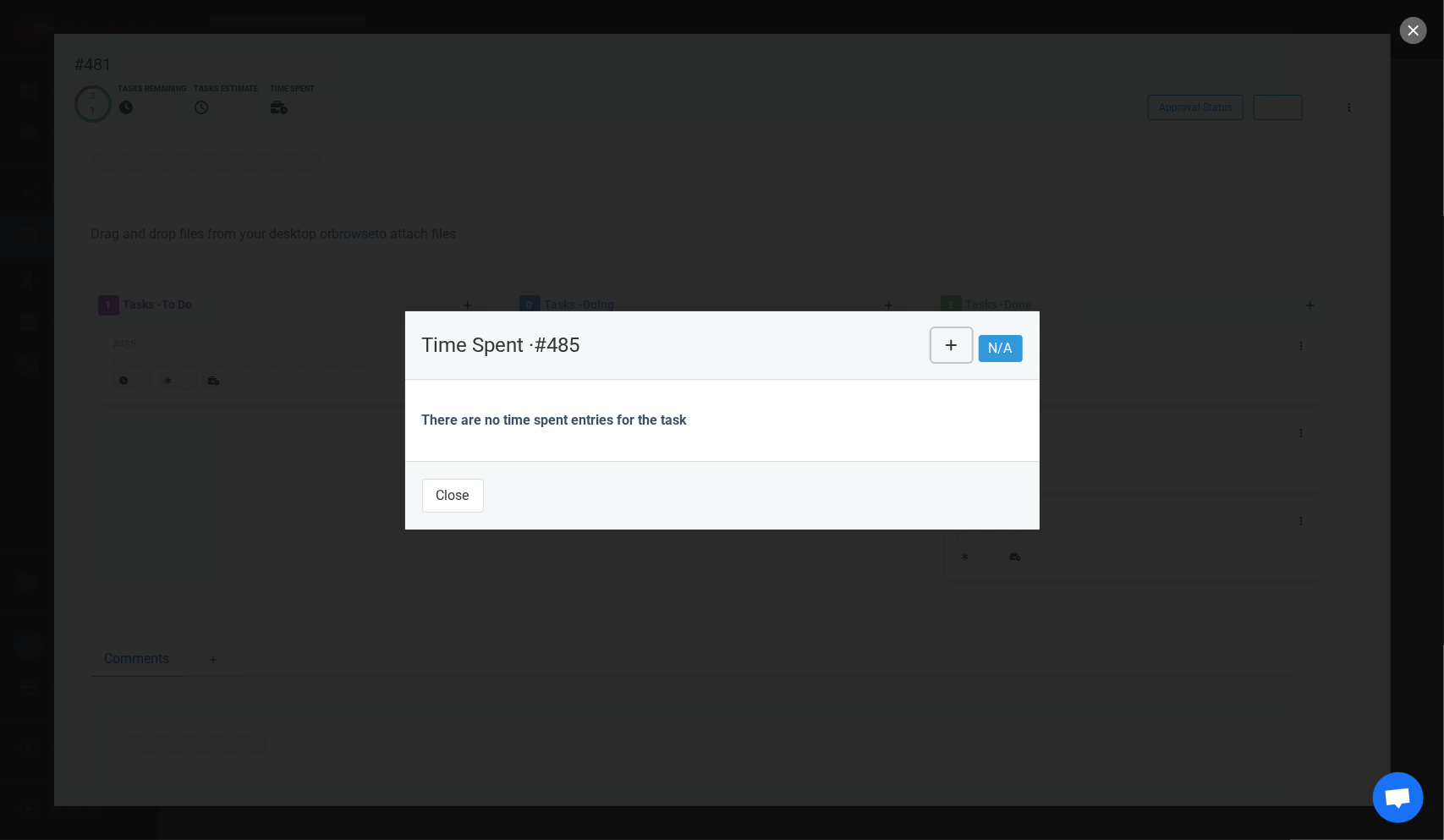
click at [913, 354] on button at bounding box center [952, 345] width 41 height 34
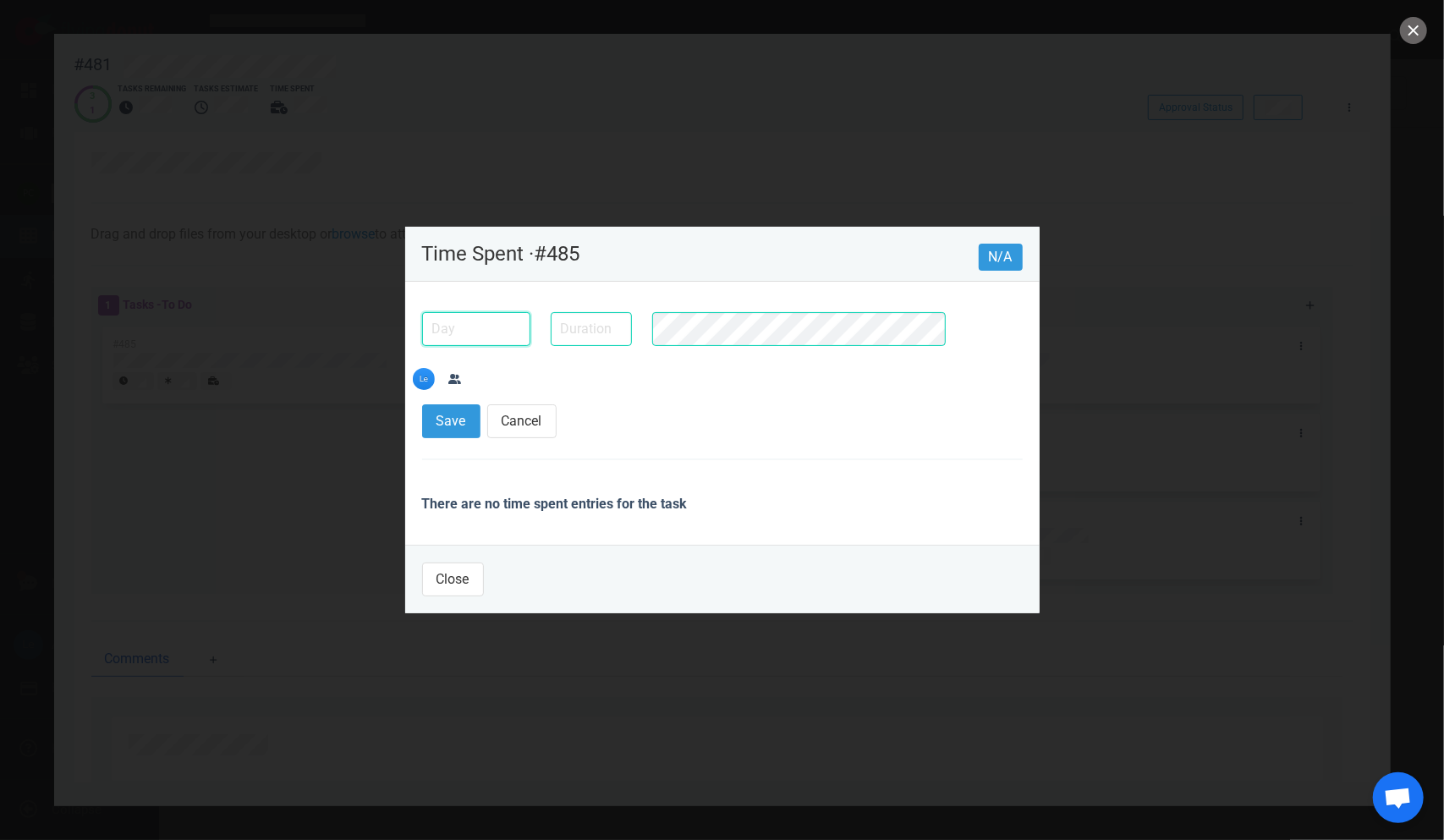
click at [443, 346] on input "text" at bounding box center [476, 329] width 108 height 34
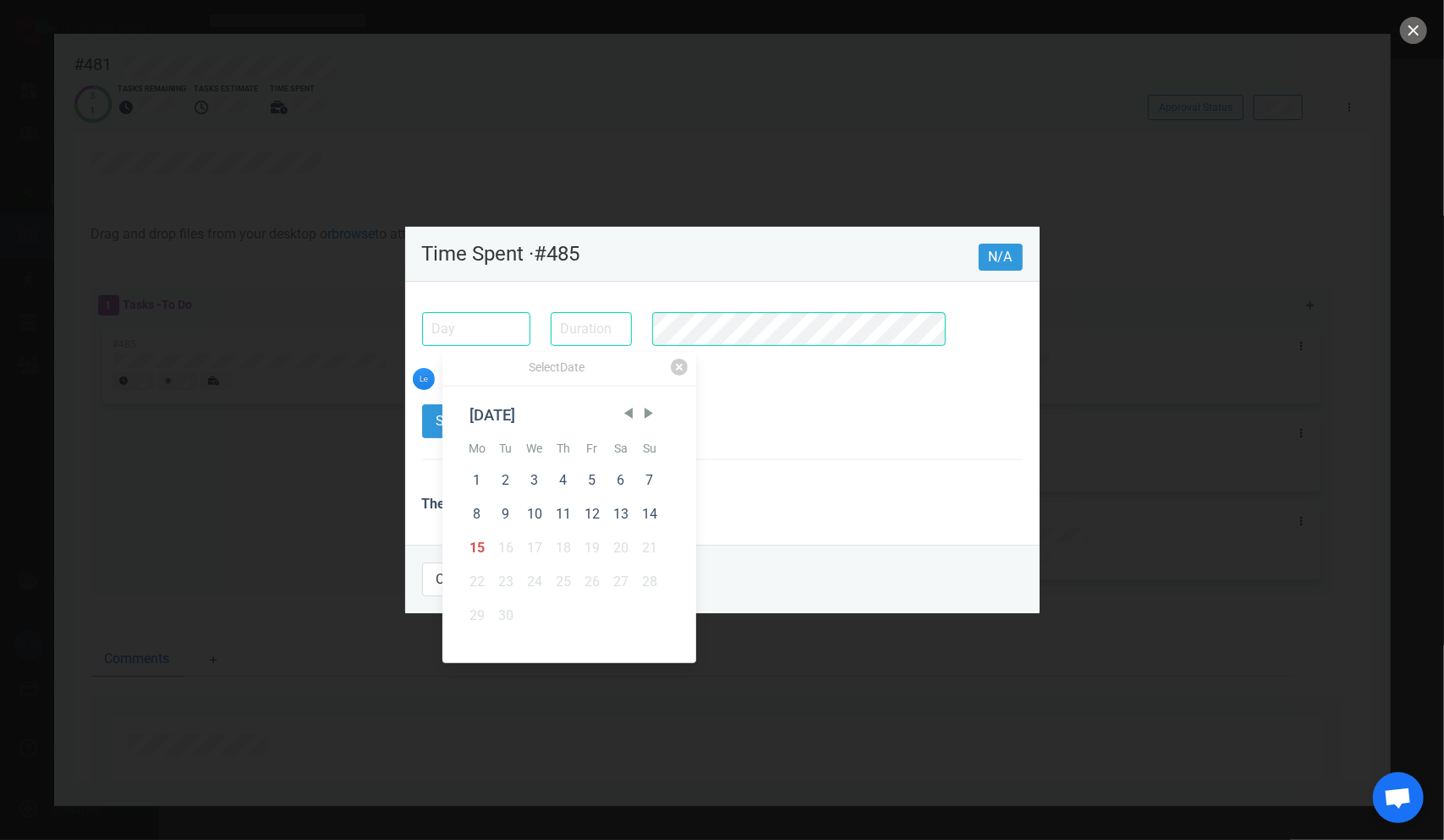
click at [467, 542] on div "15" at bounding box center [477, 548] width 29 height 34
type input "[DATE]"
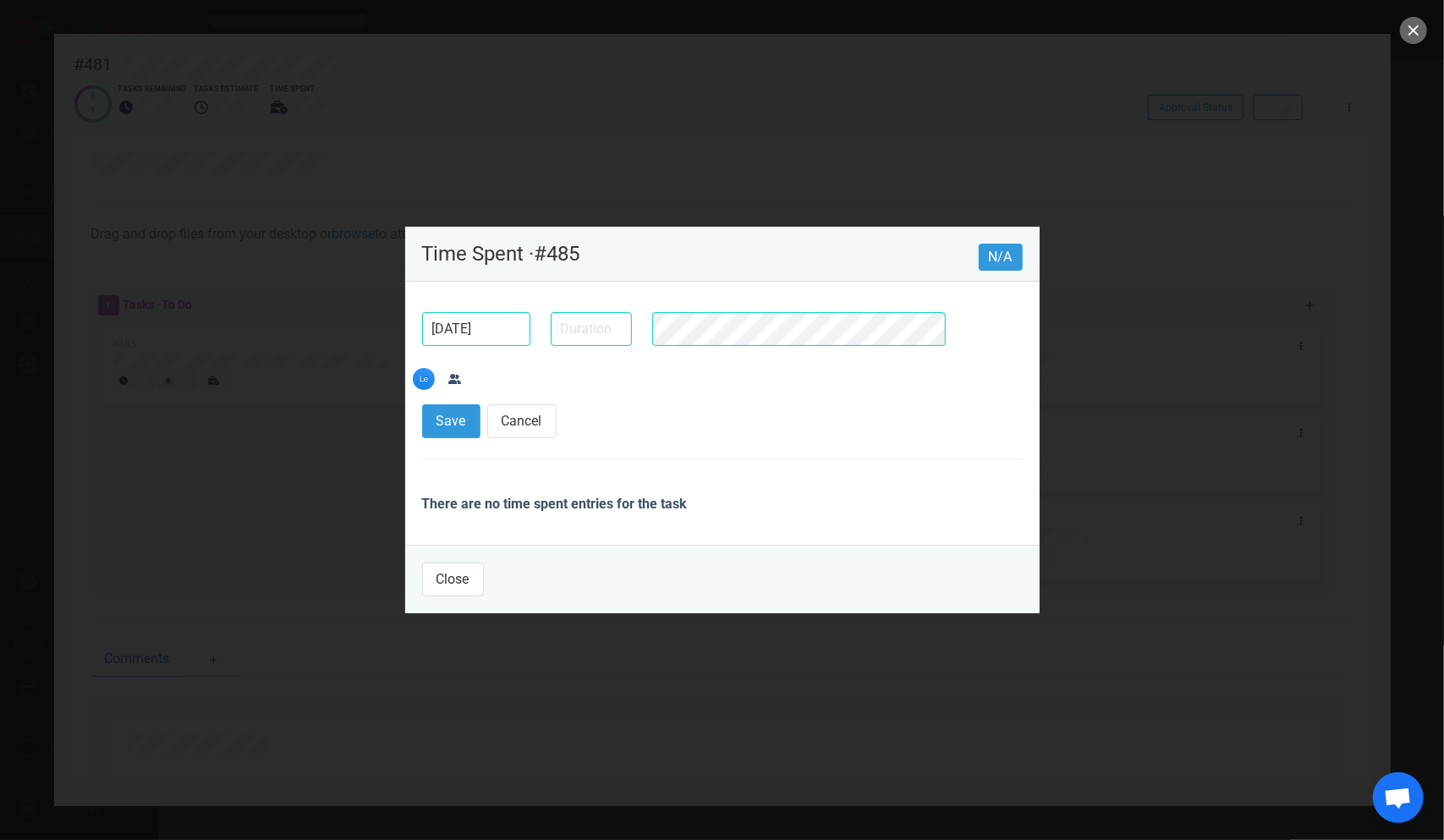
drag, startPoint x: 602, startPoint y: 375, endPoint x: 598, endPoint y: 354, distance: 21.4
click at [602, 356] on div at bounding box center [592, 329] width 102 height 55
click at [597, 346] on input "text" at bounding box center [592, 329] width 81 height 34
type input "5m"
click at [422, 404] on button "Save" at bounding box center [451, 420] width 58 height 34
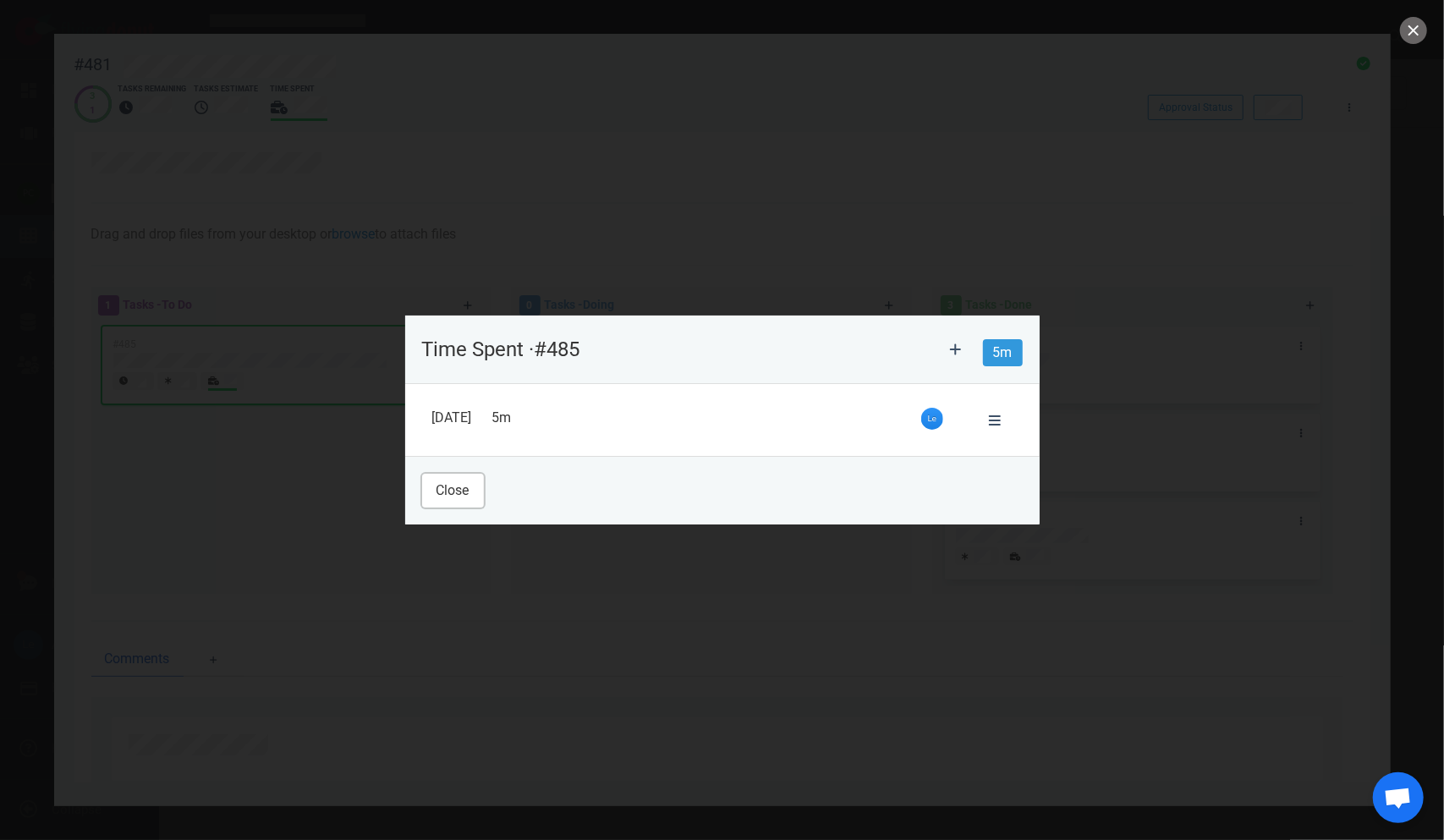
click at [447, 497] on button "Close" at bounding box center [453, 491] width 62 height 34
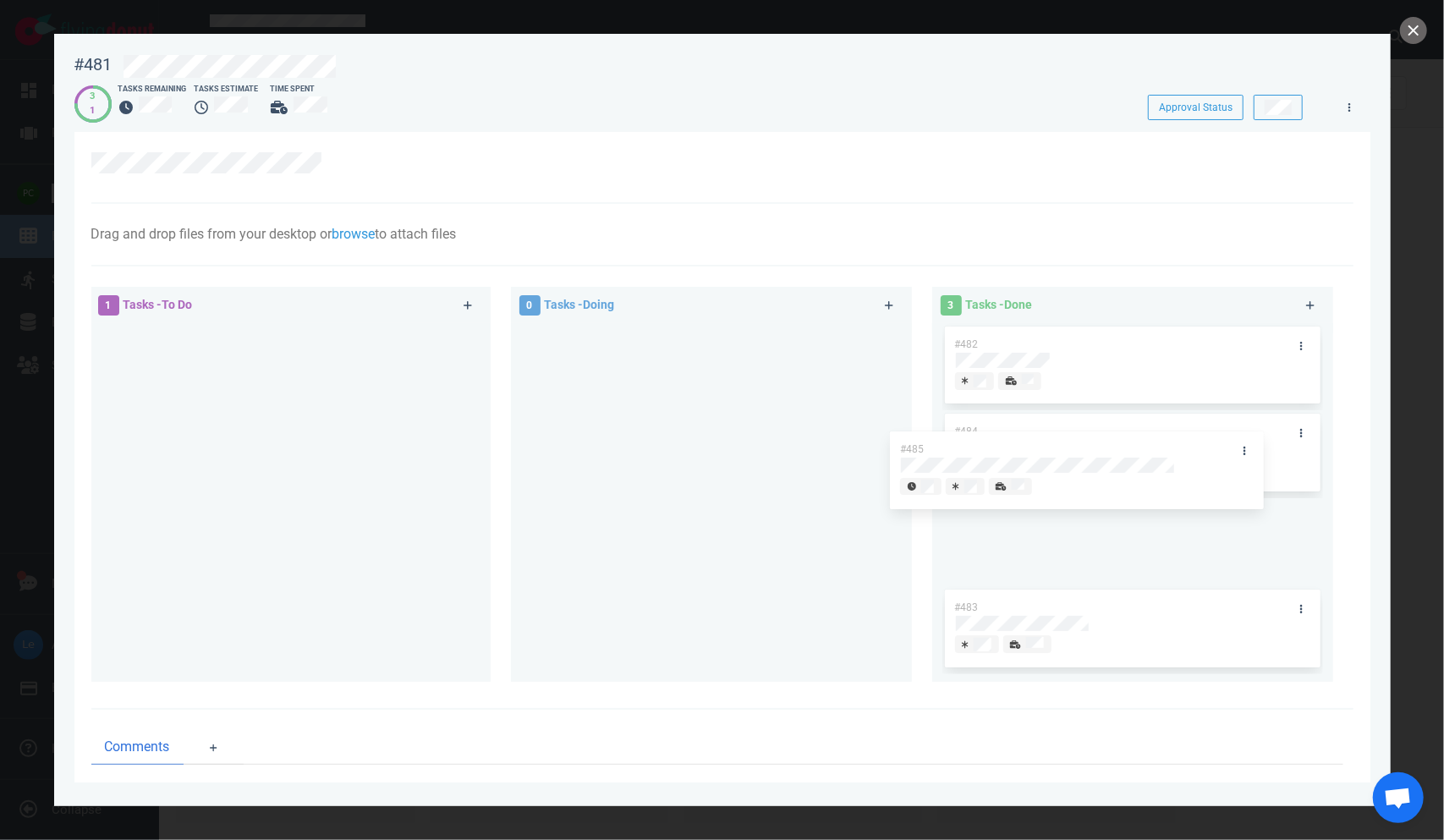
drag, startPoint x: 283, startPoint y: 342, endPoint x: 1078, endPoint y: 418, distance: 798.6
click at [913, 431] on div "1 Tasks - To Do #485 #485 0 Tasks - Doing 3 Tasks - Done #482 #484 #483" at bounding box center [717, 487] width 1273 height 421
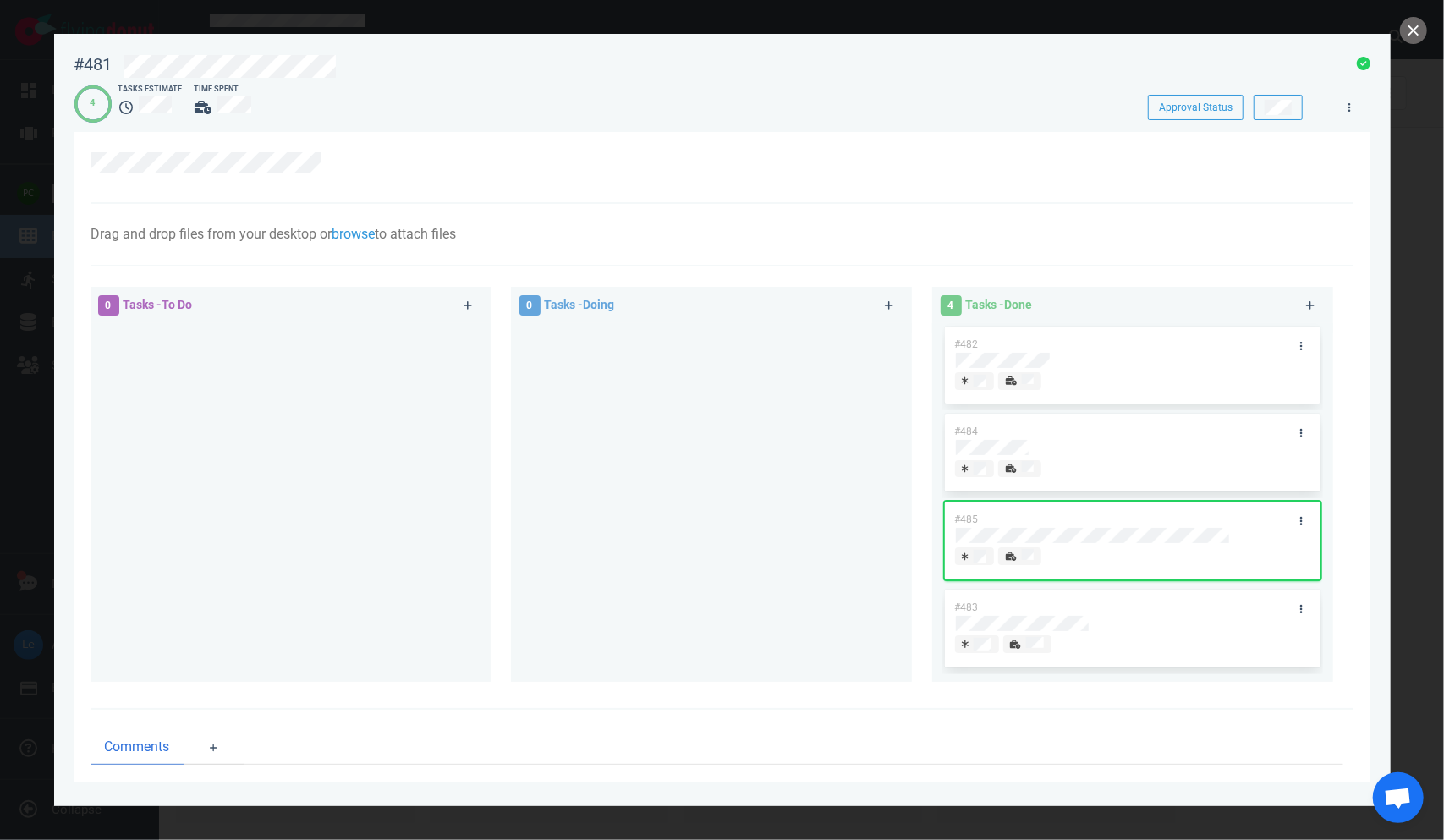
click at [913, 32] on div at bounding box center [722, 420] width 1444 height 840
click at [913, 20] on div at bounding box center [722, 420] width 1444 height 840
click at [913, 25] on button "close" at bounding box center [1413, 30] width 27 height 27
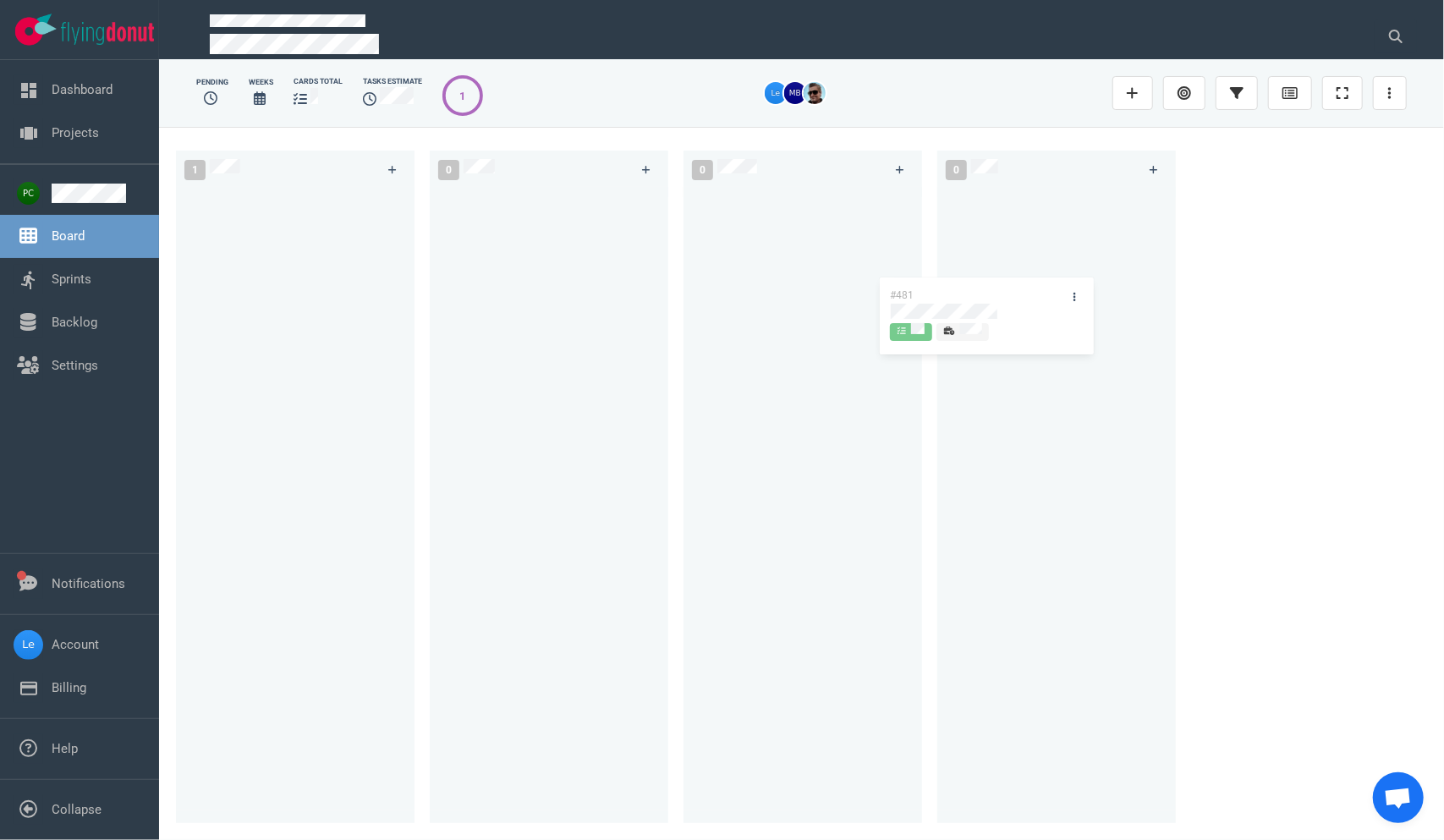
click at [913, 267] on div "1 #481 #481 0 0 0" at bounding box center [802, 482] width 1285 height 712
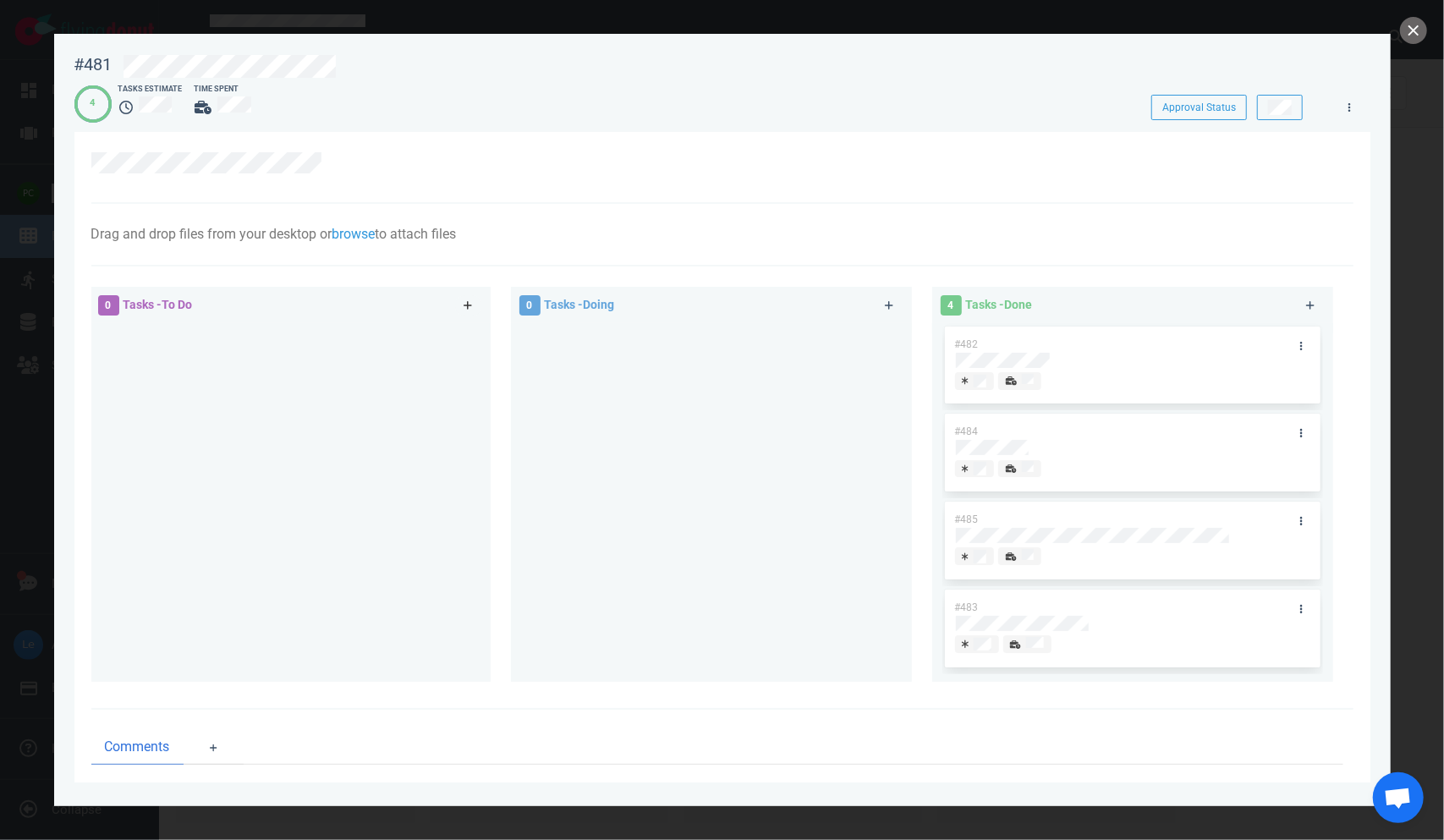
click at [462, 298] on link at bounding box center [468, 305] width 27 height 21
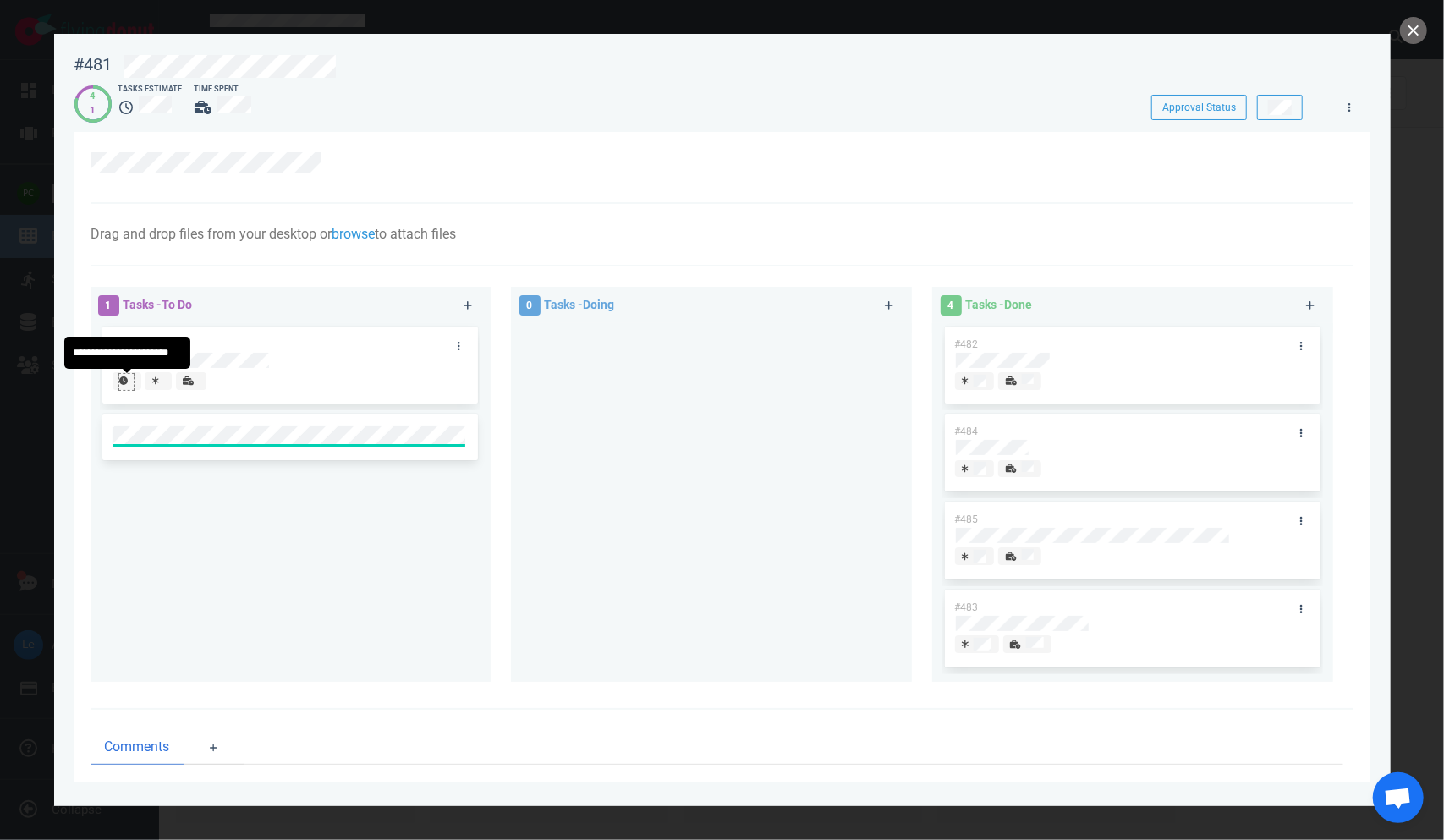
click at [125, 384] on icon at bounding box center [123, 380] width 8 height 8
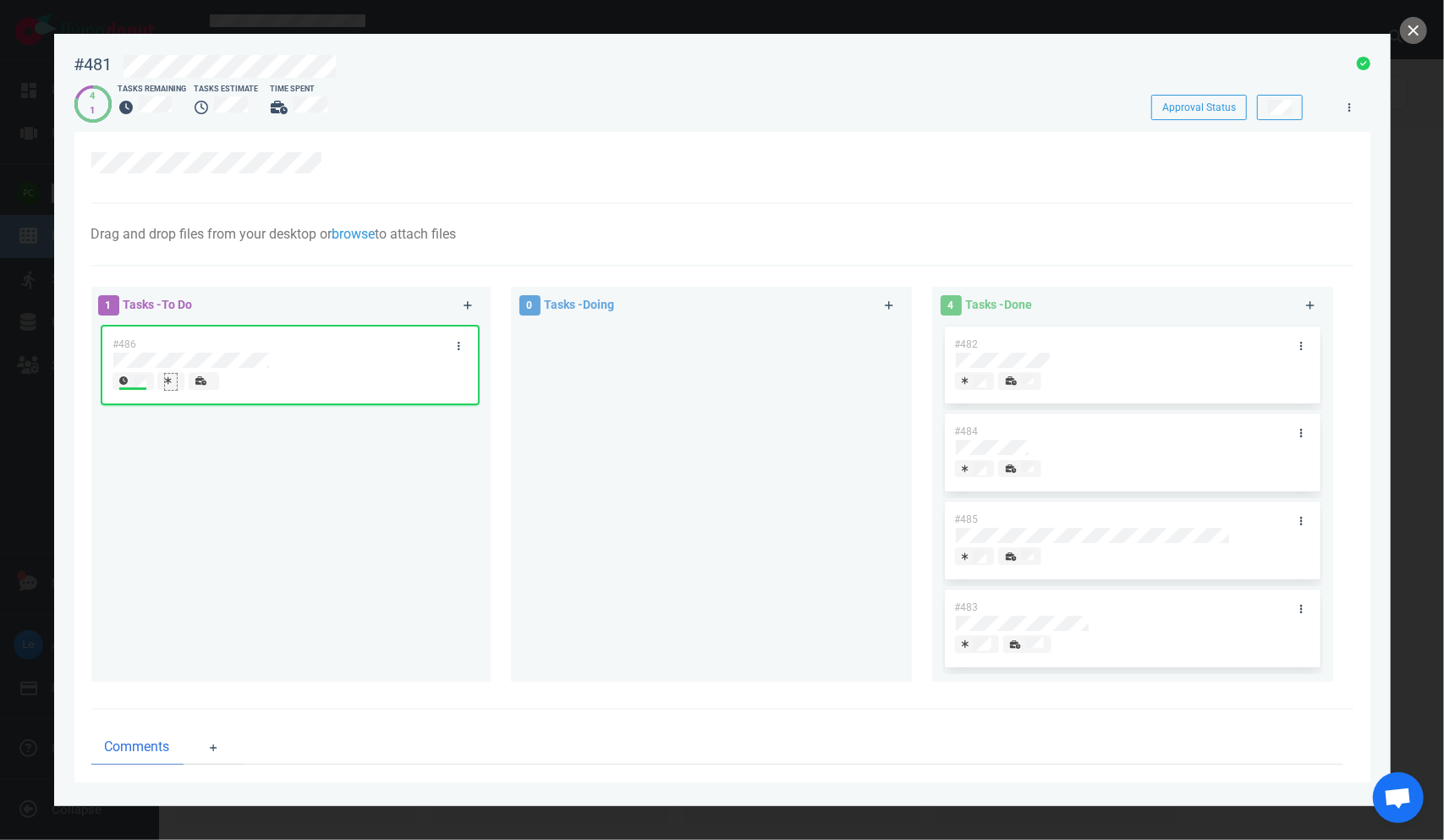
click at [165, 387] on div at bounding box center [170, 381] width 12 height 14
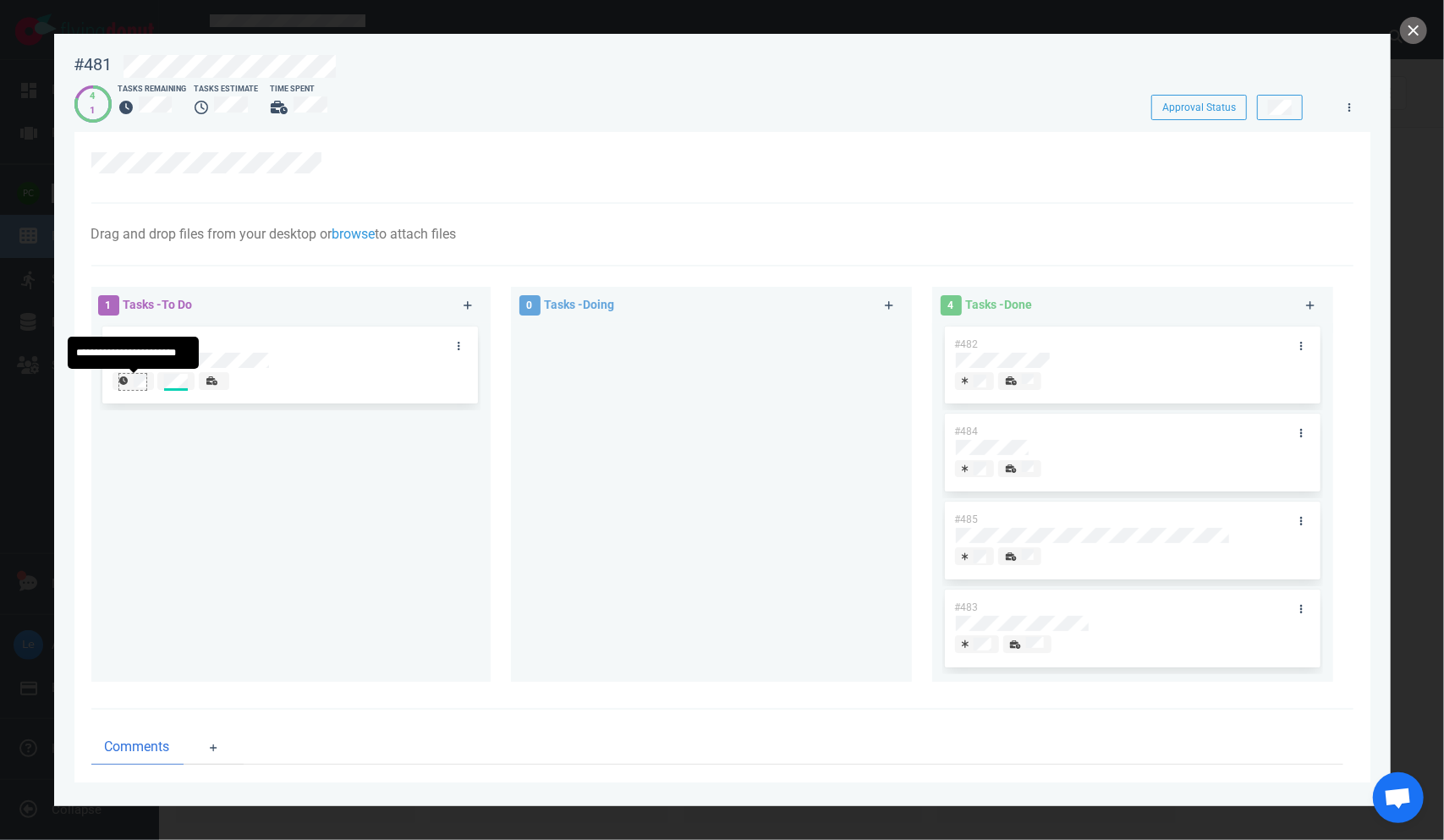
click at [141, 389] on div at bounding box center [132, 388] width 26 height 3
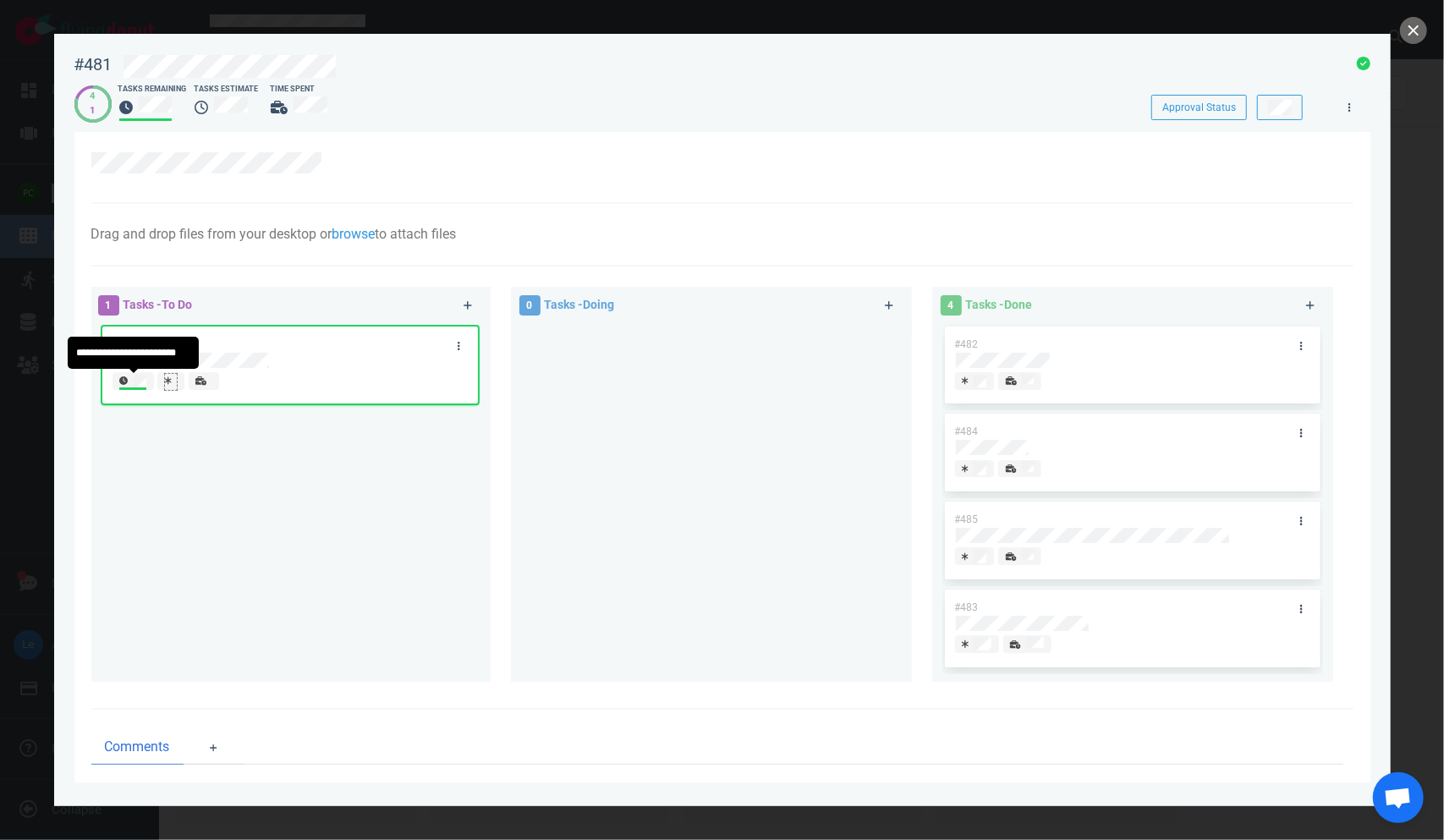
click at [170, 374] on div at bounding box center [171, 382] width 14 height 18
click at [210, 384] on icon at bounding box center [214, 380] width 11 height 8
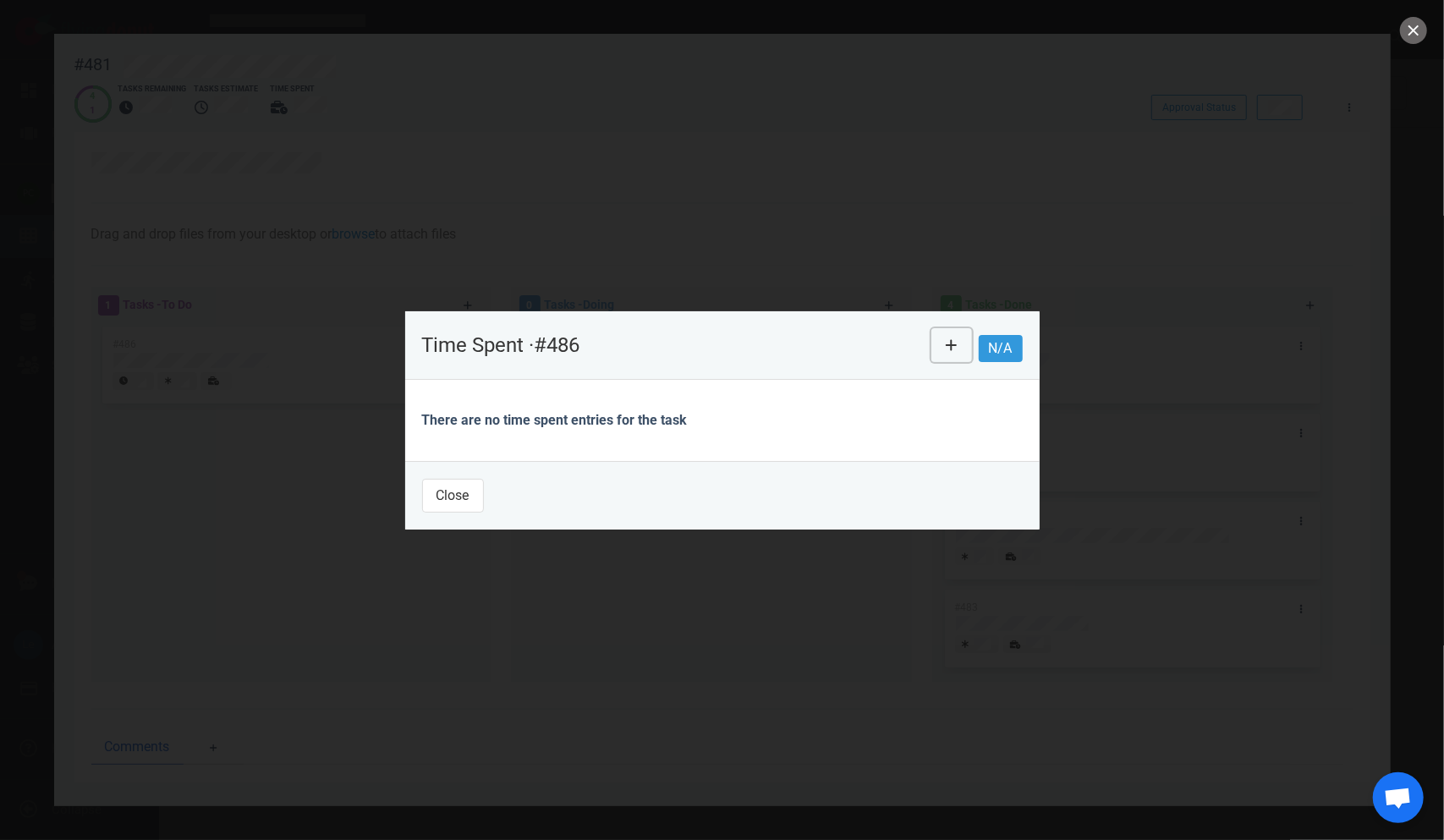
click at [913, 338] on icon at bounding box center [951, 345] width 12 height 14
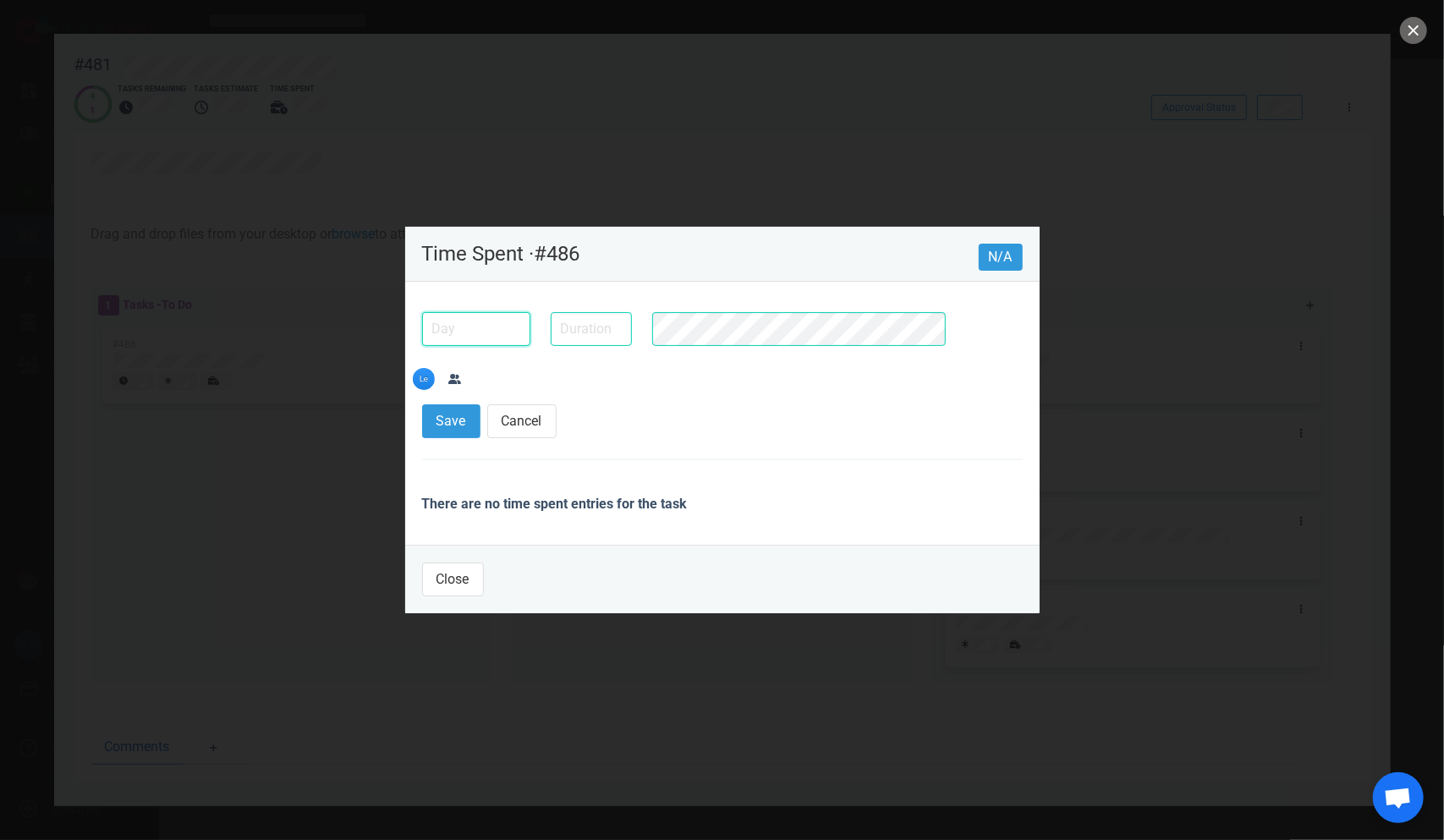
click at [480, 345] on input "text" at bounding box center [476, 329] width 108 height 34
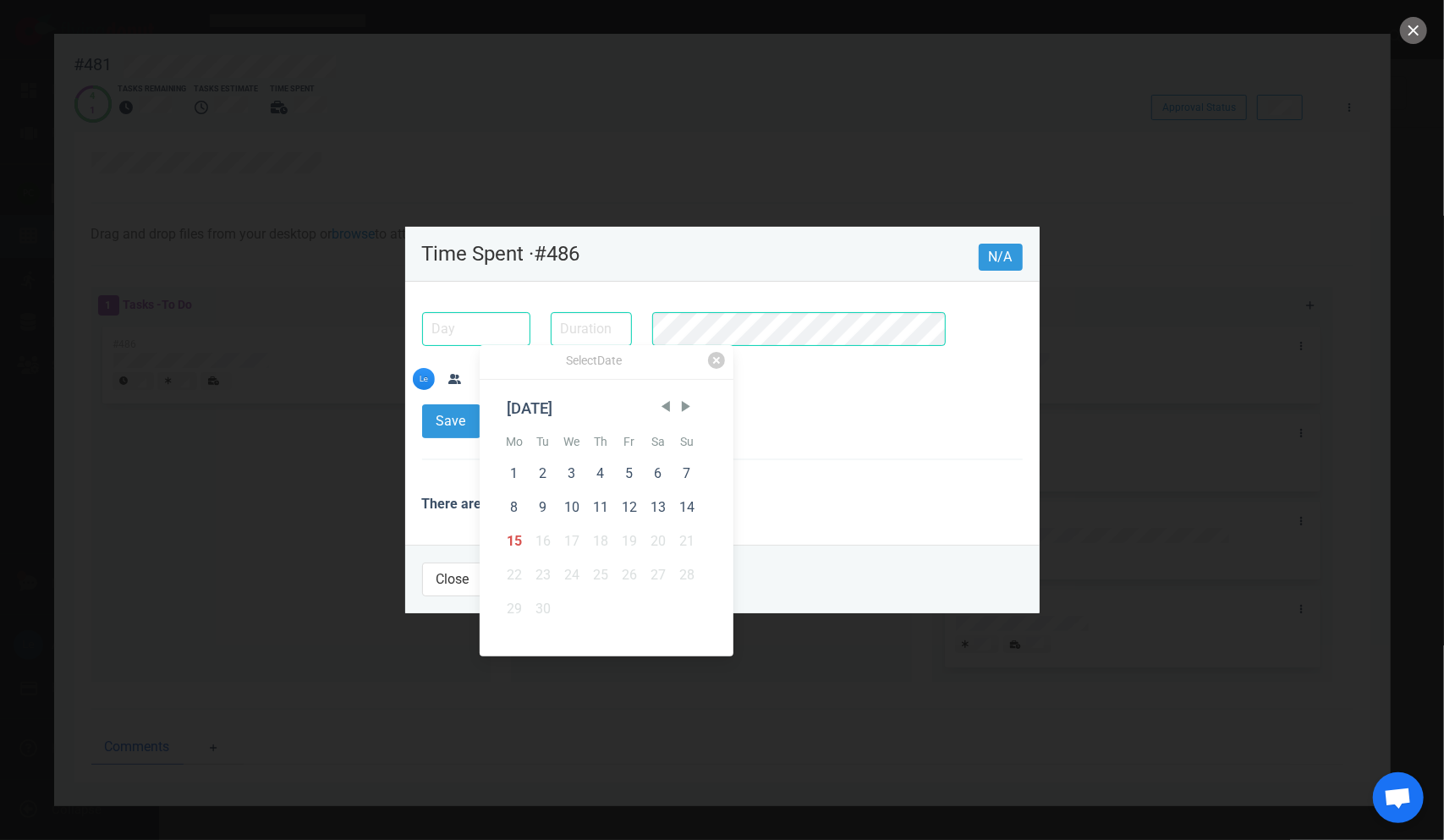
click at [514, 538] on div "15" at bounding box center [514, 541] width 29 height 34
type input "[DATE]"
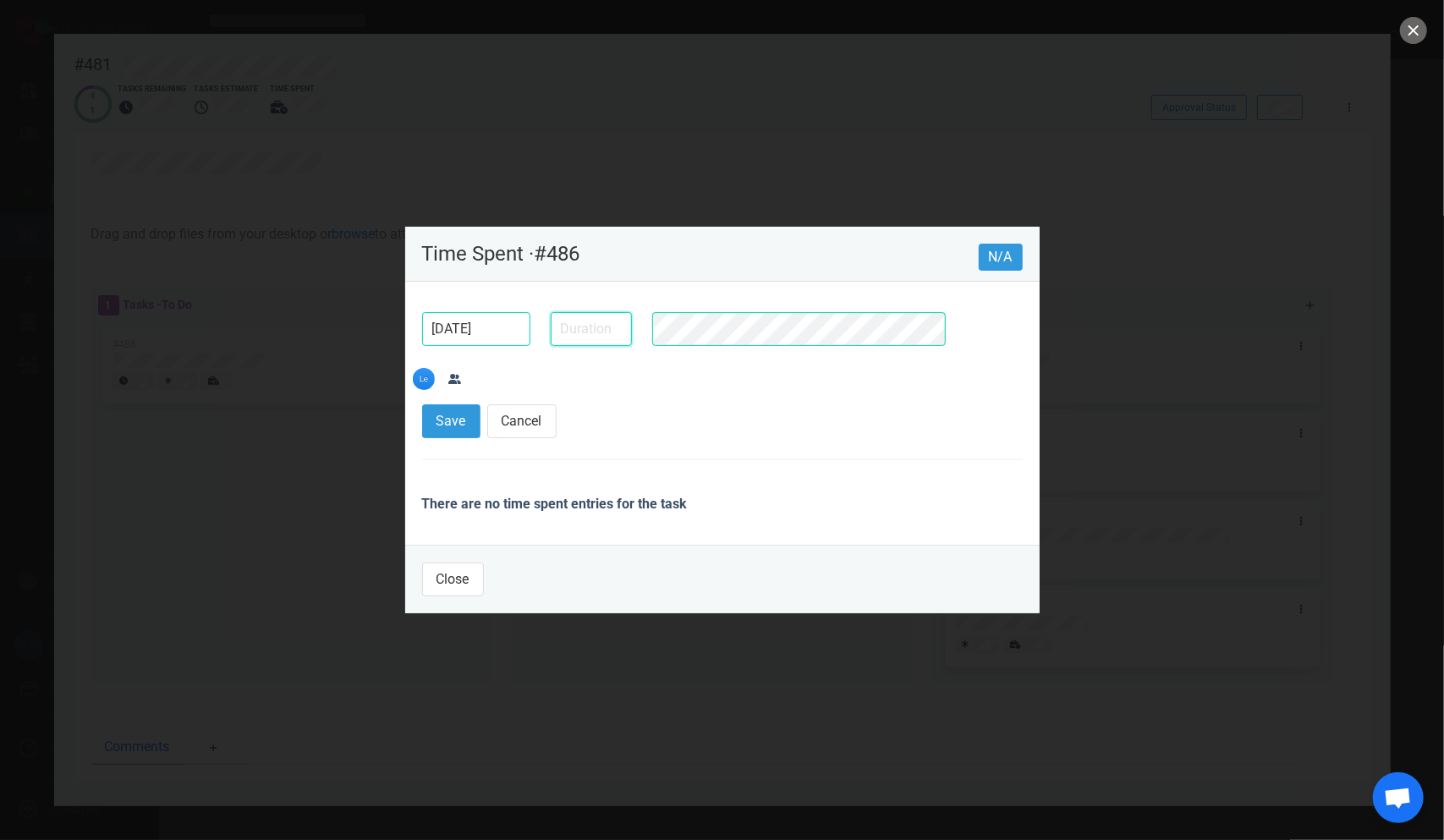
click at [564, 346] on input "text" at bounding box center [592, 329] width 81 height 34
type input "2m"
click at [422, 404] on button "Save" at bounding box center [451, 420] width 58 height 34
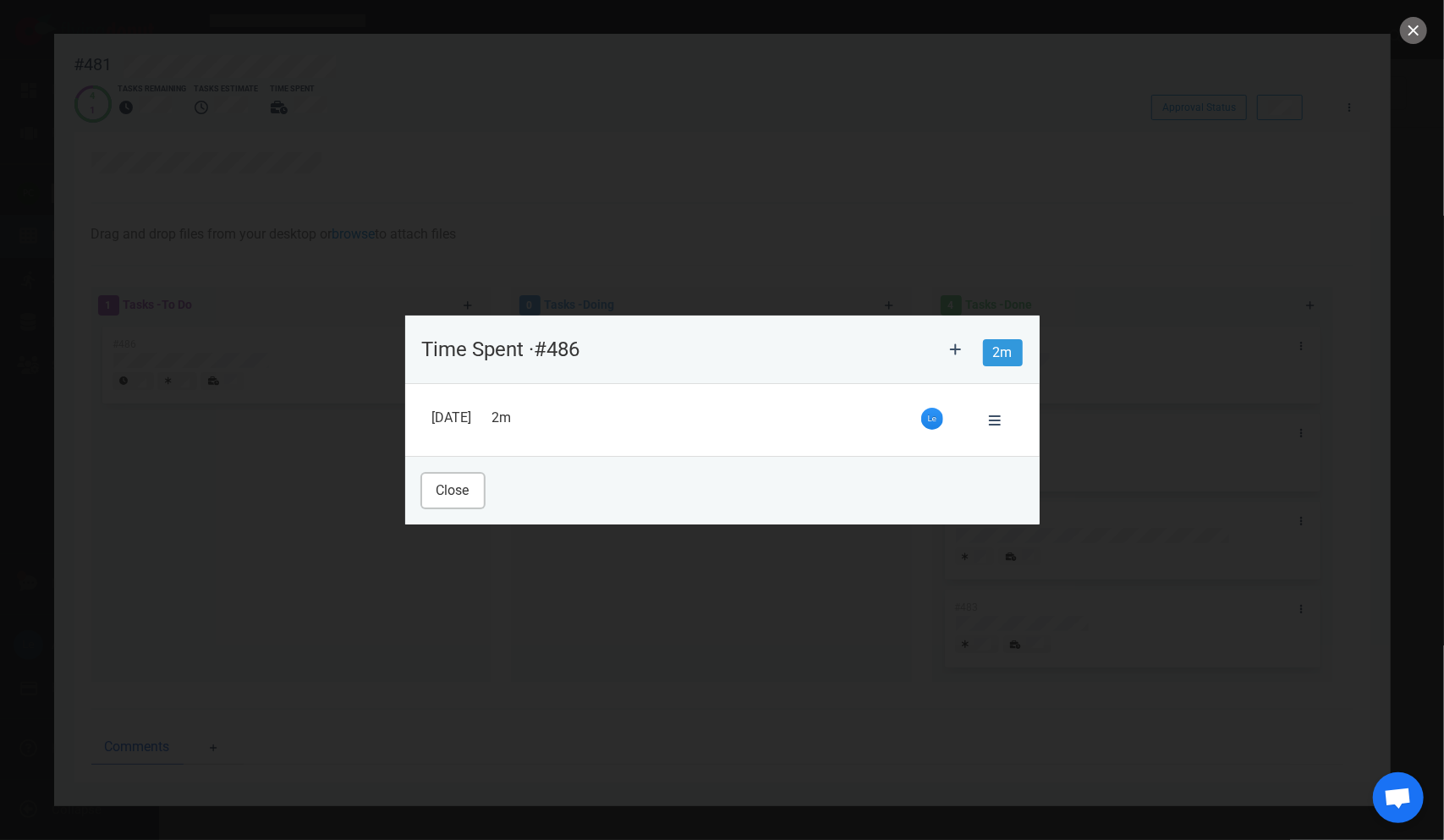
click at [464, 485] on button "Close" at bounding box center [453, 491] width 62 height 34
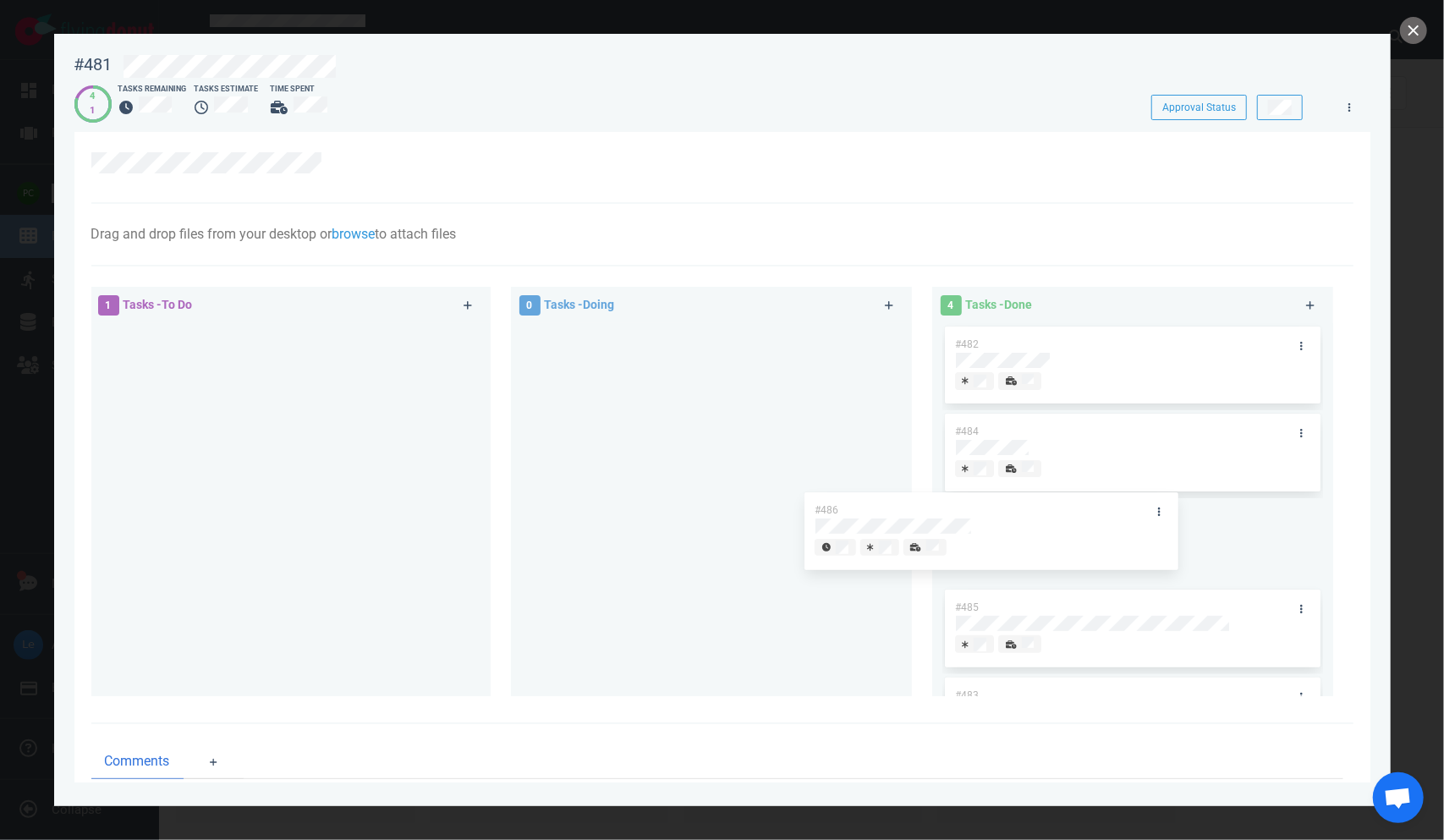
drag, startPoint x: 335, startPoint y: 374, endPoint x: 1113, endPoint y: 529, distance: 793.3
click at [913, 534] on div "1 Tasks - To Do #486 #486 0 Tasks - Doing 4 Tasks - Done #482 #484 #485 #483" at bounding box center [717, 493] width 1273 height 435
drag, startPoint x: 1395, startPoint y: 27, endPoint x: 1406, endPoint y: 30, distance: 11.4
click at [913, 29] on div "#481 Approval Status 5 Tasks Estimate Time Spent Approval Status Drag and drop …" at bounding box center [722, 420] width 1444 height 840
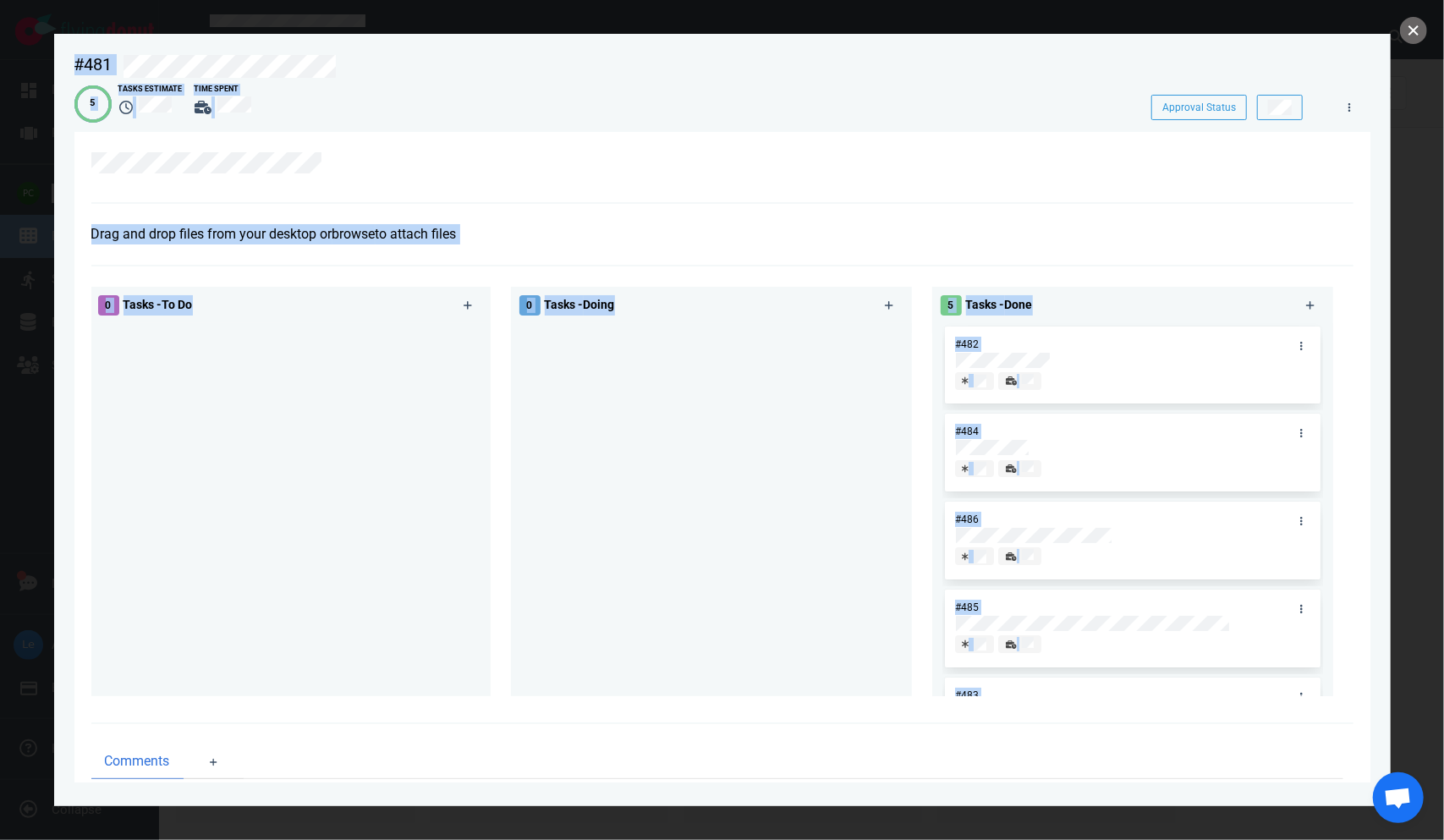
click at [913, 34] on button "close" at bounding box center [1413, 30] width 27 height 27
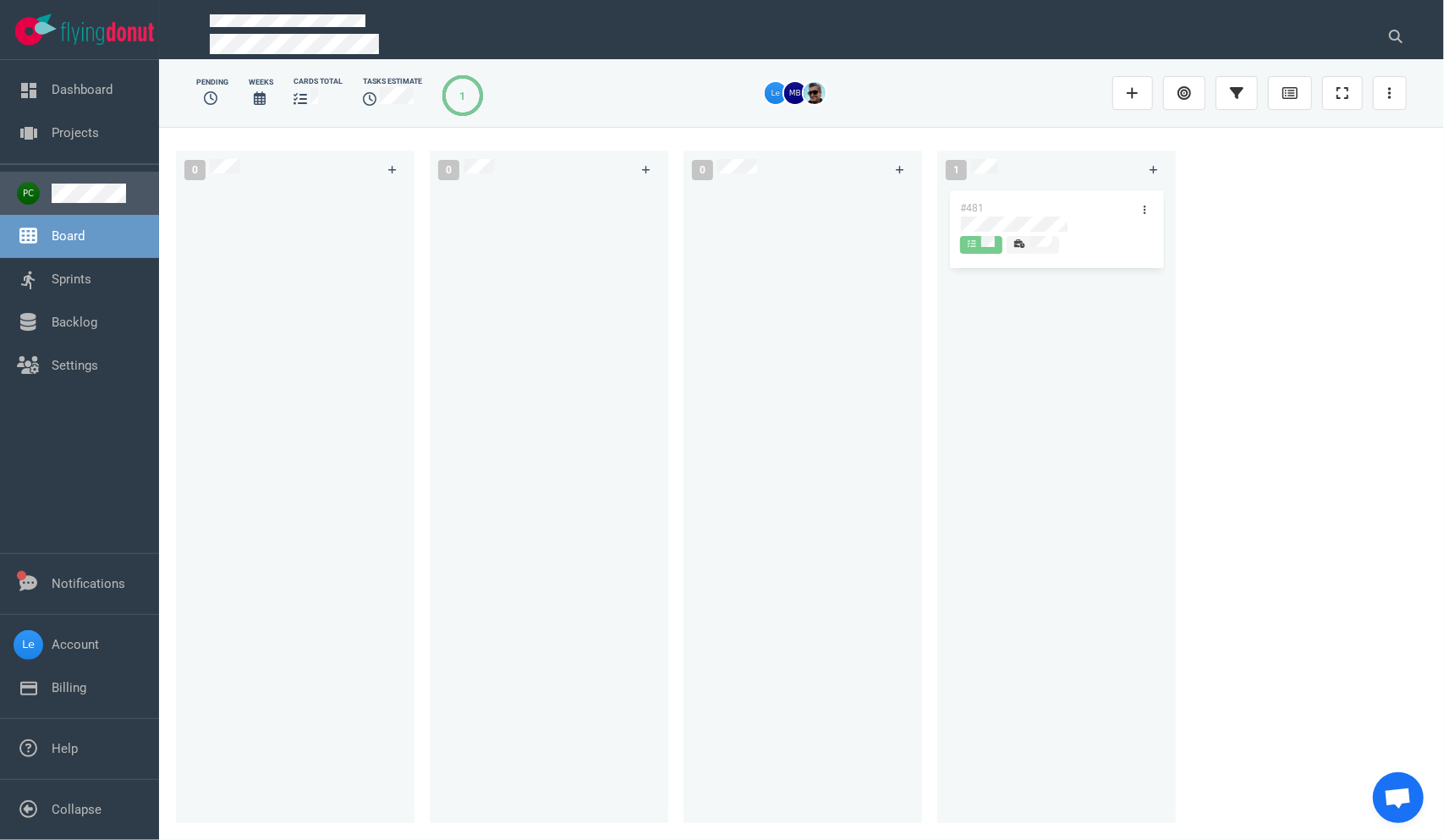
click at [98, 203] on link at bounding box center [99, 193] width 94 height 19
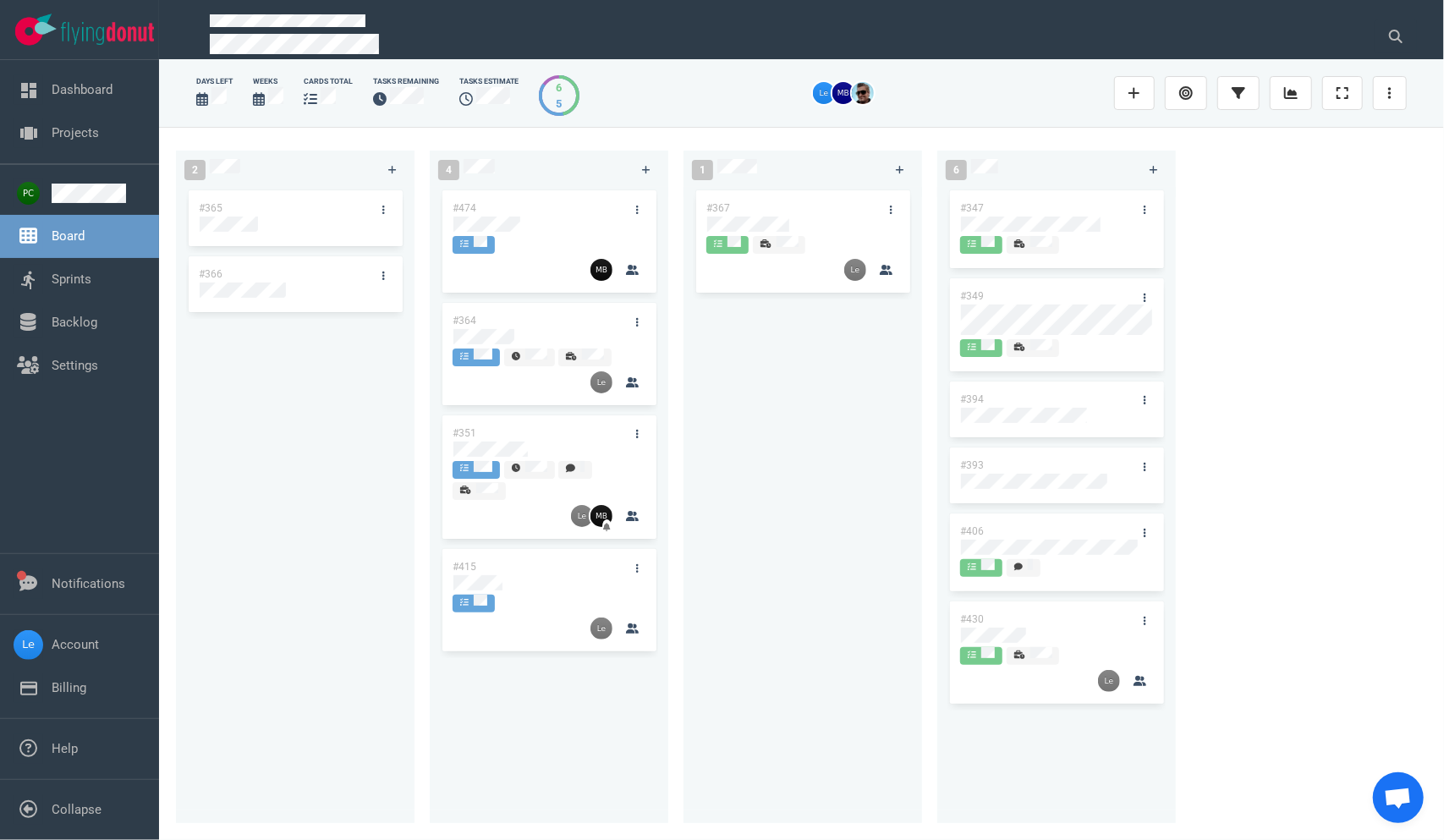
click at [777, 213] on div "#367" at bounding box center [787, 208] width 181 height 35
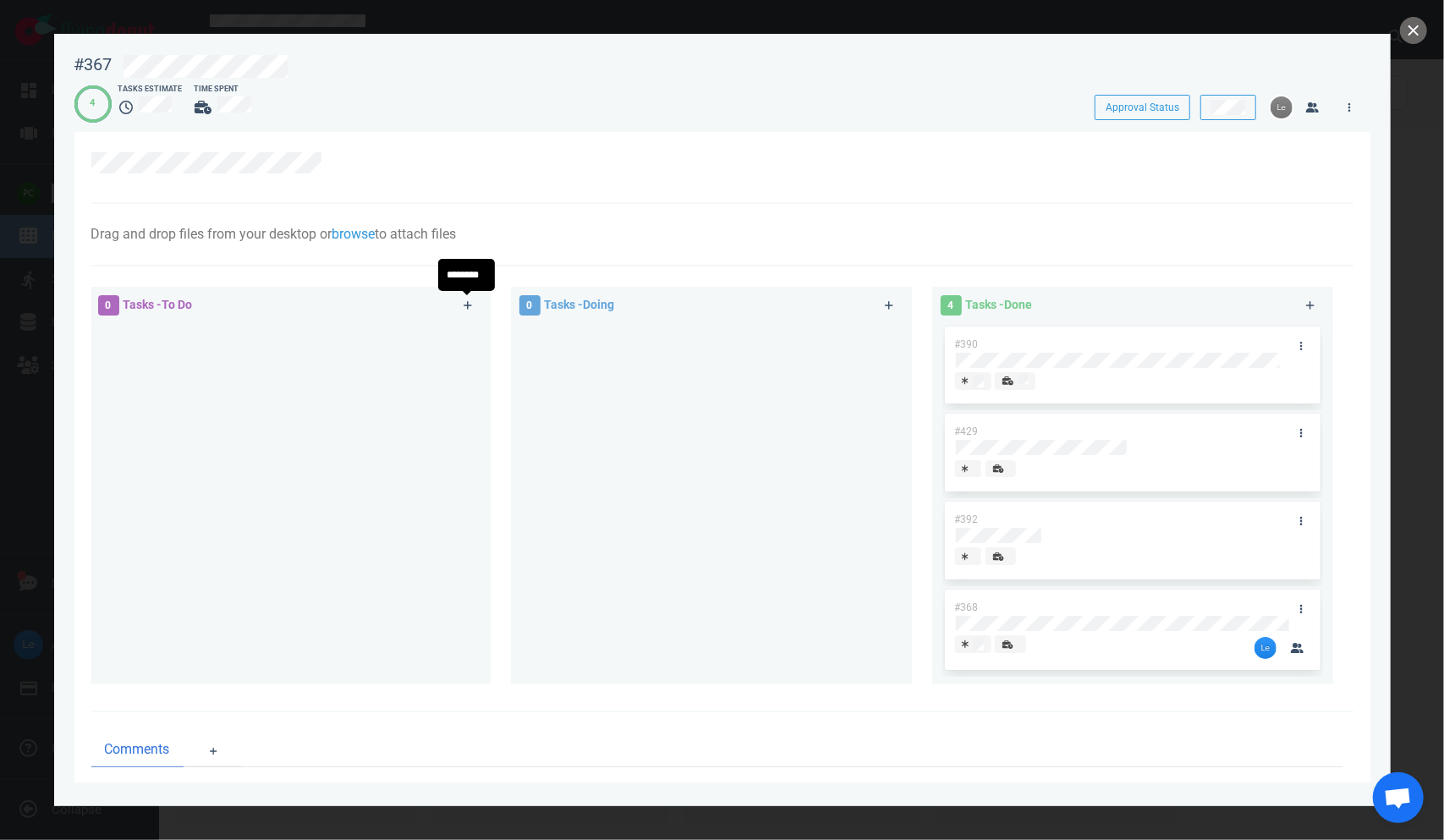
click at [455, 306] on div at bounding box center [473, 305] width 37 height 42
click at [468, 312] on link at bounding box center [468, 305] width 27 height 21
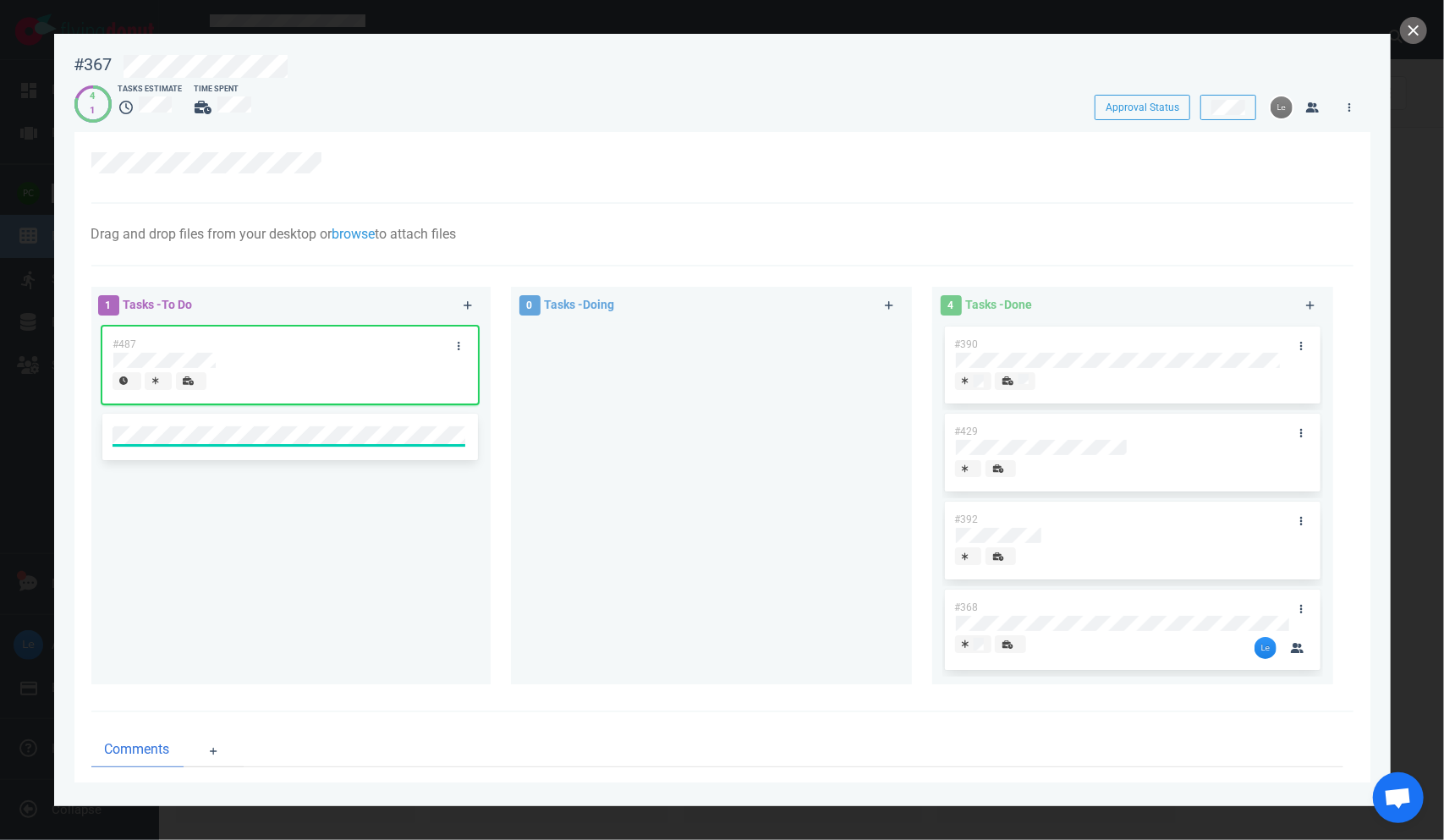
click at [208, 344] on div "#487" at bounding box center [275, 344] width 344 height 35
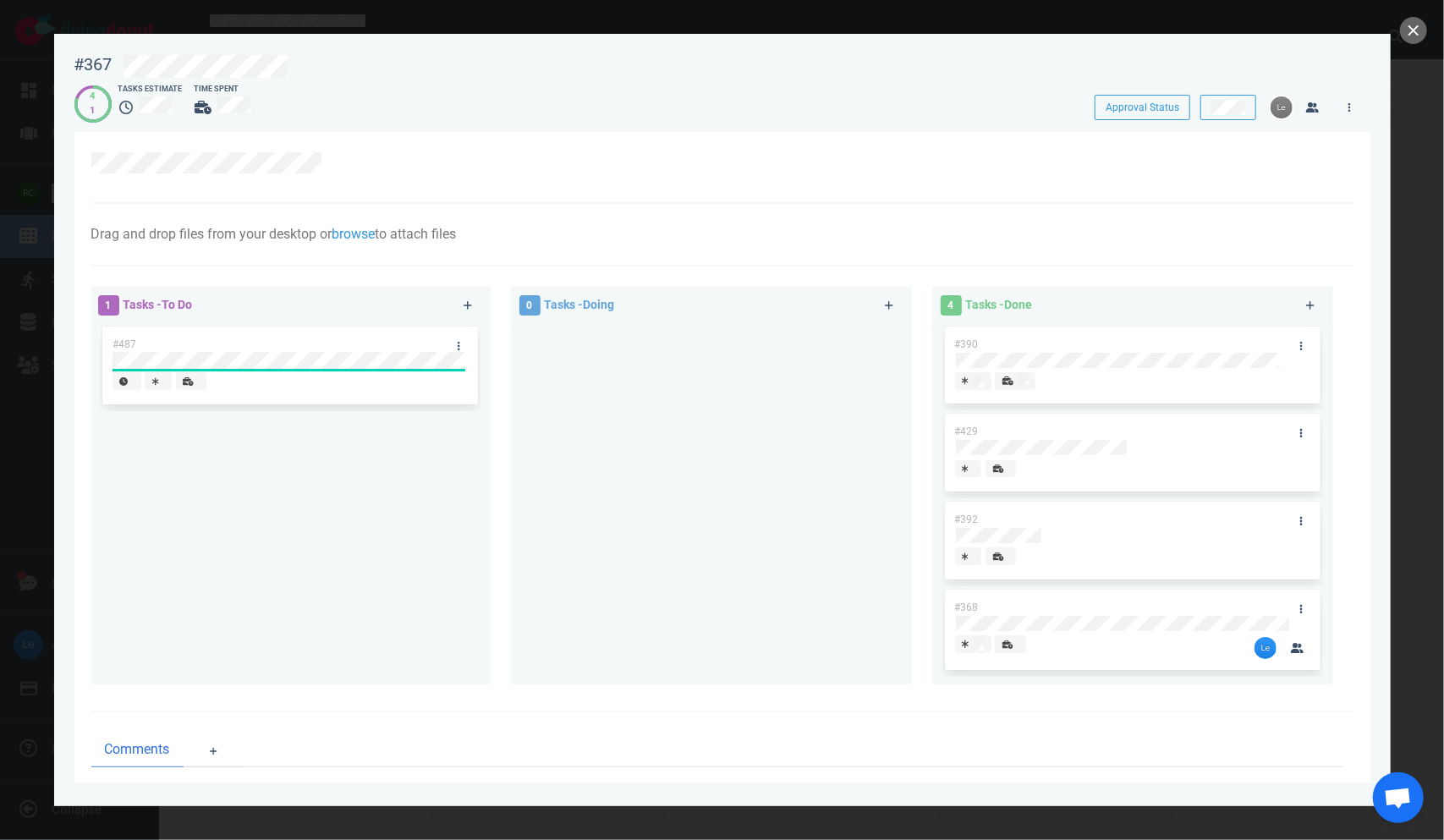
click at [395, 338] on div "#487" at bounding box center [275, 344] width 344 height 35
click at [447, 344] on link at bounding box center [459, 345] width 27 height 21
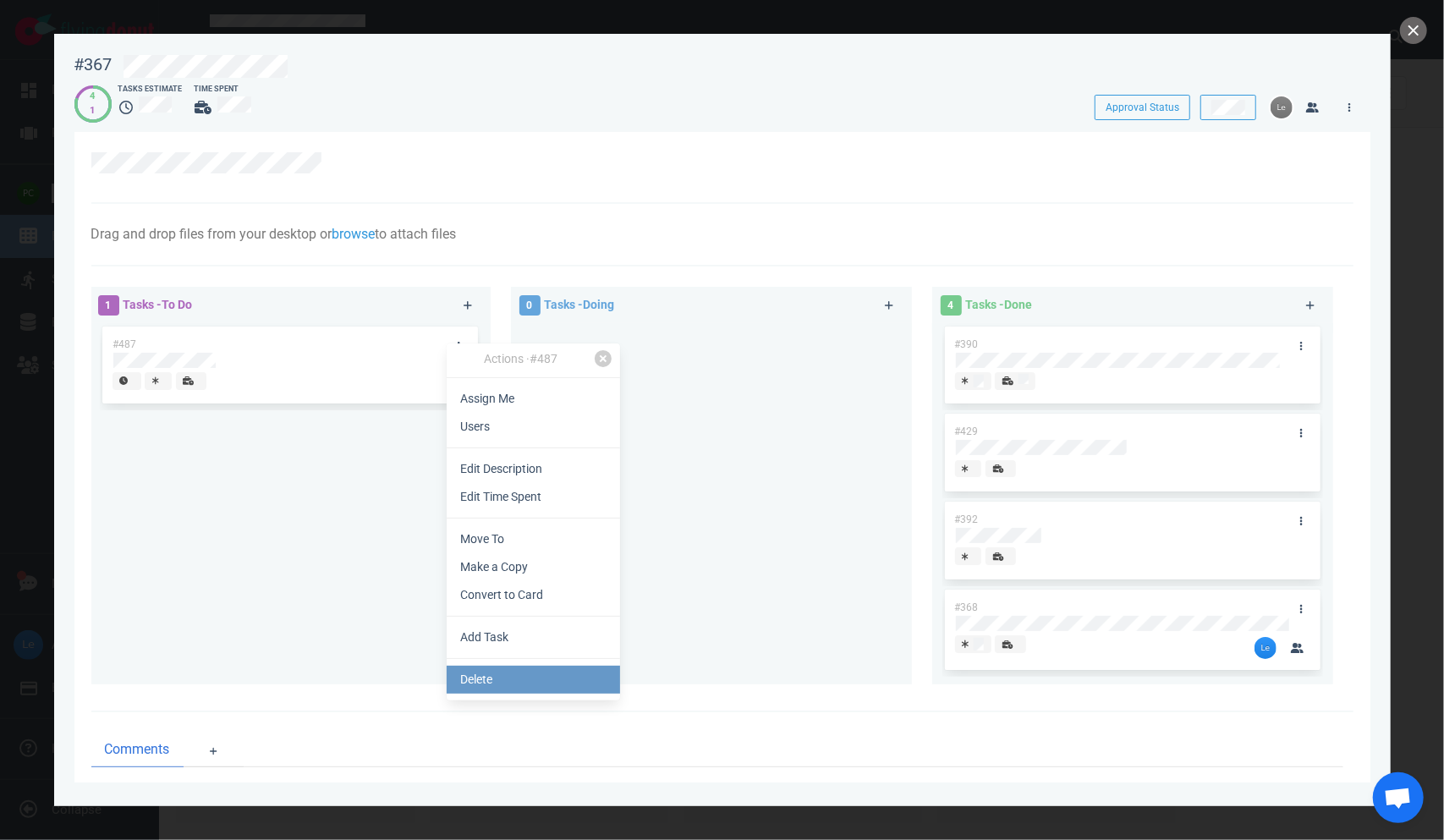
click at [495, 666] on link "Delete" at bounding box center [533, 679] width 174 height 28
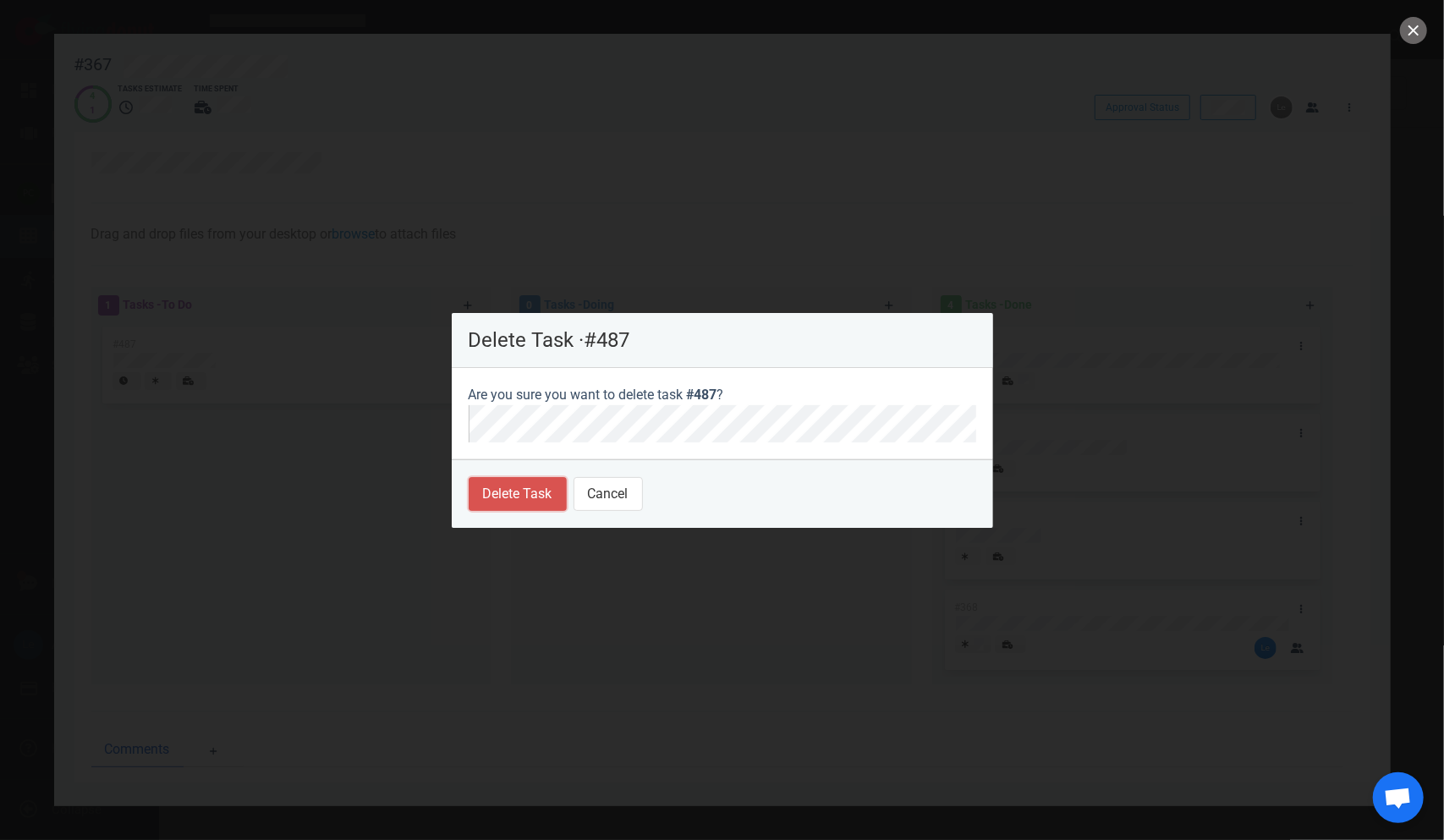
click at [540, 484] on button "Delete Task" at bounding box center [518, 493] width 98 height 34
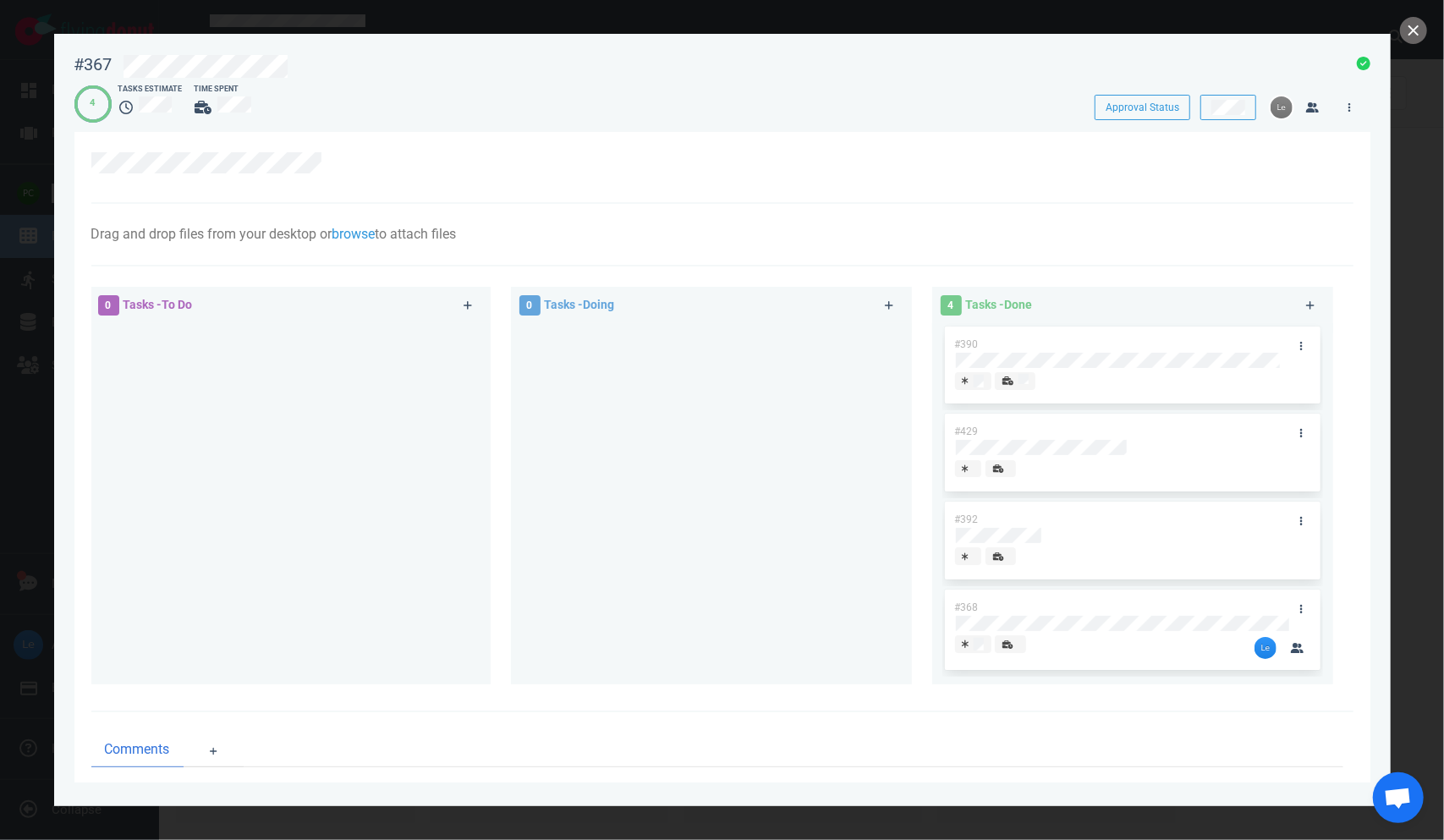
click at [913, 39] on div at bounding box center [722, 420] width 1444 height 840
click at [913, 29] on button "close" at bounding box center [1413, 30] width 27 height 27
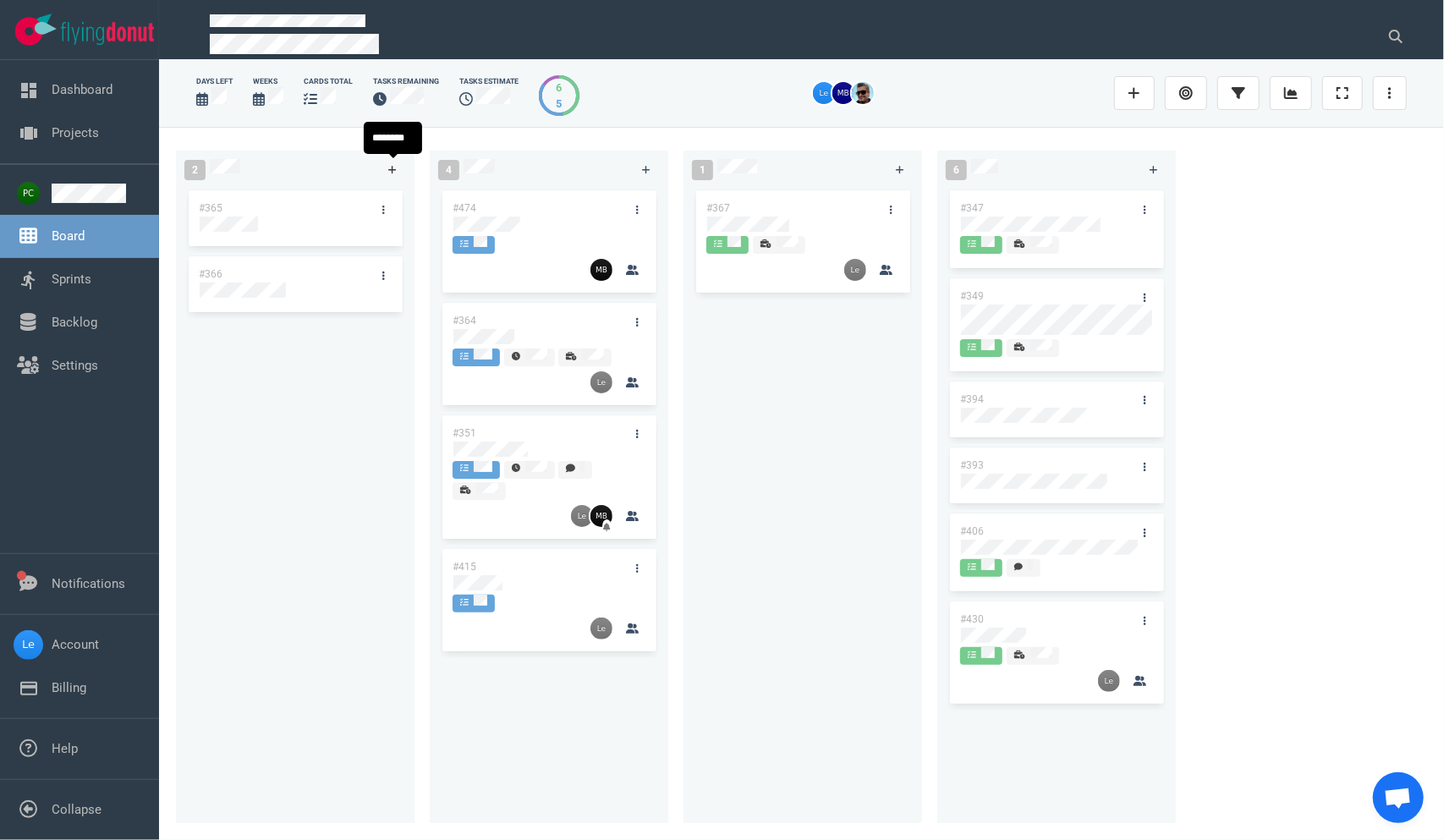
click at [383, 165] on link at bounding box center [392, 169] width 27 height 21
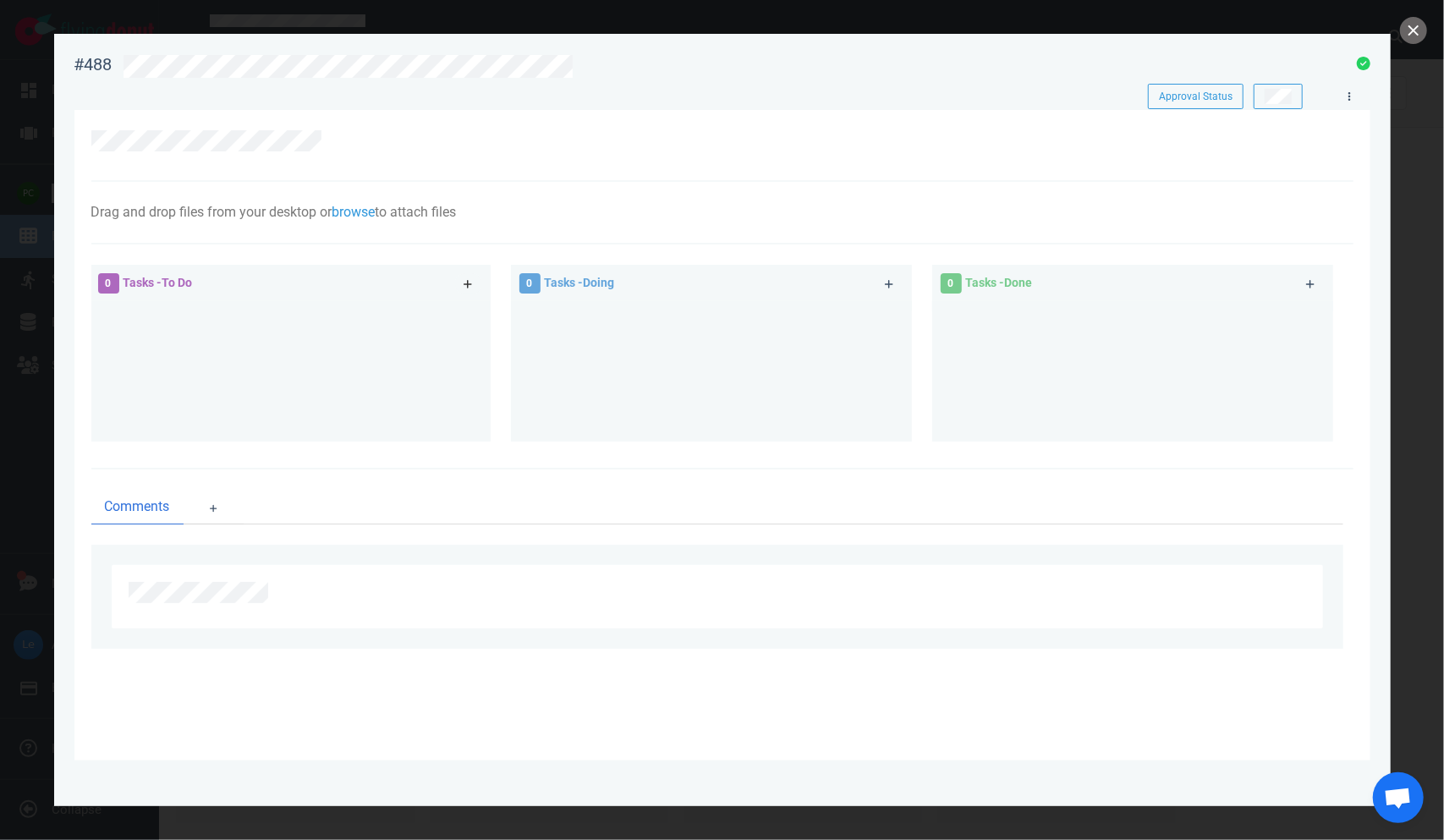
click at [459, 281] on link at bounding box center [468, 284] width 27 height 21
click at [465, 275] on link at bounding box center [468, 284] width 27 height 21
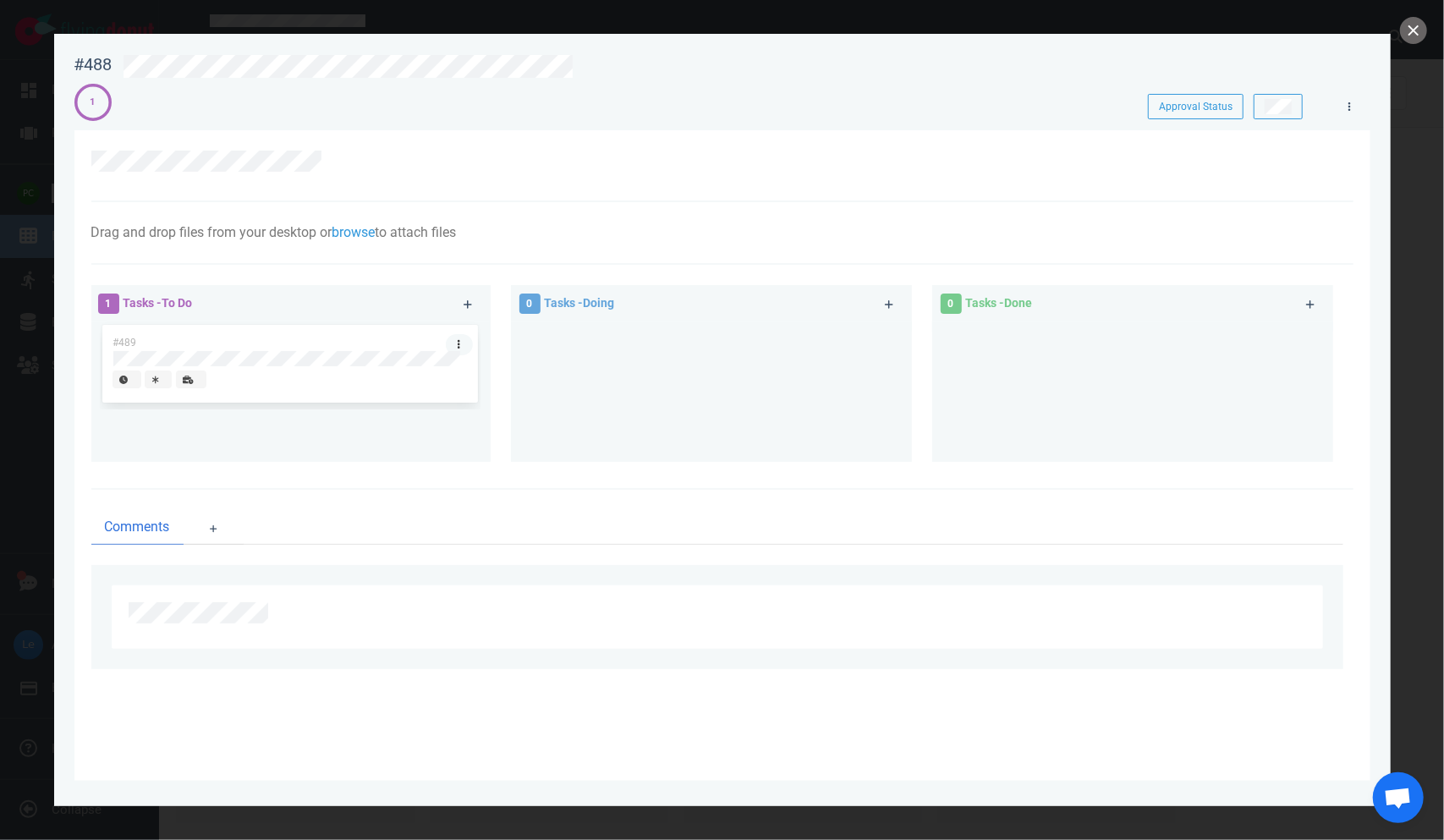
click at [456, 339] on link at bounding box center [459, 345] width 27 height 21
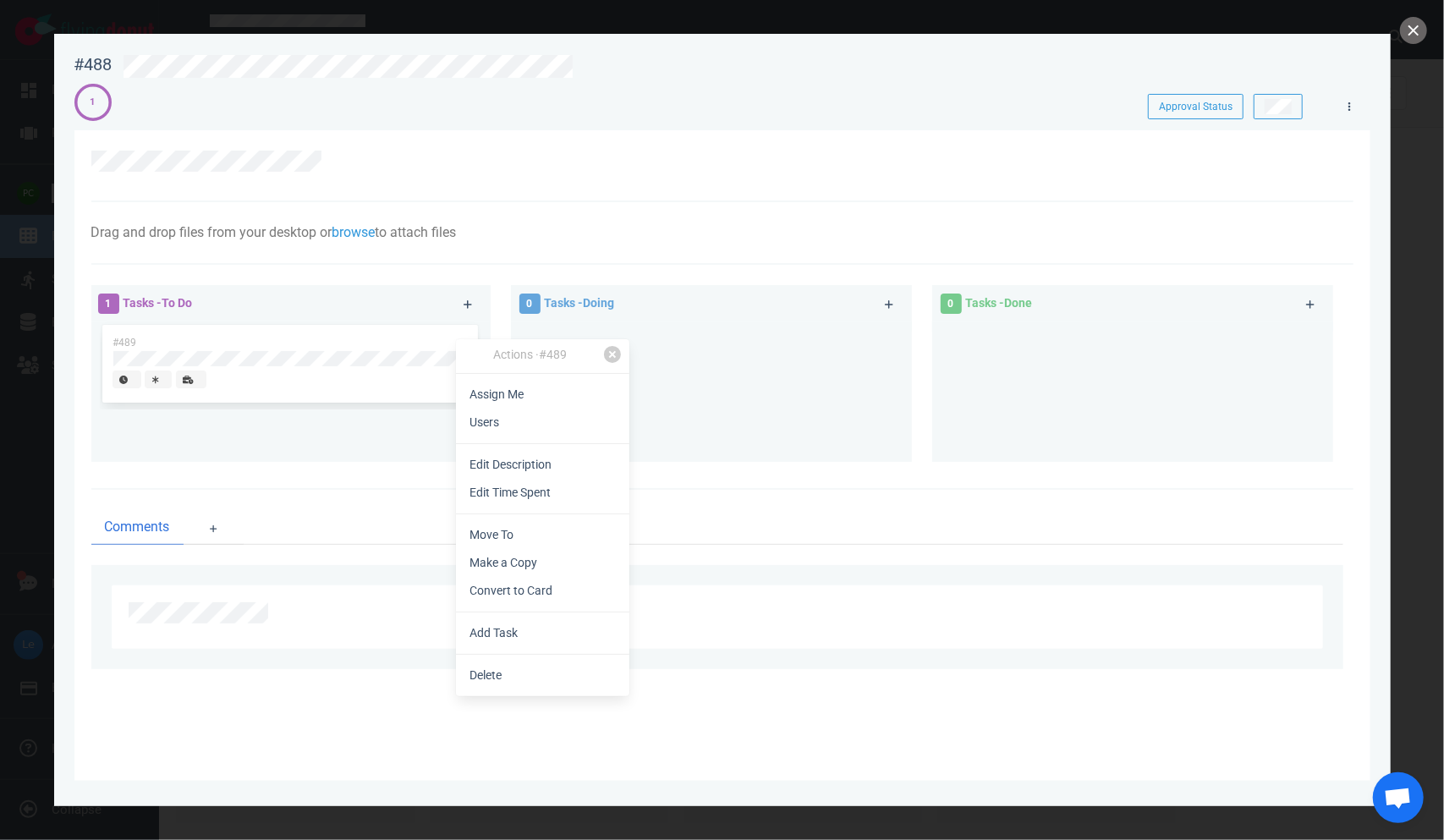
click at [393, 377] on div at bounding box center [280, 382] width 335 height 22
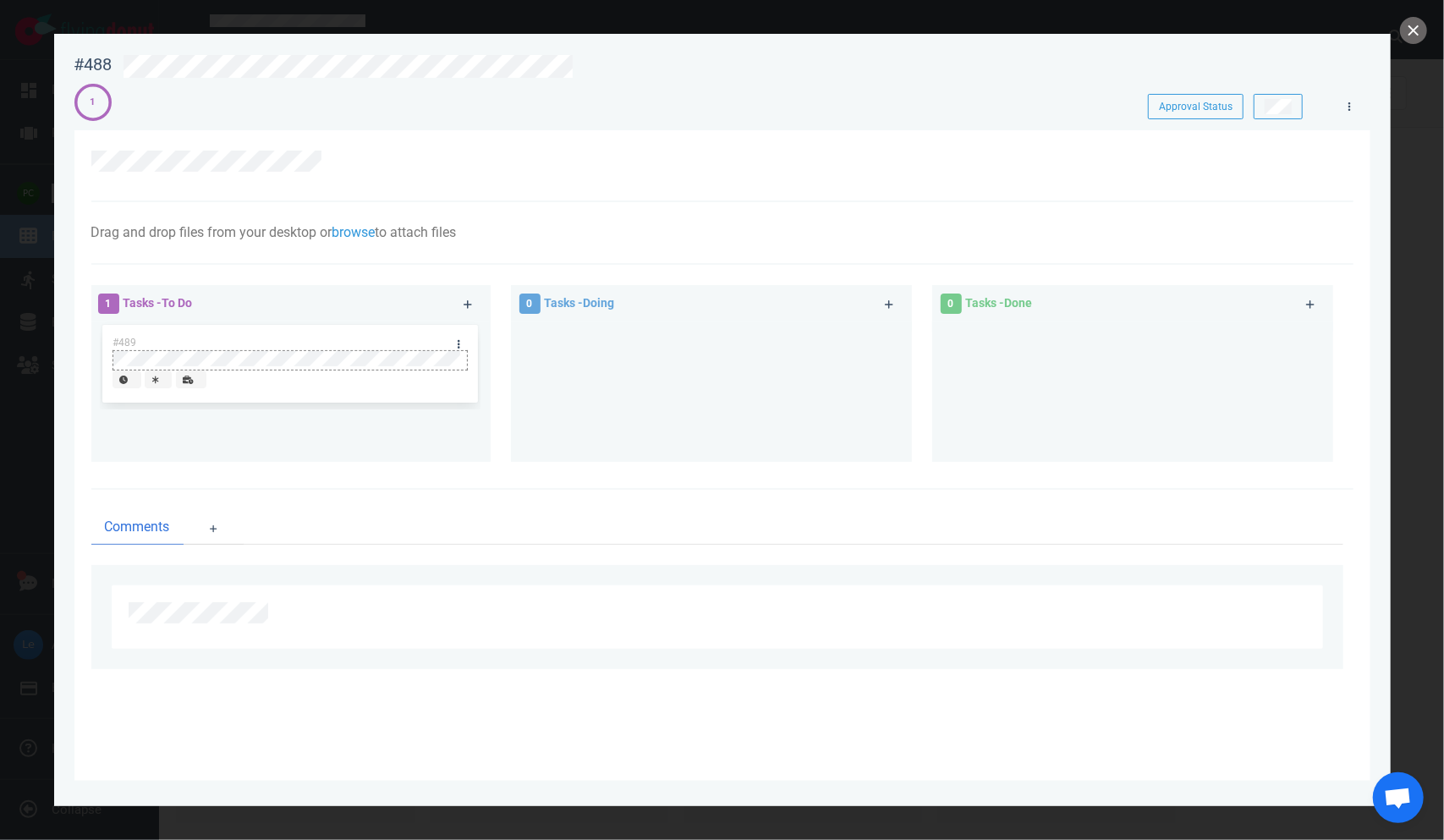
click at [393, 363] on div "#489" at bounding box center [290, 363] width 355 height 78
click at [232, 367] on div at bounding box center [290, 368] width 354 height 3
click at [232, 362] on div "#489" at bounding box center [290, 363] width 355 height 78
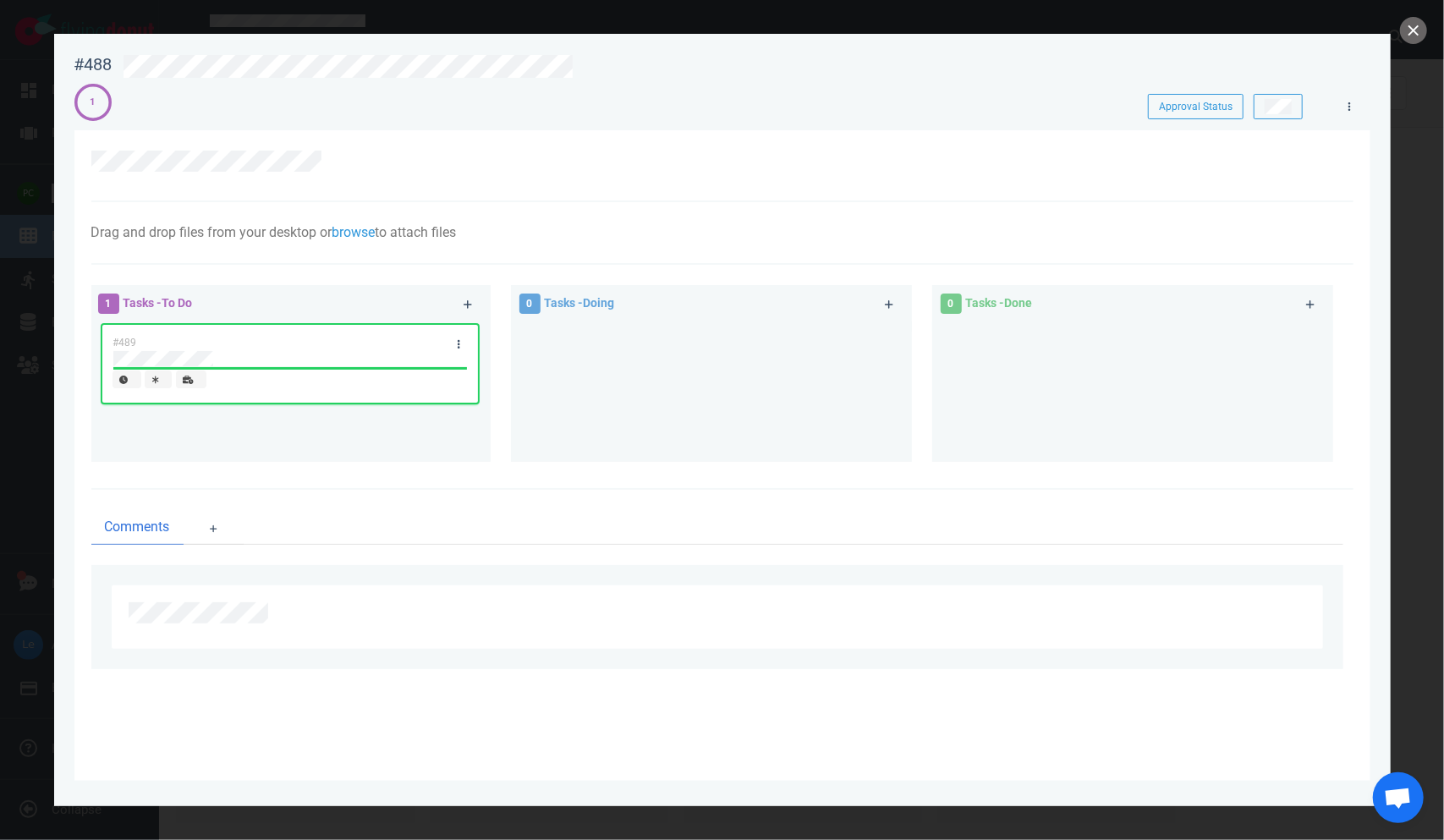
click at [316, 344] on div "#489" at bounding box center [275, 342] width 344 height 35
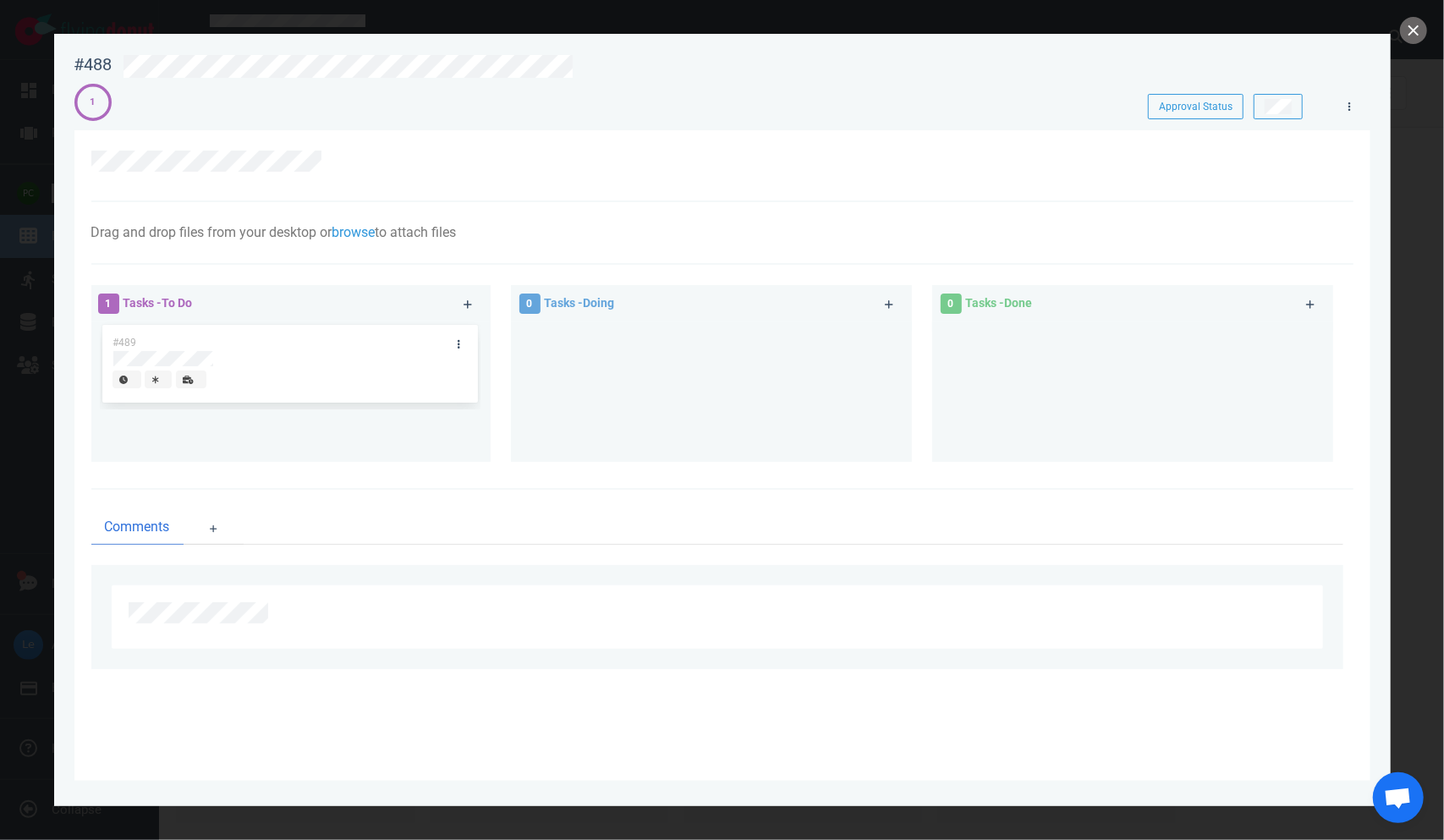
click at [316, 344] on div "#489" at bounding box center [275, 342] width 344 height 35
click at [146, 345] on div "#489" at bounding box center [275, 342] width 344 height 35
click at [453, 342] on link at bounding box center [459, 345] width 27 height 21
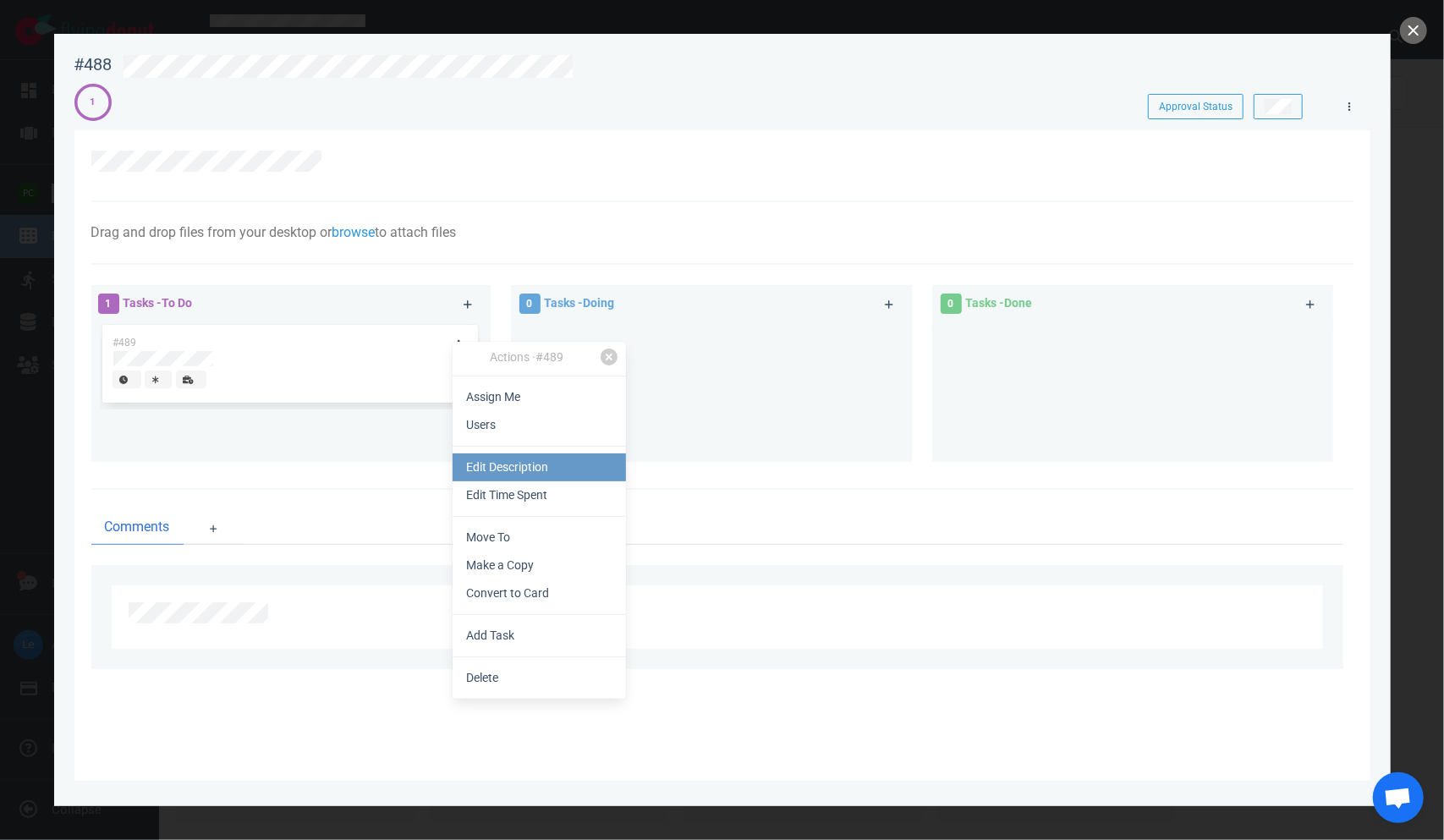
click at [491, 469] on link "Edit Description" at bounding box center [540, 468] width 174 height 28
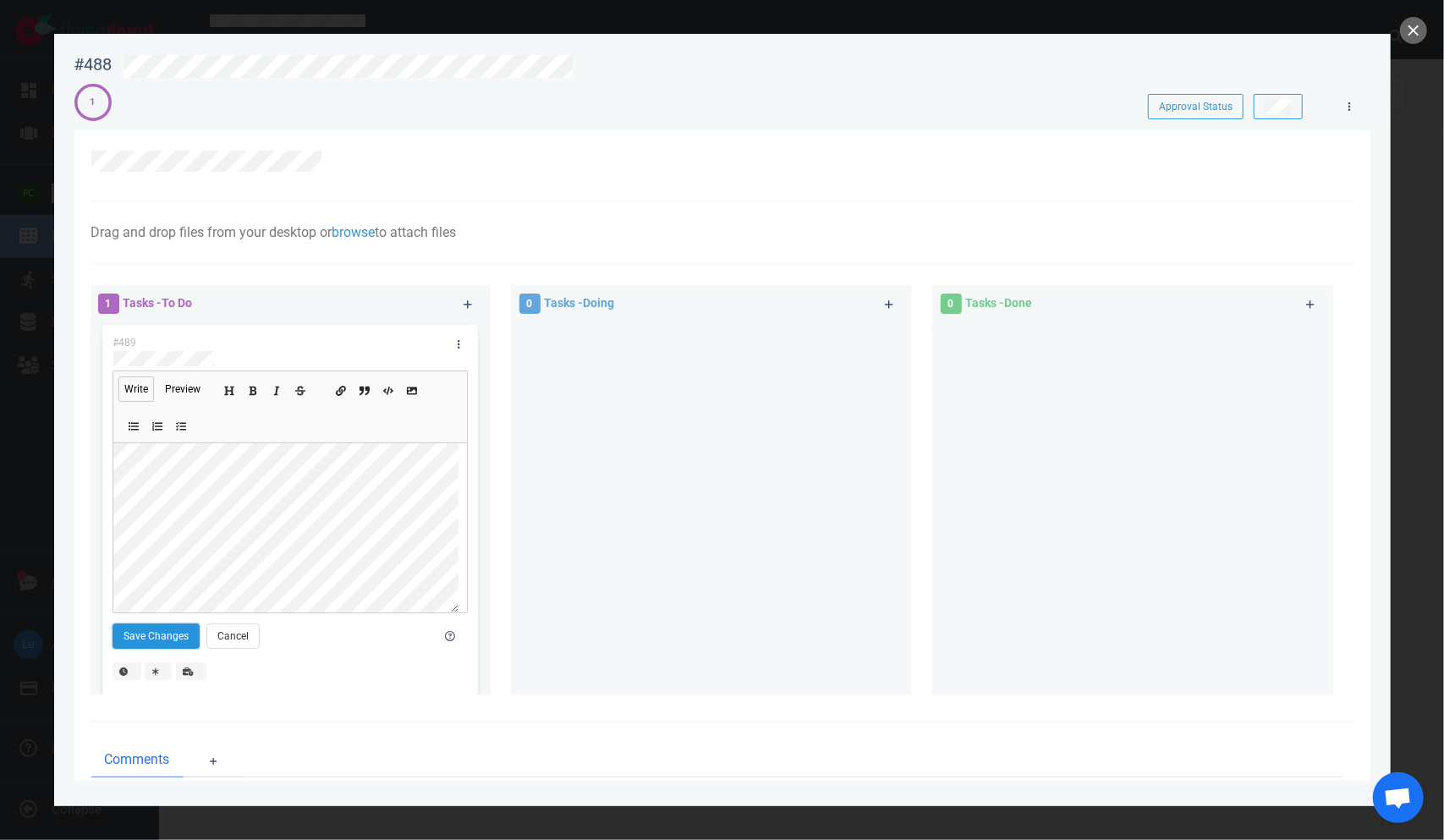
click at [168, 640] on button "Save Changes" at bounding box center [156, 636] width 87 height 25
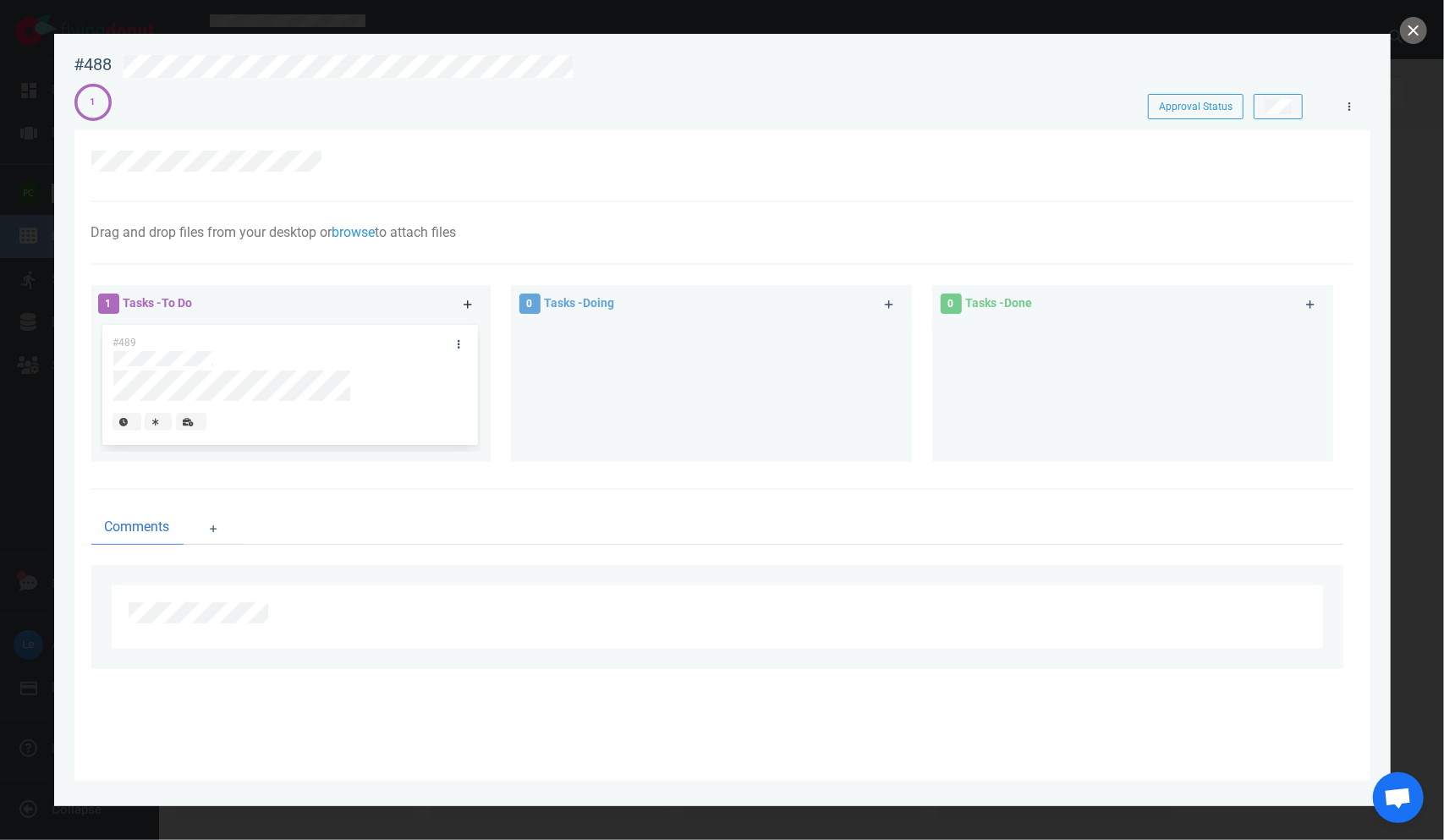
click at [465, 303] on icon at bounding box center [469, 304] width 9 height 10
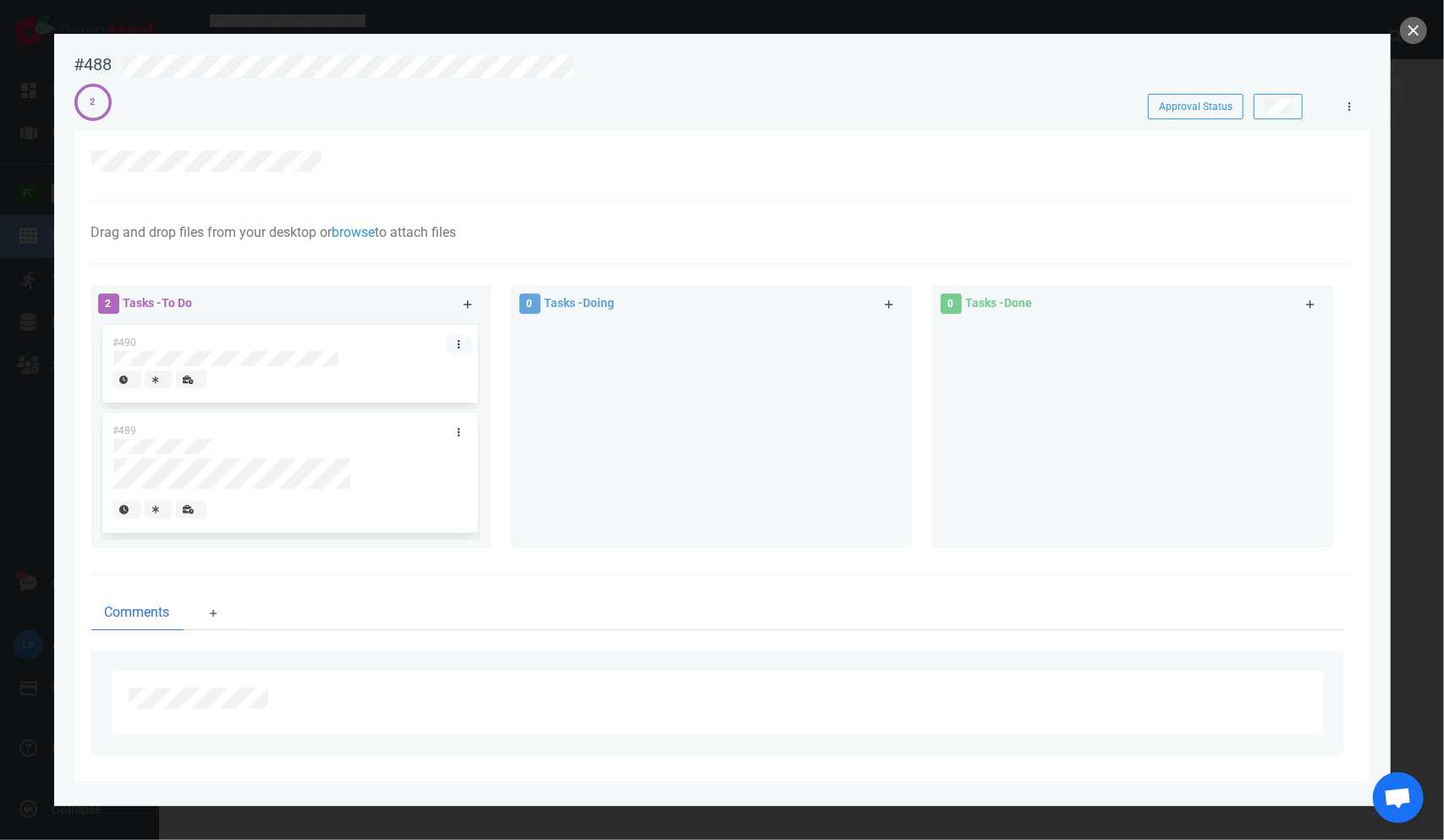
click at [454, 348] on link at bounding box center [459, 345] width 27 height 21
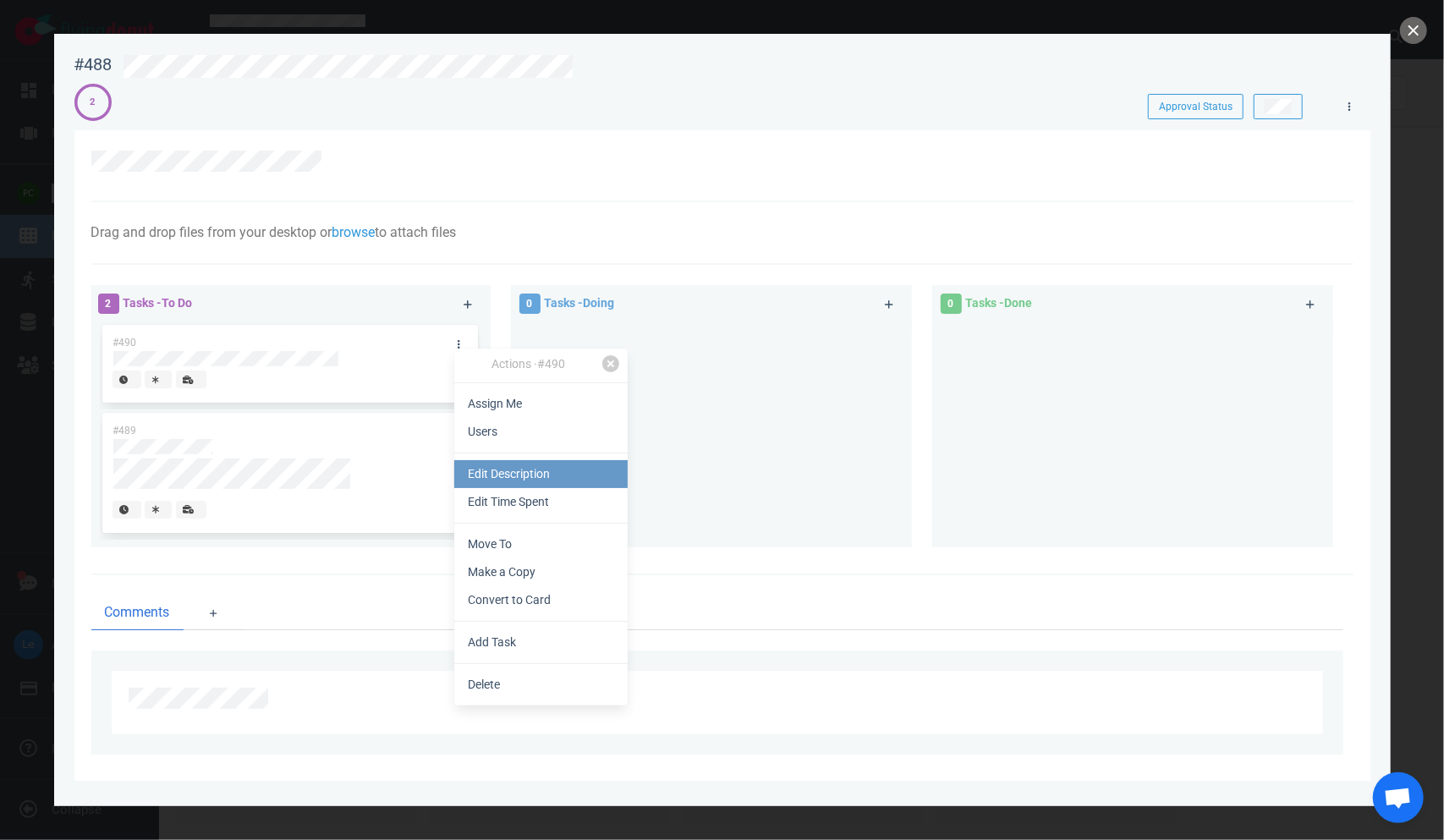
click at [496, 481] on link "Edit Description" at bounding box center [541, 474] width 174 height 28
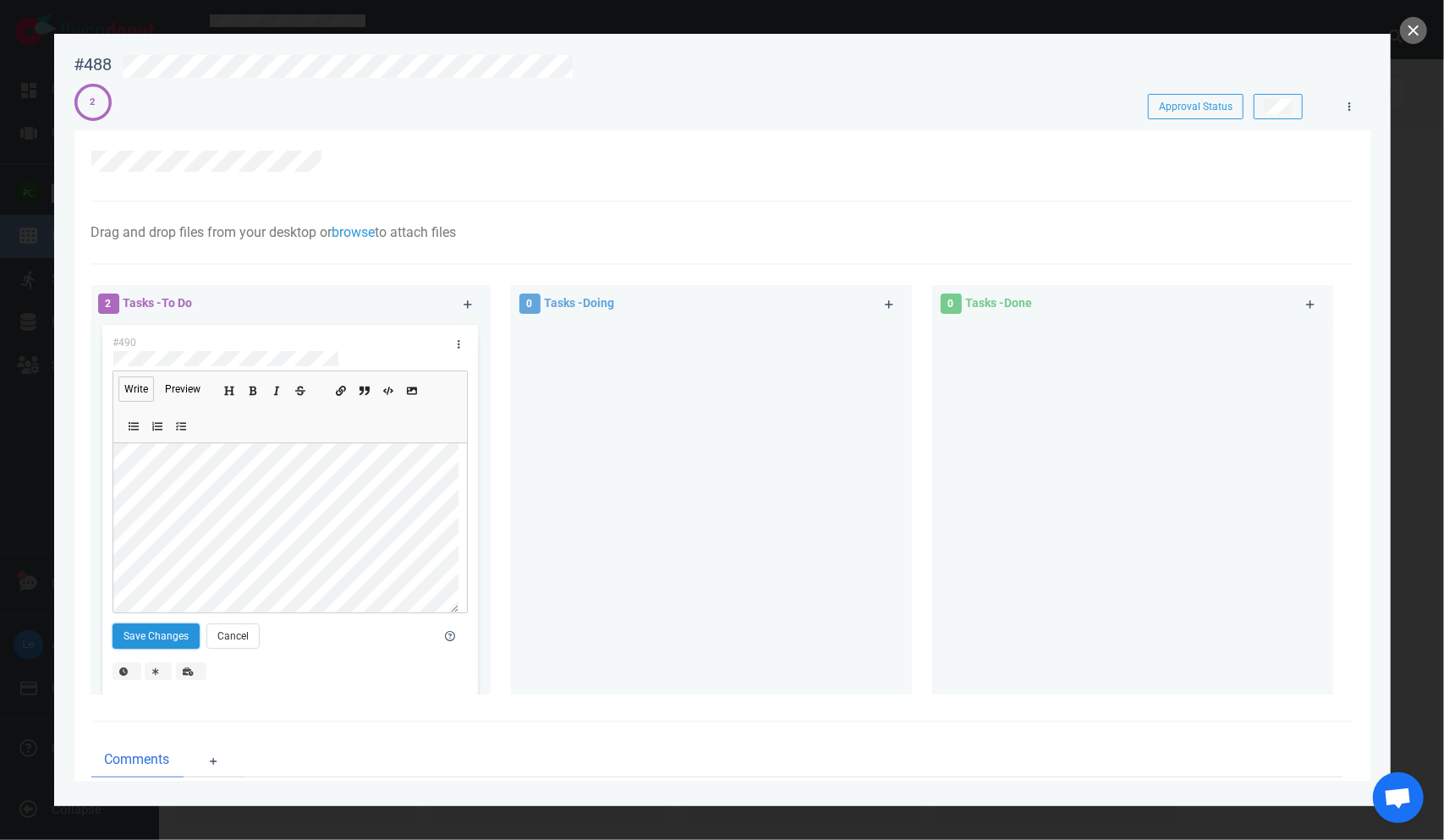
click at [130, 634] on button "Save Changes" at bounding box center [156, 636] width 87 height 25
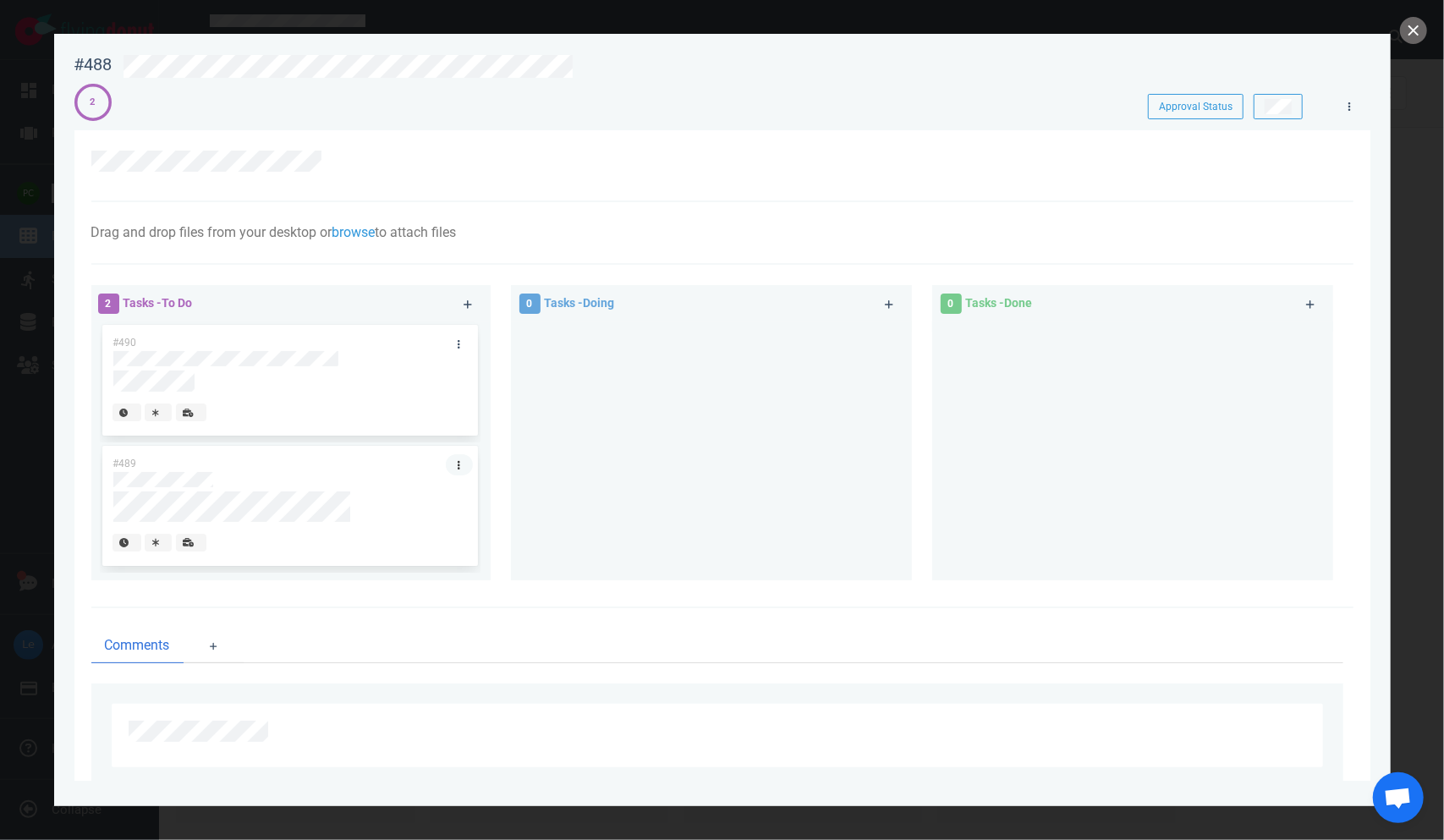
click at [454, 464] on link at bounding box center [459, 464] width 27 height 21
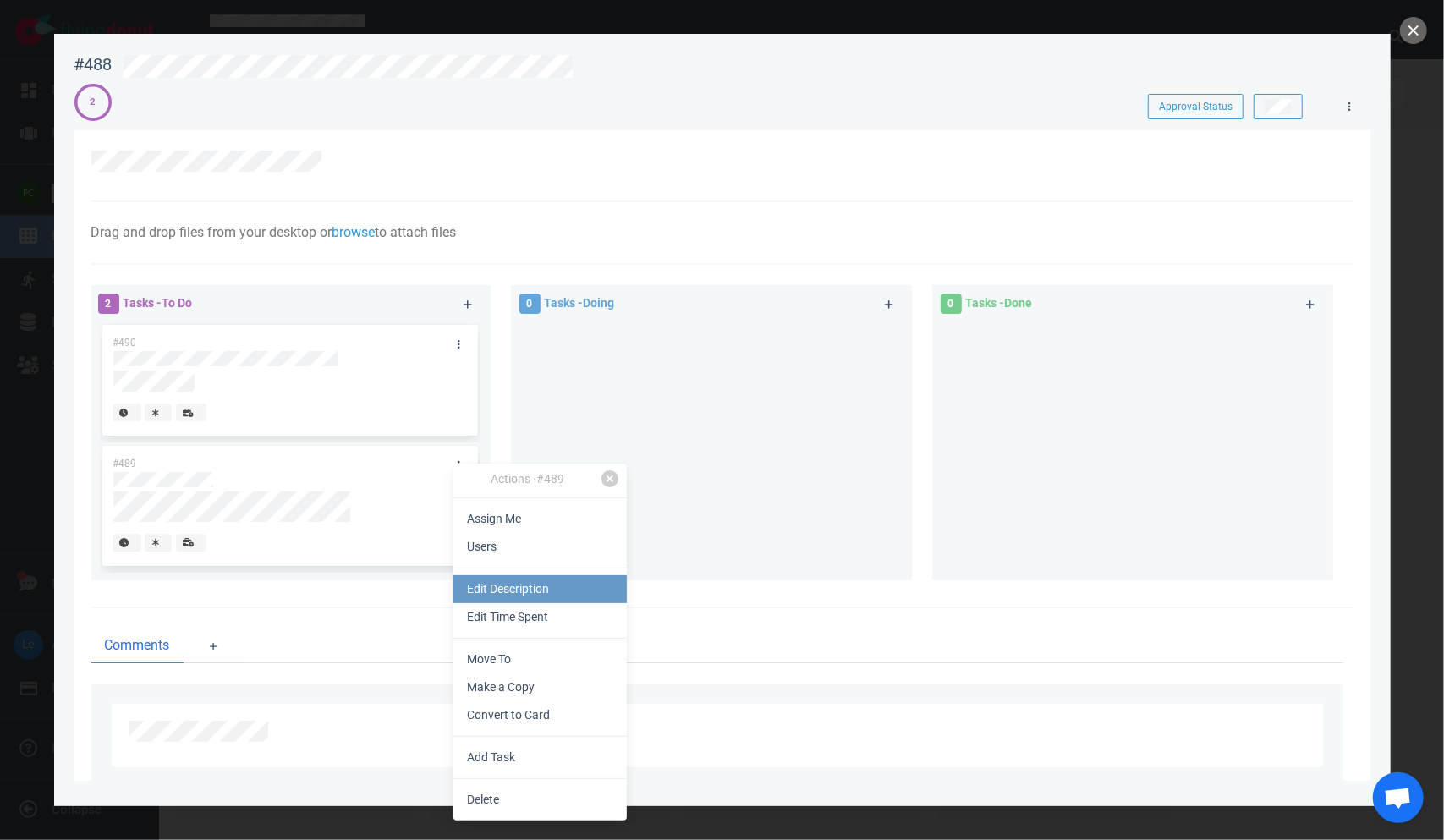
click at [518, 591] on link "Edit Description" at bounding box center [541, 589] width 174 height 28
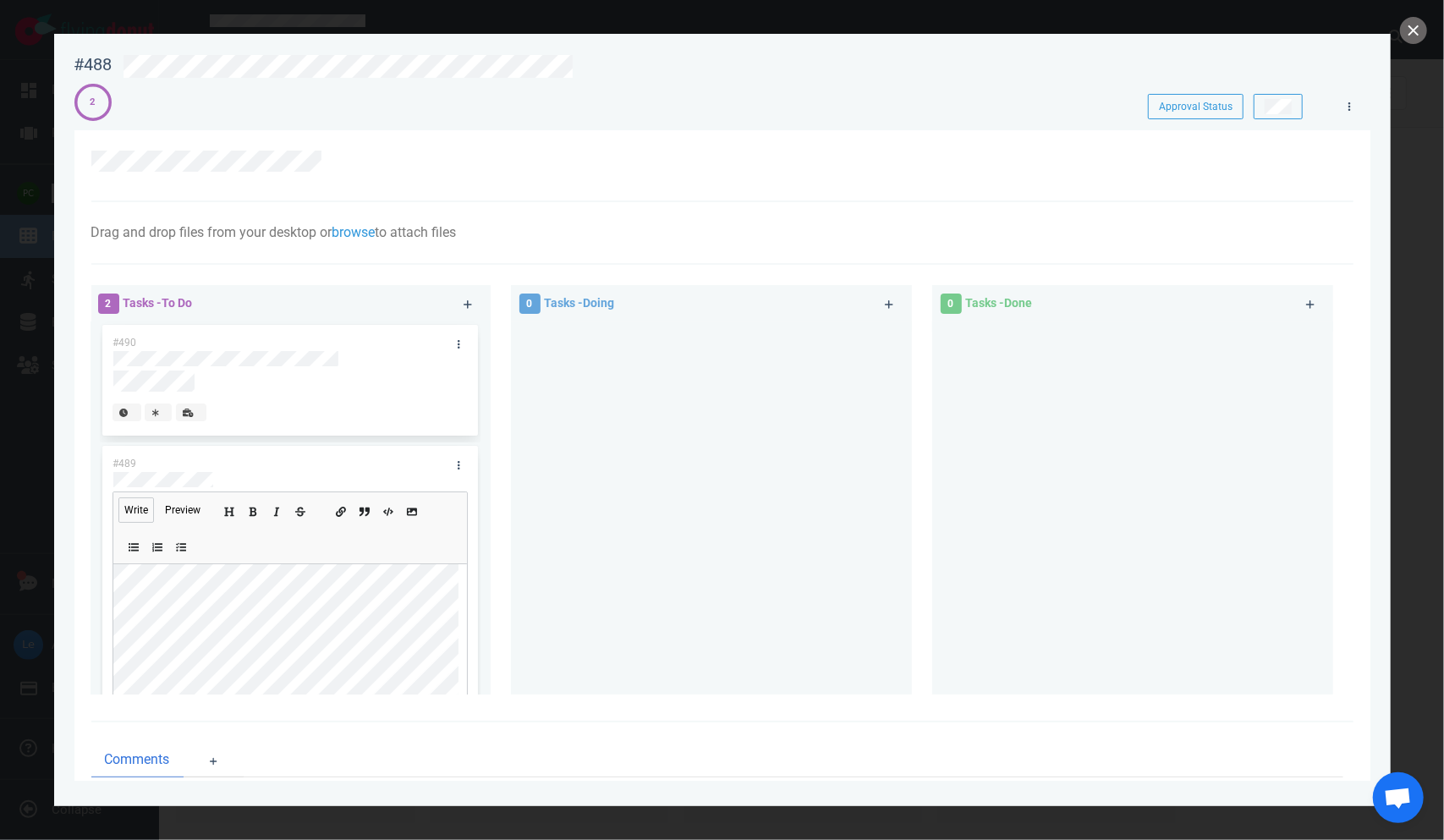
scroll to position [127, 0]
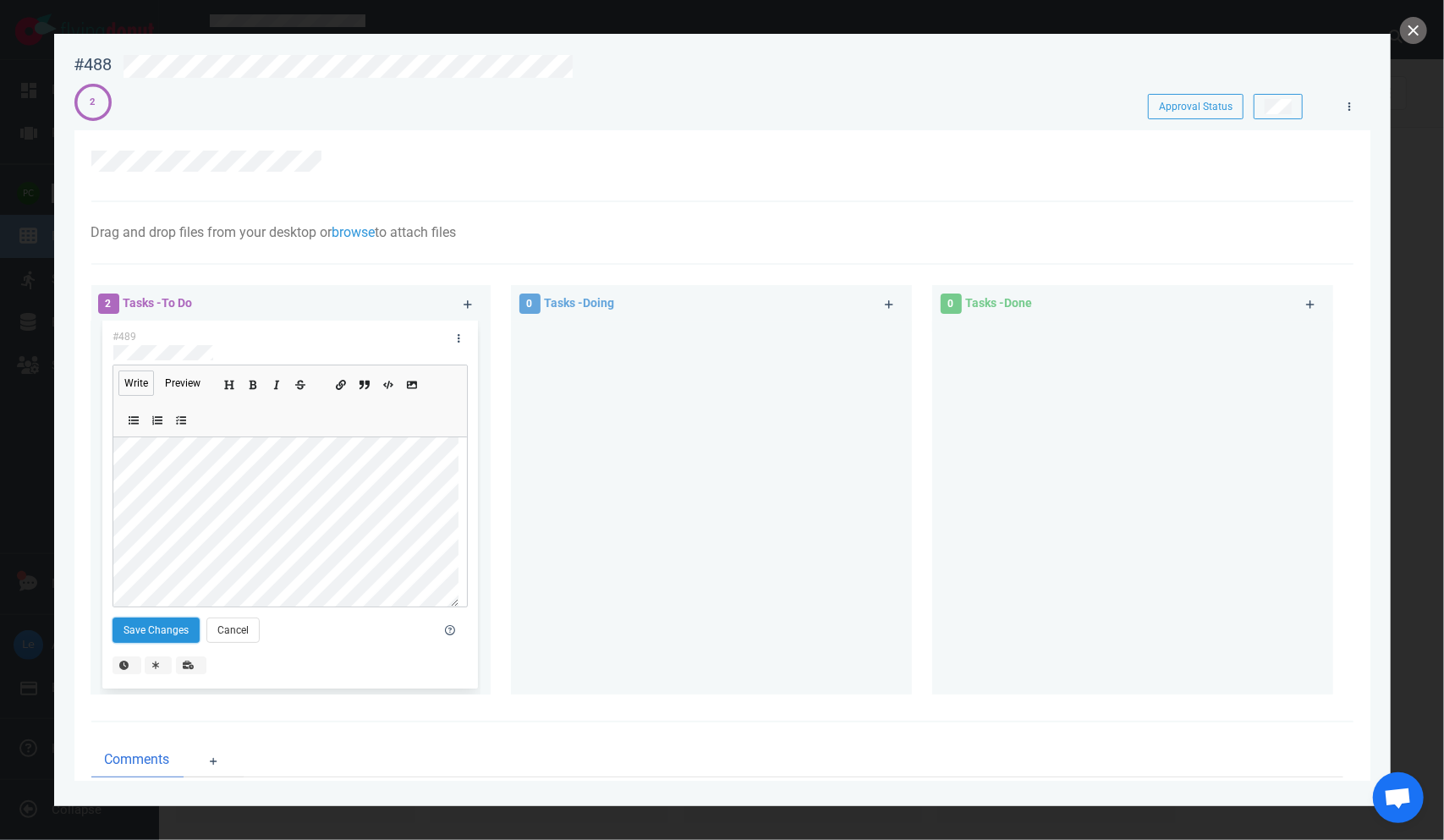
click at [153, 634] on button "Save Changes" at bounding box center [156, 629] width 87 height 25
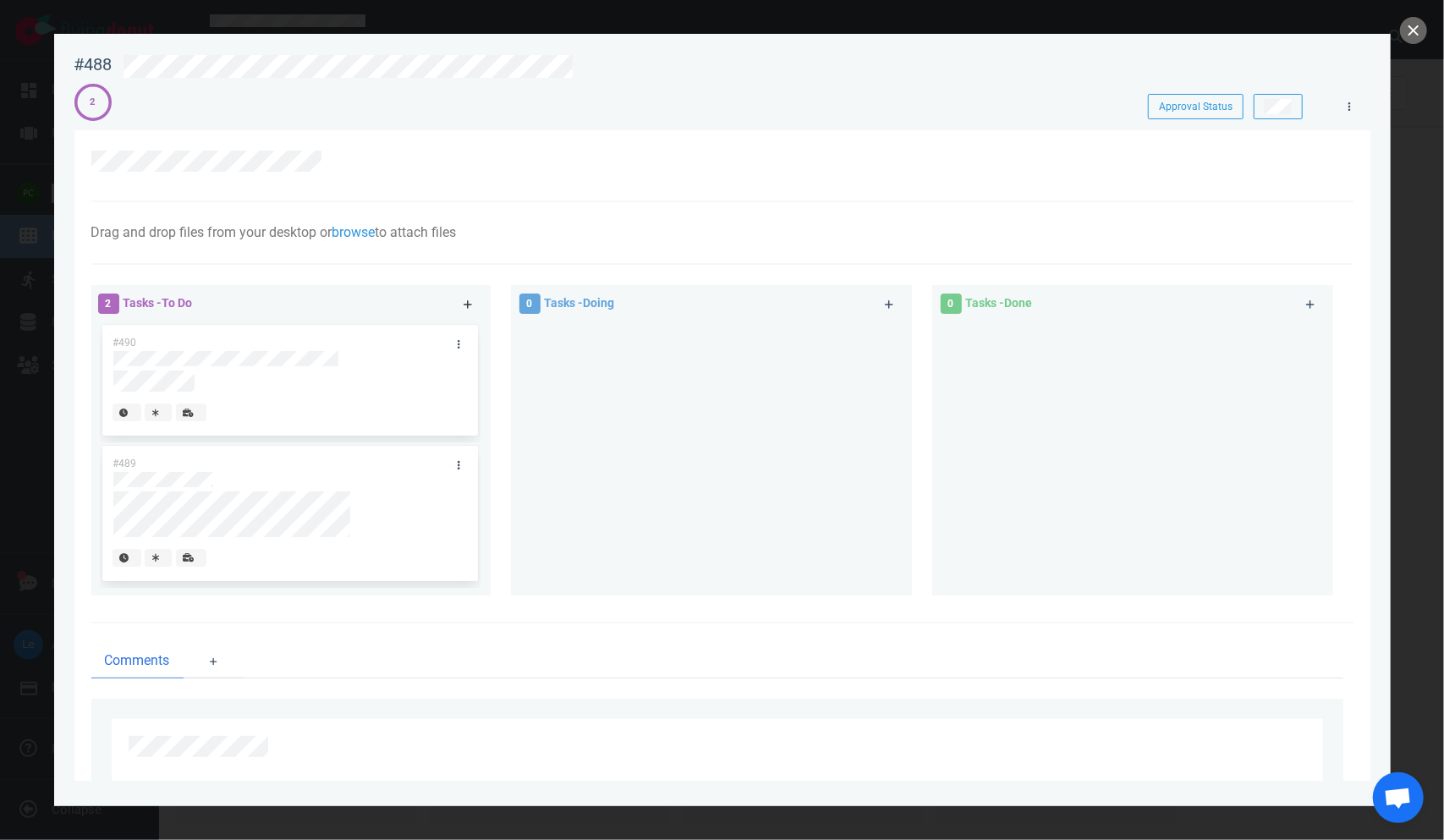
drag, startPoint x: 472, startPoint y: 301, endPoint x: 460, endPoint y: 310, distance: 15.0
click at [471, 301] on link at bounding box center [468, 304] width 27 height 21
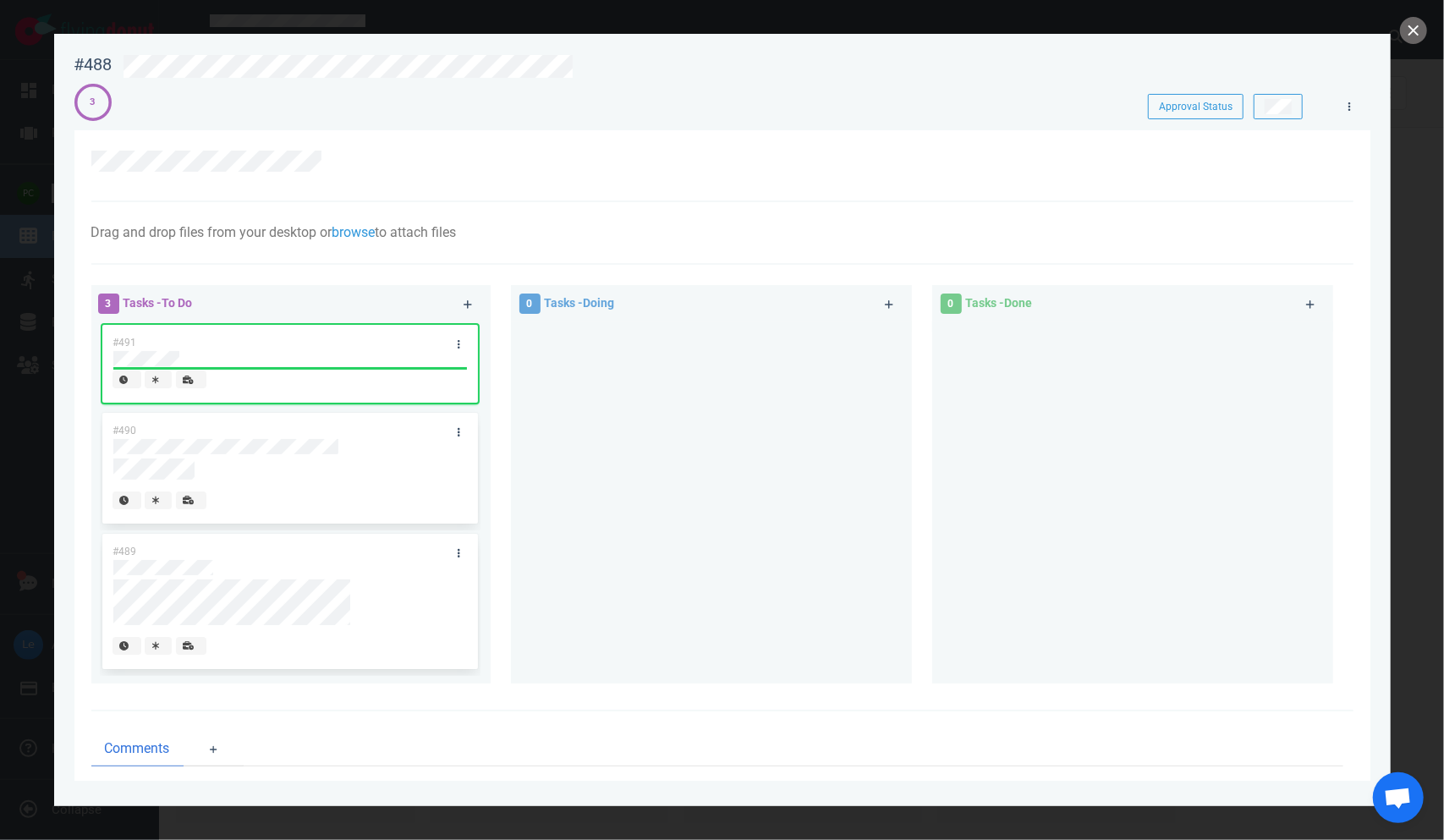
click at [306, 336] on div "#491" at bounding box center [275, 342] width 344 height 35
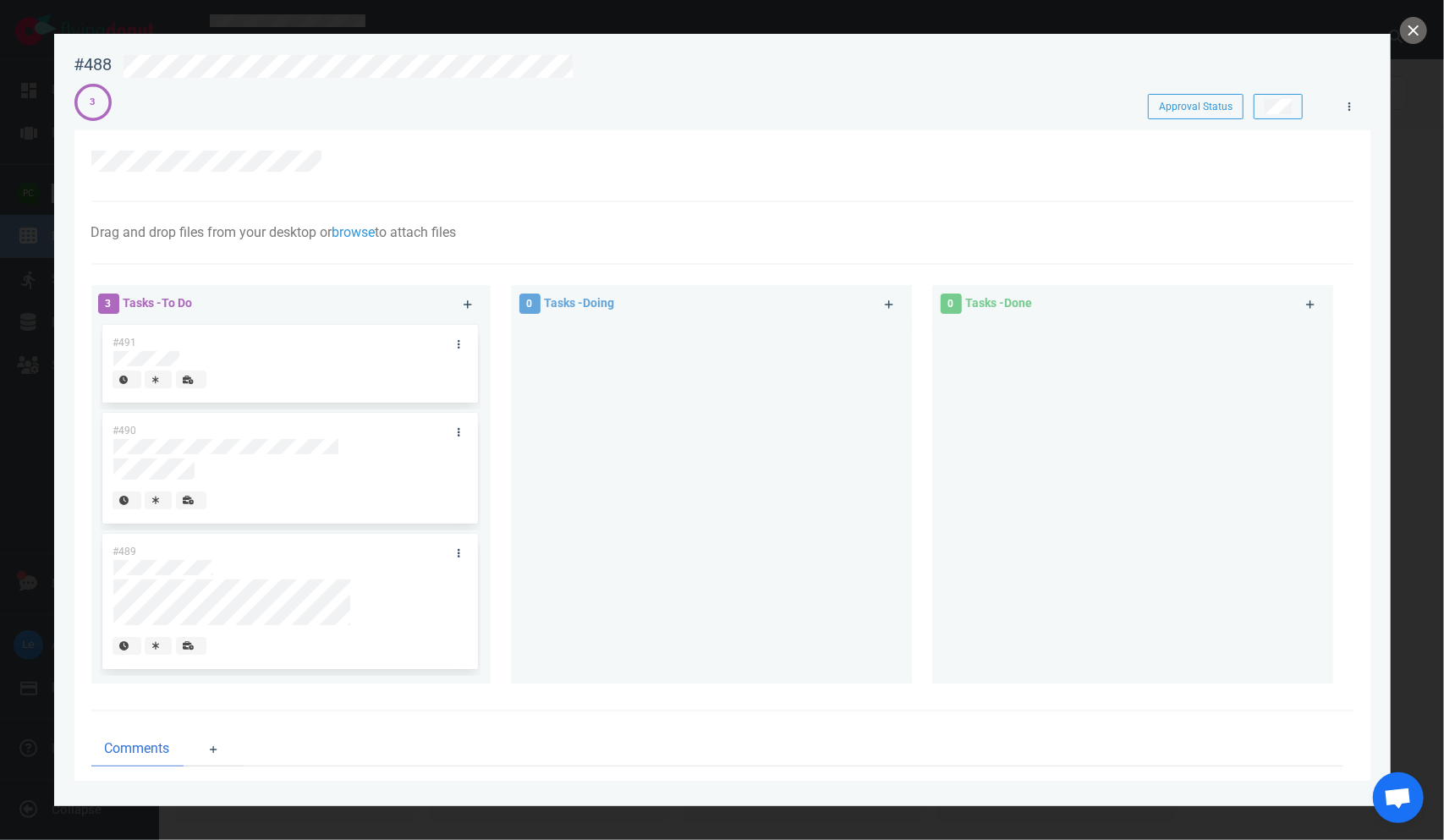
click at [306, 336] on div "#491" at bounding box center [275, 342] width 344 height 35
click at [463, 340] on link at bounding box center [459, 345] width 27 height 21
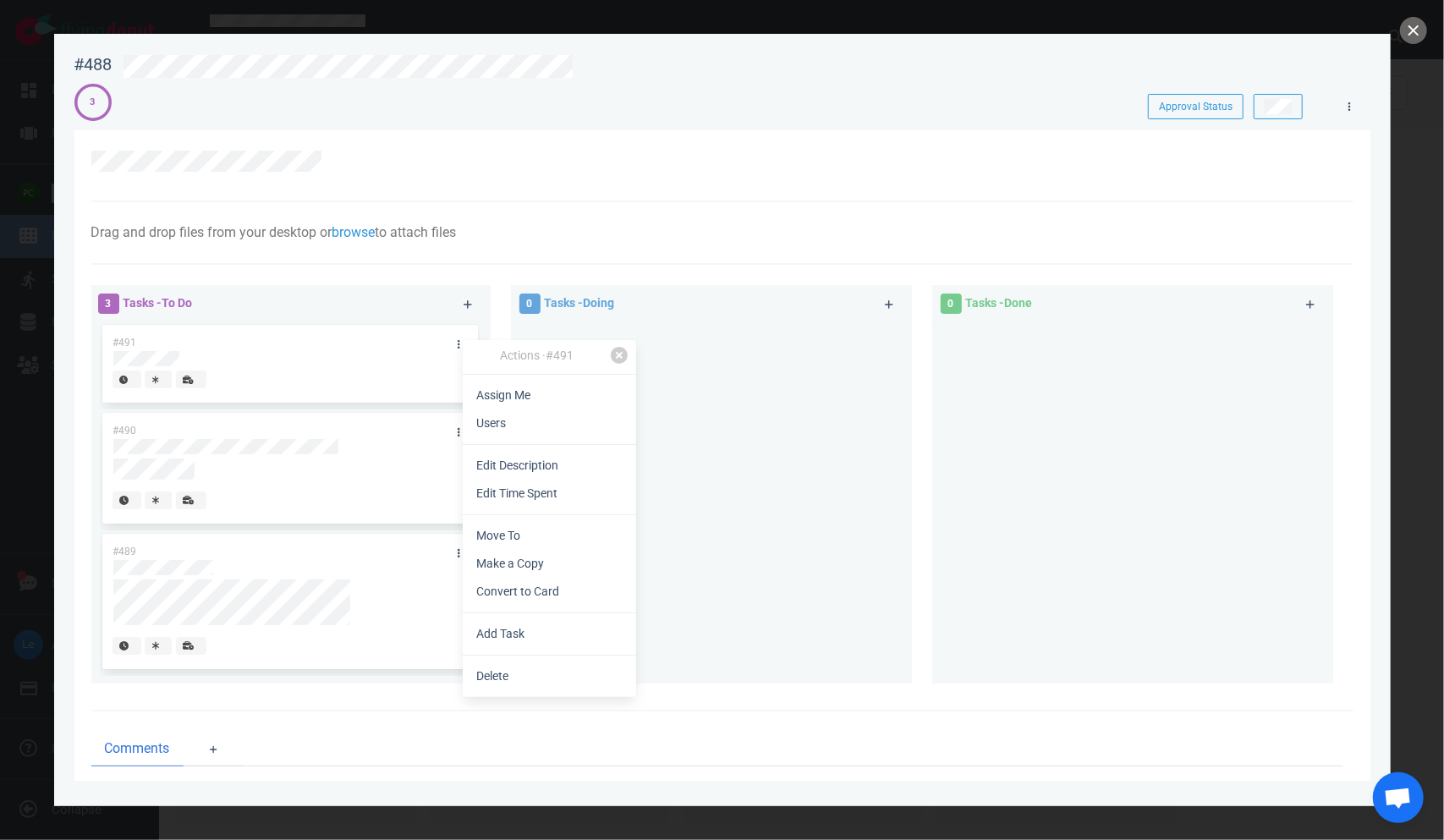
drag, startPoint x: 508, startPoint y: 469, endPoint x: 483, endPoint y: 457, distance: 27.7
click at [508, 468] on link "Edit Description" at bounding box center [550, 466] width 174 height 28
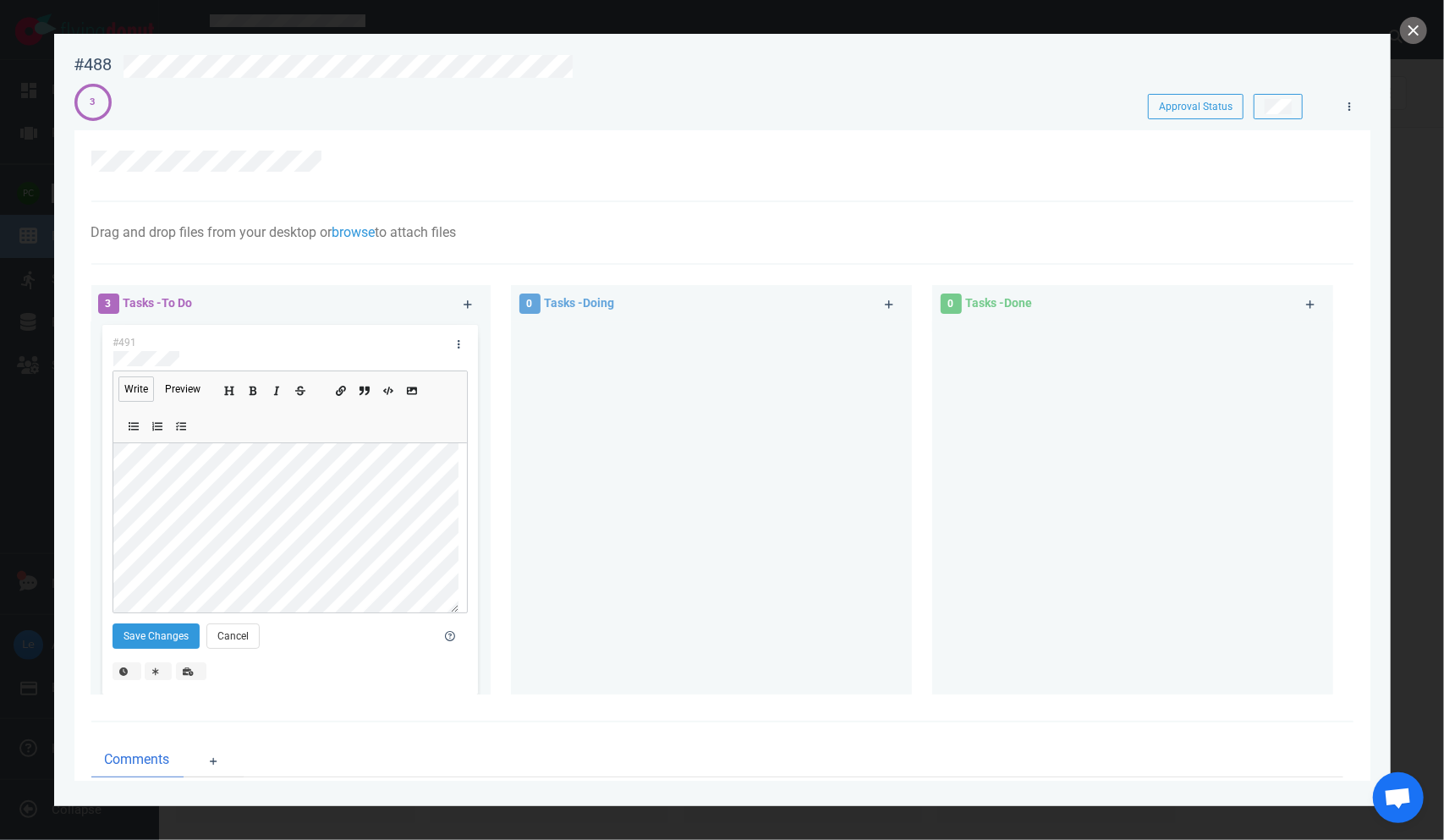
click at [474, 502] on div "#491 Write Preview Save Changes Cancel #490 #489" at bounding box center [290, 508] width 401 height 373
click at [165, 644] on button "Save Changes" at bounding box center [156, 636] width 87 height 25
